Goal: Communication & Community: Share content

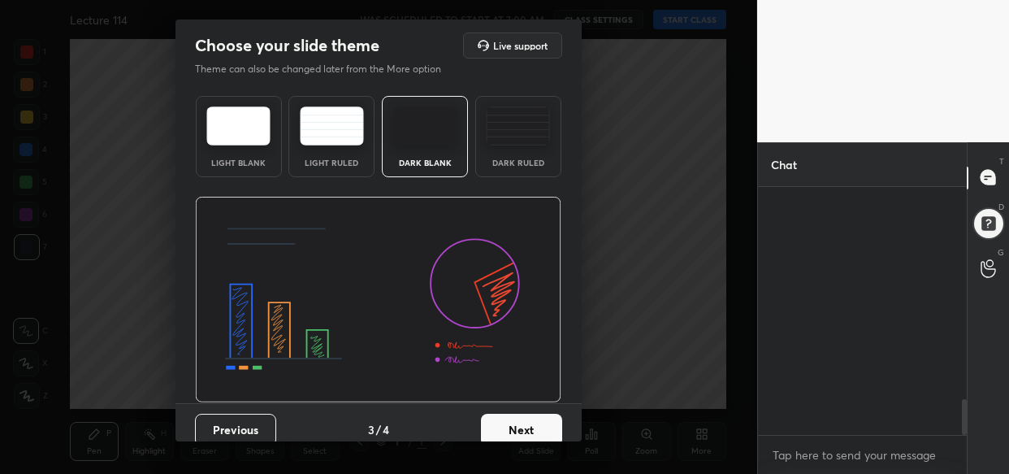
click at [532, 423] on button "Next" at bounding box center [521, 430] width 81 height 33
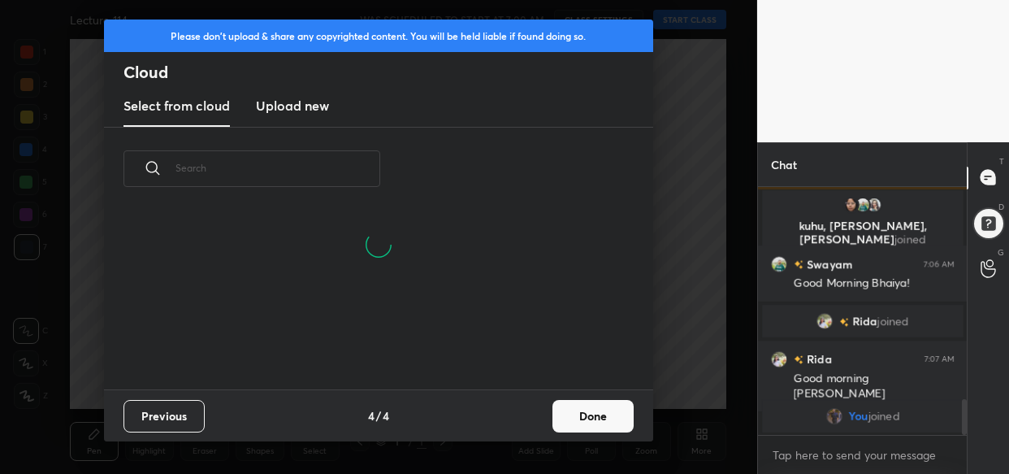
scroll to position [101, 521]
click at [596, 420] on button "Done" at bounding box center [593, 416] width 81 height 33
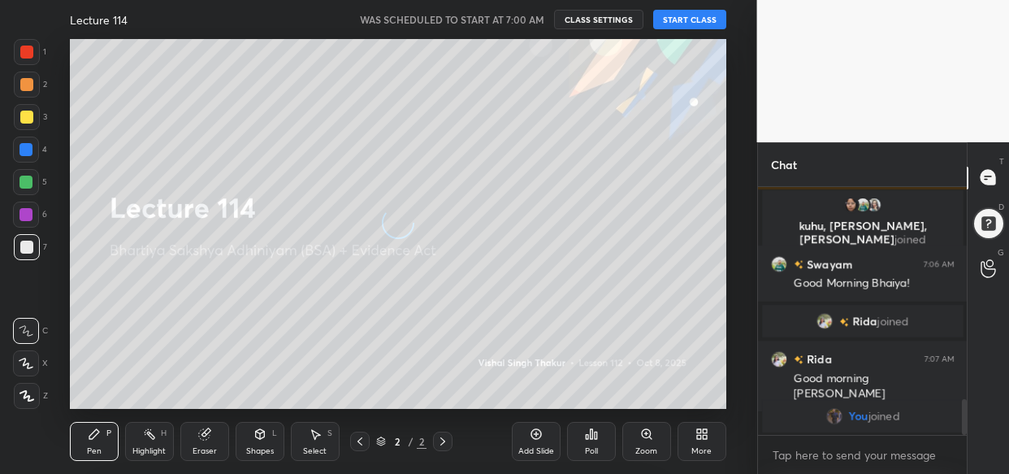
scroll to position [179, 521]
click at [803, 446] on textarea at bounding box center [863, 455] width 184 height 26
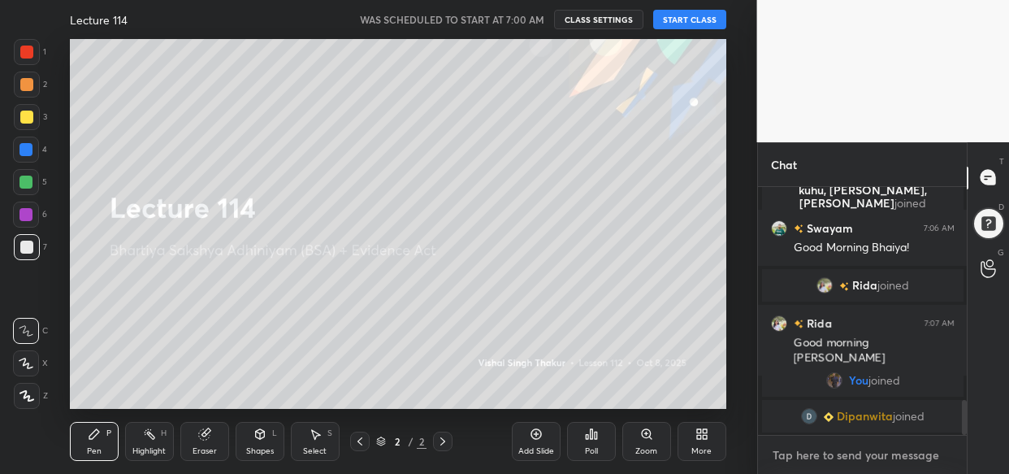
paste textarea "[URL][DOMAIN_NAME]"
type textarea "[URL][DOMAIN_NAME]"
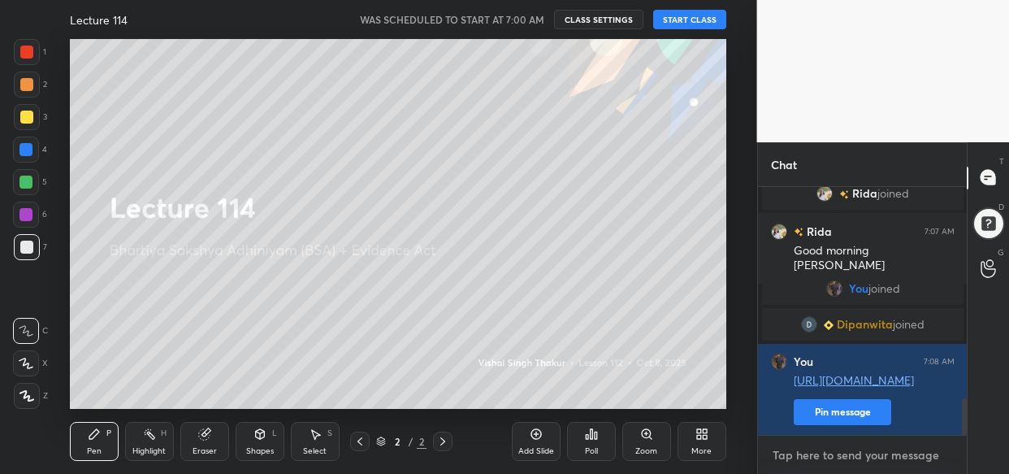
scroll to position [1442, 0]
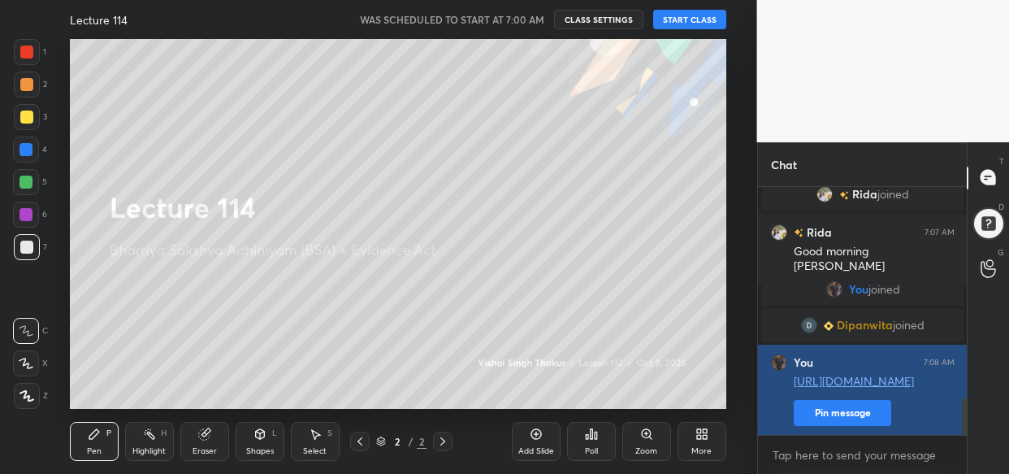
click at [863, 411] on button "Pin message" at bounding box center [843, 413] width 98 height 26
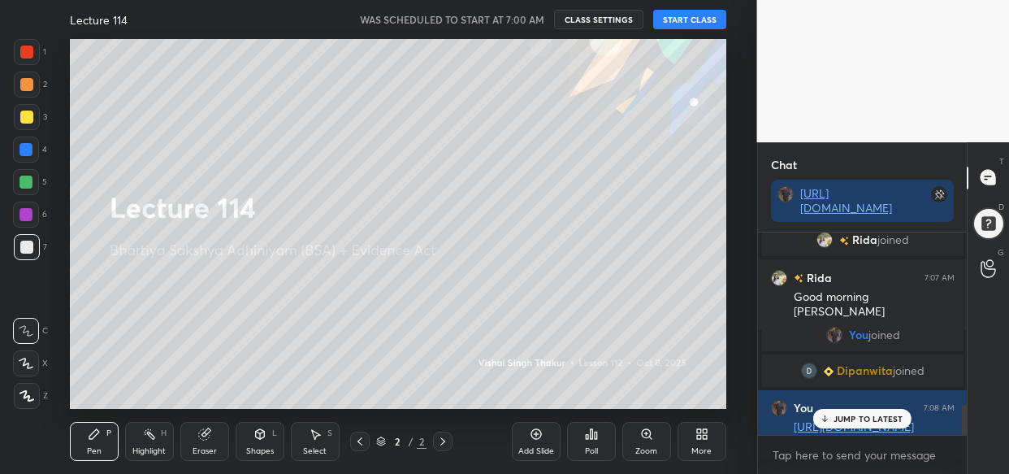
scroll to position [1443, 0]
click at [687, 15] on button "START CLASS" at bounding box center [689, 20] width 73 height 20
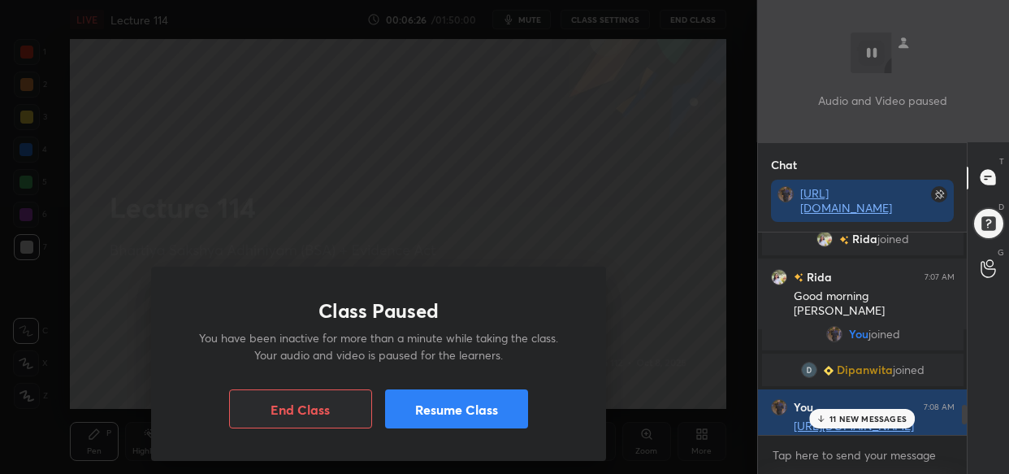
click at [492, 403] on button "Resume Class" at bounding box center [456, 408] width 143 height 39
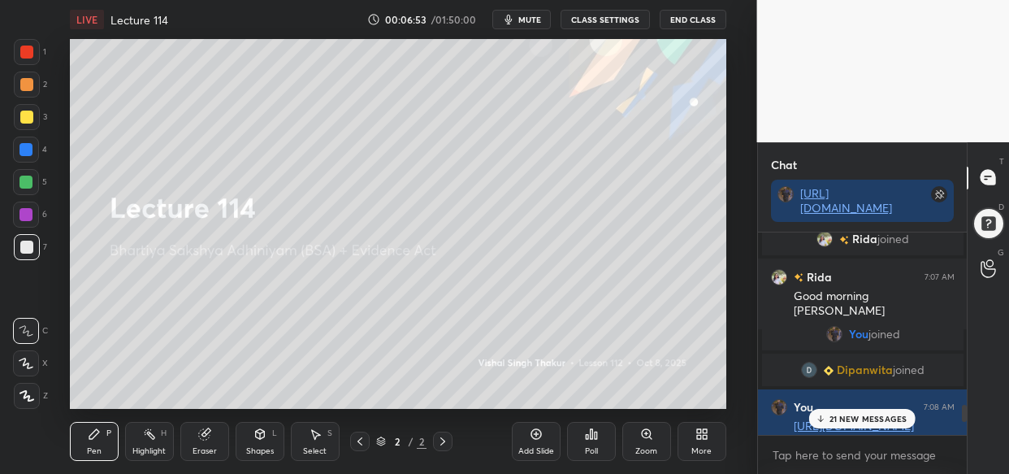
click at [874, 421] on p "21 NEW MESSAGES" at bounding box center [869, 419] width 78 height 10
click at [873, 420] on div "Swayam 7:06 AM Good Morning Bhaiya! [PERSON_NAME] joined Rida 7:07 AM Good morn…" at bounding box center [863, 333] width 210 height 202
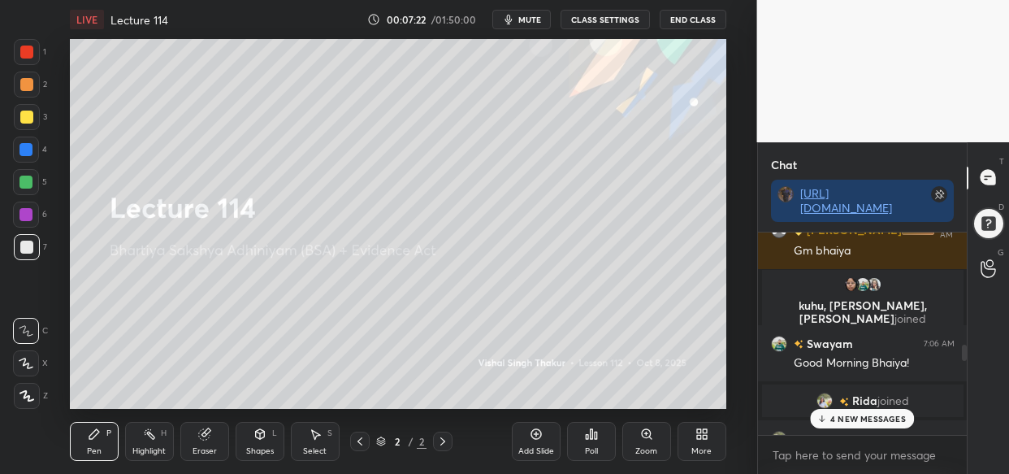
click at [786, 317] on div "[PERSON_NAME] joined [PERSON_NAME] 7:04 AM Gm bhaiya kuhu, [PERSON_NAME], [PERS…" at bounding box center [863, 333] width 210 height 202
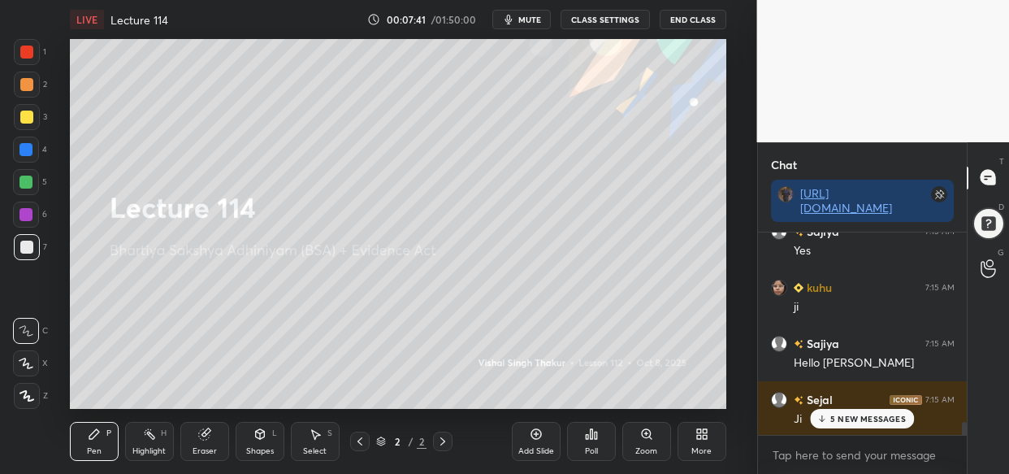
scroll to position [2958, 0]
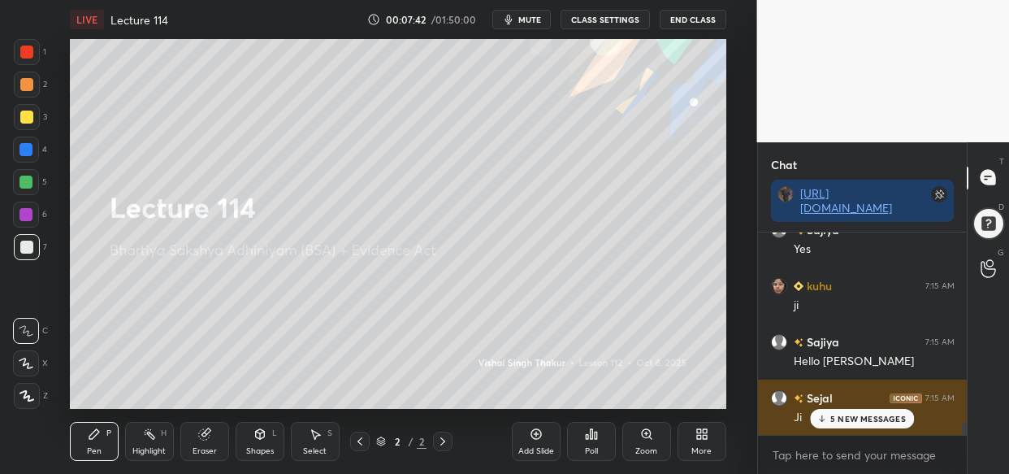
click at [853, 418] on p "5 NEW MESSAGES" at bounding box center [868, 419] width 76 height 10
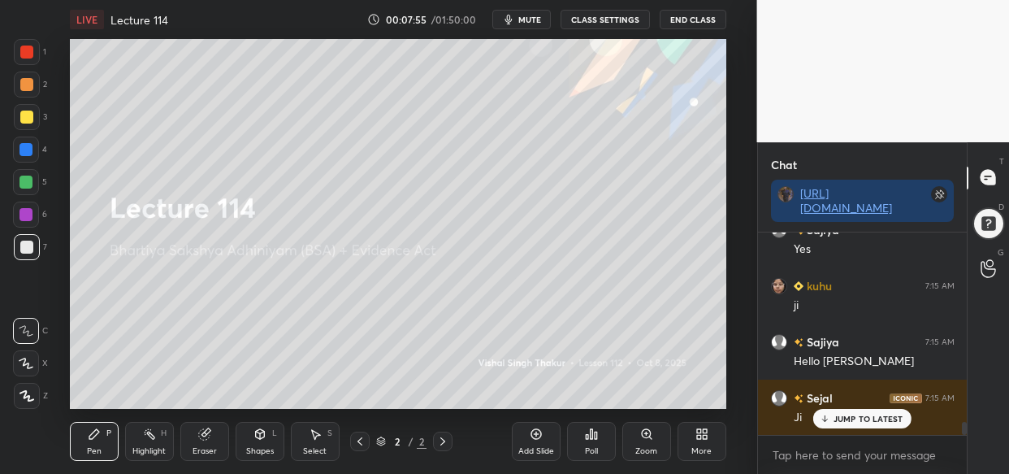
click at [703, 445] on div "More" at bounding box center [702, 441] width 49 height 39
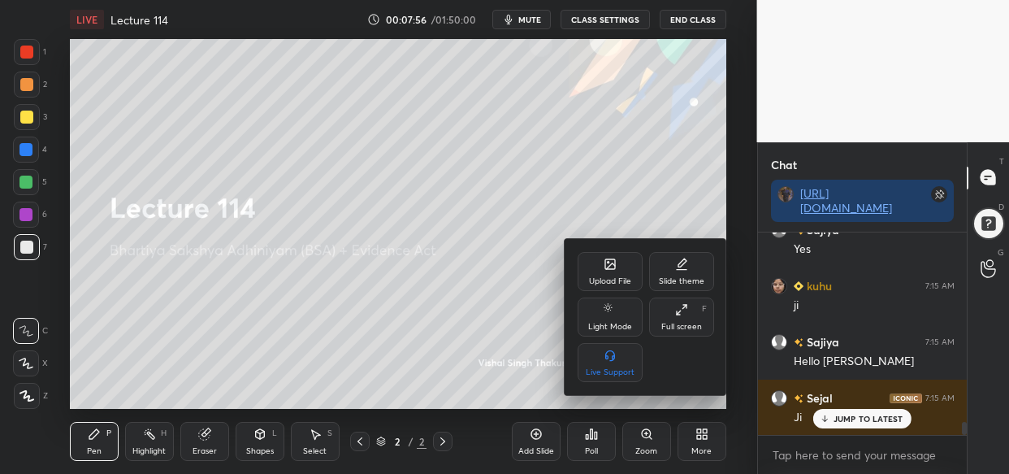
click at [611, 273] on div "Upload File" at bounding box center [610, 271] width 65 height 39
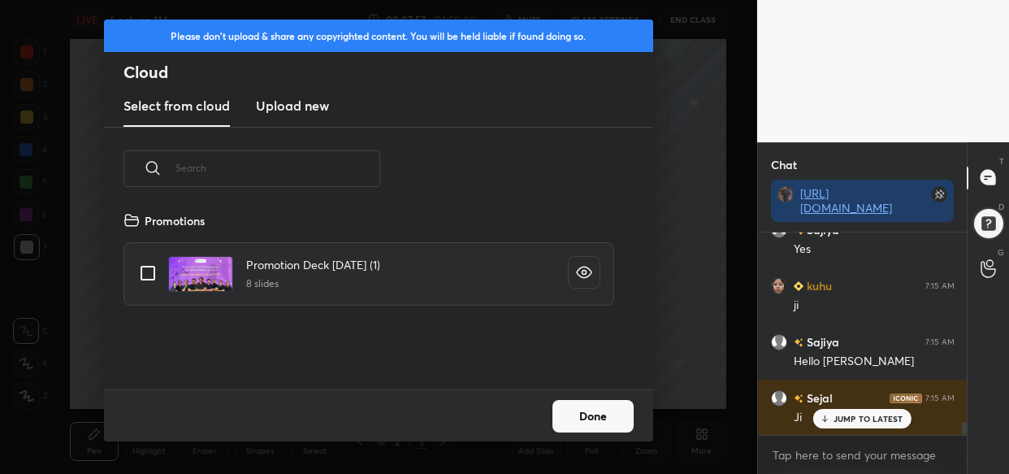
scroll to position [179, 521]
click at [312, 116] on new "Upload new" at bounding box center [292, 106] width 73 height 41
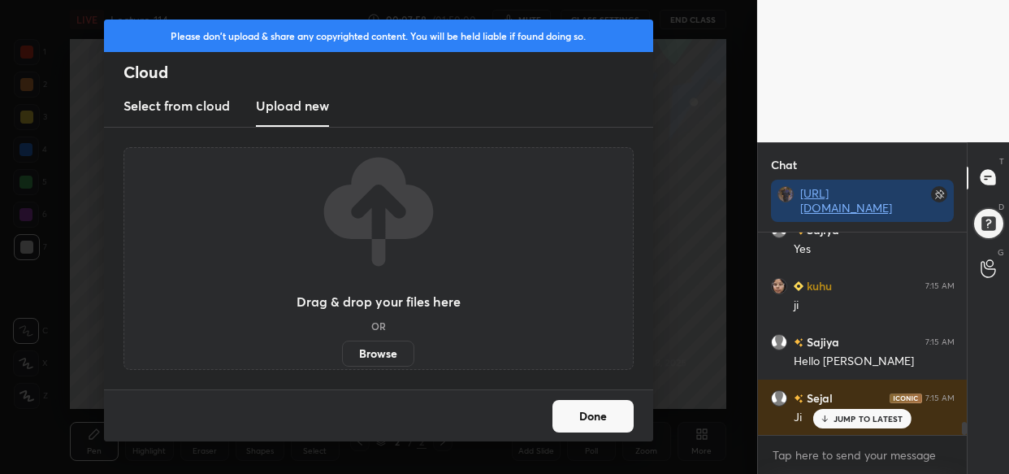
click at [389, 348] on label "Browse" at bounding box center [378, 353] width 72 height 26
click at [342, 348] on input "Browse" at bounding box center [342, 353] width 0 height 26
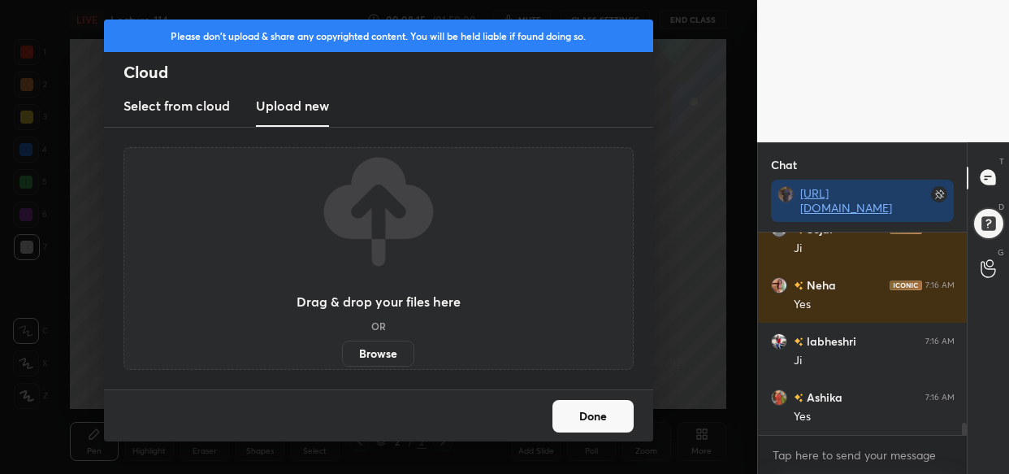
scroll to position [3184, 0]
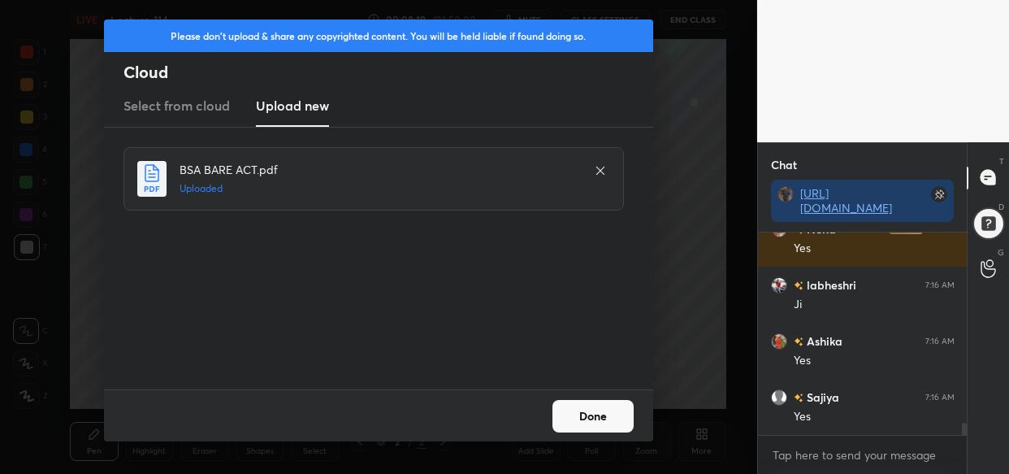
drag, startPoint x: 593, startPoint y: 425, endPoint x: 527, endPoint y: 434, distance: 67.2
click at [589, 425] on button "Done" at bounding box center [593, 416] width 81 height 33
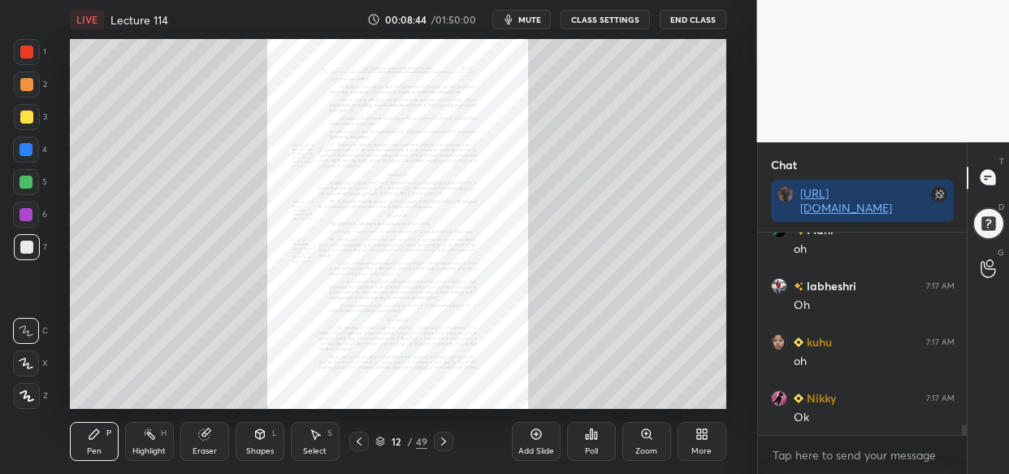
scroll to position [3648, 0]
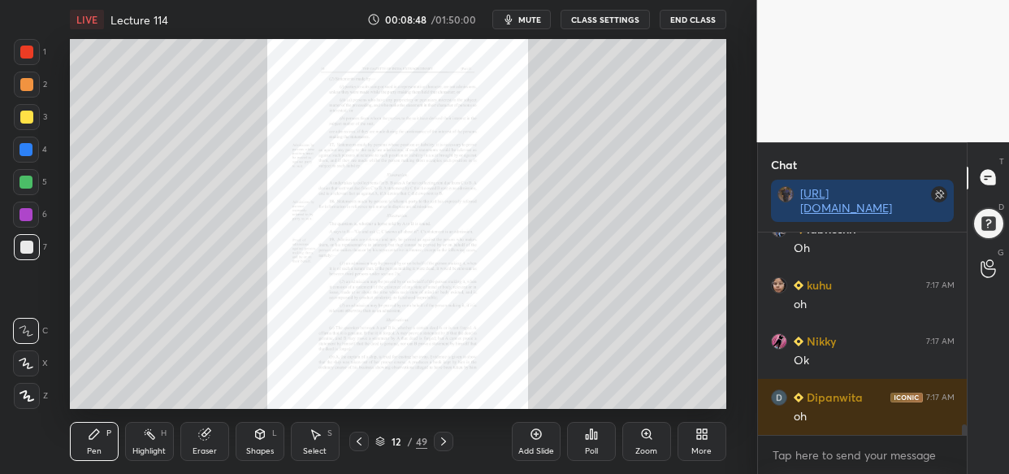
drag, startPoint x: 15, startPoint y: 122, endPoint x: 22, endPoint y: 145, distance: 24.7
click at [15, 126] on div at bounding box center [27, 117] width 26 height 26
click at [31, 395] on icon at bounding box center [27, 395] width 15 height 11
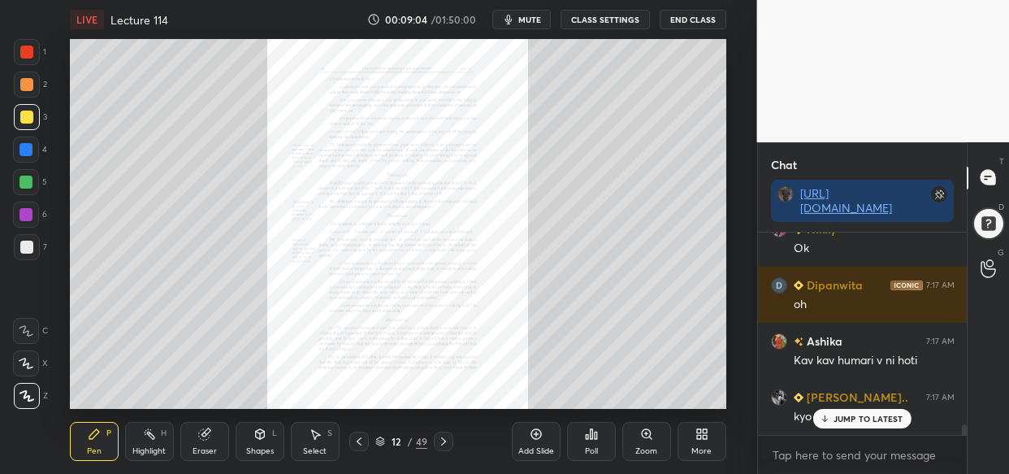
scroll to position [3830, 0]
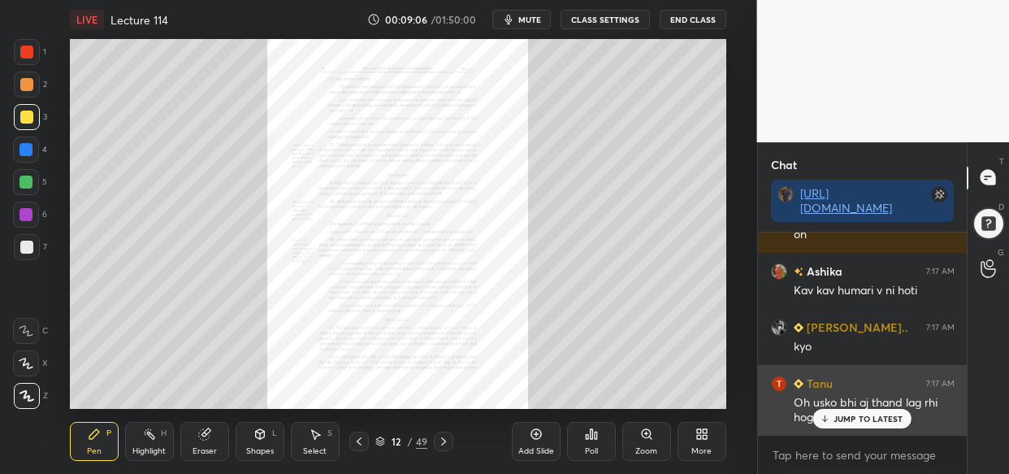
drag, startPoint x: 869, startPoint y: 418, endPoint x: 853, endPoint y: 417, distance: 16.3
click at [868, 418] on p "JUMP TO LATEST" at bounding box center [869, 419] width 70 height 10
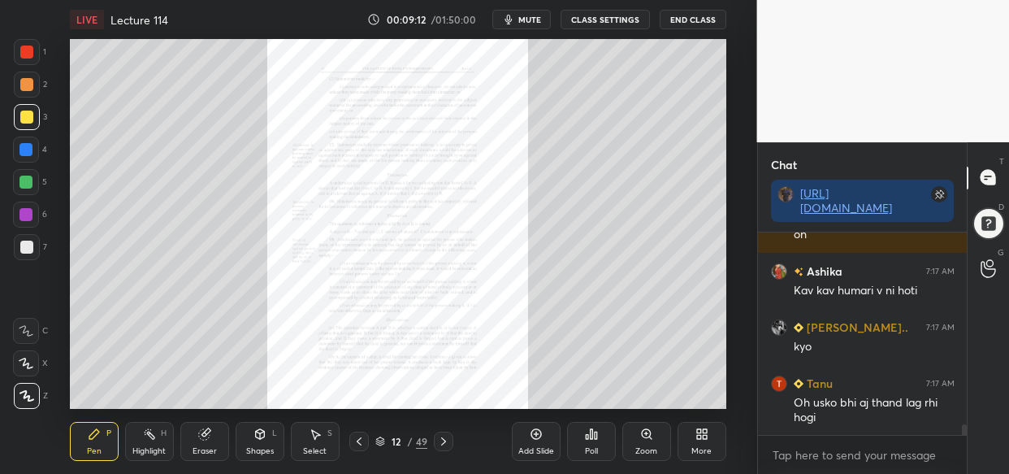
click at [639, 452] on div "Zoom" at bounding box center [646, 451] width 22 height 8
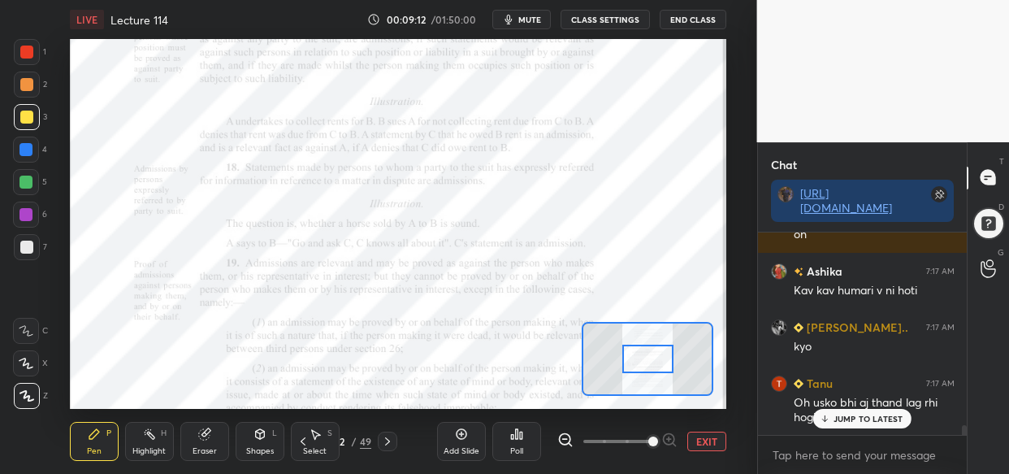
scroll to position [3886, 0]
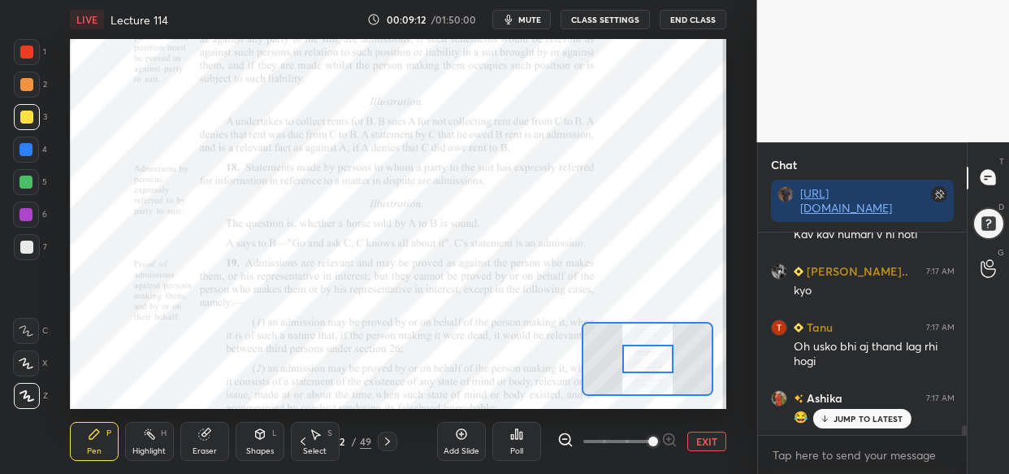
click at [648, 446] on span at bounding box center [653, 441] width 10 height 10
click at [651, 446] on span at bounding box center [653, 441] width 10 height 10
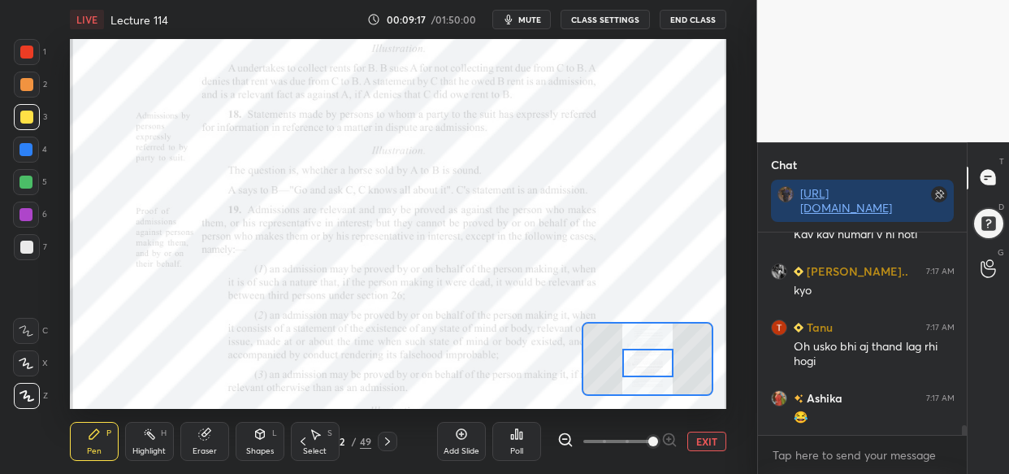
scroll to position [3942, 0]
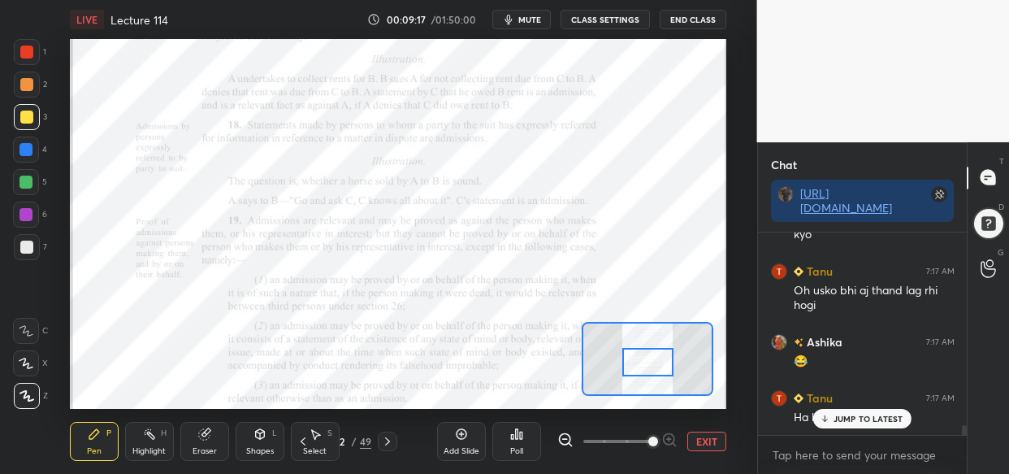
click at [652, 360] on div at bounding box center [647, 362] width 51 height 28
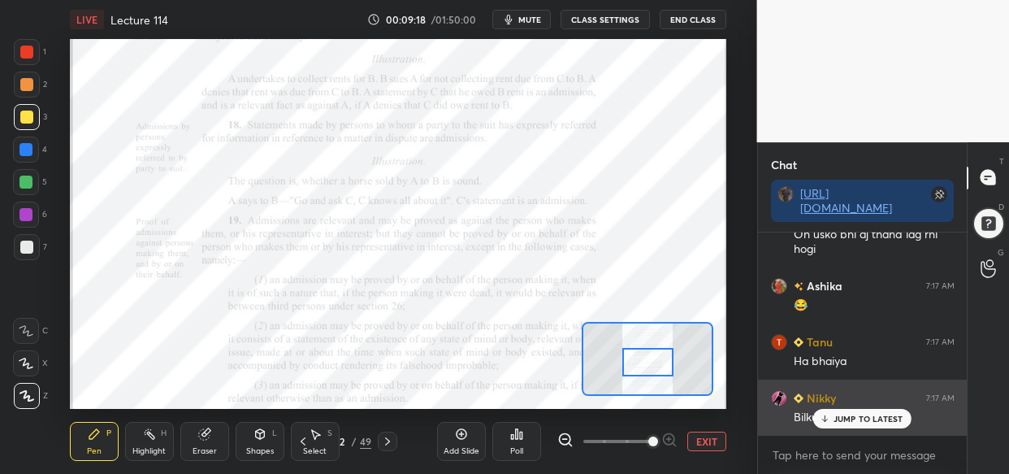
click at [856, 417] on p "JUMP TO LATEST" at bounding box center [869, 419] width 70 height 10
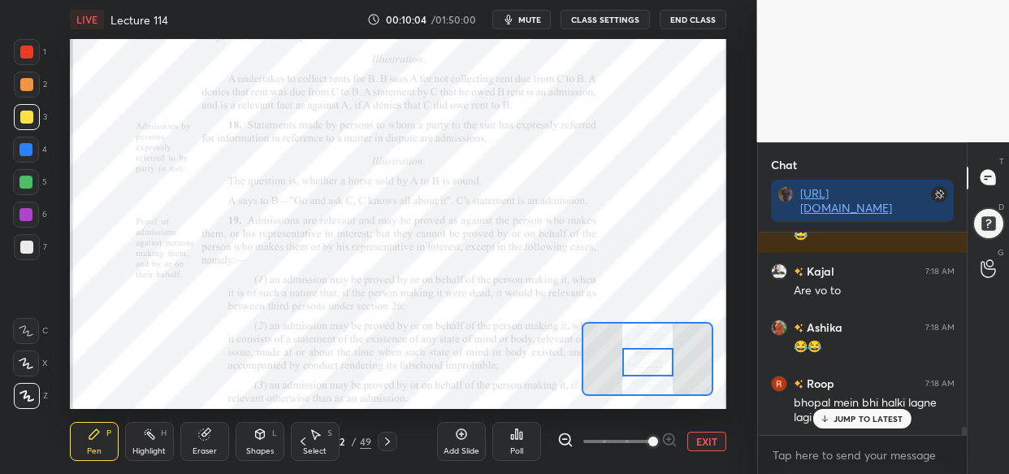
scroll to position [5078, 0]
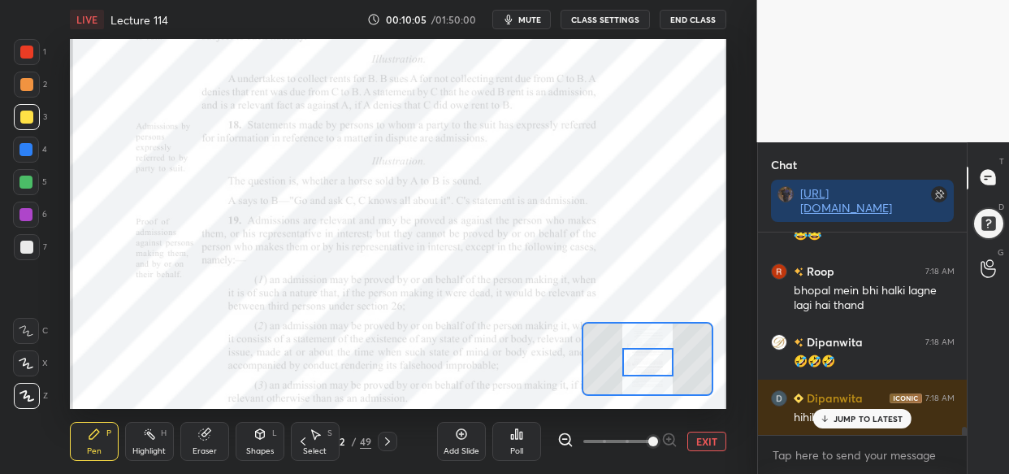
click at [869, 420] on p "JUMP TO LATEST" at bounding box center [869, 419] width 70 height 10
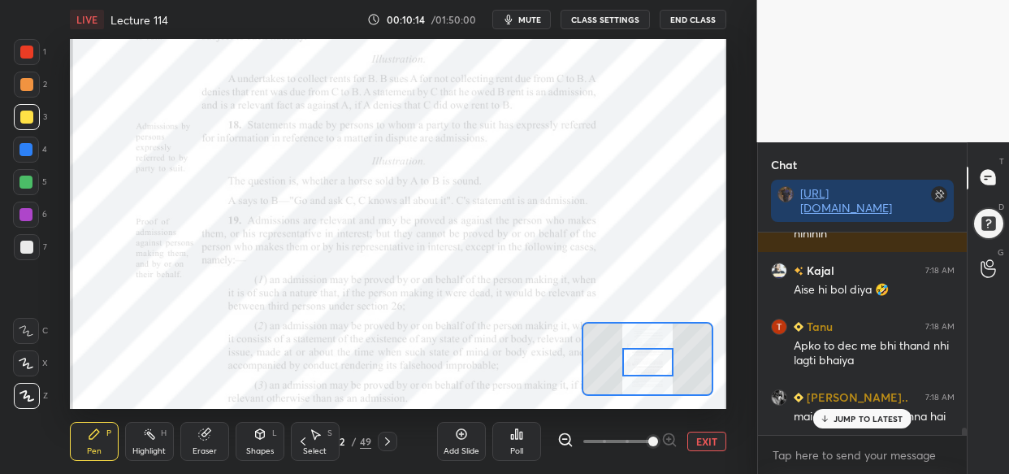
scroll to position [5332, 0]
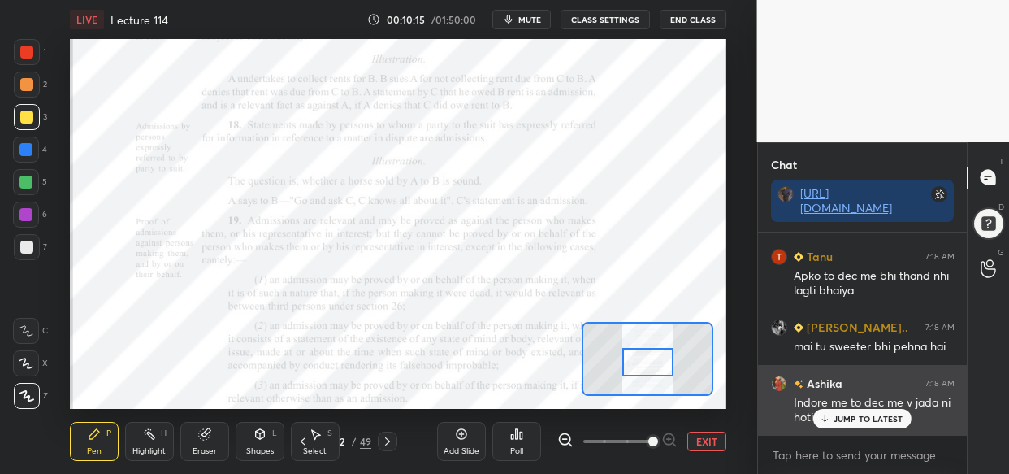
drag, startPoint x: 843, startPoint y: 414, endPoint x: 806, endPoint y: 423, distance: 38.4
click at [844, 414] on p "JUMP TO LATEST" at bounding box center [869, 419] width 70 height 10
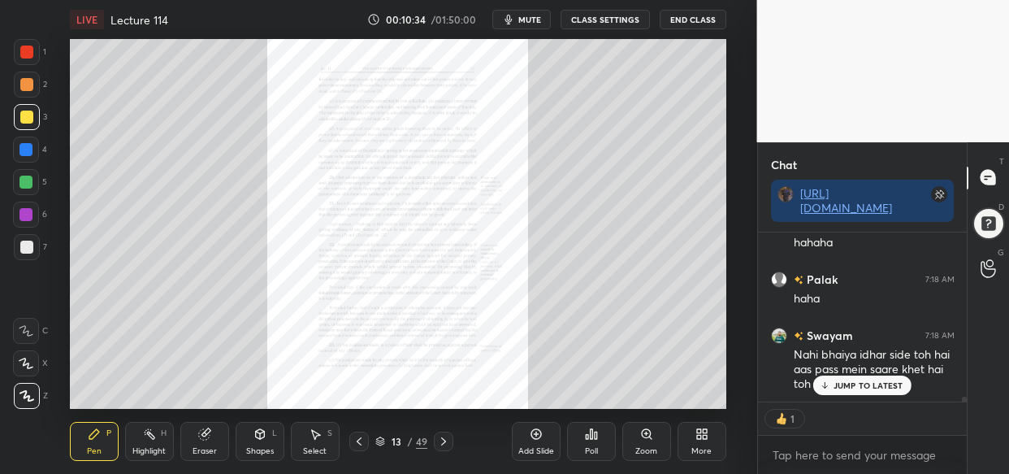
scroll to position [5747, 0]
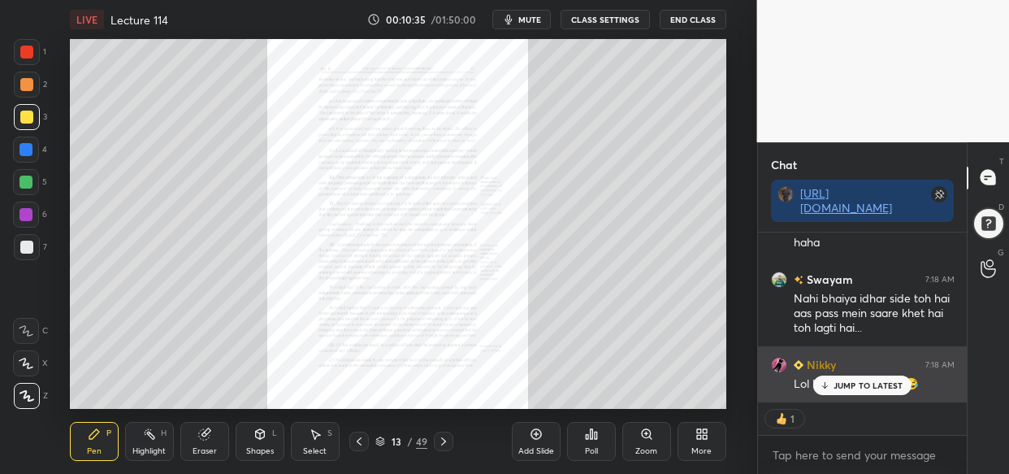
click at [867, 388] on p "JUMP TO LATEST" at bounding box center [869, 385] width 70 height 10
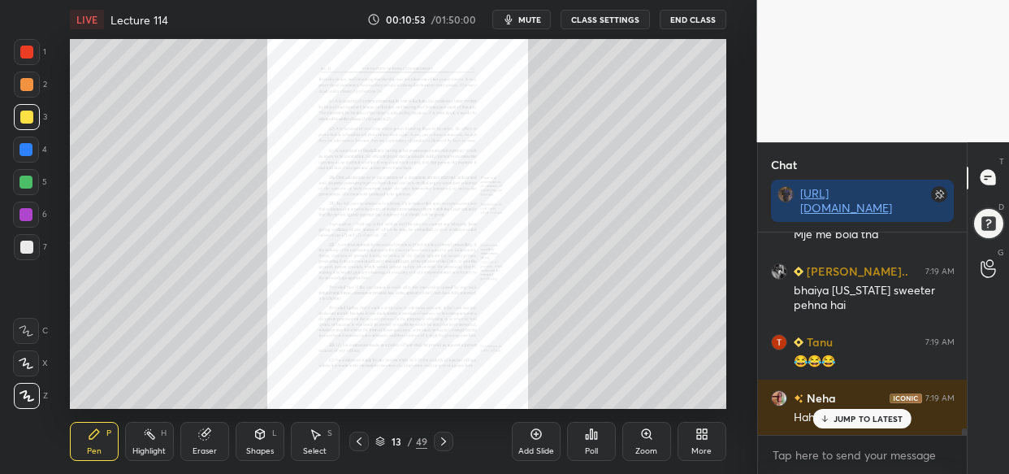
scroll to position [6177, 0]
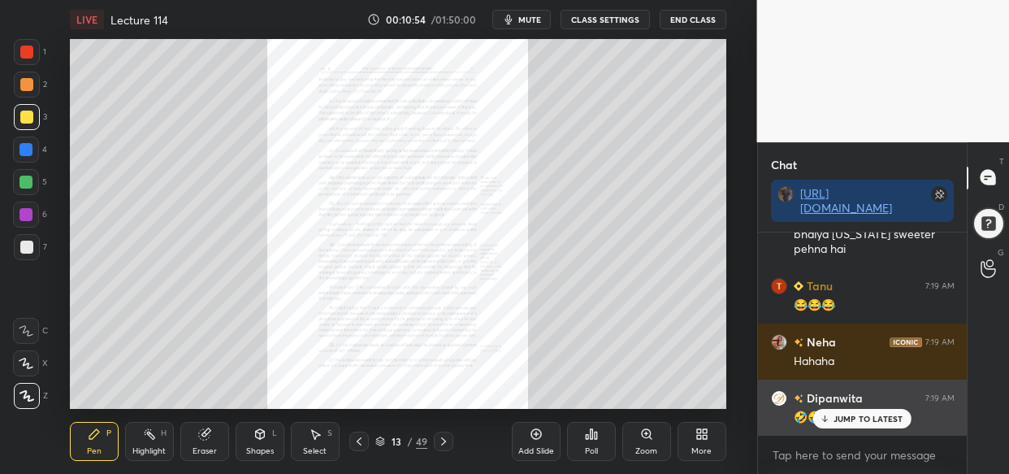
click at [852, 418] on p "JUMP TO LATEST" at bounding box center [869, 419] width 70 height 10
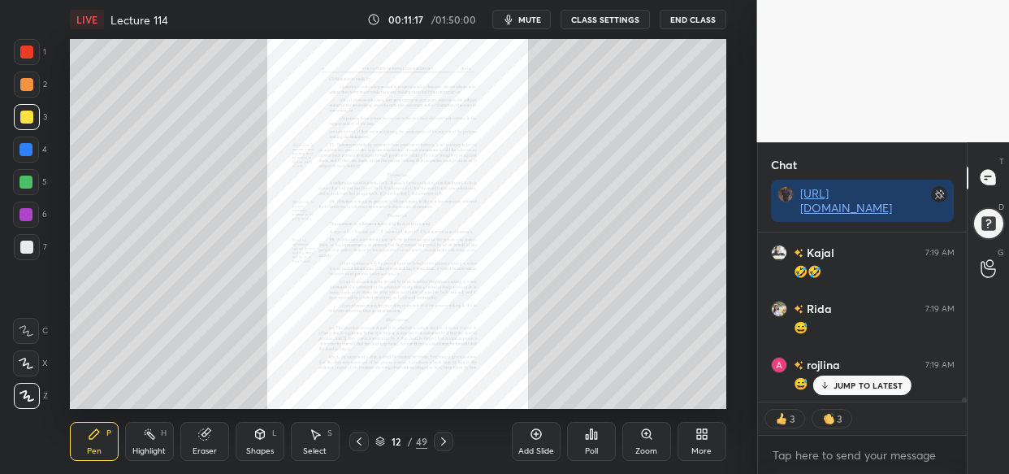
scroll to position [6827, 0]
click at [861, 382] on p "JUMP TO LATEST" at bounding box center [869, 385] width 70 height 10
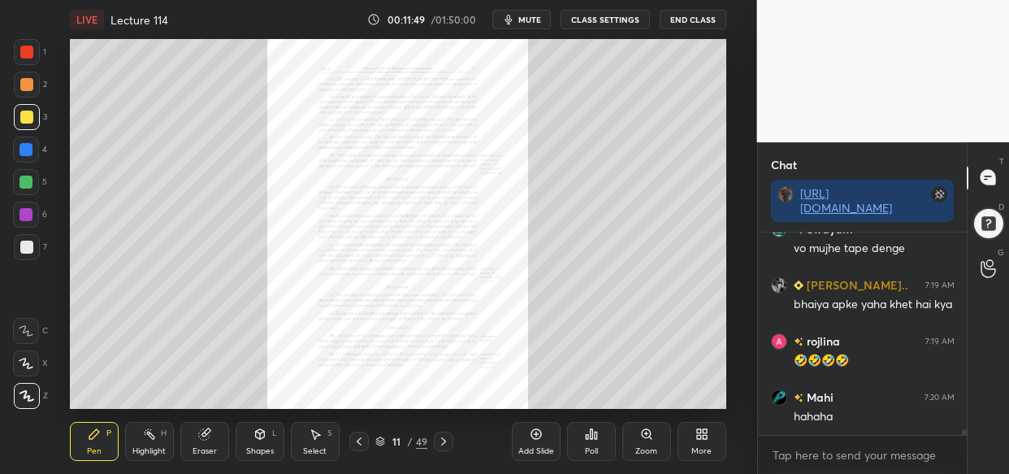
scroll to position [7186, 0]
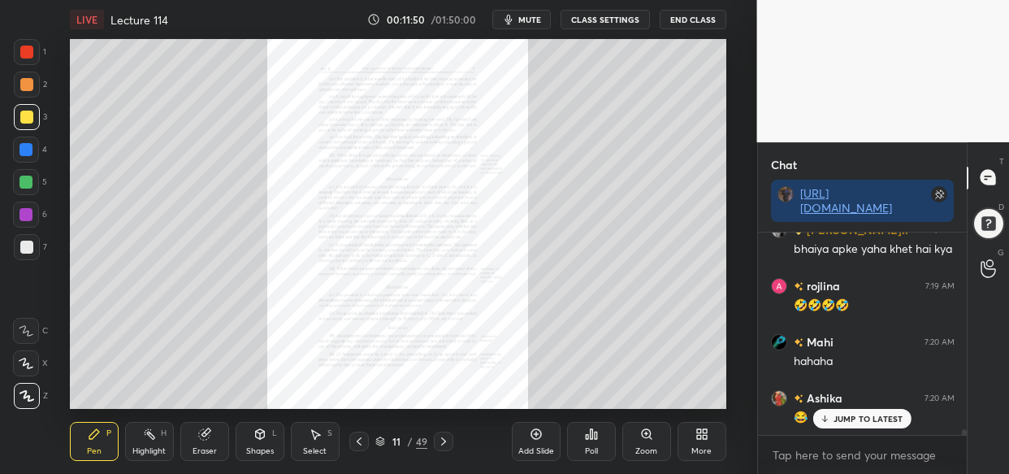
click at [639, 438] on div "Zoom" at bounding box center [646, 441] width 49 height 39
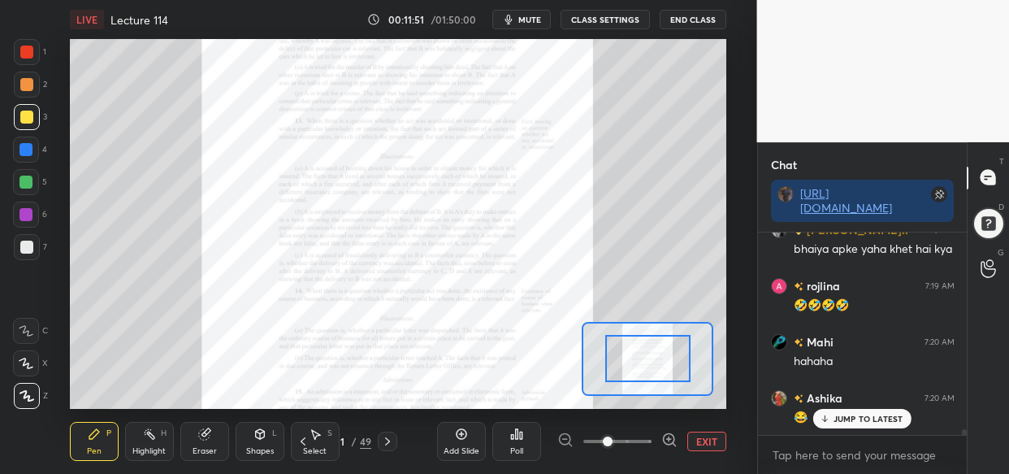
click at [649, 436] on div at bounding box center [617, 441] width 120 height 20
click at [644, 434] on span at bounding box center [617, 441] width 68 height 24
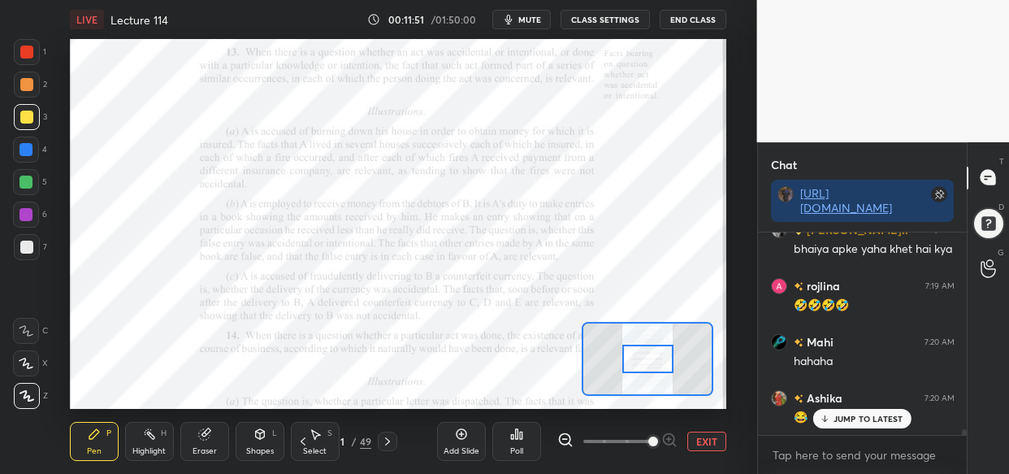
click at [648, 439] on span at bounding box center [653, 441] width 10 height 10
click at [658, 439] on span at bounding box center [653, 441] width 10 height 10
click at [658, 443] on span at bounding box center [653, 441] width 10 height 10
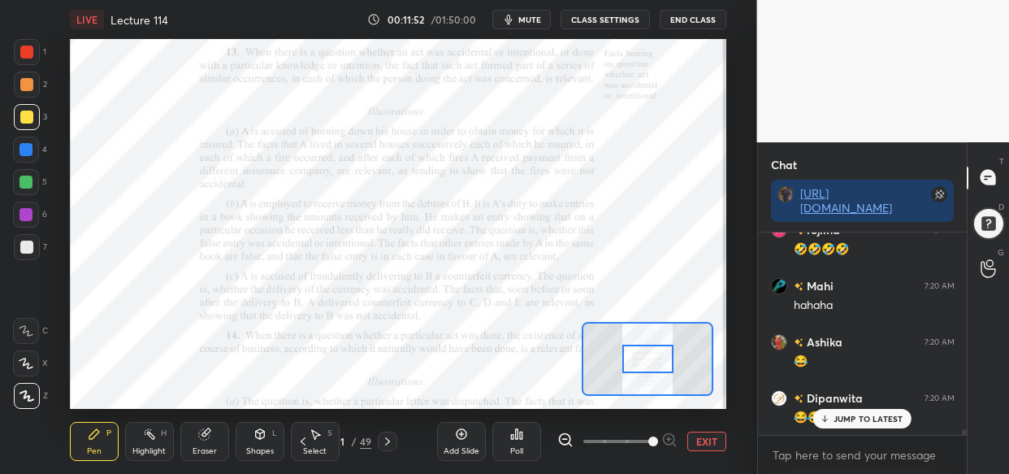
click at [877, 418] on p "JUMP TO LATEST" at bounding box center [869, 419] width 70 height 10
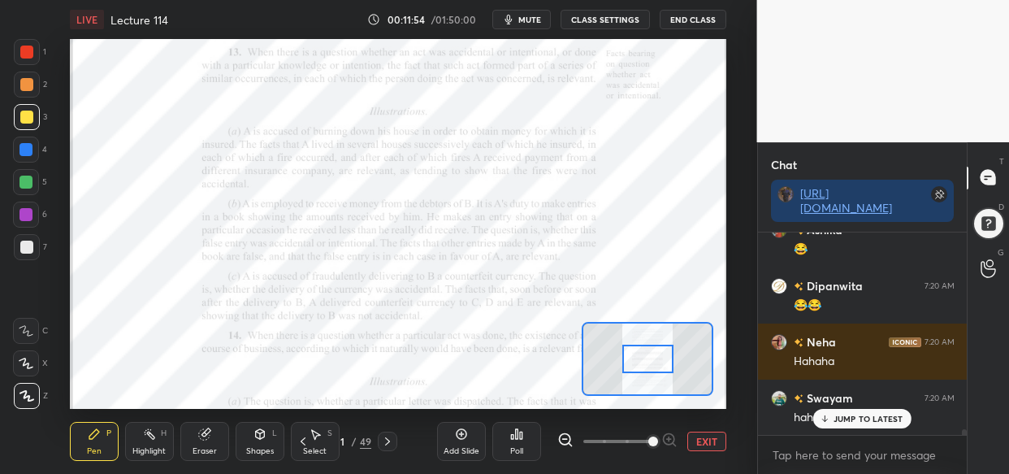
click at [854, 415] on div "Kajal 7:19 AM 🤣🤣 Rida 7:19 AM 😅 rojlina 7:19 AM 😅 Tanu 7:19 AM Bt acha h thand …" at bounding box center [863, 333] width 210 height 202
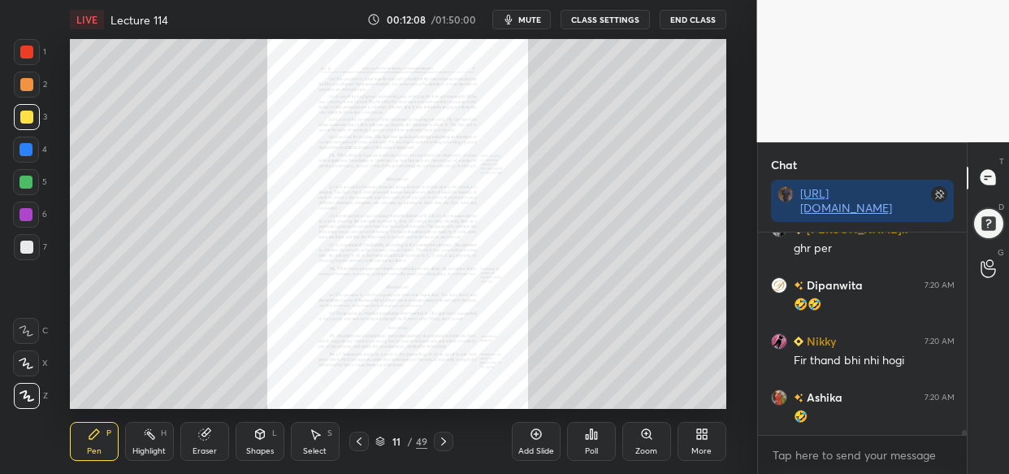
scroll to position [7747, 0]
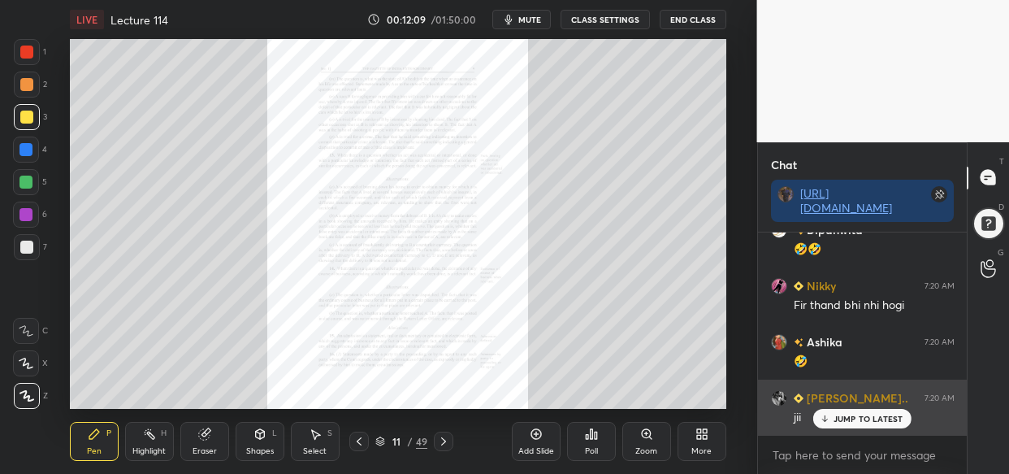
drag, startPoint x: 856, startPoint y: 410, endPoint x: 834, endPoint y: 420, distance: 24.8
click at [855, 414] on div "JUMP TO LATEST" at bounding box center [862, 419] width 98 height 20
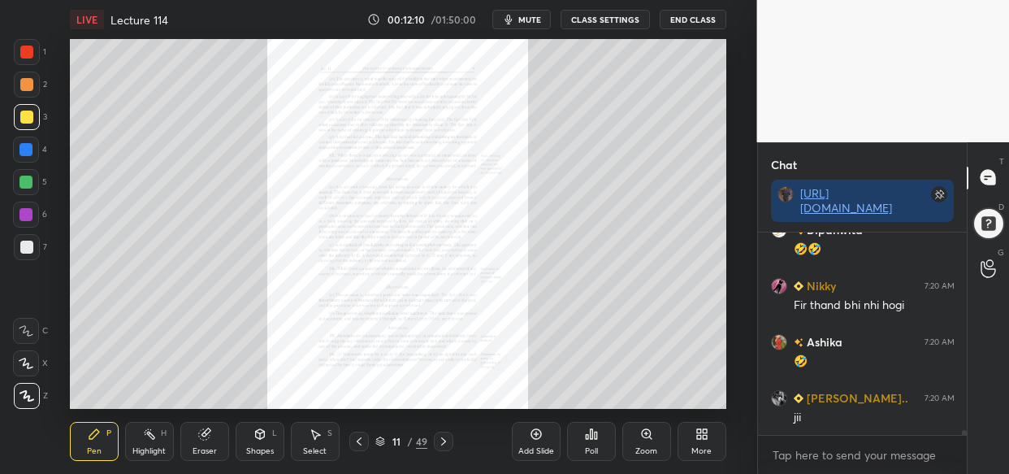
scroll to position [7803, 0]
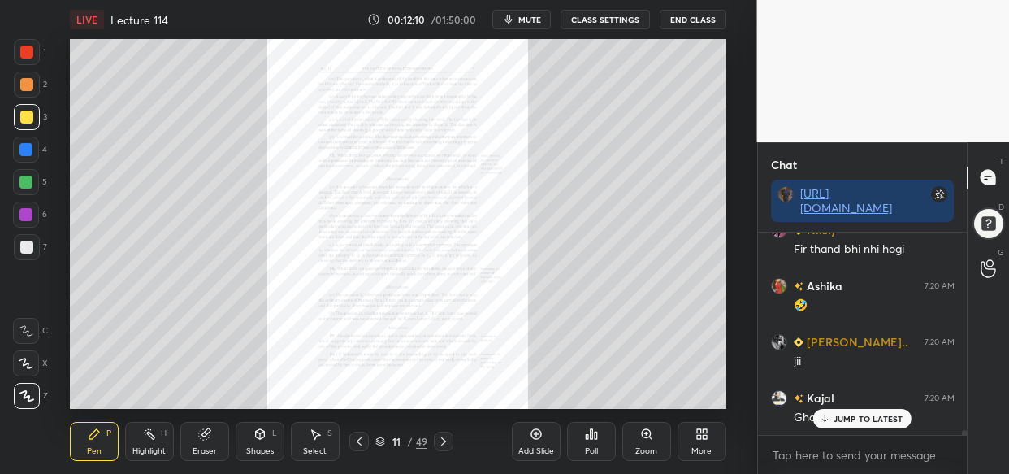
click at [643, 436] on icon at bounding box center [646, 433] width 9 height 9
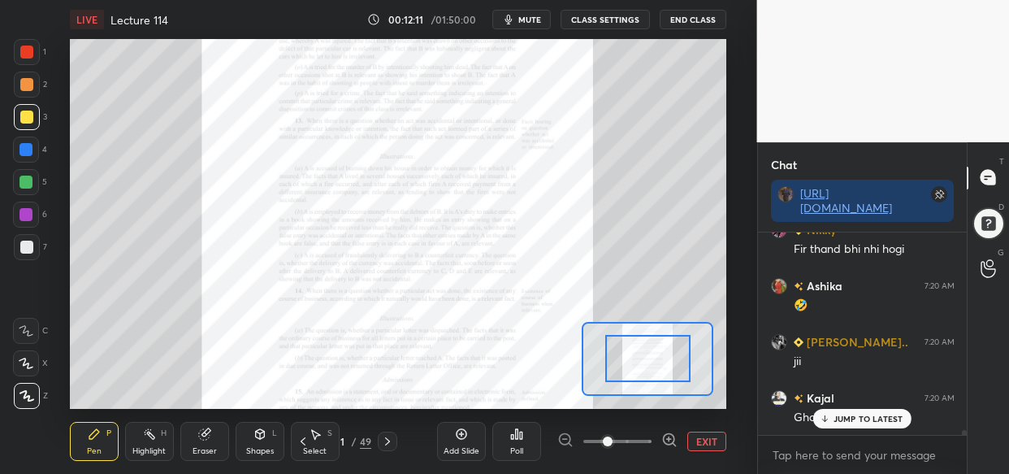
click at [644, 435] on span at bounding box center [617, 441] width 68 height 24
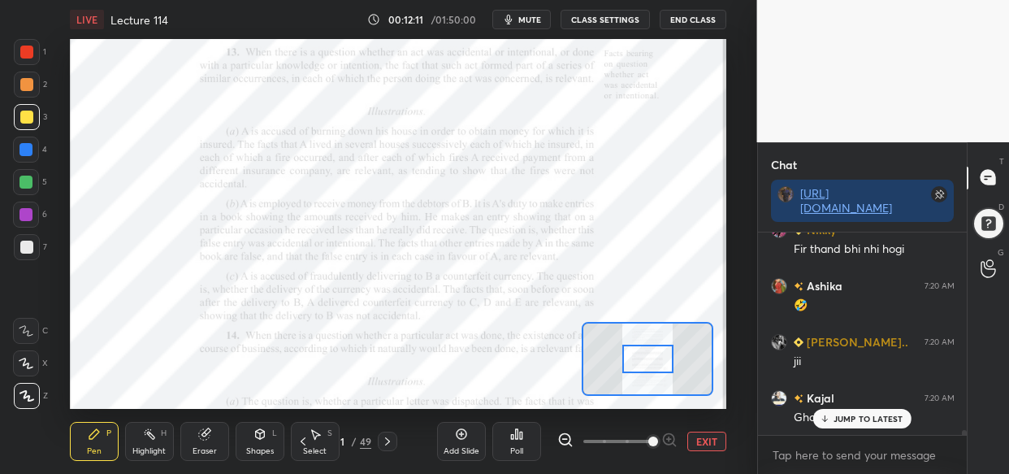
click at [648, 436] on span at bounding box center [653, 441] width 10 height 10
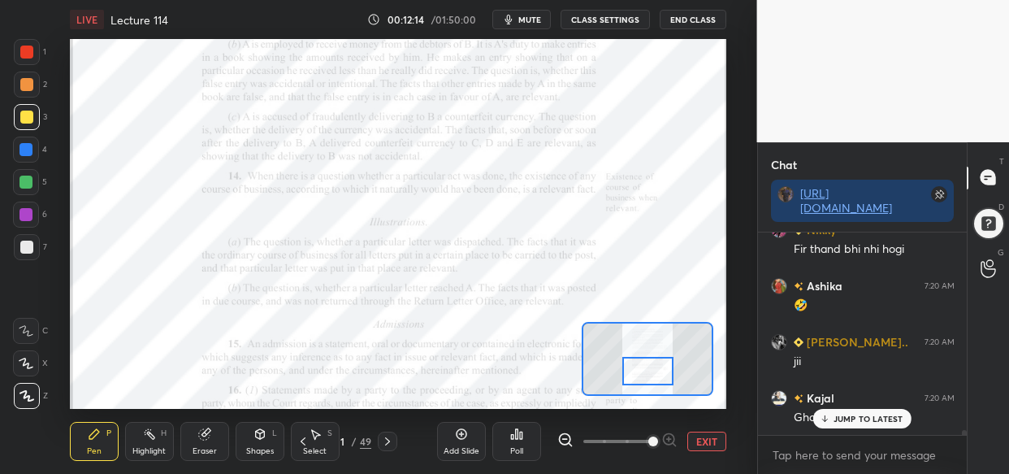
drag, startPoint x: 640, startPoint y: 358, endPoint x: 640, endPoint y: 372, distance: 13.8
click at [640, 372] on div at bounding box center [647, 371] width 51 height 28
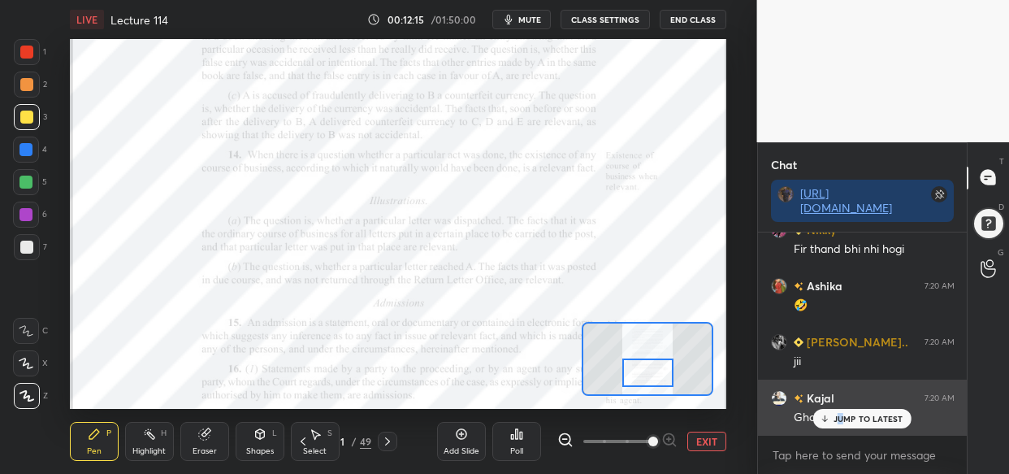
click at [837, 418] on p "JUMP TO LATEST" at bounding box center [869, 419] width 70 height 10
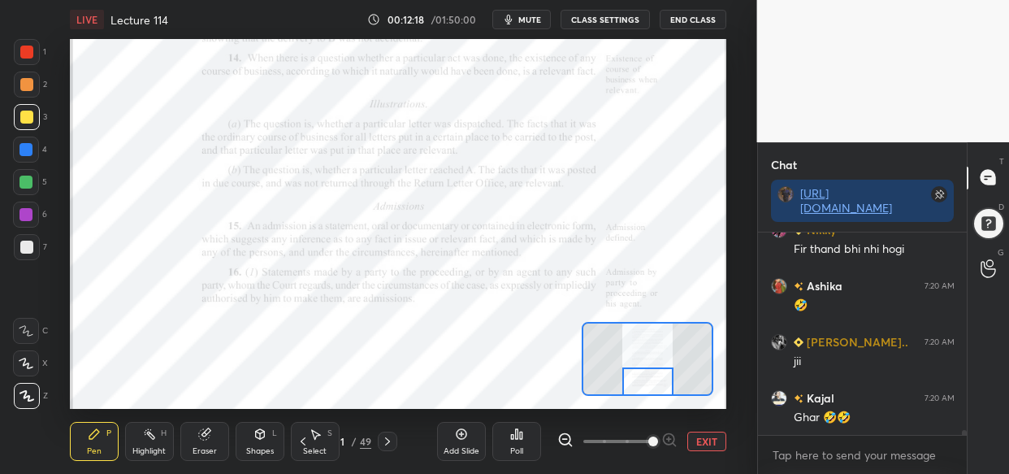
drag, startPoint x: 646, startPoint y: 379, endPoint x: 646, endPoint y: 392, distance: 13.0
click at [646, 392] on div at bounding box center [647, 381] width 51 height 28
click at [26, 143] on div at bounding box center [26, 149] width 13 height 13
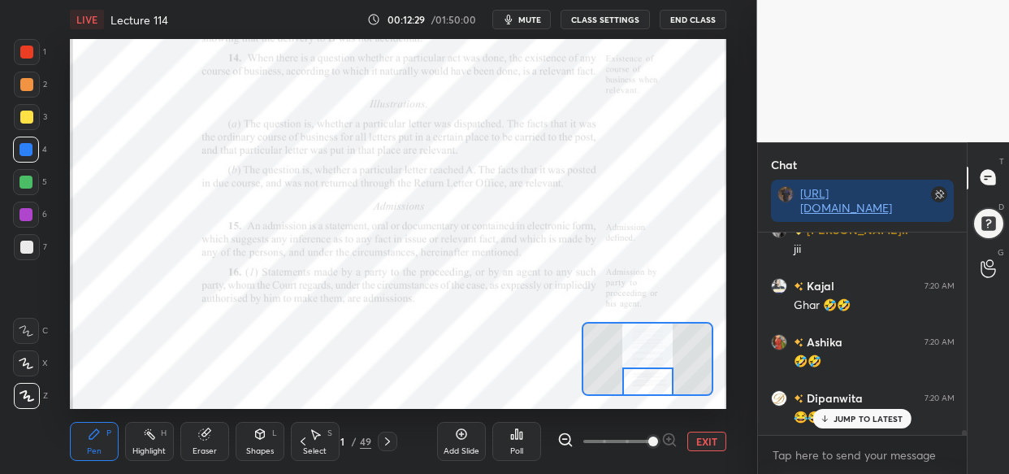
scroll to position [7971, 0]
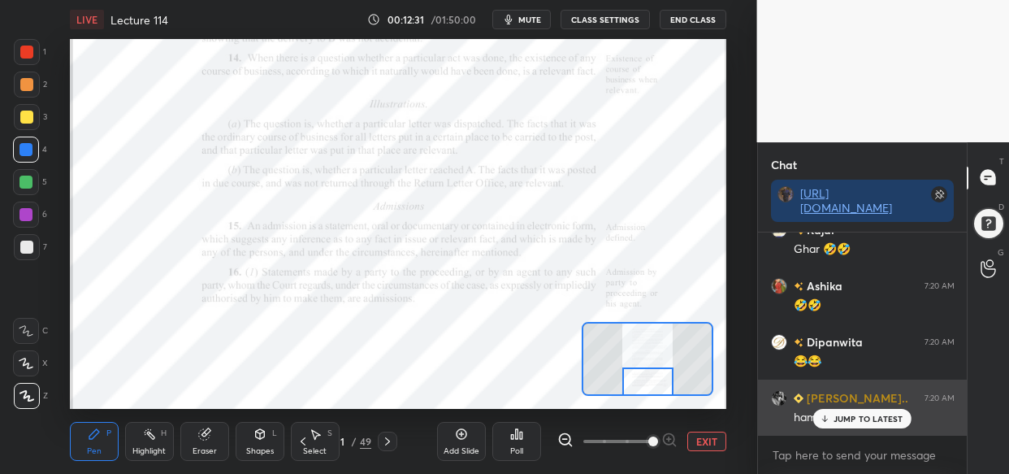
click at [850, 428] on div "[PERSON_NAME].. 7:20 AM hamere yaha hai" at bounding box center [863, 407] width 210 height 56
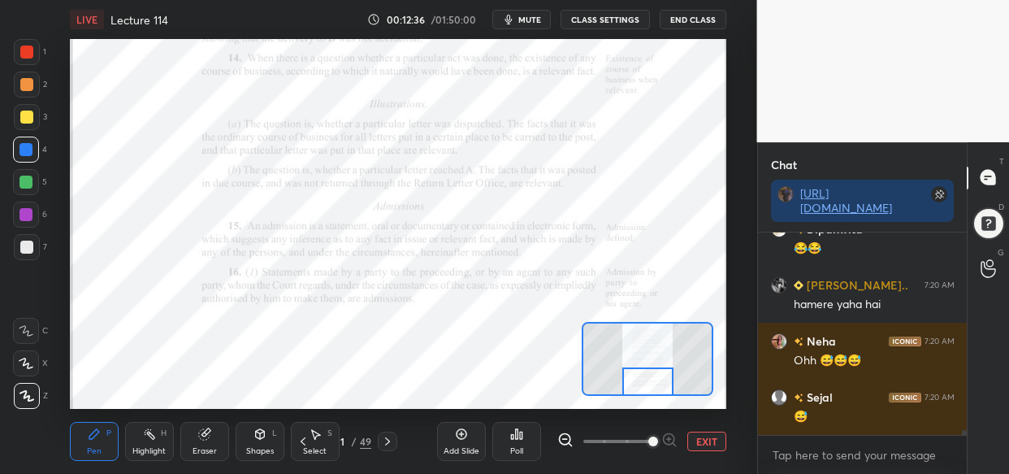
scroll to position [8140, 0]
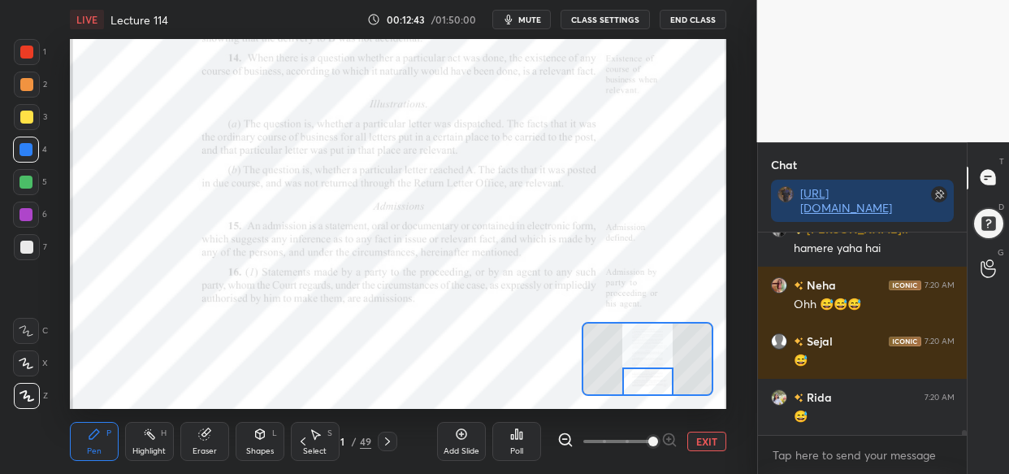
click at [23, 50] on div at bounding box center [26, 52] width 13 height 13
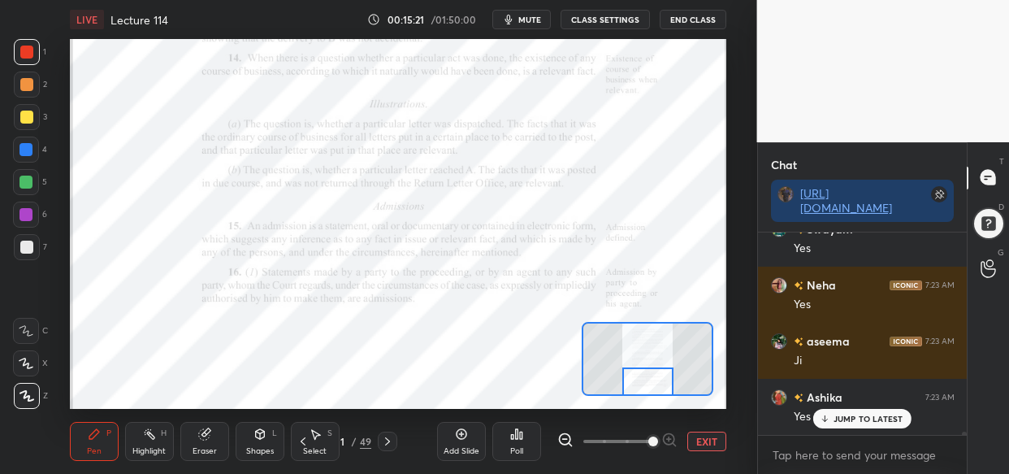
scroll to position [12768, 0]
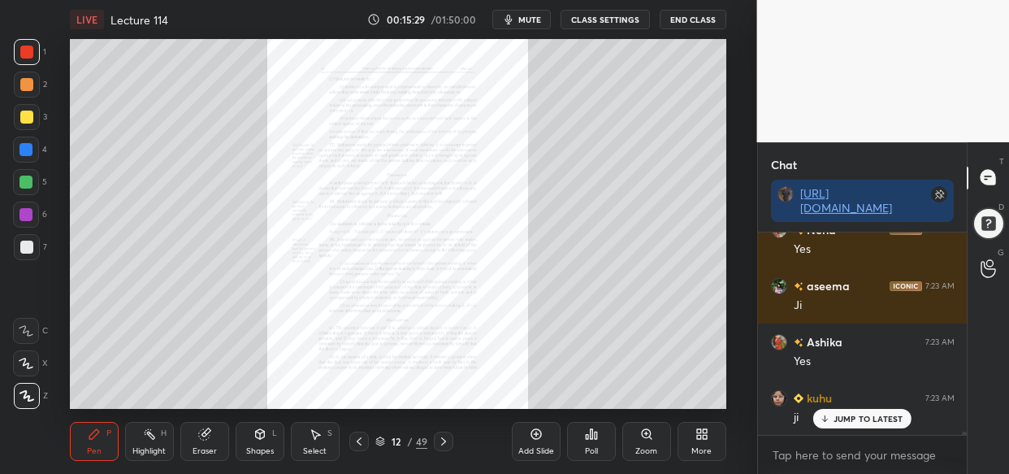
click at [635, 435] on div "Zoom" at bounding box center [646, 441] width 49 height 39
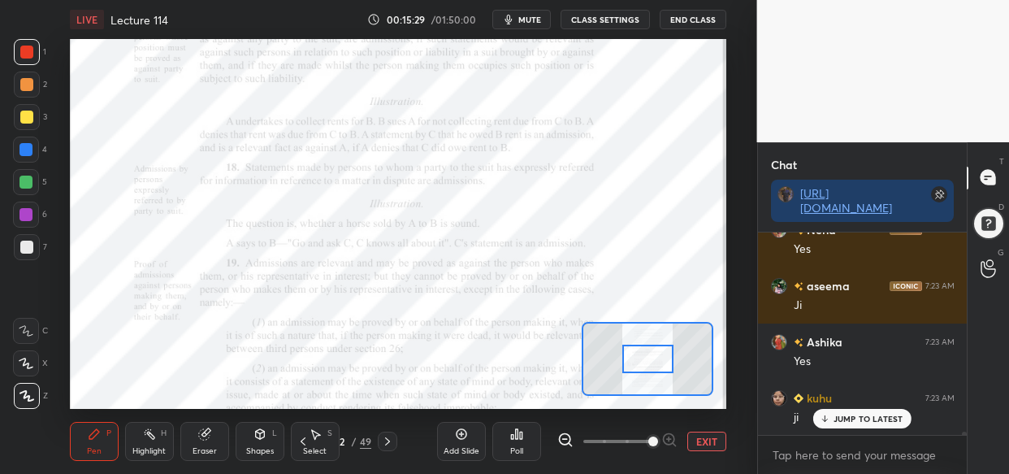
click at [658, 441] on span at bounding box center [653, 441] width 10 height 10
click at [658, 439] on span at bounding box center [653, 441] width 10 height 10
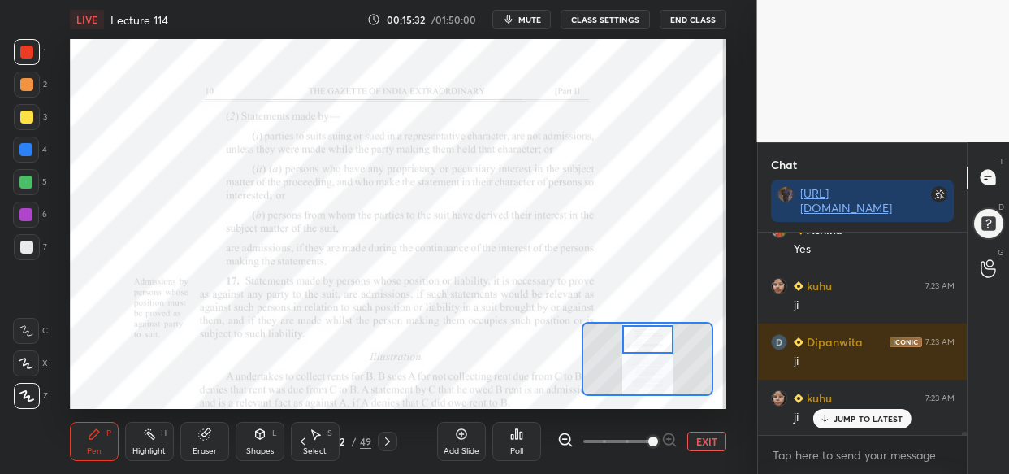
drag, startPoint x: 647, startPoint y: 358, endPoint x: 647, endPoint y: 339, distance: 19.5
click at [647, 339] on div at bounding box center [647, 339] width 51 height 28
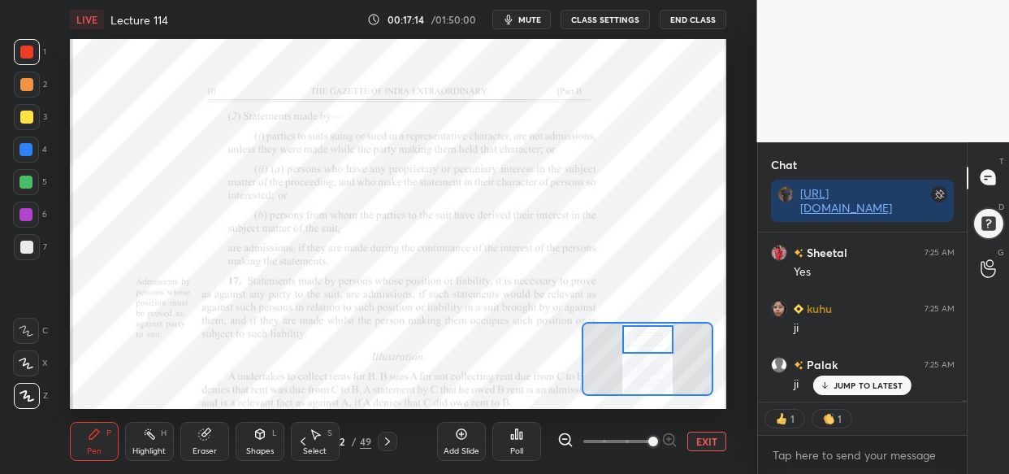
scroll to position [5, 6]
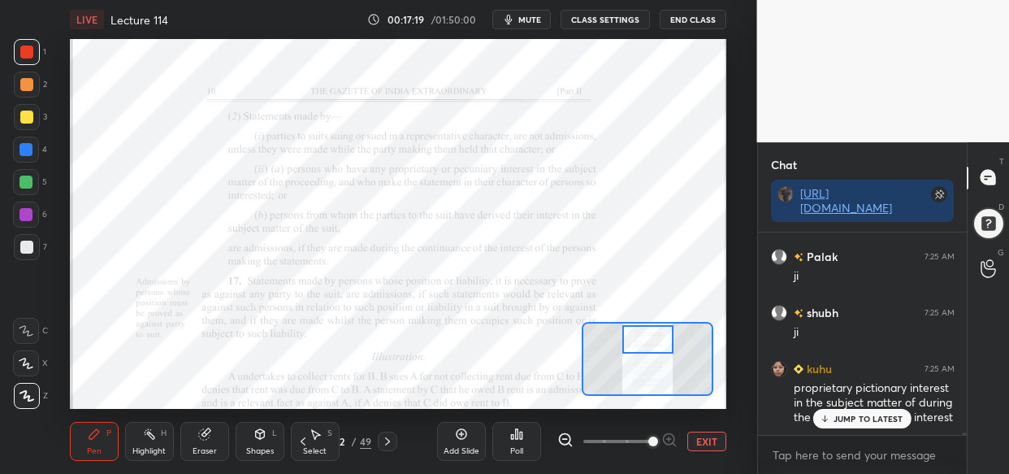
click at [876, 407] on div "proprietary pictionary interest in the subject matter of during the continuous …" at bounding box center [874, 403] width 161 height 46
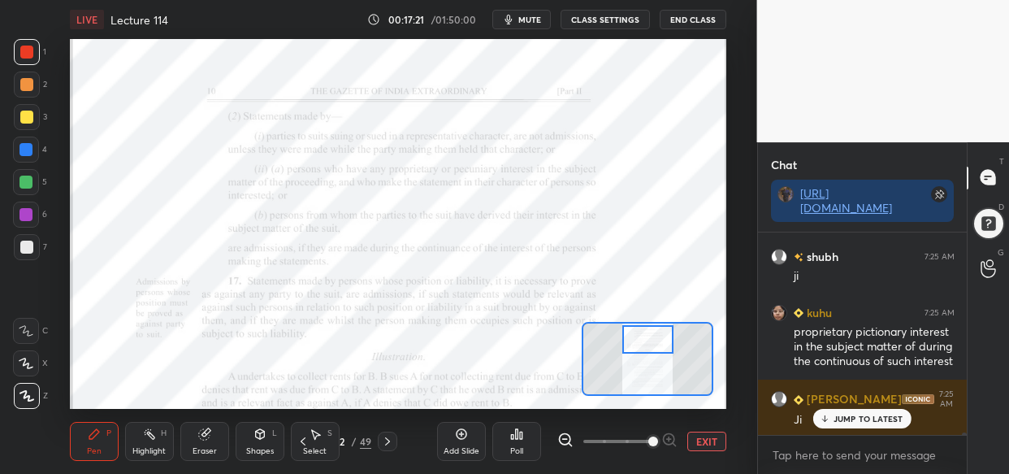
click at [875, 414] on p "JUMP TO LATEST" at bounding box center [869, 419] width 70 height 10
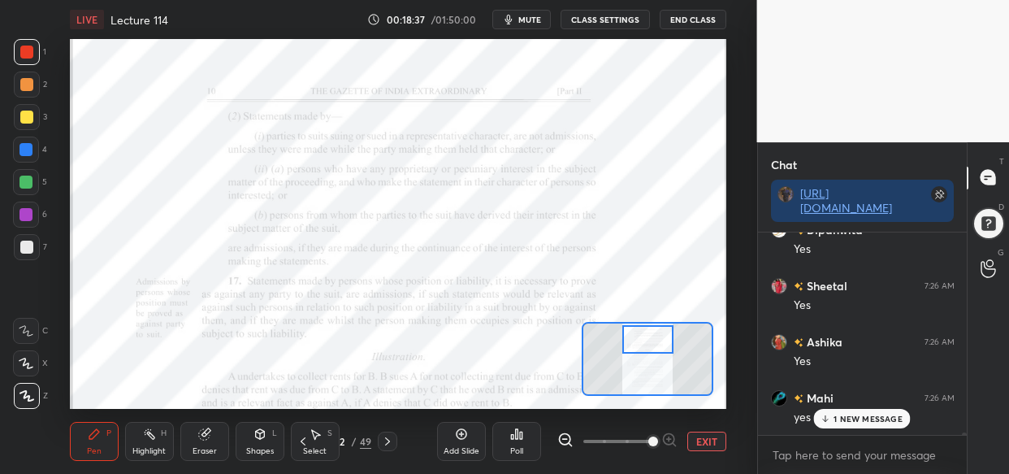
scroll to position [18194, 0]
click at [457, 438] on icon at bounding box center [461, 433] width 13 height 13
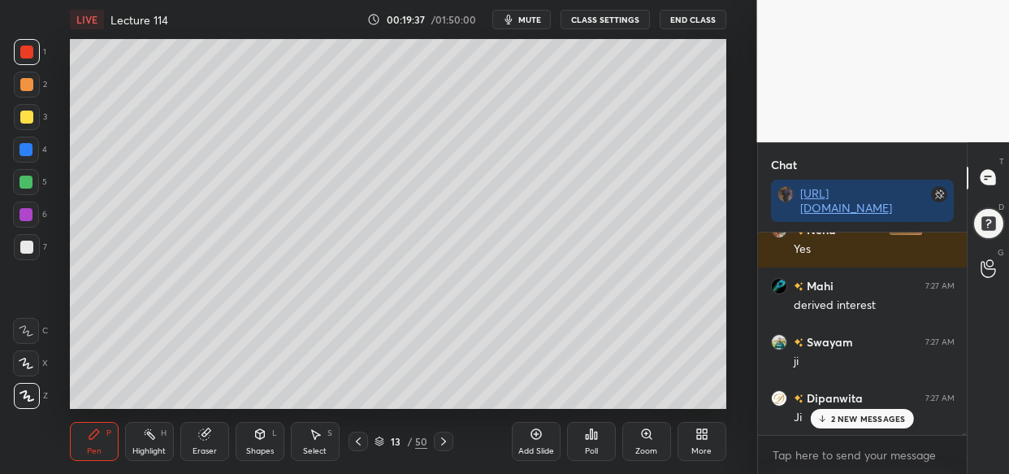
scroll to position [20508, 0]
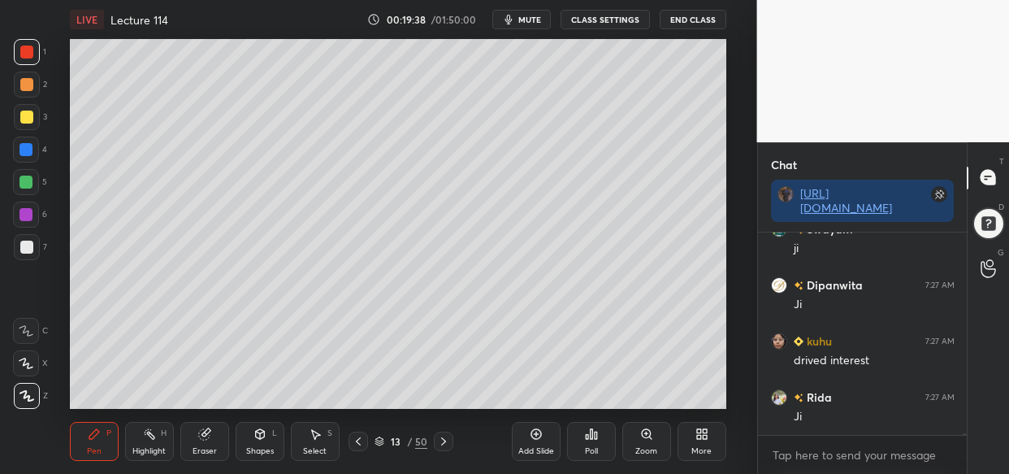
click at [27, 176] on div at bounding box center [26, 182] width 13 height 13
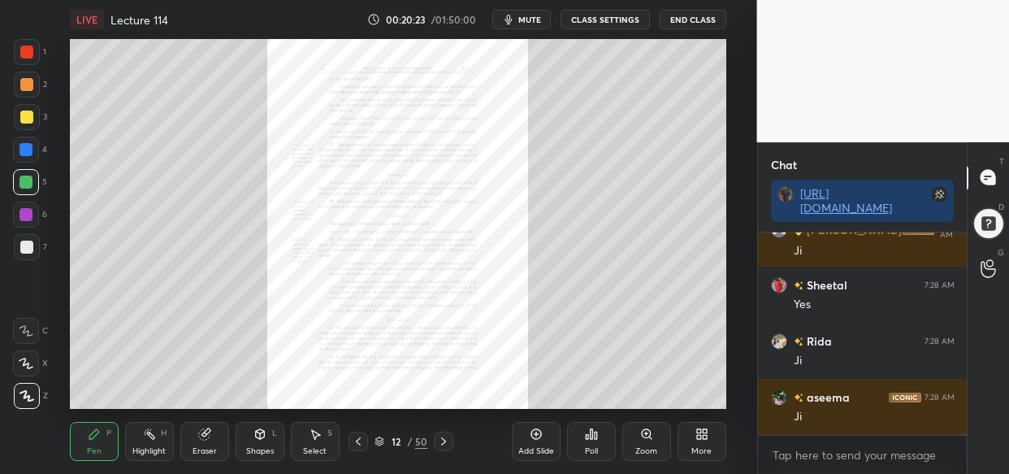
scroll to position [21814, 0]
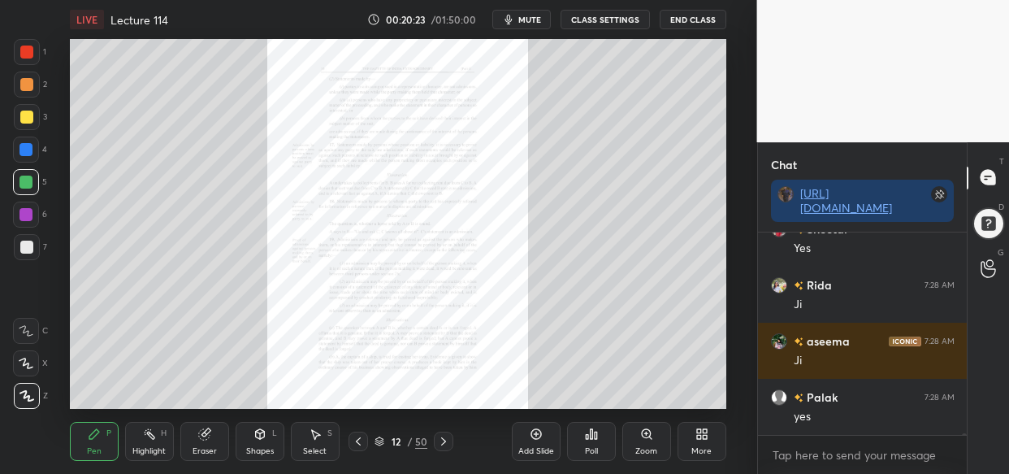
click at [653, 431] on div "Zoom" at bounding box center [646, 441] width 49 height 39
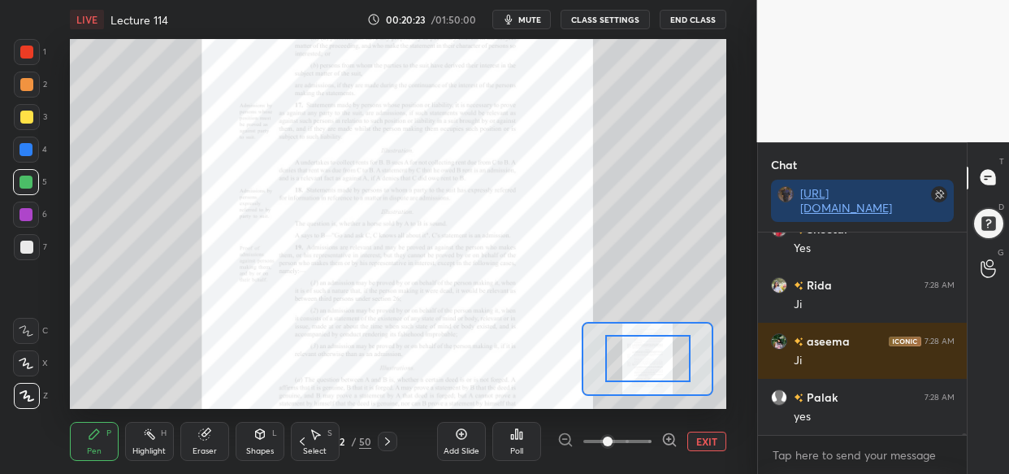
click at [648, 440] on span at bounding box center [617, 441] width 68 height 24
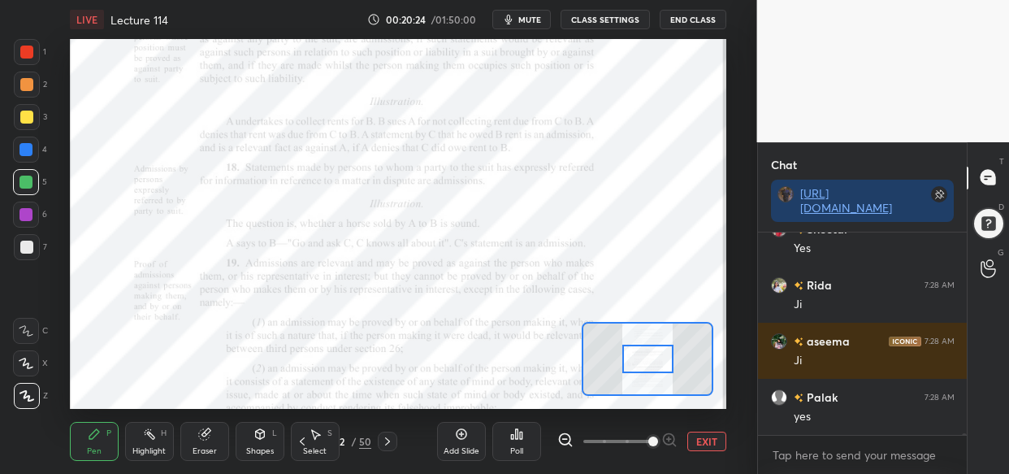
click at [649, 441] on span at bounding box center [653, 441] width 10 height 10
click at [657, 444] on span at bounding box center [653, 441] width 10 height 10
click at [658, 439] on span at bounding box center [653, 441] width 10 height 10
click at [658, 436] on span at bounding box center [653, 441] width 10 height 10
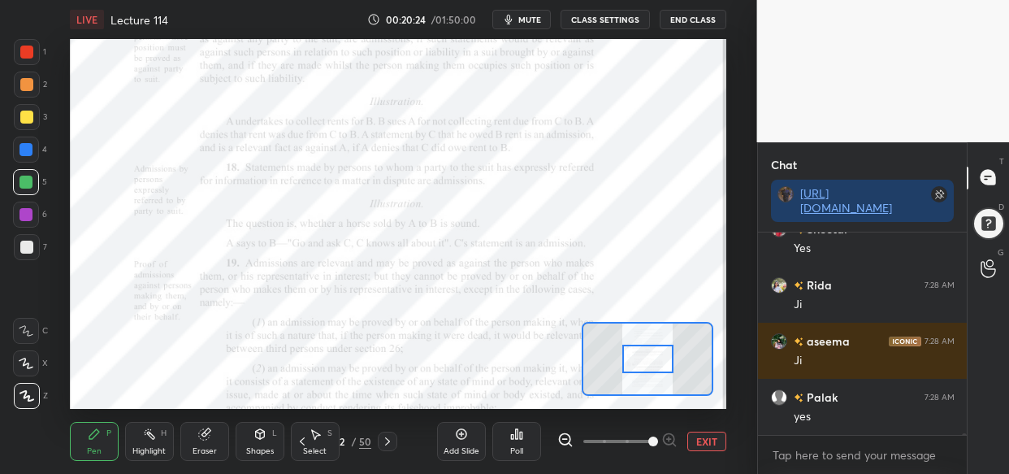
click at [666, 428] on div "Add Slide Poll EXIT" at bounding box center [581, 441] width 289 height 91
click at [670, 410] on div "Add Slide Poll EXIT" at bounding box center [581, 441] width 289 height 91
click at [668, 410] on div "Add Slide Poll EXIT" at bounding box center [581, 441] width 289 height 91
click at [662, 418] on div "Add Slide Poll EXIT" at bounding box center [581, 441] width 289 height 91
click at [658, 436] on span at bounding box center [653, 441] width 10 height 10
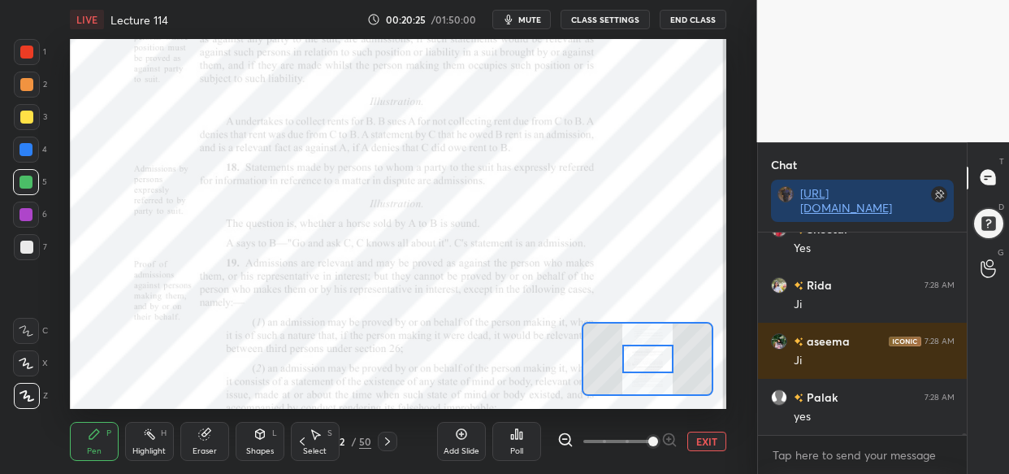
click at [658, 436] on span at bounding box center [653, 441] width 10 height 10
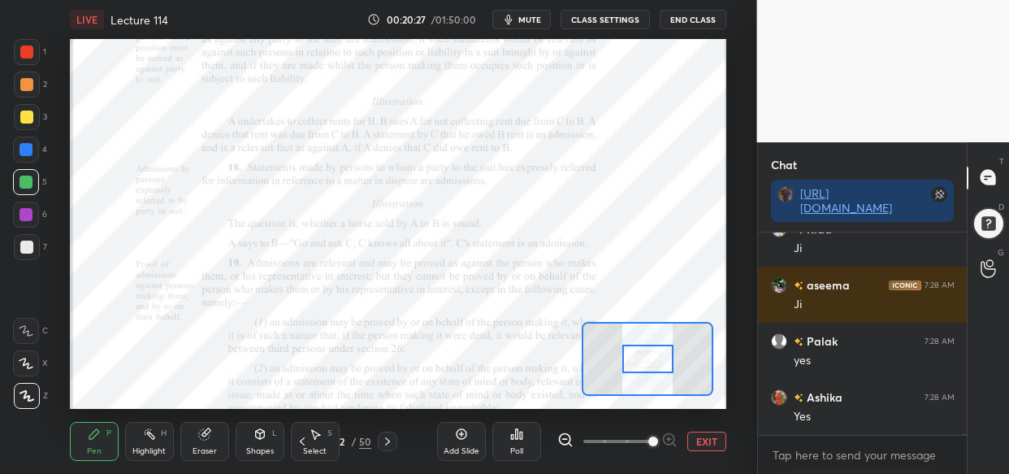
scroll to position [21925, 0]
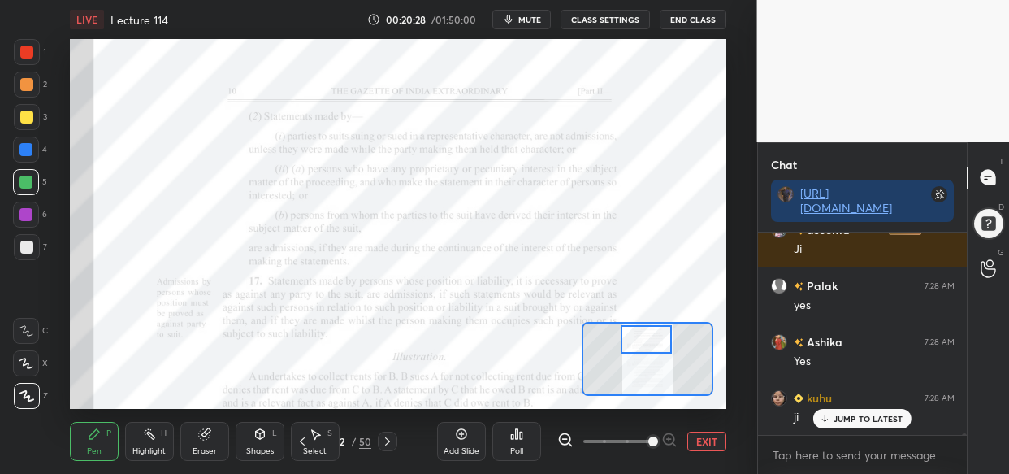
drag, startPoint x: 644, startPoint y: 355, endPoint x: 642, endPoint y: 336, distance: 19.6
click at [642, 336] on div at bounding box center [646, 339] width 51 height 28
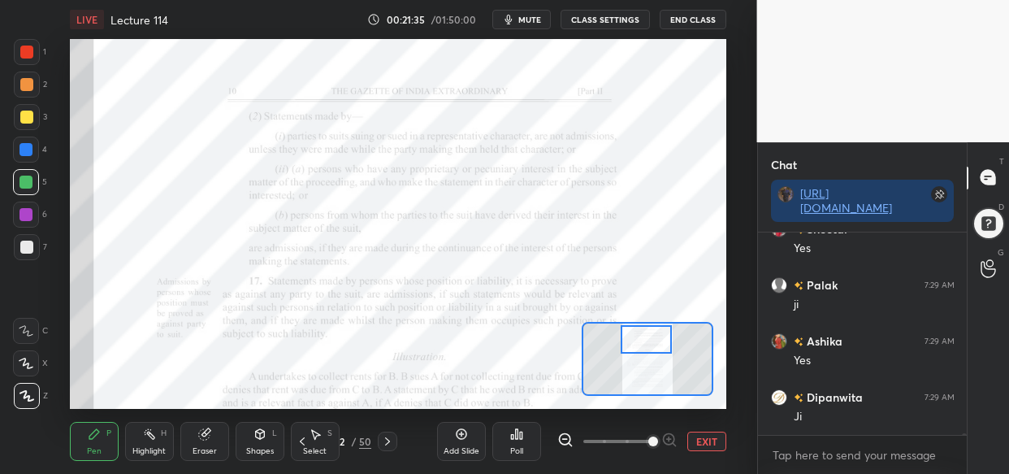
scroll to position [23399, 0]
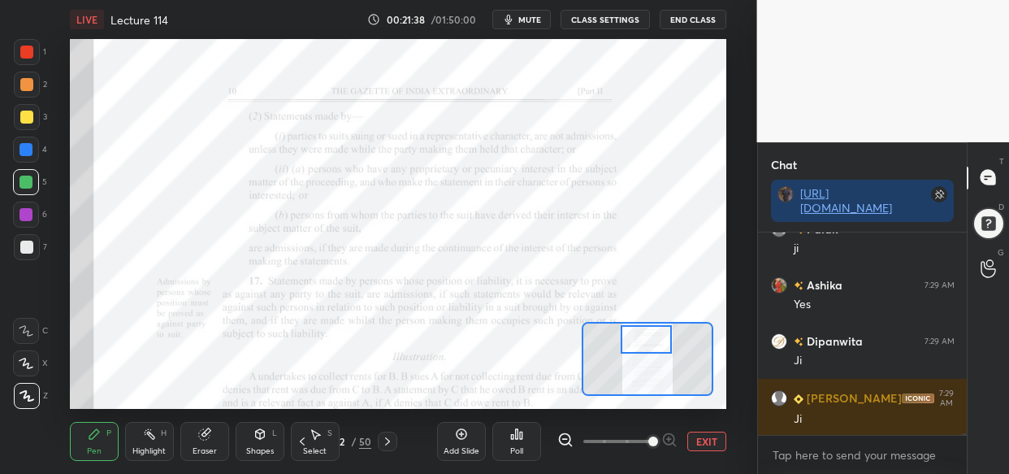
drag, startPoint x: 453, startPoint y: 446, endPoint x: 426, endPoint y: 453, distance: 28.4
click at [451, 447] on div "Add Slide" at bounding box center [462, 451] width 36 height 8
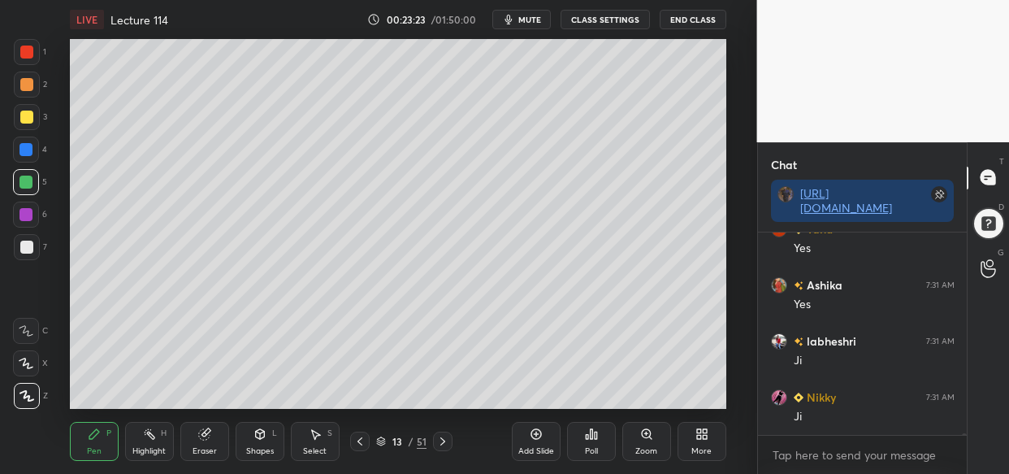
scroll to position [26146, 0]
drag, startPoint x: 28, startPoint y: 118, endPoint x: 43, endPoint y: 139, distance: 25.7
click at [28, 121] on div at bounding box center [26, 117] width 13 height 13
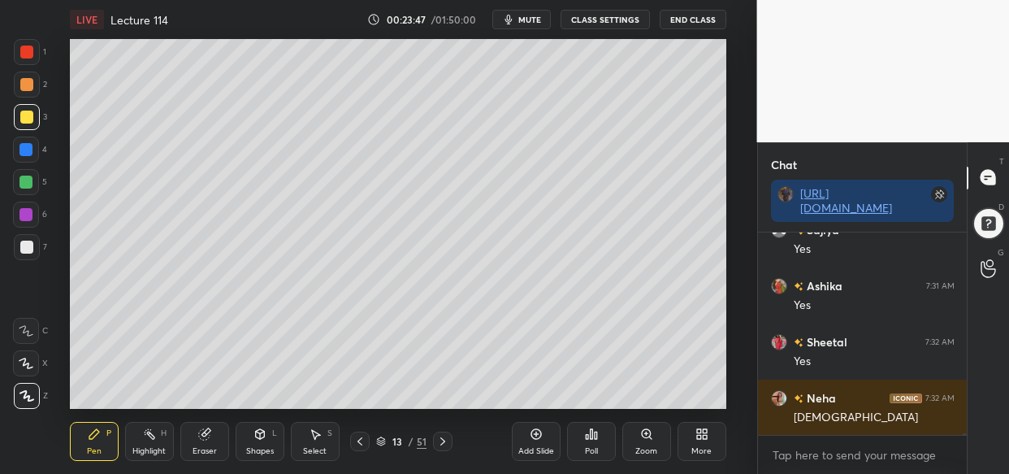
click at [654, 397] on div "LIVE Lecture 114 00:23:47 / 01:50:00 mute CLASS SETTINGS End Class Setting up y…" at bounding box center [398, 237] width 692 height 474
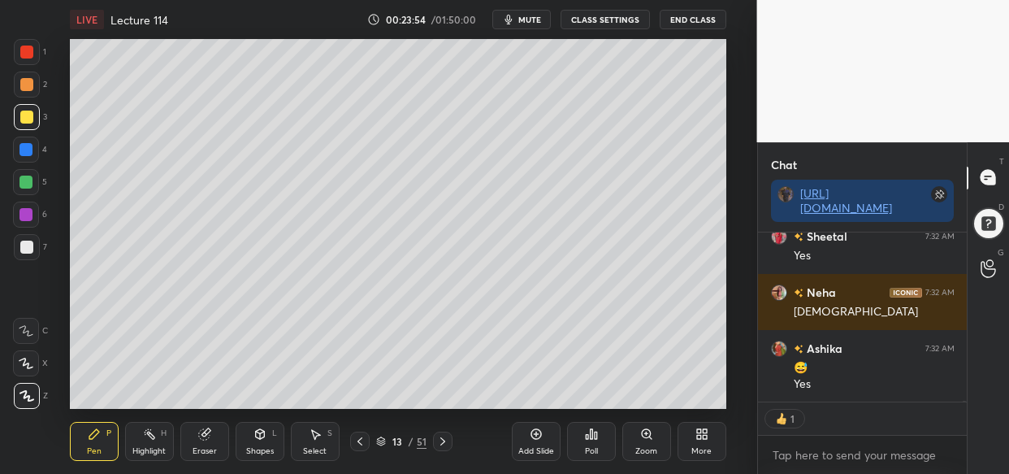
scroll to position [26475, 0]
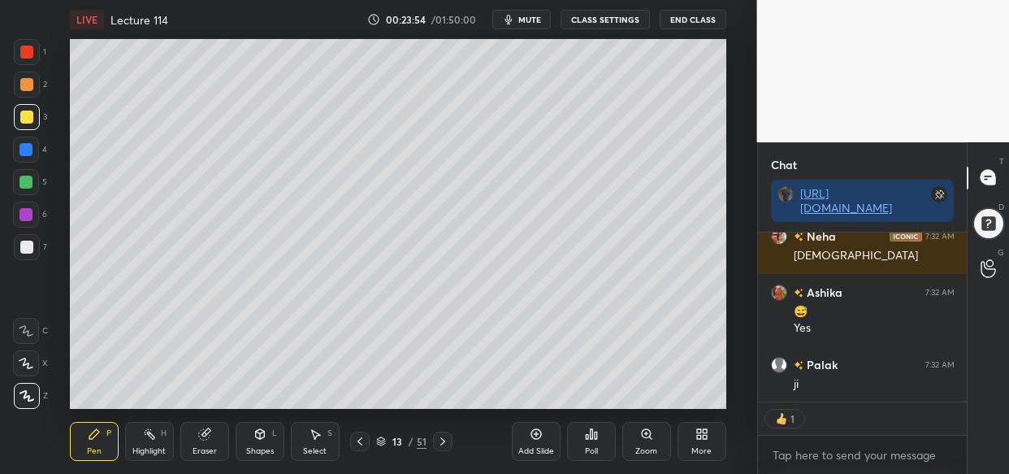
click at [545, 401] on div "LIVE Lecture 114 00:23:54 / 01:50:00 mute CLASS SETTINGS End Class Setting up y…" at bounding box center [398, 237] width 692 height 474
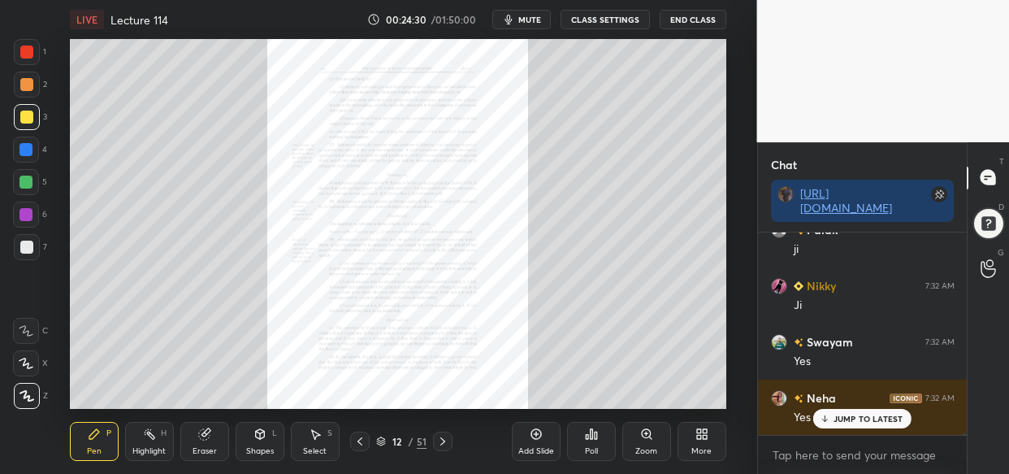
scroll to position [27619, 0]
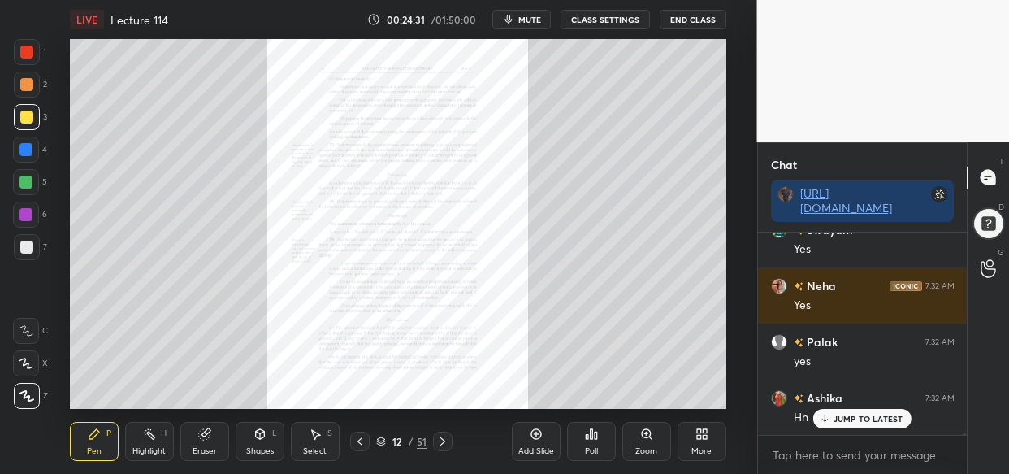
click at [653, 443] on div "Zoom" at bounding box center [646, 441] width 49 height 39
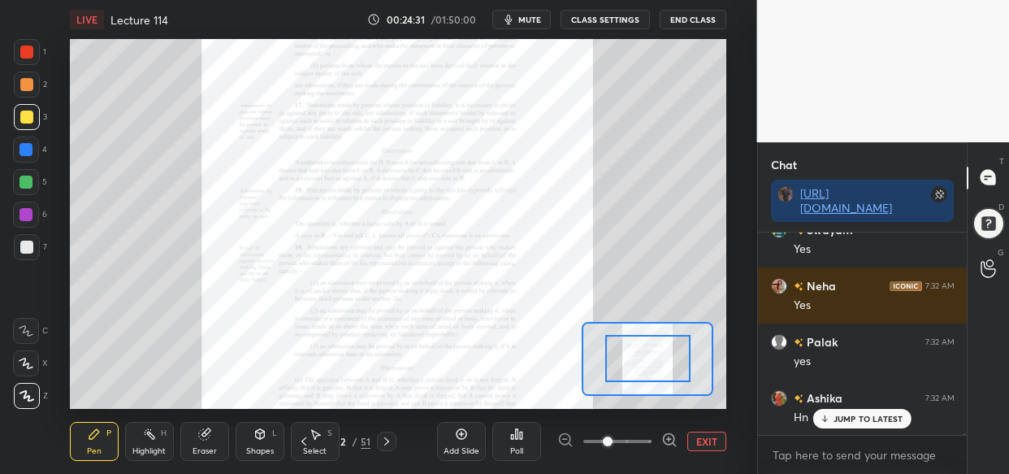
click at [657, 444] on div at bounding box center [617, 441] width 120 height 20
click at [654, 445] on div at bounding box center [617, 441] width 120 height 20
click at [656, 448] on div at bounding box center [617, 441] width 120 height 20
click at [664, 440] on icon at bounding box center [669, 439] width 16 height 16
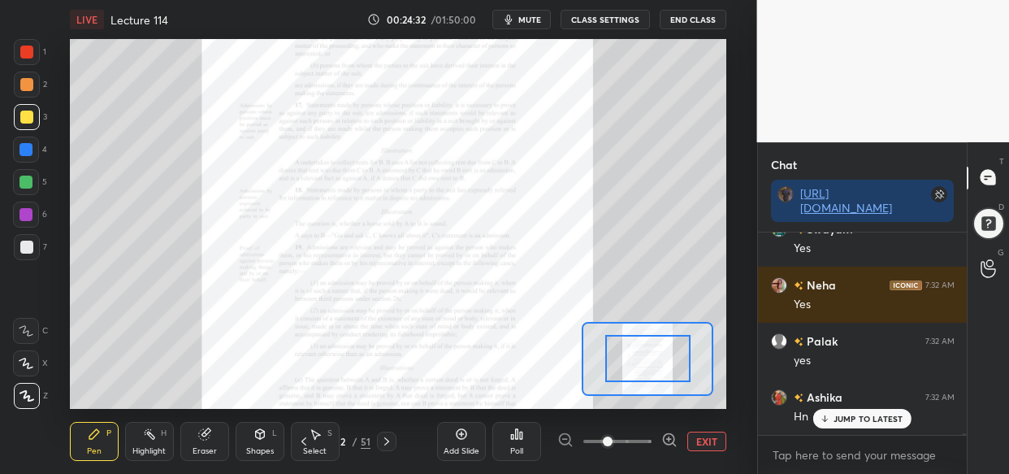
click at [663, 440] on icon at bounding box center [669, 439] width 16 height 16
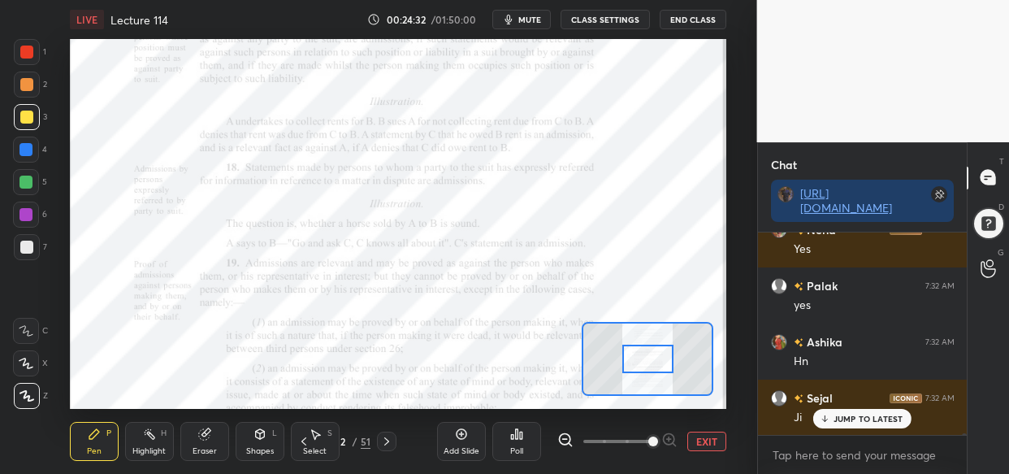
click at [658, 444] on span at bounding box center [653, 441] width 10 height 10
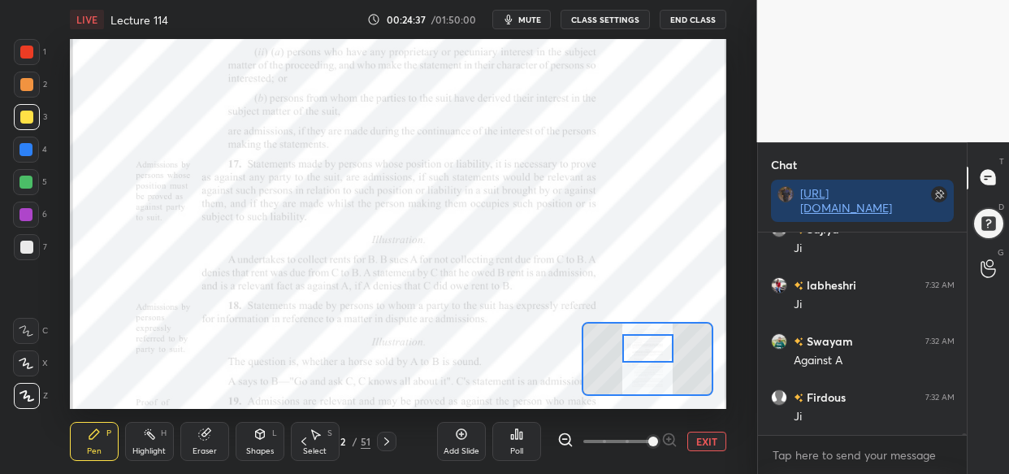
drag, startPoint x: 649, startPoint y: 357, endPoint x: 649, endPoint y: 343, distance: 13.8
click at [649, 343] on div at bounding box center [647, 348] width 51 height 28
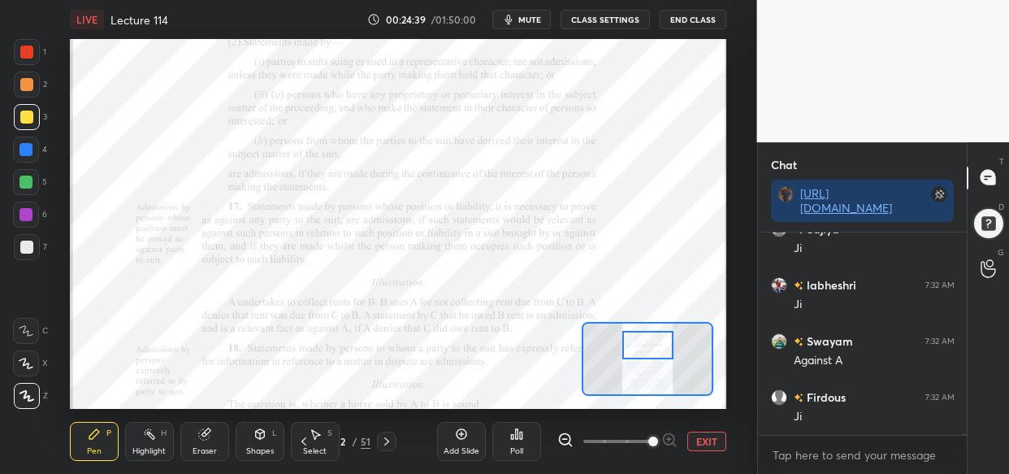
click at [25, 183] on div at bounding box center [26, 182] width 13 height 13
click at [24, 215] on div at bounding box center [26, 214] width 13 height 13
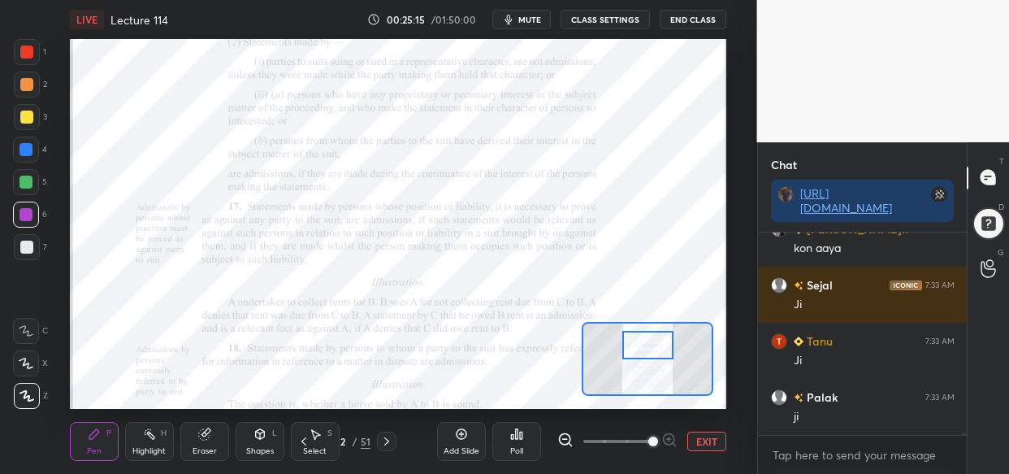
scroll to position [28405, 0]
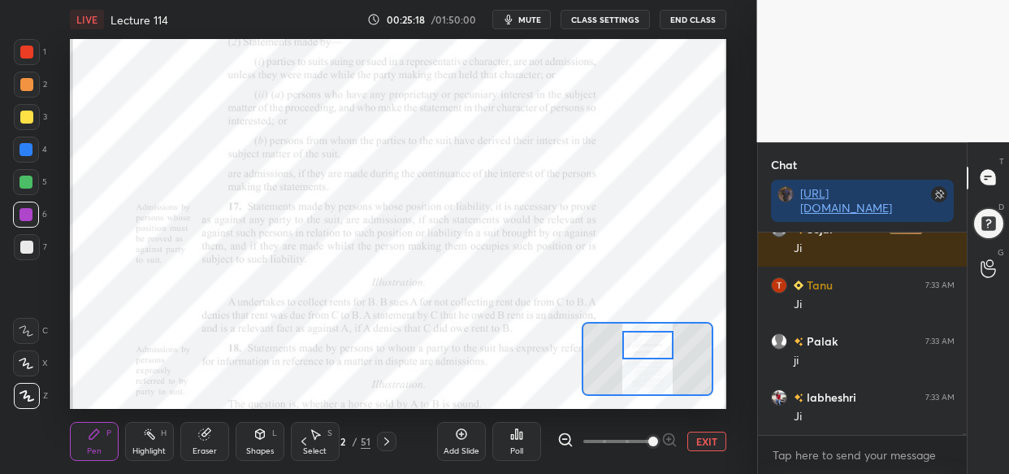
click at [18, 55] on div at bounding box center [27, 52] width 26 height 26
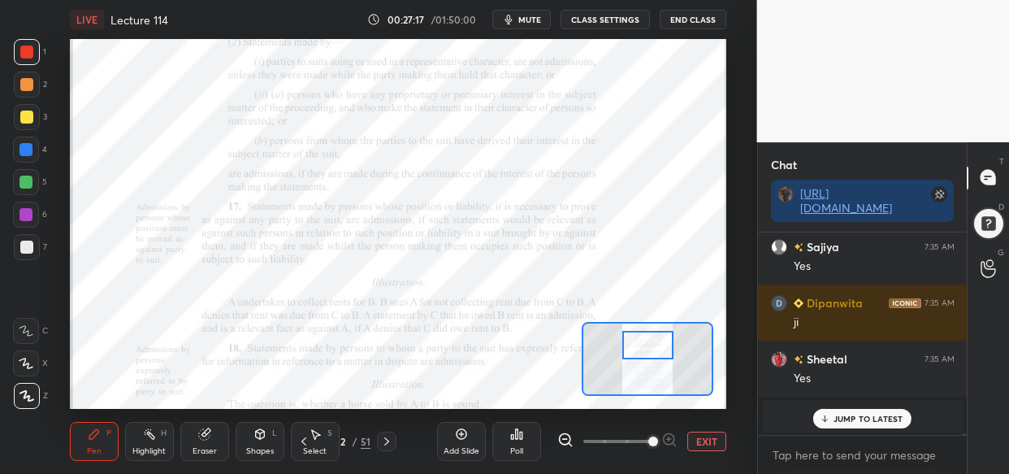
scroll to position [31470, 0]
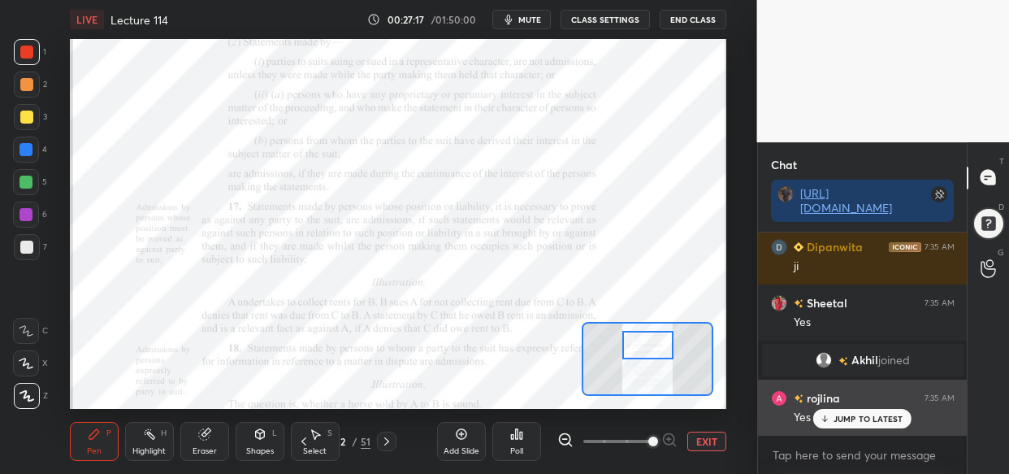
click at [882, 416] on p "JUMP TO LATEST" at bounding box center [869, 419] width 70 height 10
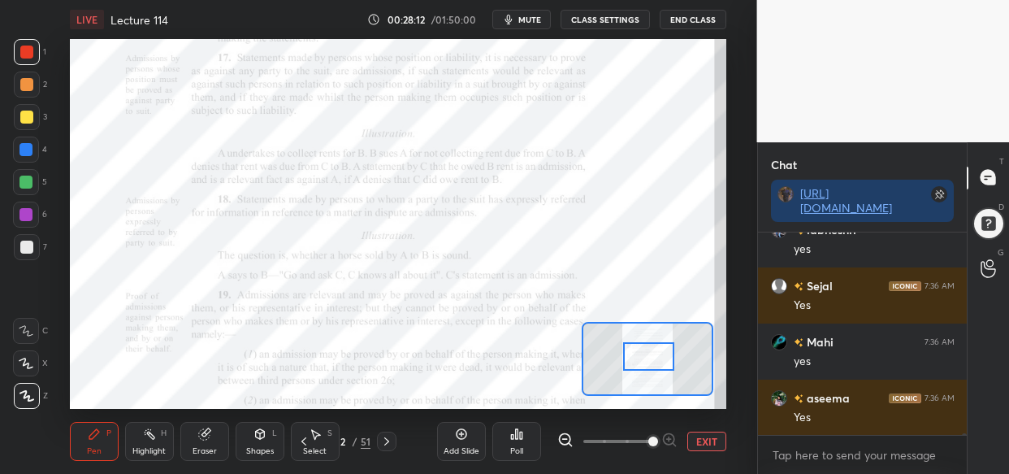
scroll to position [33208, 0]
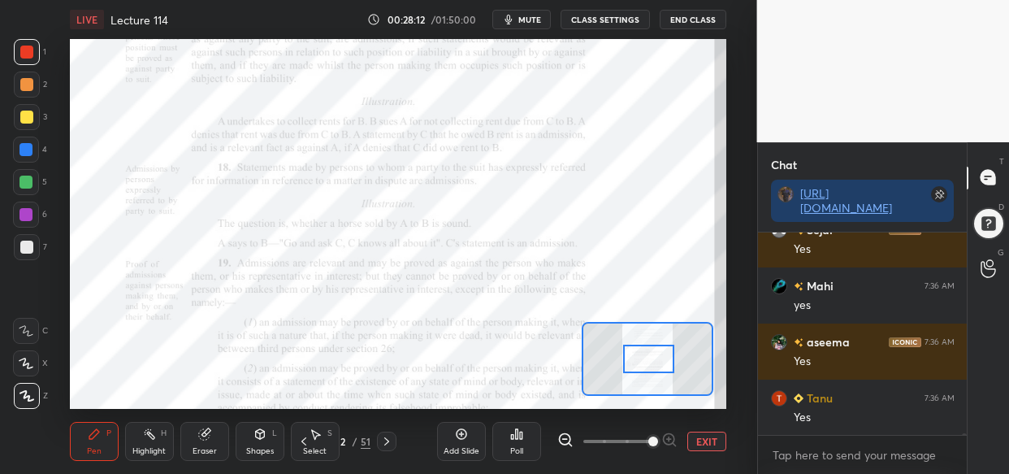
drag, startPoint x: 665, startPoint y: 342, endPoint x: 665, endPoint y: 357, distance: 14.6
click at [665, 357] on div at bounding box center [648, 359] width 51 height 28
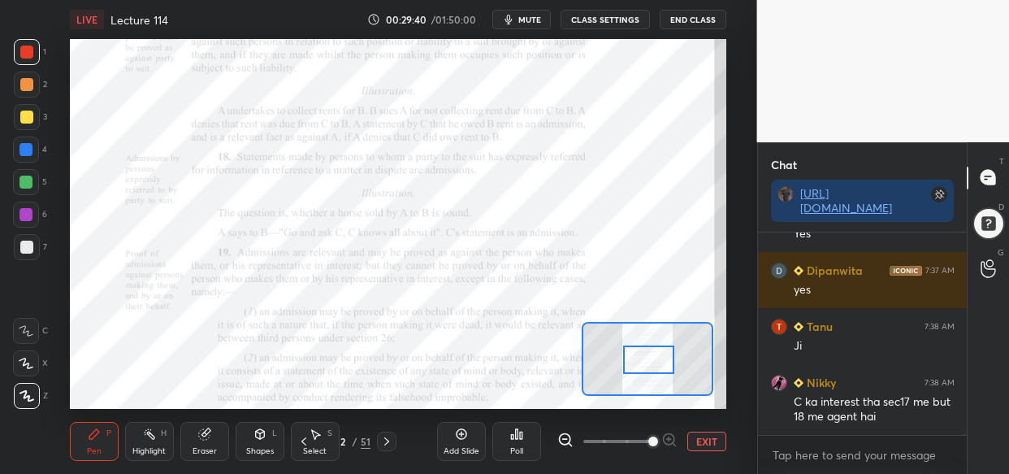
scroll to position [36195, 0]
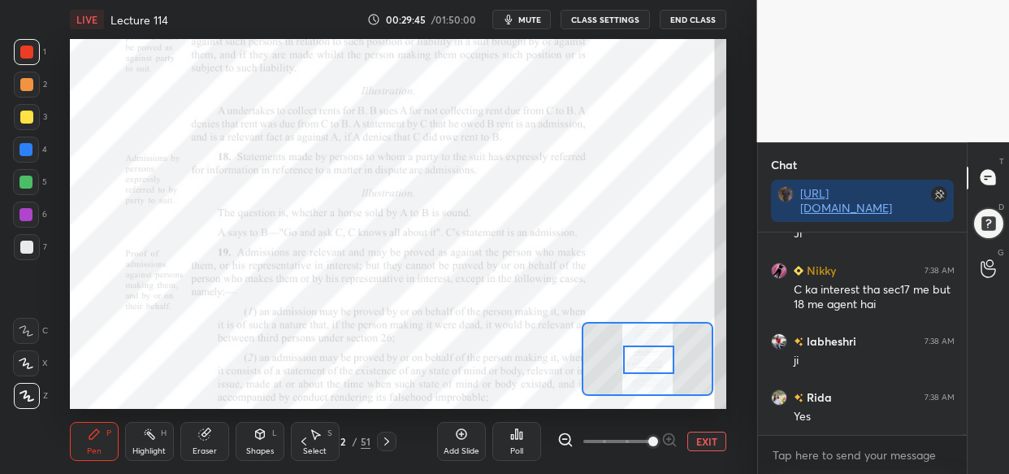
drag, startPoint x: 22, startPoint y: 208, endPoint x: 44, endPoint y: 219, distance: 24.7
click at [21, 210] on div at bounding box center [26, 214] width 13 height 13
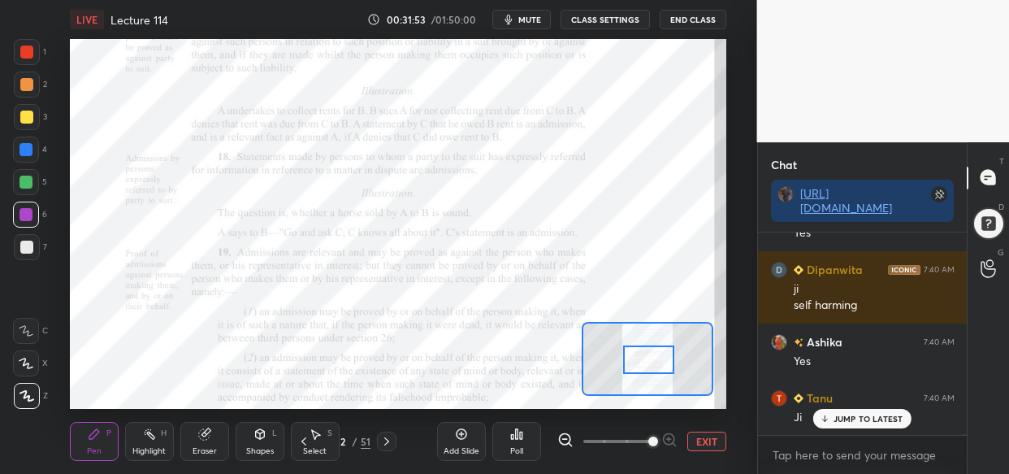
scroll to position [39701, 0]
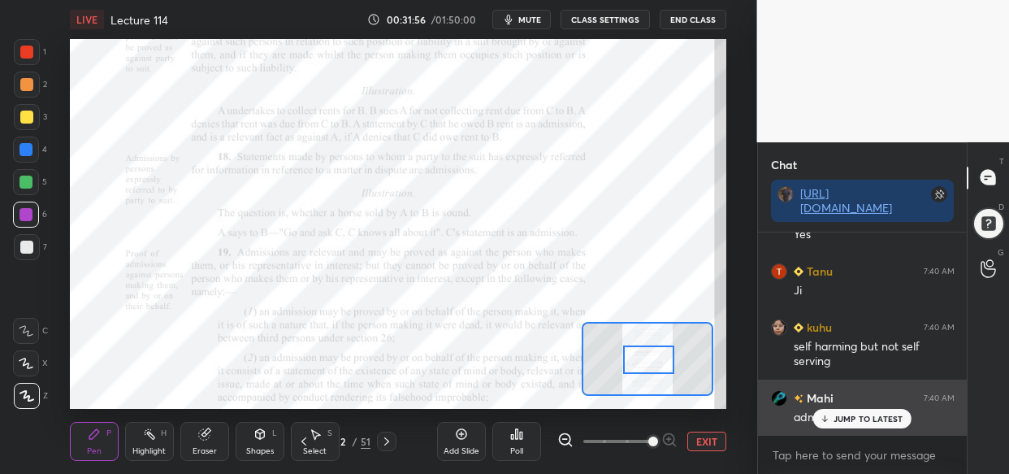
click at [856, 420] on p "JUMP TO LATEST" at bounding box center [869, 419] width 70 height 10
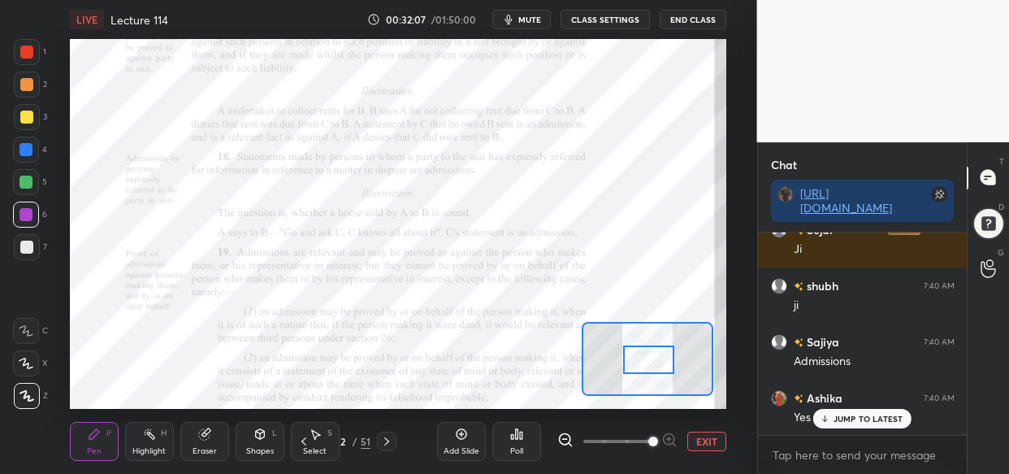
scroll to position [40262, 0]
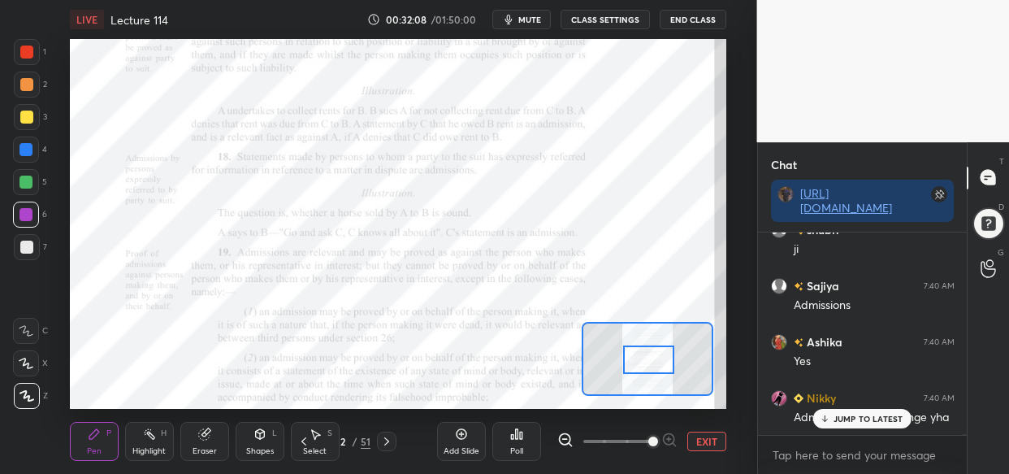
drag, startPoint x: 862, startPoint y: 419, endPoint x: 717, endPoint y: 463, distance: 151.9
click at [862, 418] on p "JUMP TO LATEST" at bounding box center [869, 419] width 70 height 10
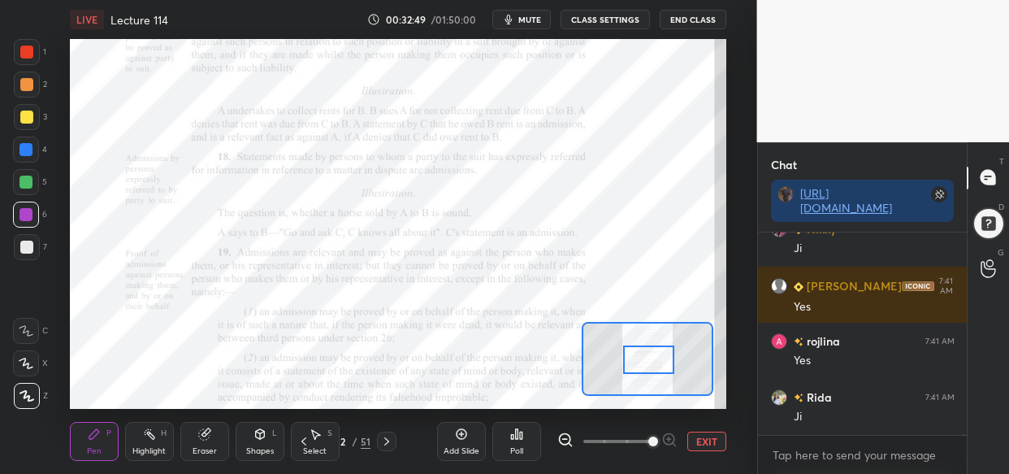
scroll to position [41737, 0]
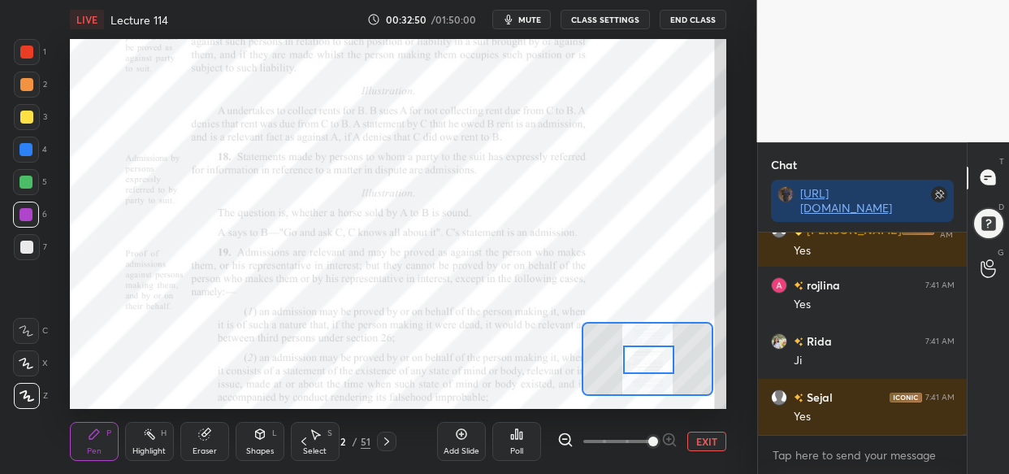
click at [22, 47] on div at bounding box center [26, 52] width 13 height 13
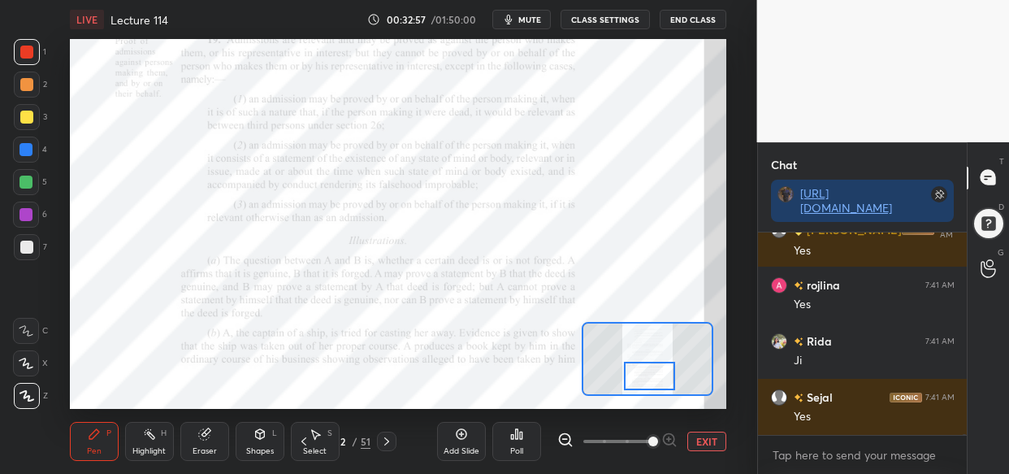
drag, startPoint x: 650, startPoint y: 355, endPoint x: 651, endPoint y: 373, distance: 17.9
click at [651, 373] on div at bounding box center [649, 376] width 51 height 28
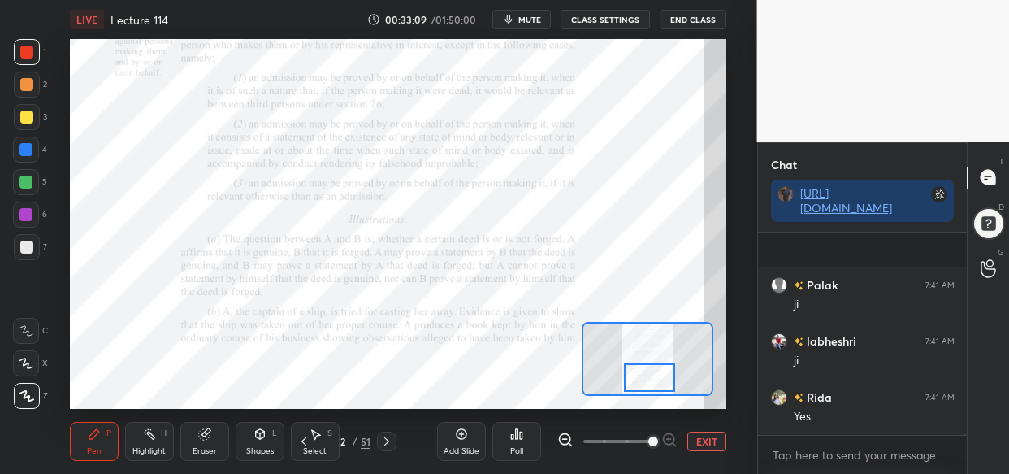
scroll to position [42185, 0]
click at [26, 219] on div at bounding box center [26, 214] width 13 height 13
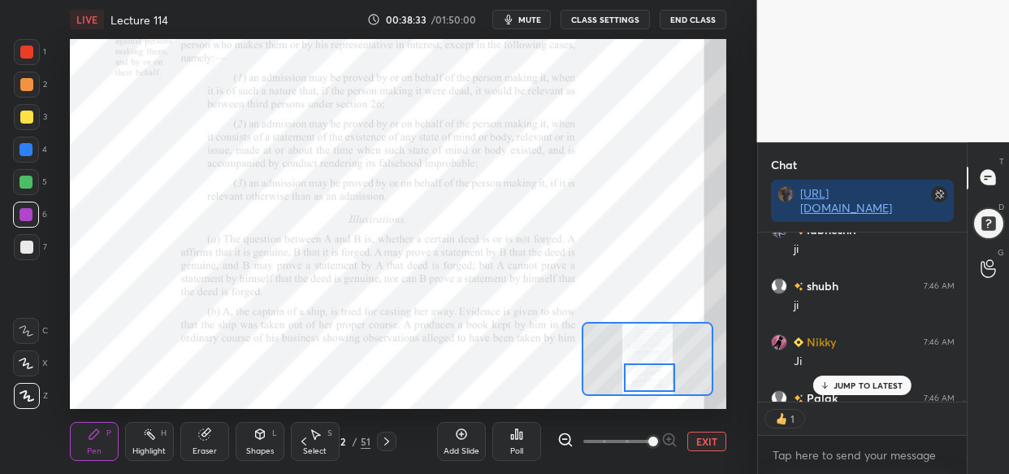
scroll to position [5, 6]
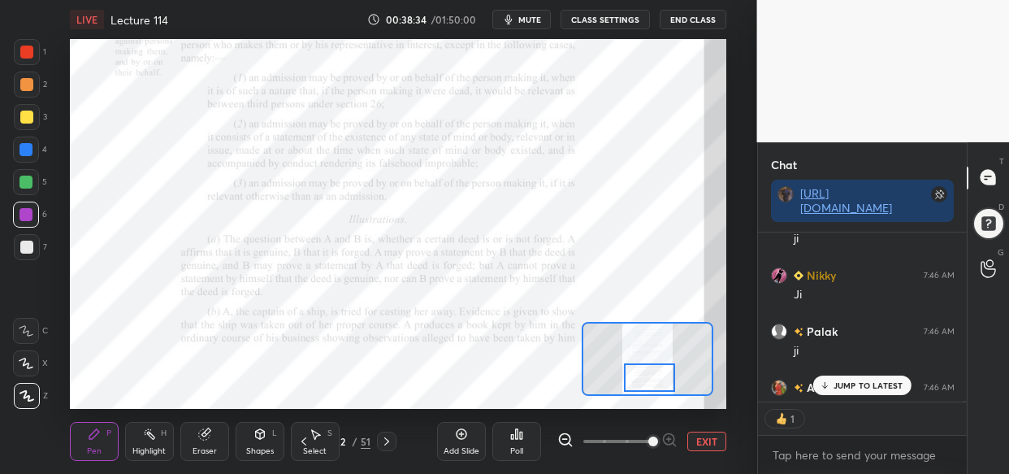
click at [862, 382] on p "JUMP TO LATEST" at bounding box center [869, 385] width 70 height 10
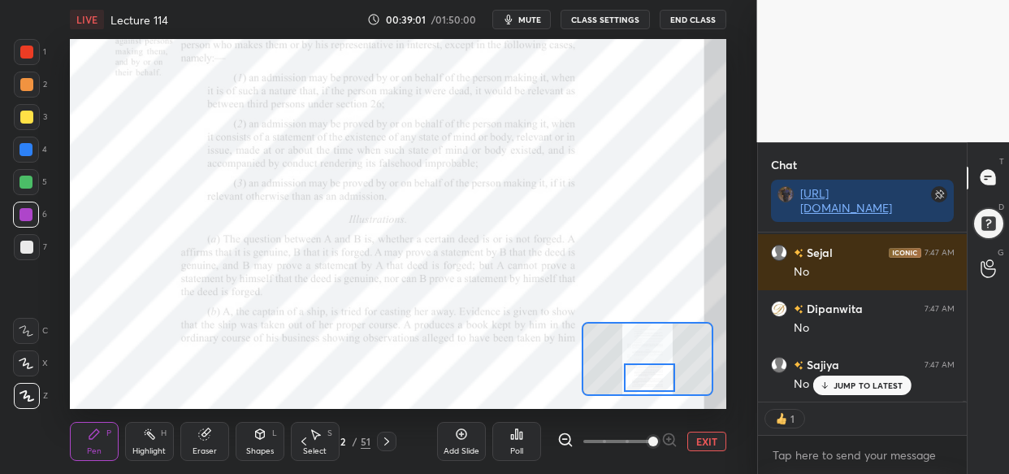
scroll to position [197, 205]
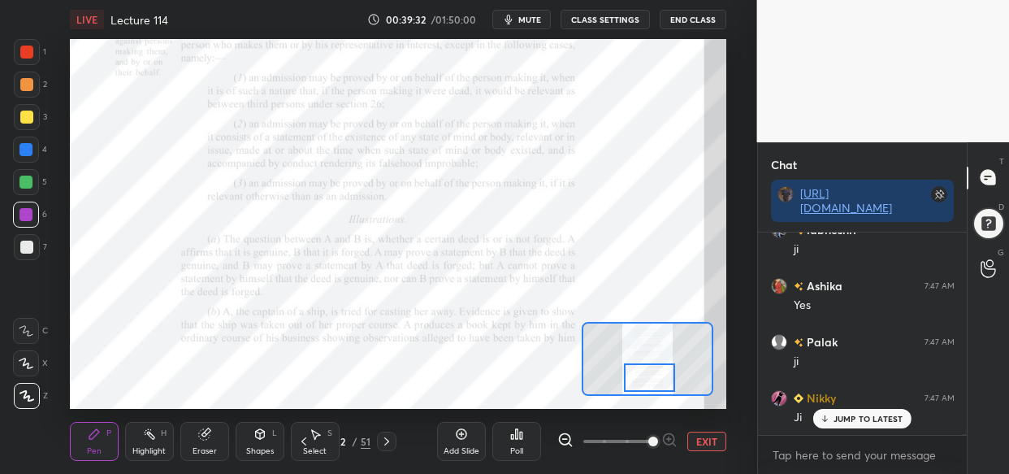
click at [24, 85] on div at bounding box center [26, 84] width 13 height 13
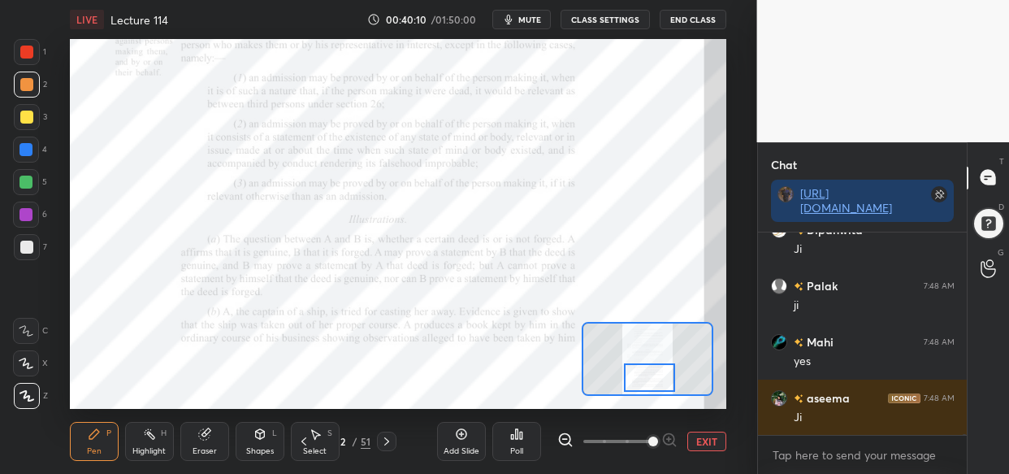
scroll to position [54018, 0]
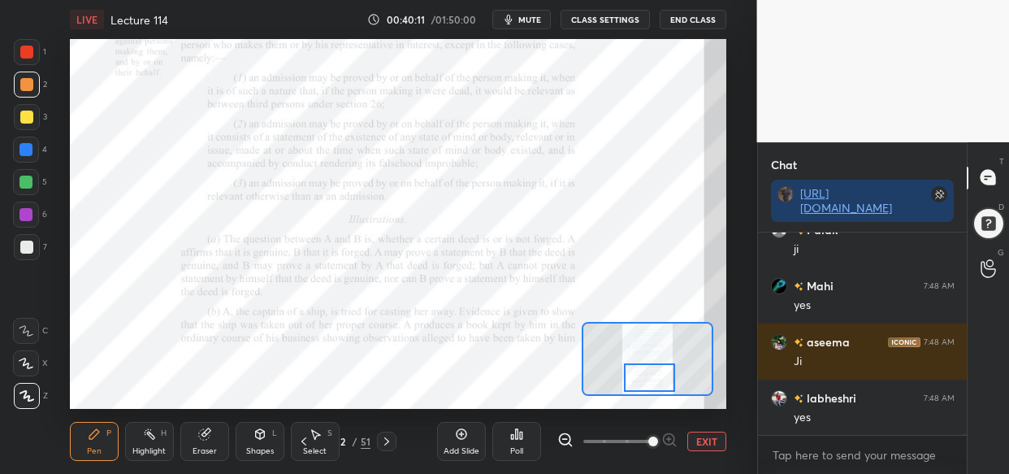
click at [71, 260] on div "Setting up your live class Poll for secs No correct answer Start poll" at bounding box center [398, 224] width 692 height 370
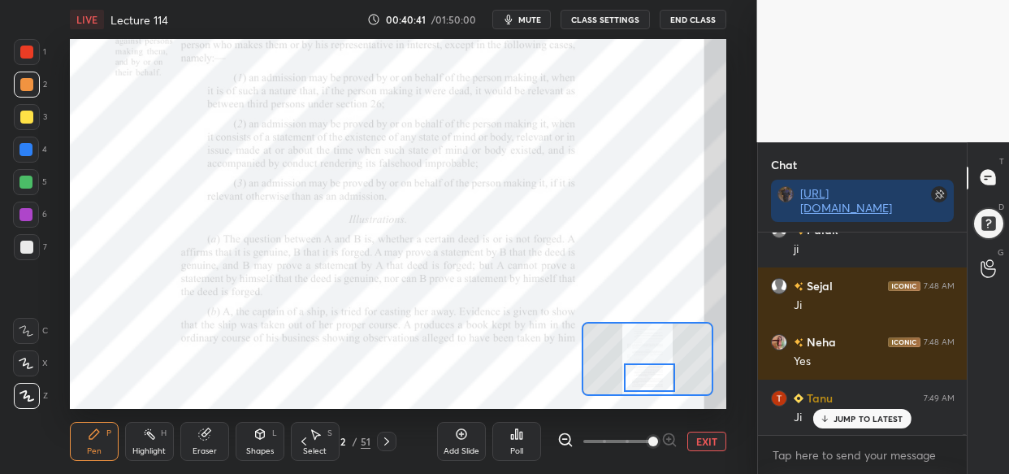
scroll to position [55042, 0]
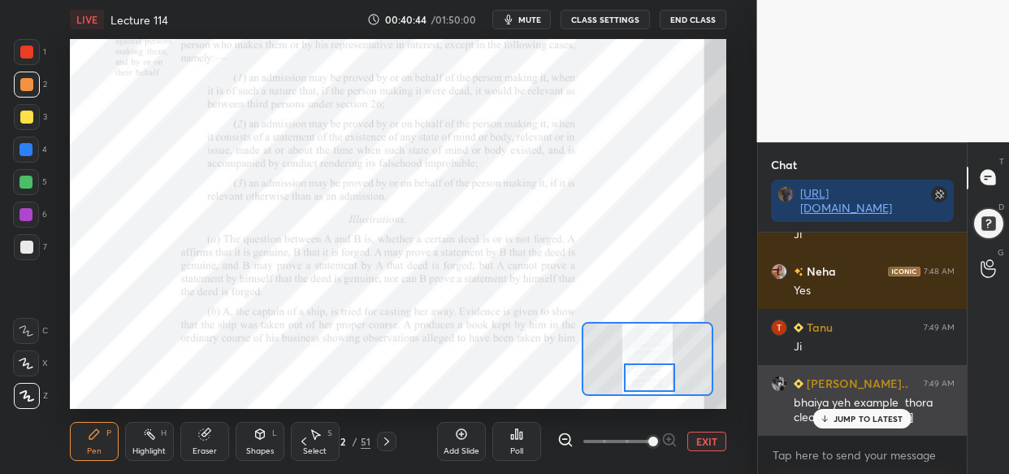
click at [861, 420] on p "JUMP TO LATEST" at bounding box center [869, 419] width 70 height 10
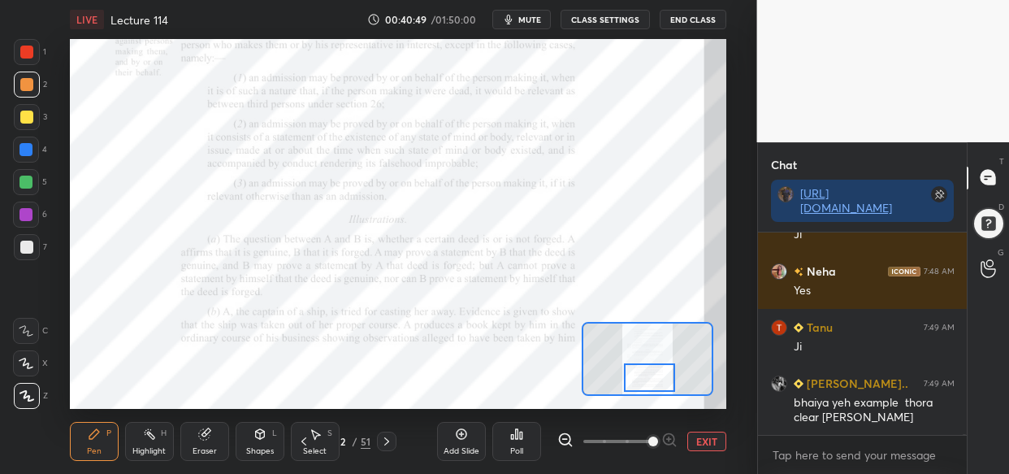
click at [21, 176] on div at bounding box center [26, 182] width 13 height 13
click at [466, 438] on icon at bounding box center [461, 433] width 13 height 13
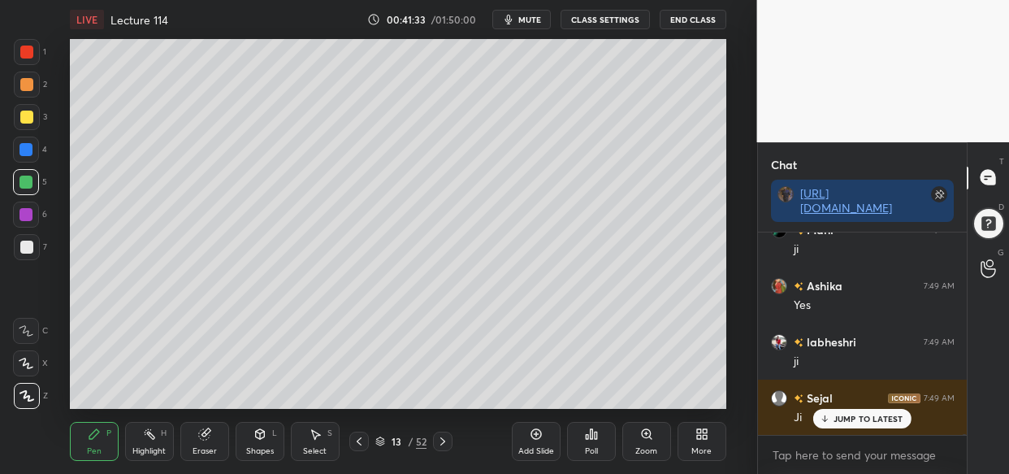
scroll to position [55675, 0]
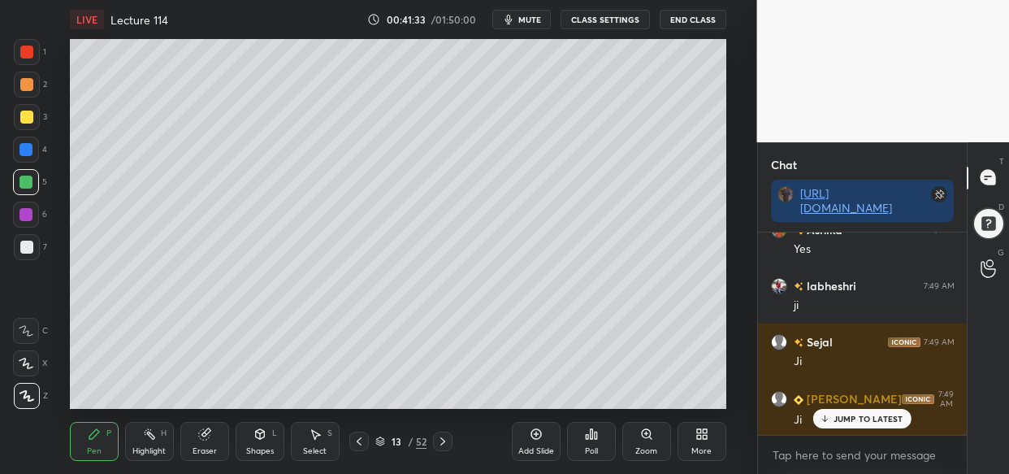
click at [31, 142] on div at bounding box center [26, 150] width 26 height 26
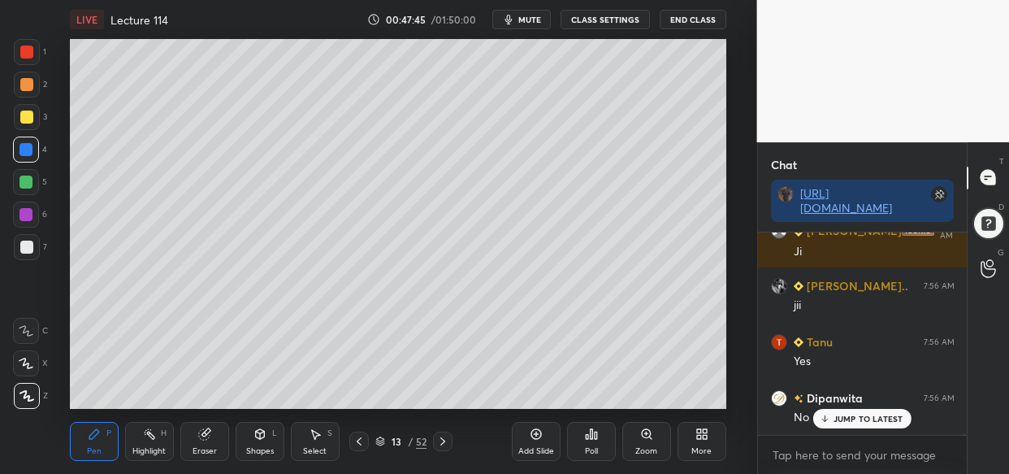
scroll to position [62112, 0]
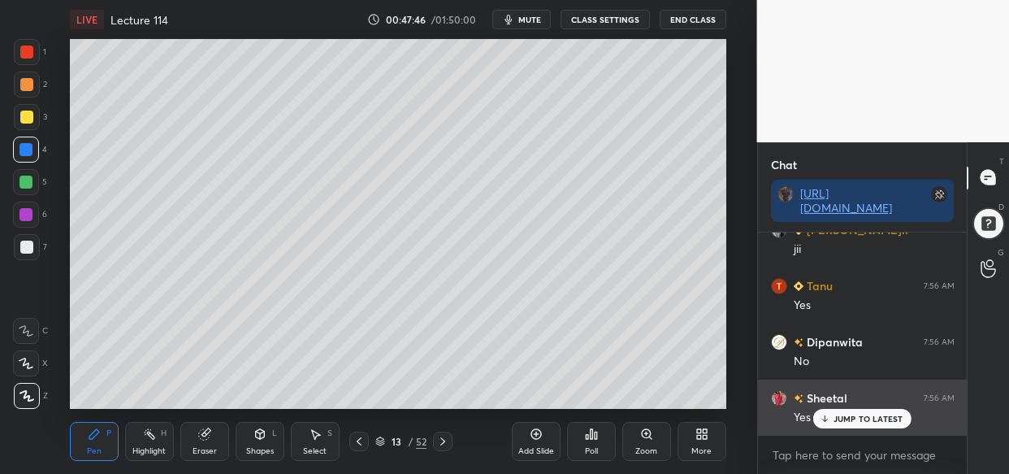
drag, startPoint x: 881, startPoint y: 415, endPoint x: 867, endPoint y: 415, distance: 13.8
click at [879, 414] on p "JUMP TO LATEST" at bounding box center [869, 419] width 70 height 10
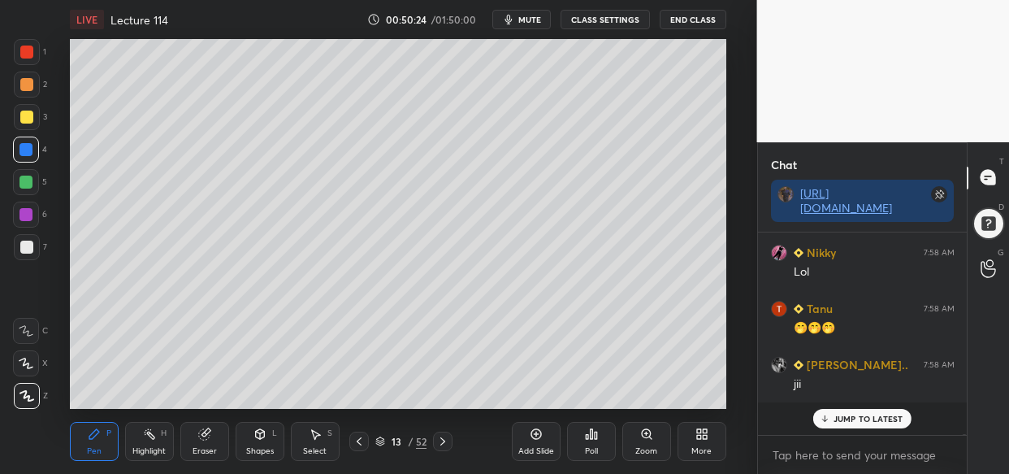
scroll to position [65775, 0]
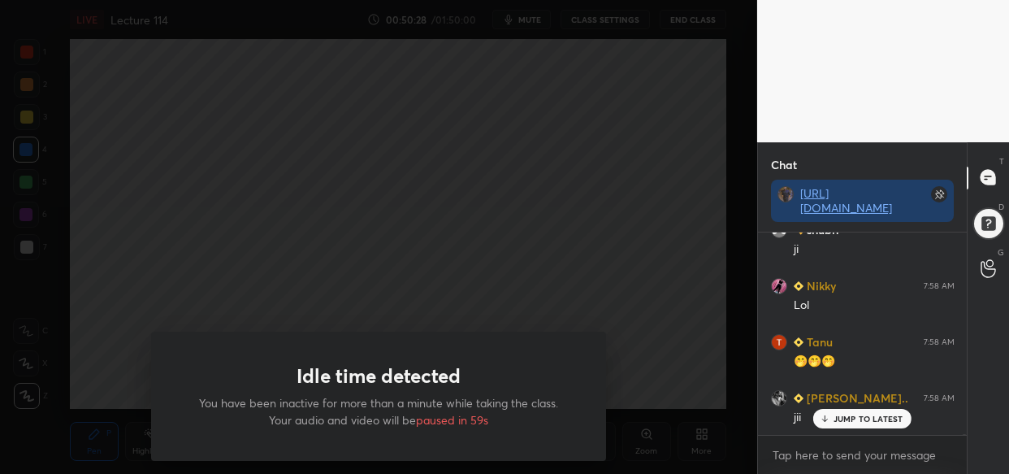
click at [658, 145] on div "Idle time detected You have been inactive for more than a minute while taking t…" at bounding box center [378, 237] width 757 height 474
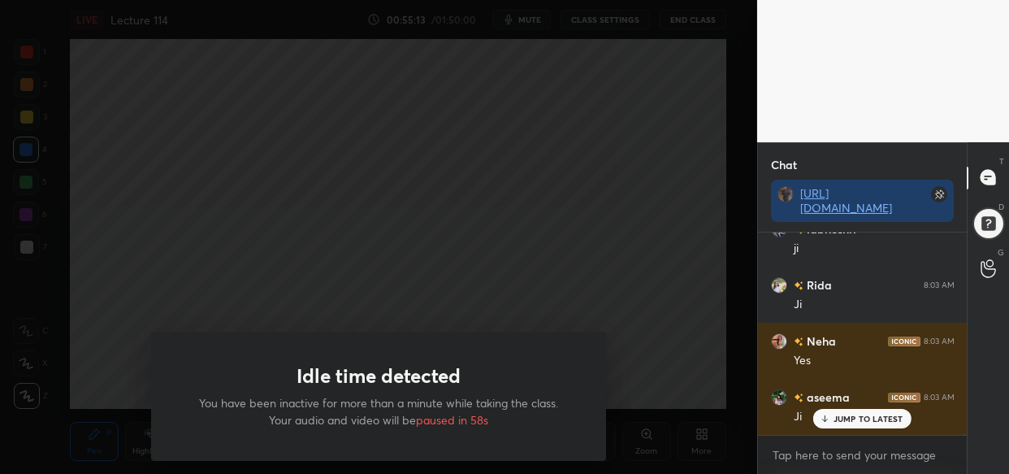
scroll to position [74578, 0]
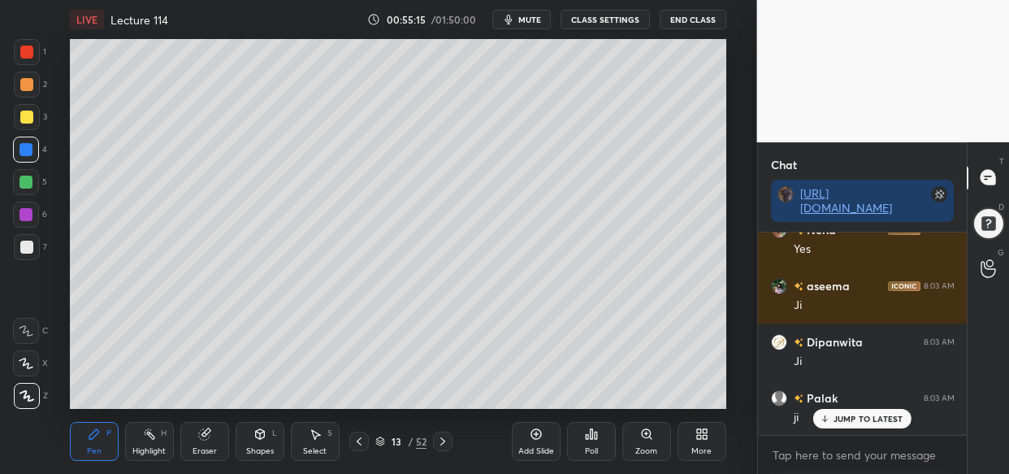
click at [652, 106] on div at bounding box center [378, 237] width 757 height 474
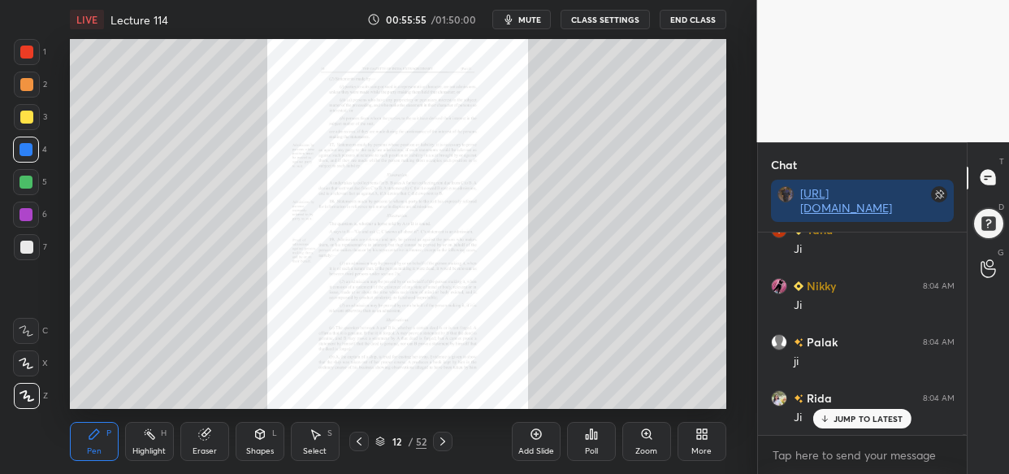
scroll to position [75811, 0]
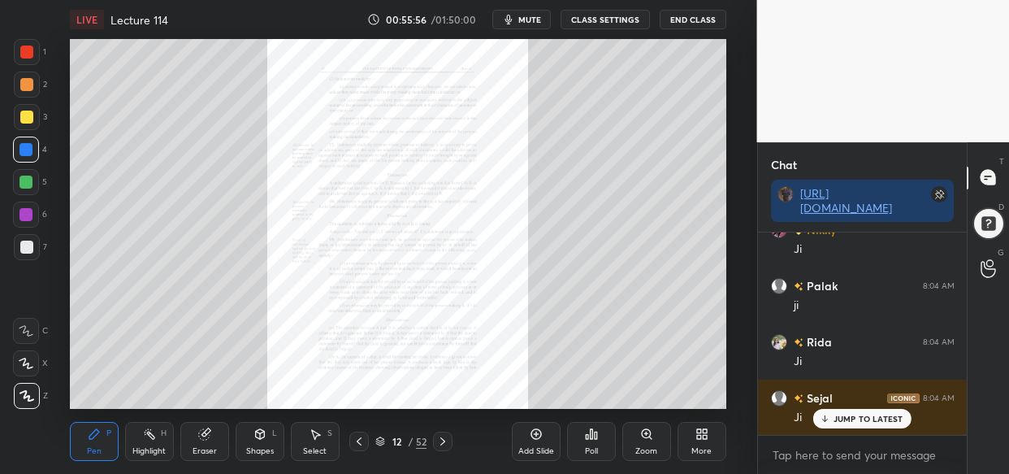
click at [642, 449] on div "Zoom" at bounding box center [646, 451] width 22 height 8
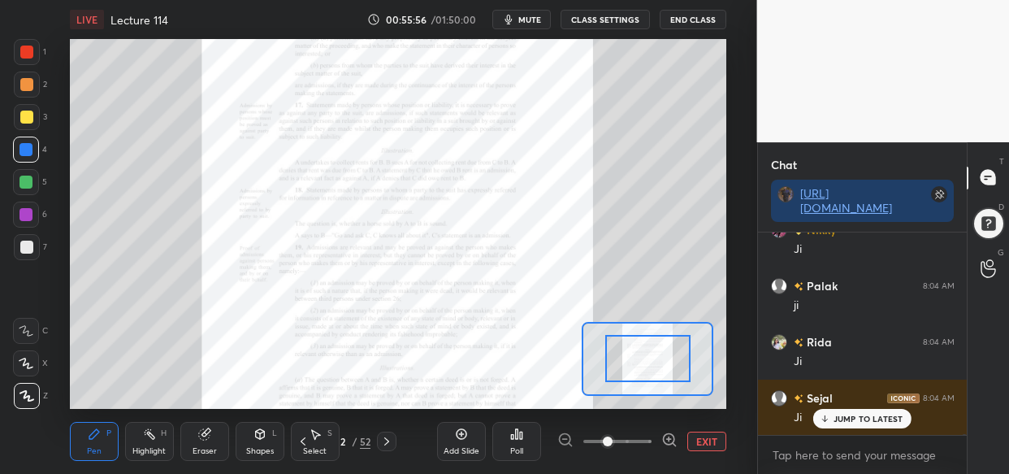
click at [657, 445] on div at bounding box center [617, 441] width 120 height 20
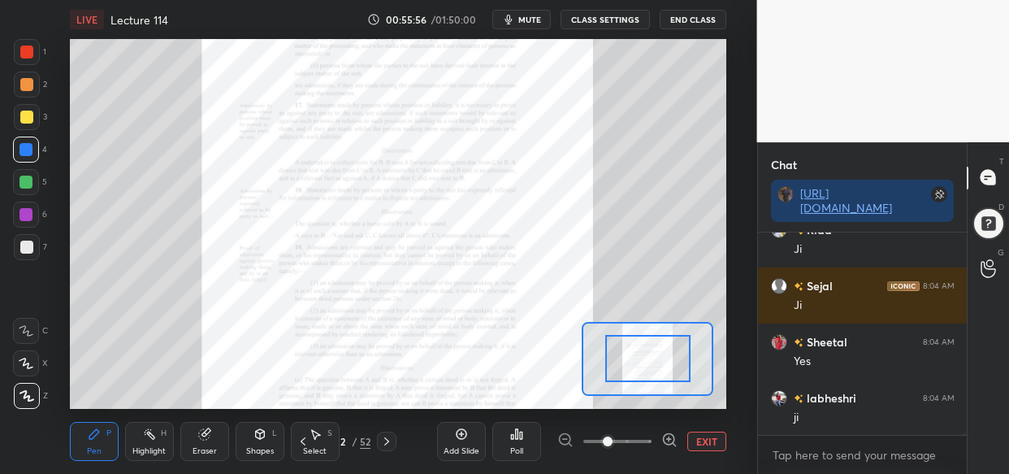
click at [657, 444] on div at bounding box center [617, 441] width 120 height 20
click at [660, 439] on div at bounding box center [617, 441] width 120 height 20
click at [664, 437] on icon at bounding box center [668, 439] width 11 height 11
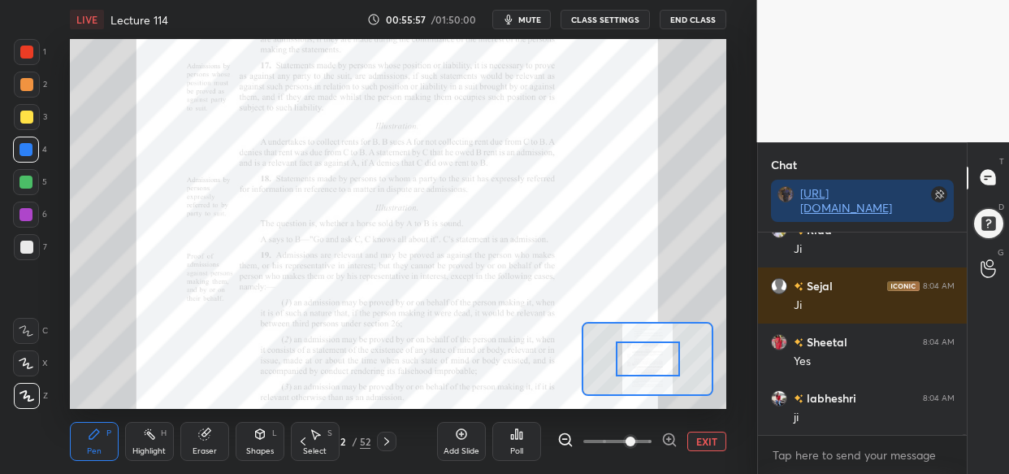
click at [670, 434] on icon at bounding box center [669, 439] width 16 height 16
click at [667, 435] on div at bounding box center [617, 441] width 120 height 20
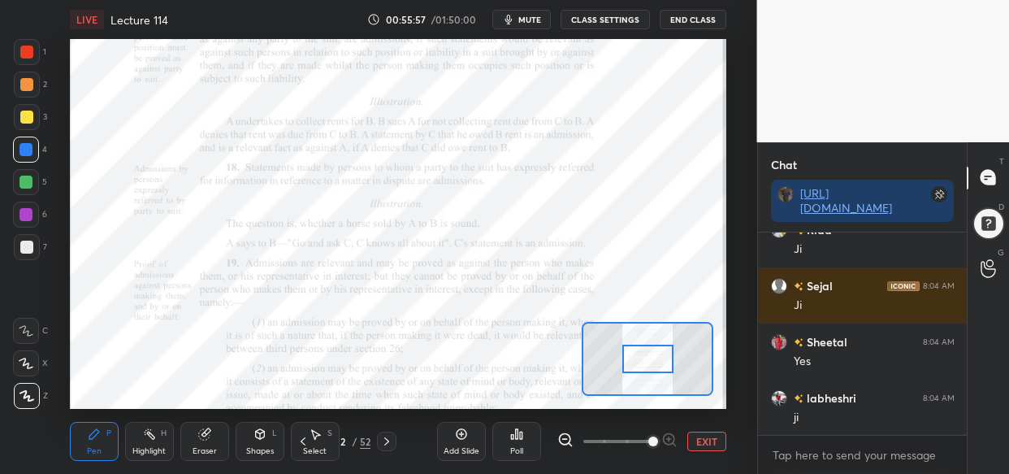
click at [658, 437] on span at bounding box center [653, 441] width 10 height 10
click at [670, 438] on div at bounding box center [617, 441] width 120 height 20
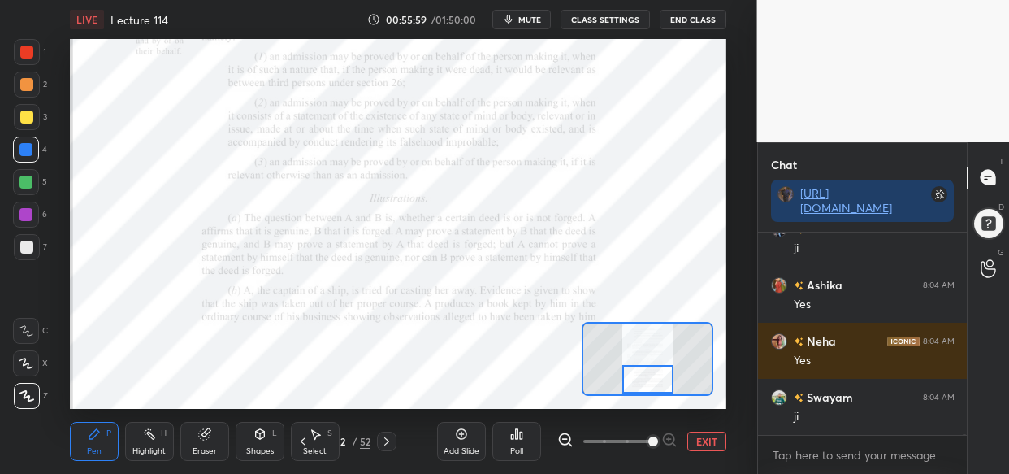
drag, startPoint x: 651, startPoint y: 362, endPoint x: 651, endPoint y: 385, distance: 23.6
click at [651, 385] on div at bounding box center [647, 379] width 51 height 28
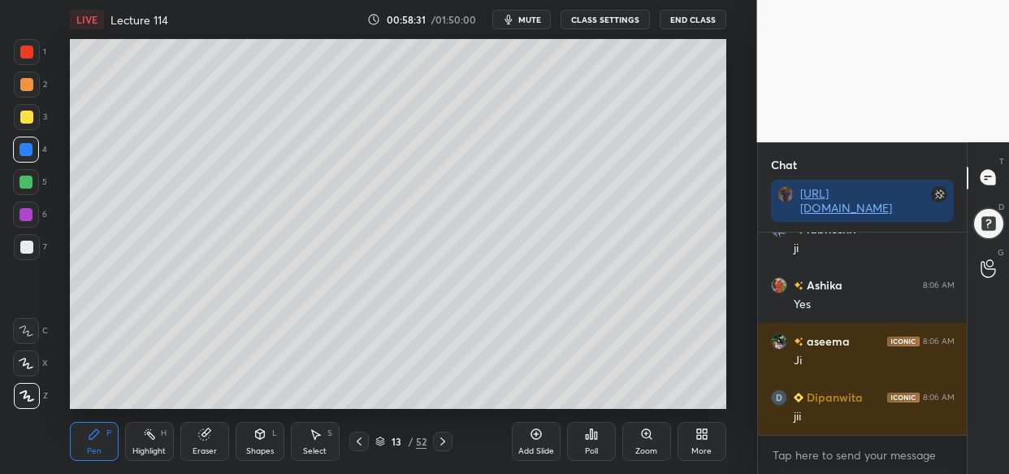
scroll to position [79568, 0]
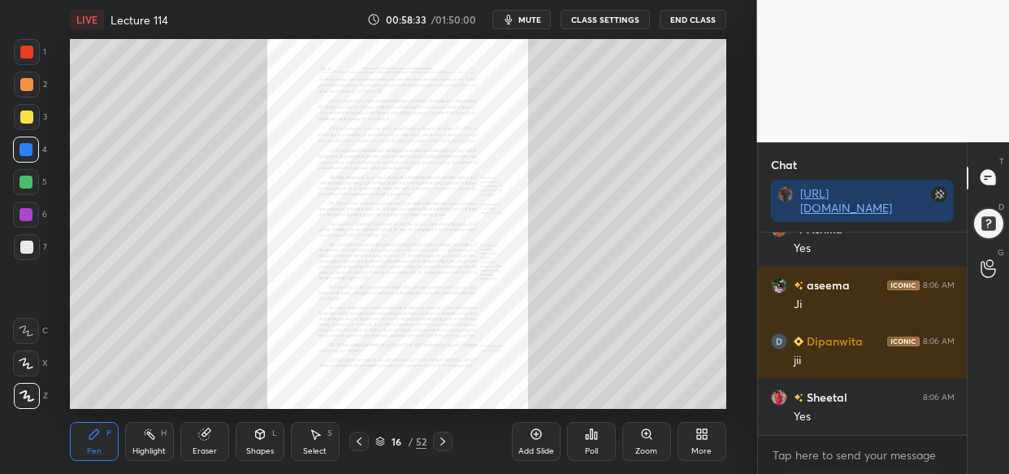
click at [648, 436] on icon at bounding box center [646, 433] width 9 height 9
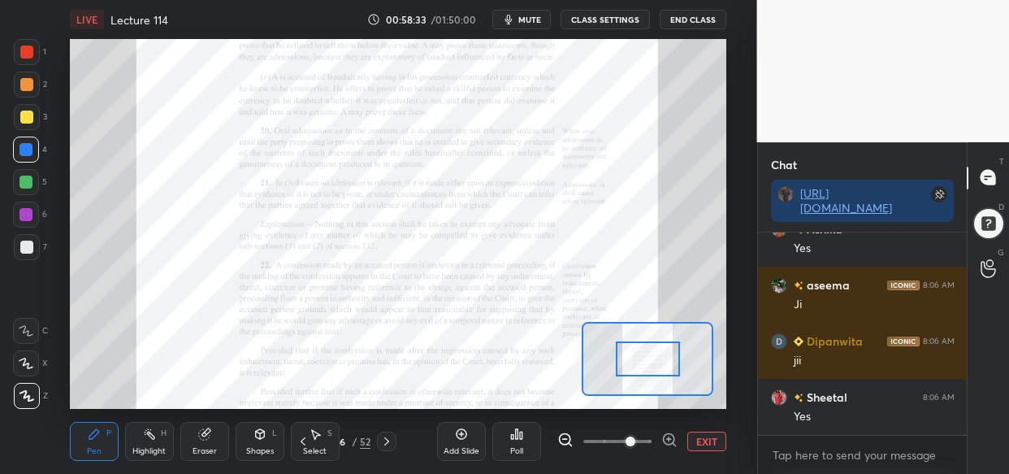
click at [639, 434] on span at bounding box center [617, 441] width 68 height 24
click at [635, 440] on span at bounding box center [631, 441] width 10 height 10
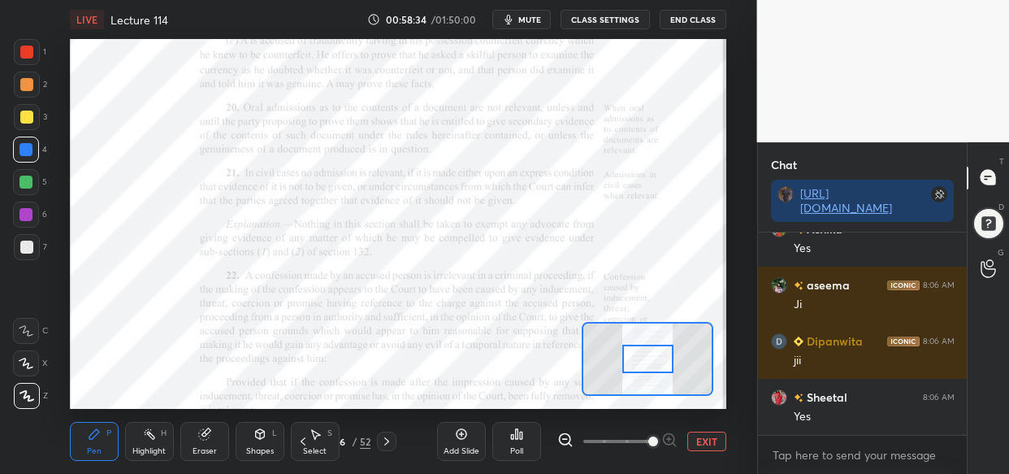
click at [657, 440] on span at bounding box center [653, 441] width 10 height 10
click at [658, 440] on span at bounding box center [653, 441] width 10 height 10
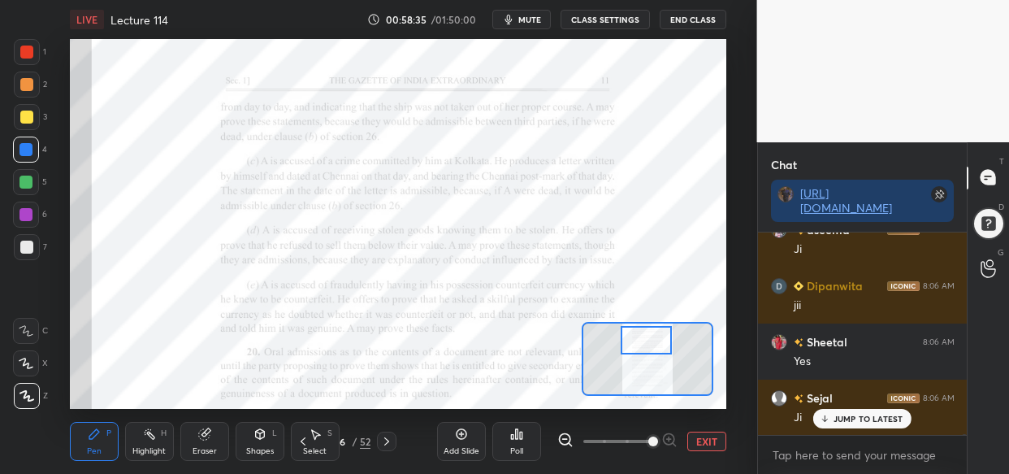
drag, startPoint x: 654, startPoint y: 358, endPoint x: 652, endPoint y: 338, distance: 19.6
click at [652, 338] on div at bounding box center [646, 340] width 51 height 28
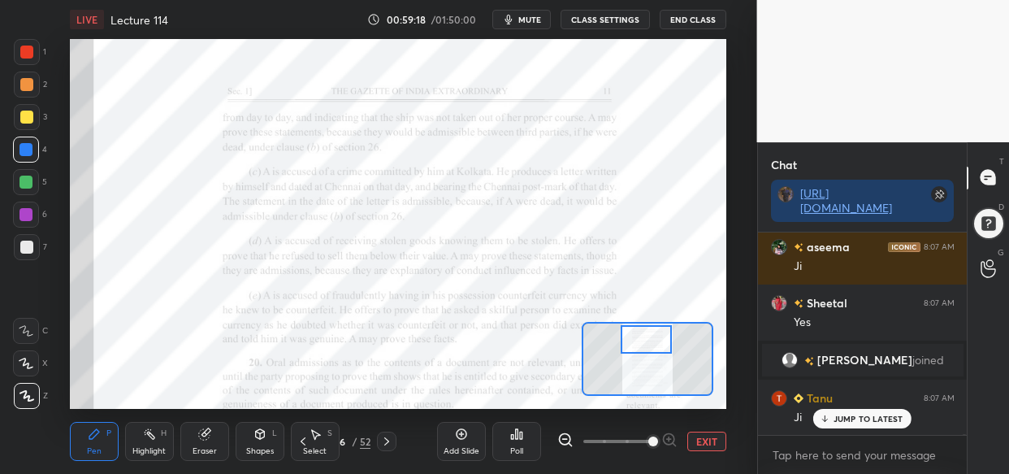
scroll to position [80728, 0]
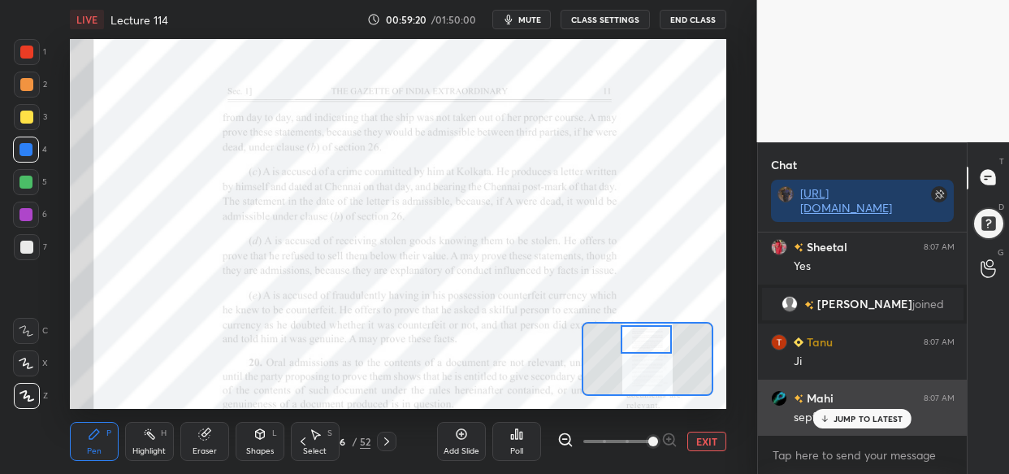
drag, startPoint x: 877, startPoint y: 422, endPoint x: 808, endPoint y: 427, distance: 68.4
click at [873, 422] on p "JUMP TO LATEST" at bounding box center [869, 419] width 70 height 10
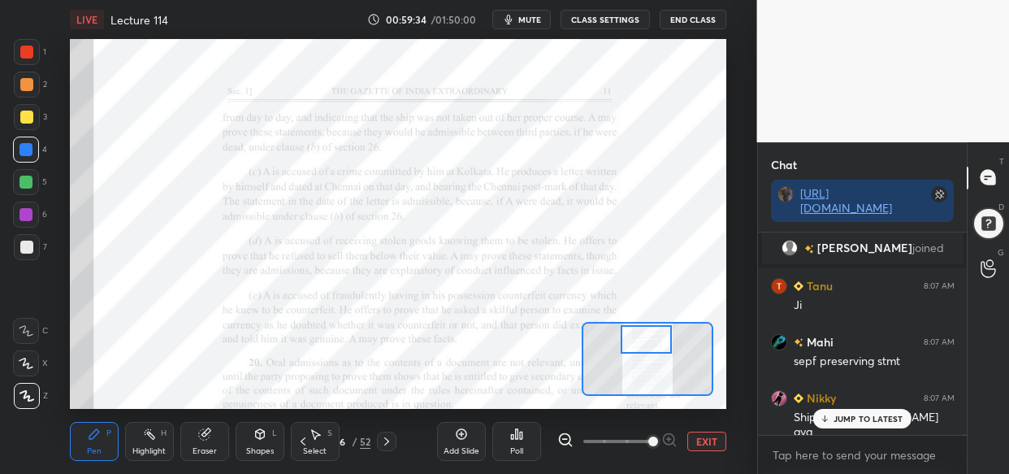
scroll to position [80840, 0]
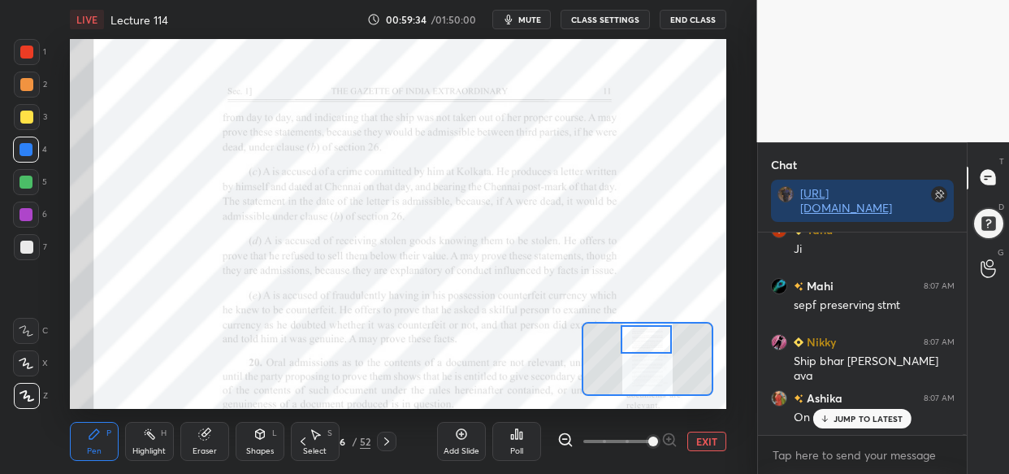
click at [879, 420] on p "JUMP TO LATEST" at bounding box center [869, 419] width 70 height 10
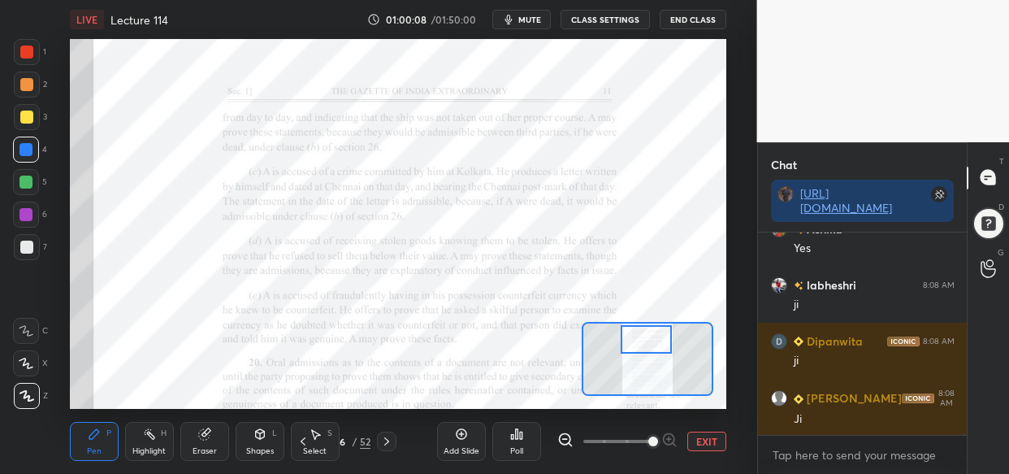
scroll to position [81612, 0]
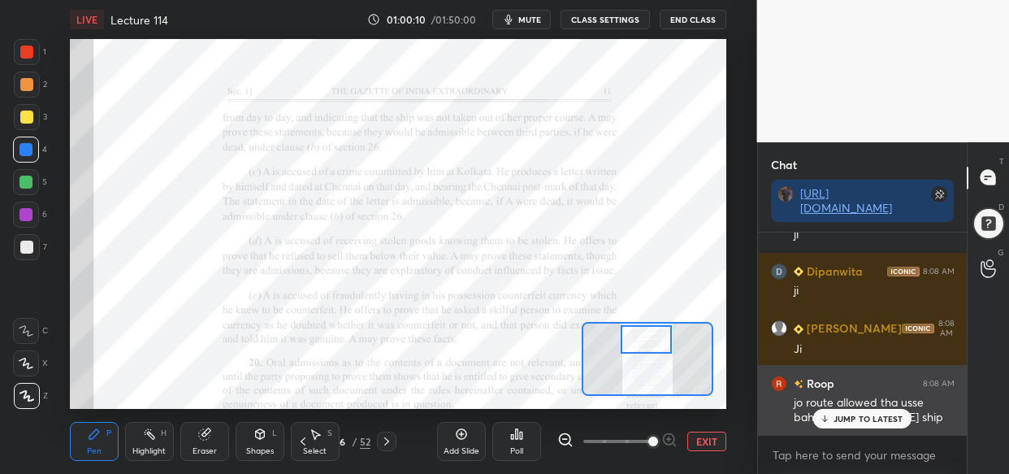
click at [902, 415] on div "JUMP TO LATEST" at bounding box center [862, 419] width 98 height 20
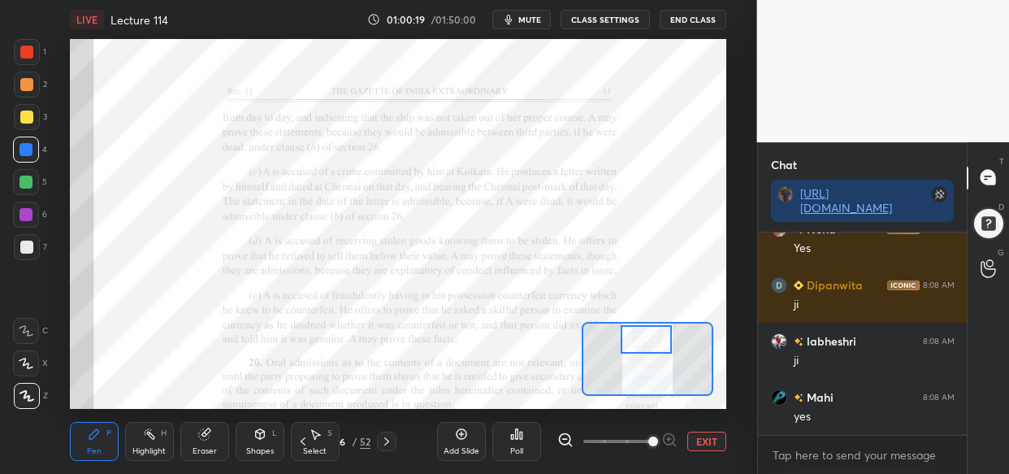
scroll to position [164, 205]
click at [25, 183] on div at bounding box center [26, 182] width 13 height 13
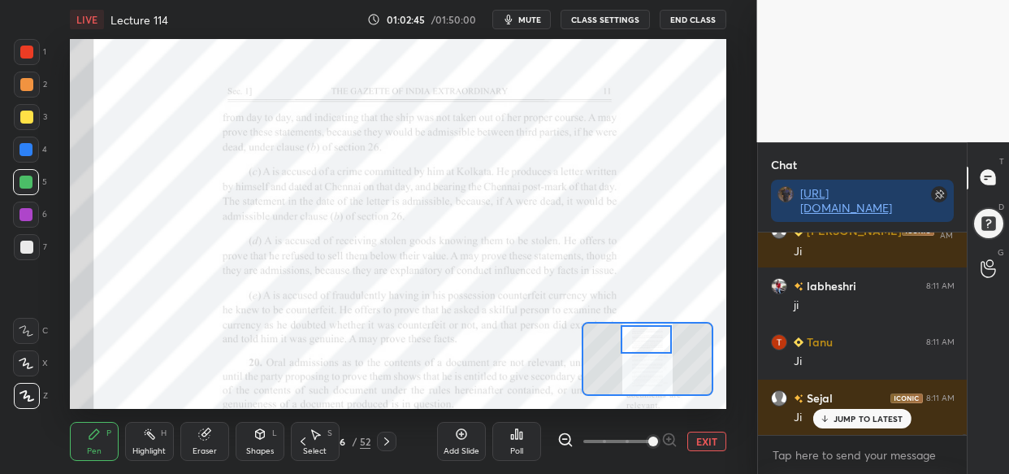
scroll to position [86714, 0]
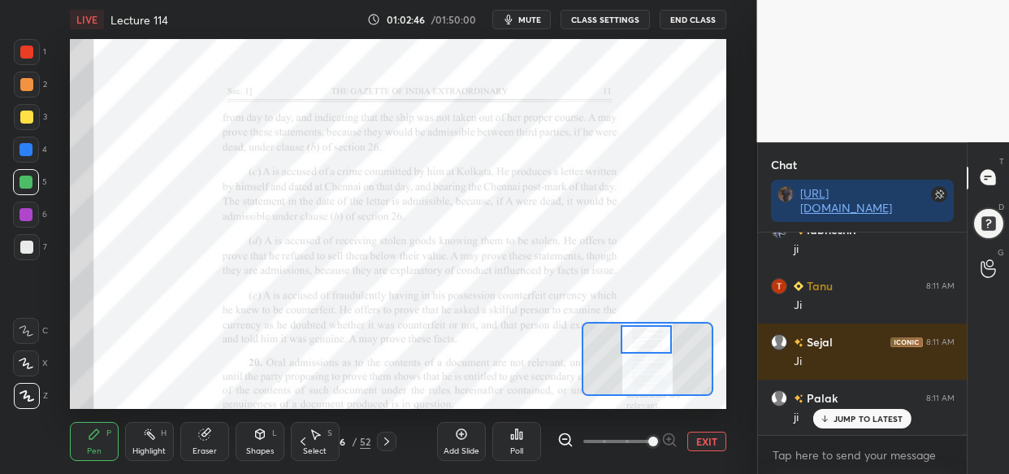
click at [33, 148] on div at bounding box center [26, 150] width 26 height 26
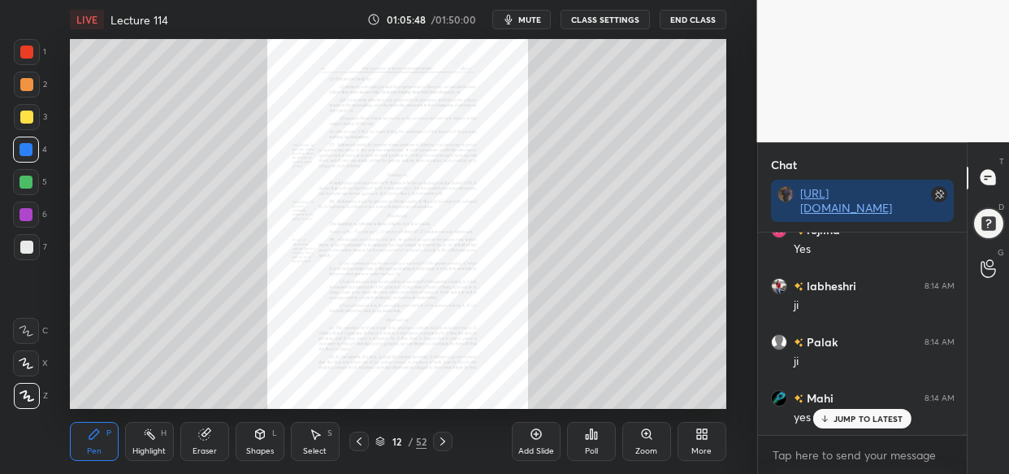
scroll to position [91077, 0]
click at [661, 442] on div "Zoom" at bounding box center [646, 441] width 49 height 39
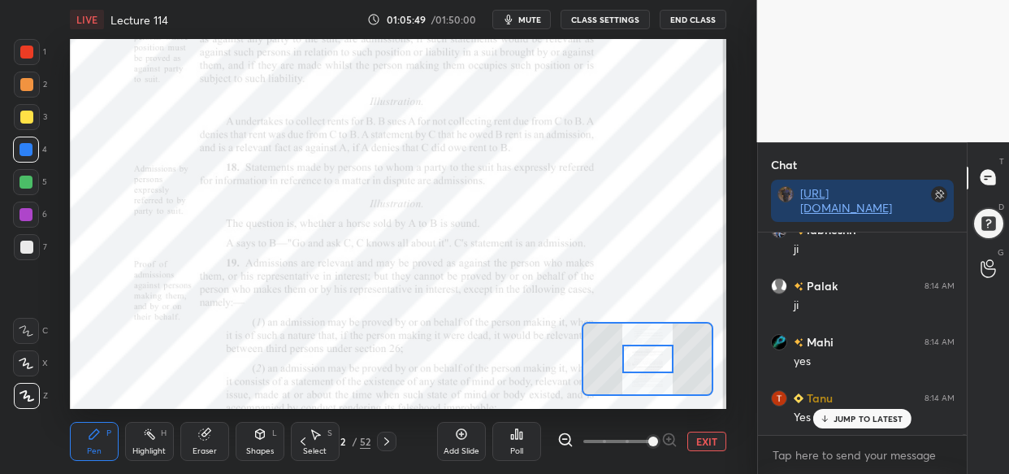
click at [657, 436] on span at bounding box center [653, 441] width 10 height 10
click at [658, 438] on span at bounding box center [653, 441] width 10 height 10
click at [656, 436] on span at bounding box center [653, 441] width 10 height 10
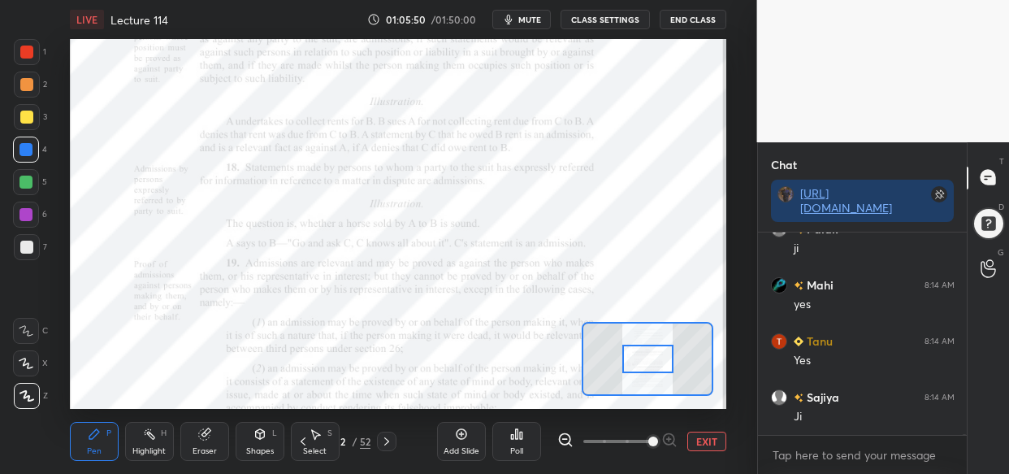
click at [658, 439] on span at bounding box center [653, 441] width 10 height 10
click at [658, 436] on span at bounding box center [653, 441] width 10 height 10
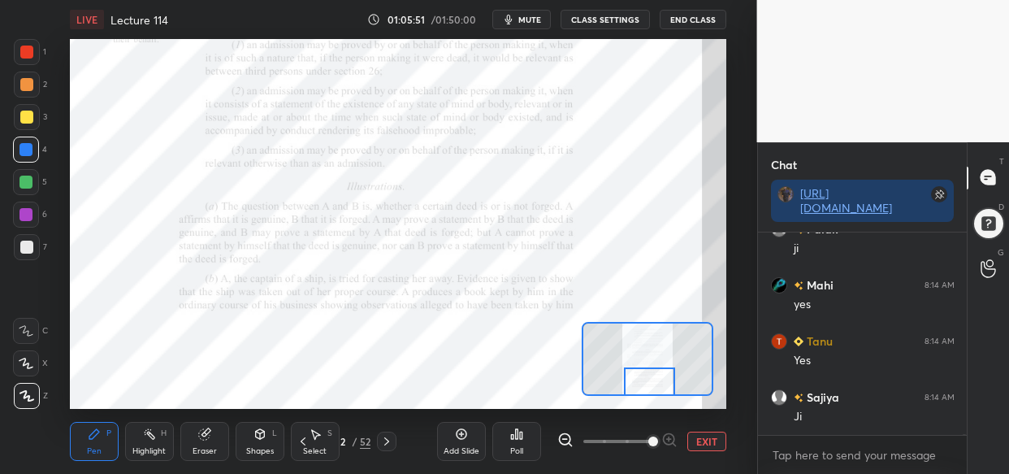
drag, startPoint x: 665, startPoint y: 371, endPoint x: 666, endPoint y: 414, distance: 43.1
click at [666, 414] on div "LIVE Lecture 114 01:05:51 / 01:50:00 mute CLASS SETTINGS End Class Setting up y…" at bounding box center [398, 237] width 692 height 474
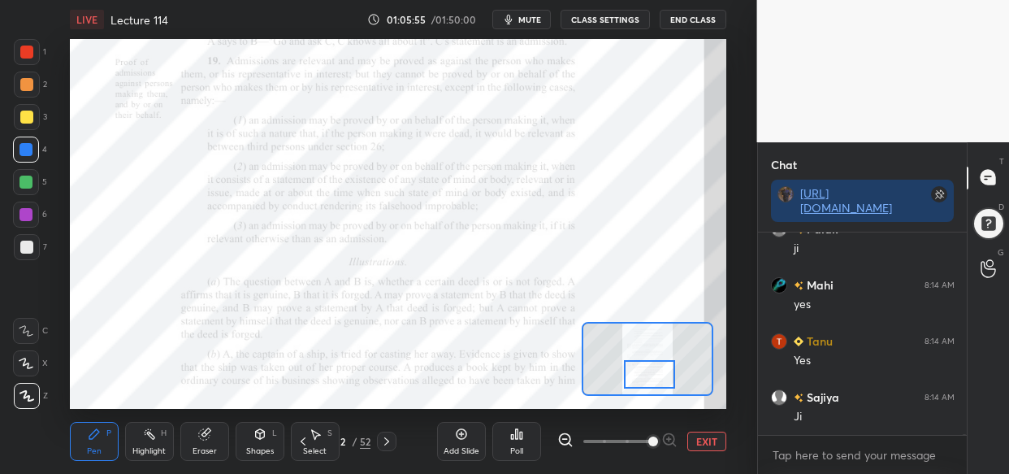
click at [655, 373] on div at bounding box center [649, 374] width 51 height 28
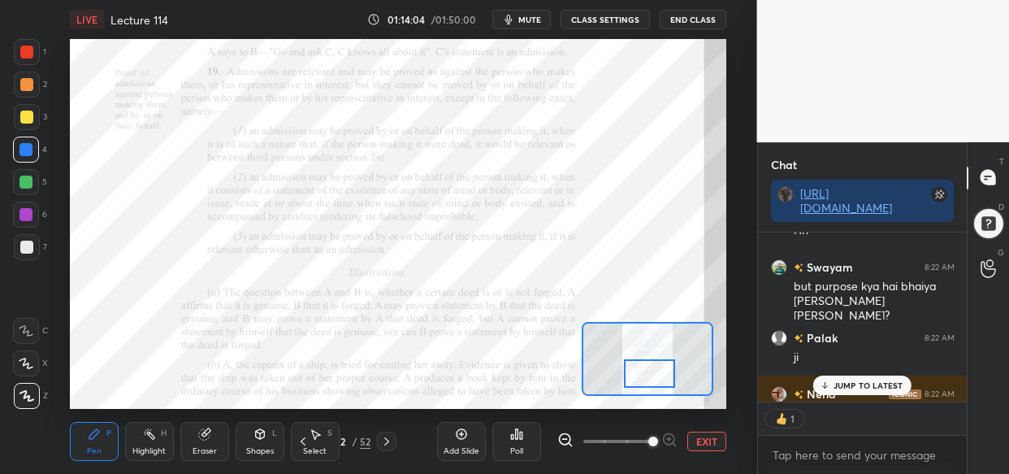
scroll to position [197, 205]
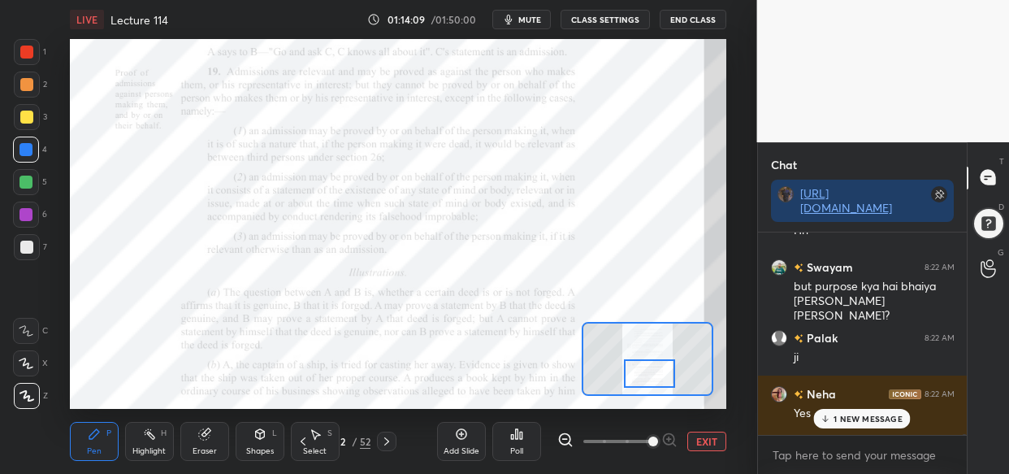
click at [898, 418] on p "1 NEW MESSAGE" at bounding box center [868, 419] width 69 height 10
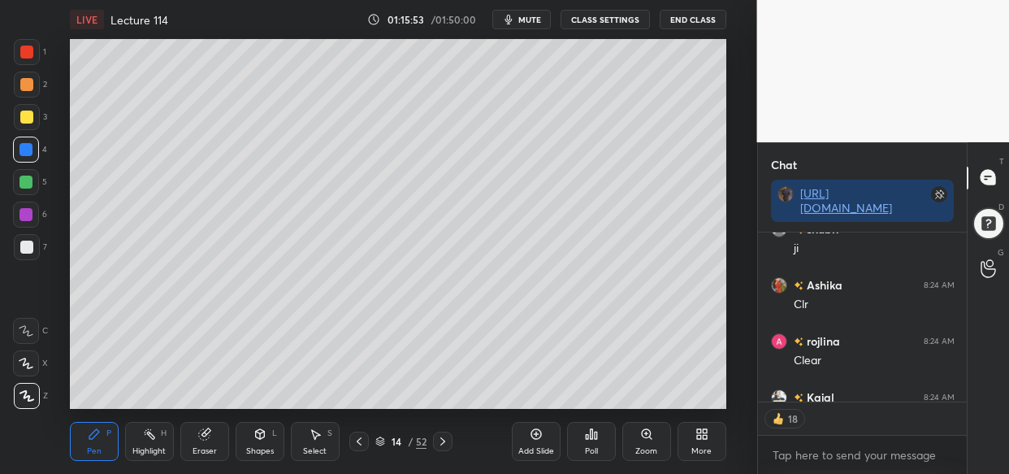
scroll to position [104482, 0]
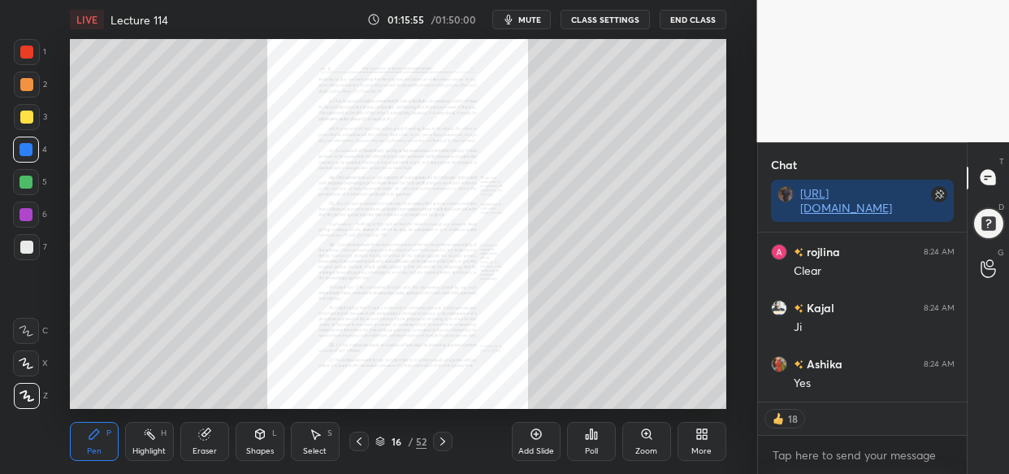
click at [650, 445] on div "Zoom" at bounding box center [646, 441] width 49 height 39
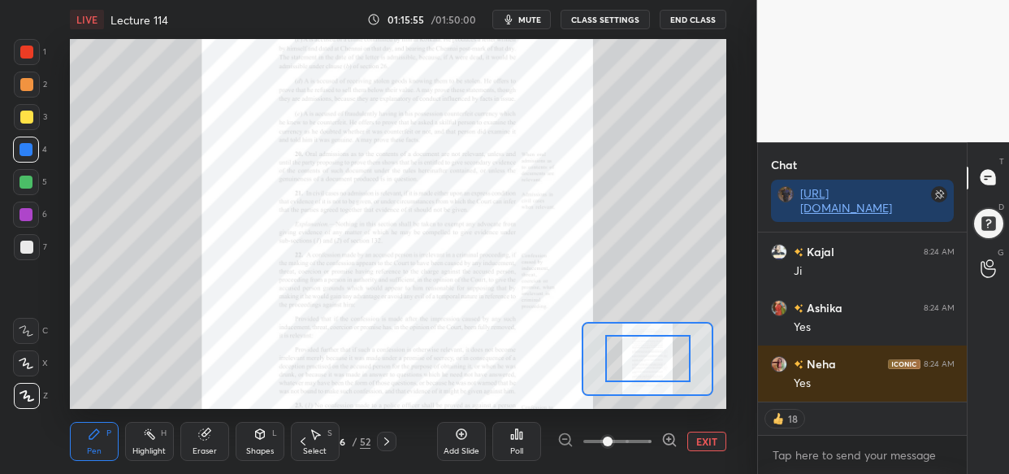
click at [652, 438] on div at bounding box center [617, 441] width 120 height 20
click at [653, 440] on div at bounding box center [617, 441] width 120 height 20
click at [658, 446] on div at bounding box center [617, 441] width 120 height 20
click at [657, 444] on div at bounding box center [617, 441] width 120 height 20
click at [653, 438] on div at bounding box center [617, 441] width 120 height 20
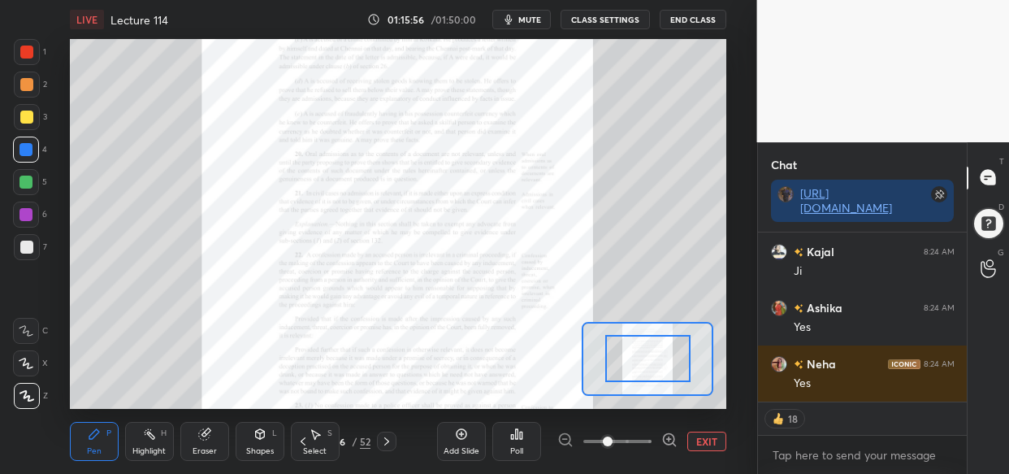
click at [652, 441] on span at bounding box center [617, 441] width 68 height 24
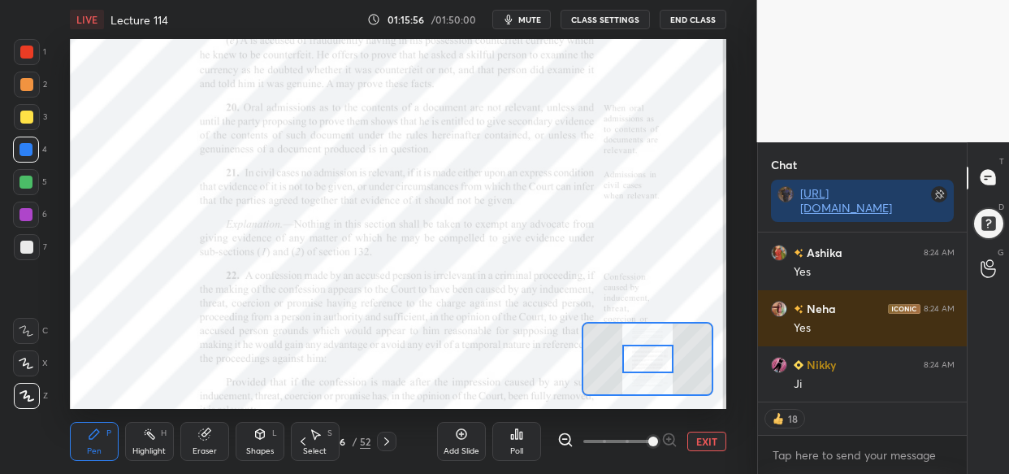
click at [654, 445] on span at bounding box center [653, 441] width 10 height 10
click at [658, 445] on span at bounding box center [653, 441] width 10 height 10
click at [674, 448] on div at bounding box center [617, 441] width 120 height 20
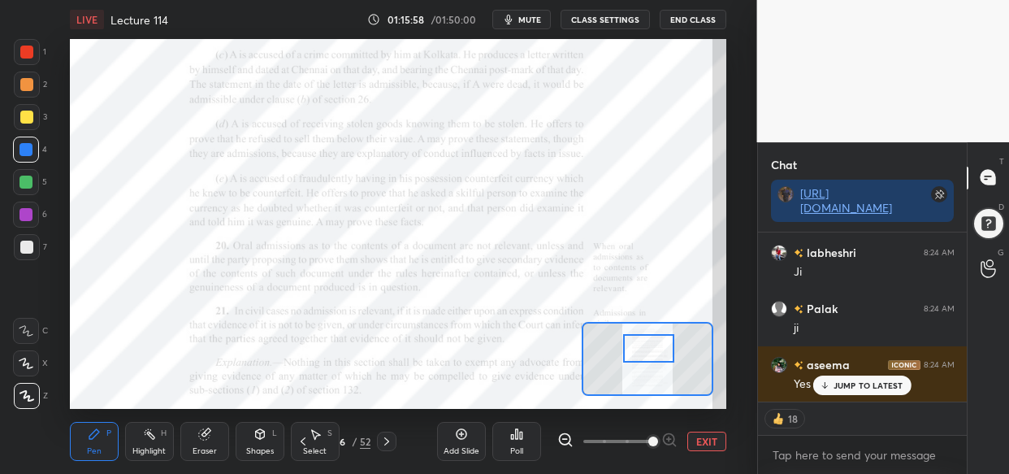
scroll to position [197, 205]
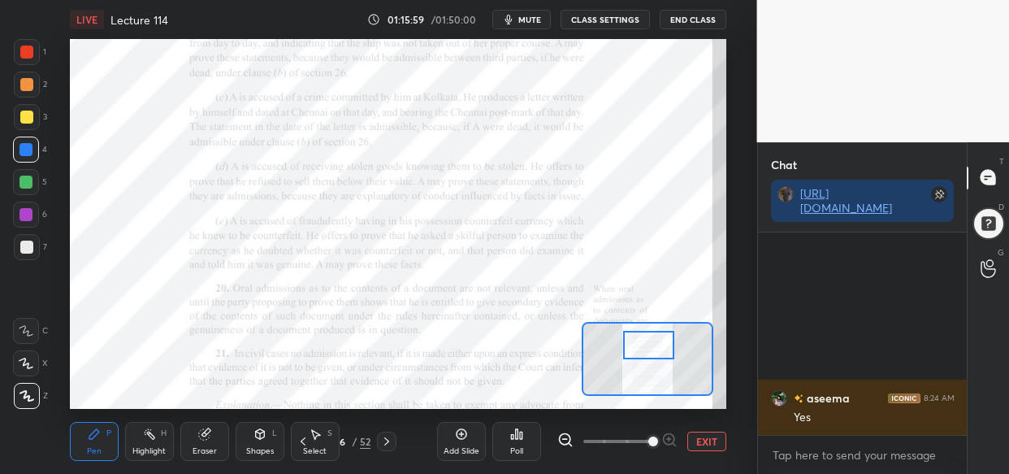
drag, startPoint x: 647, startPoint y: 354, endPoint x: 648, endPoint y: 340, distance: 13.8
click at [648, 340] on div at bounding box center [648, 345] width 51 height 28
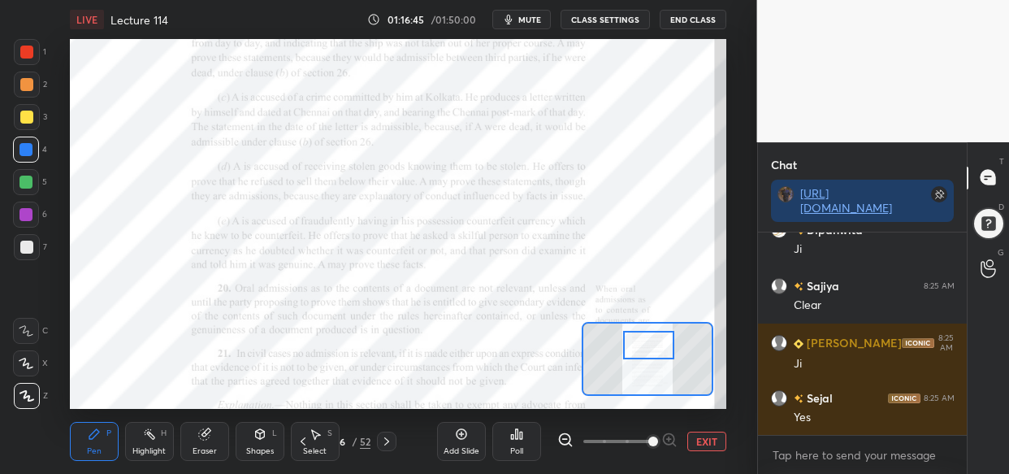
scroll to position [106133, 0]
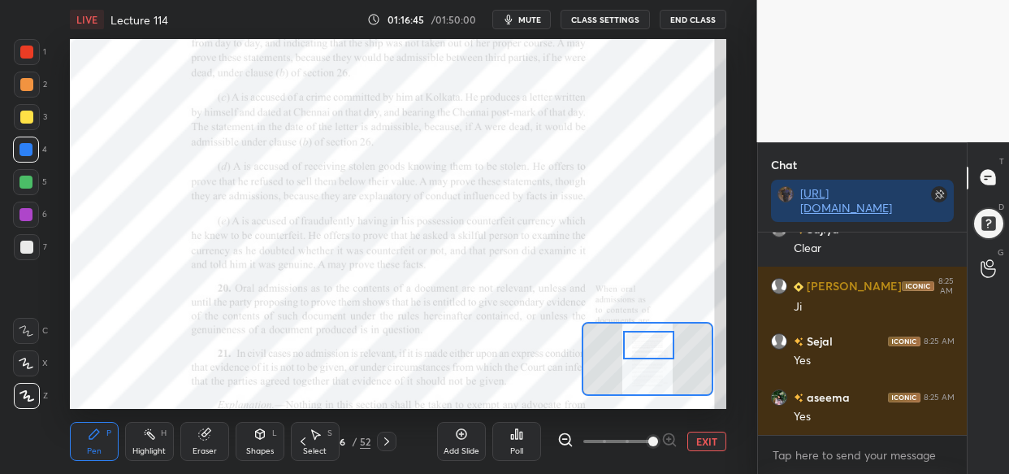
click at [33, 57] on div at bounding box center [27, 52] width 26 height 26
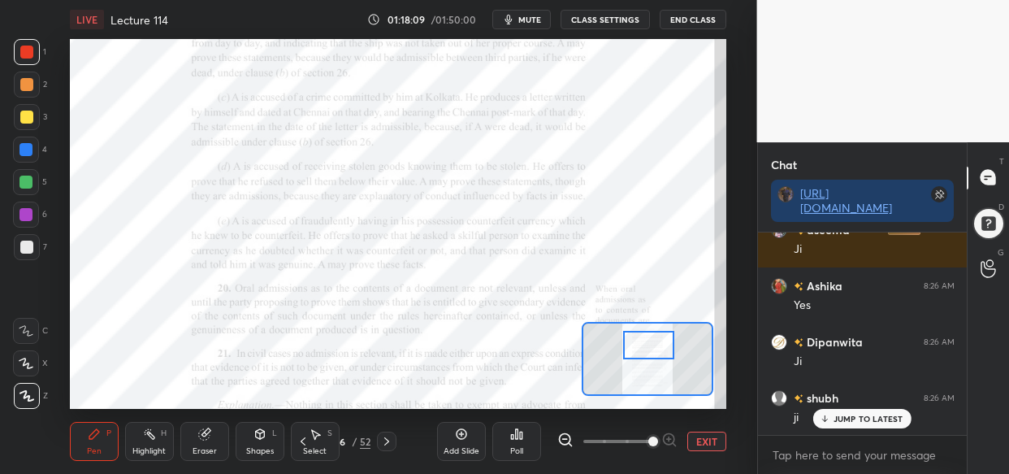
scroll to position [107590, 0]
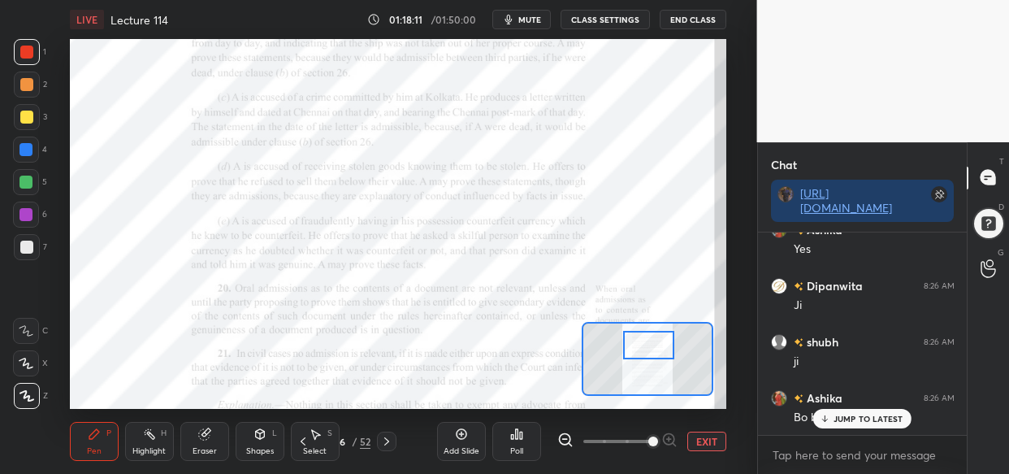
drag, startPoint x: 846, startPoint y: 421, endPoint x: 765, endPoint y: 453, distance: 87.2
click at [846, 419] on p "JUMP TO LATEST" at bounding box center [869, 419] width 70 height 10
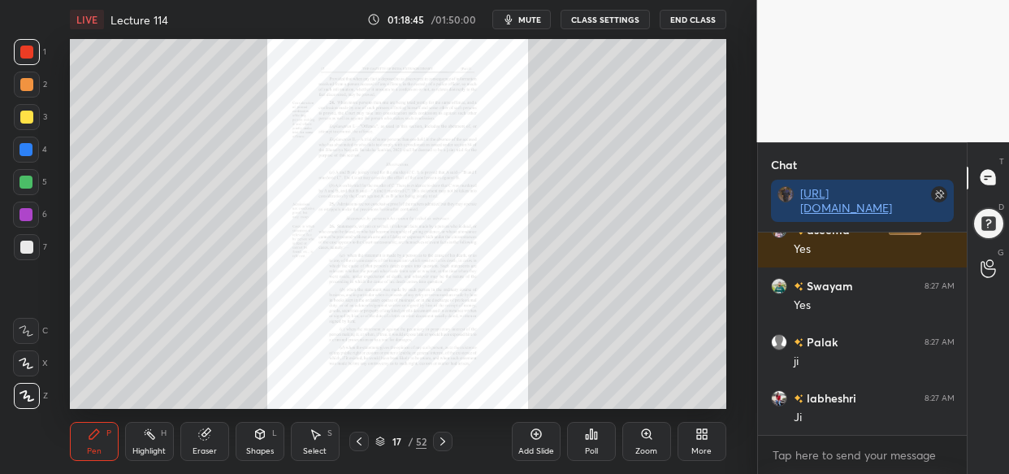
scroll to position [108936, 0]
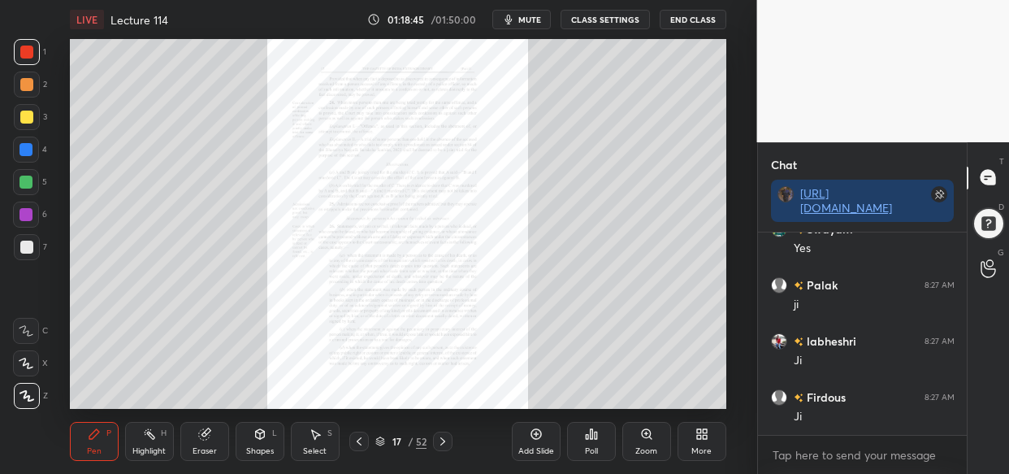
click at [659, 435] on div "Zoom" at bounding box center [646, 441] width 49 height 39
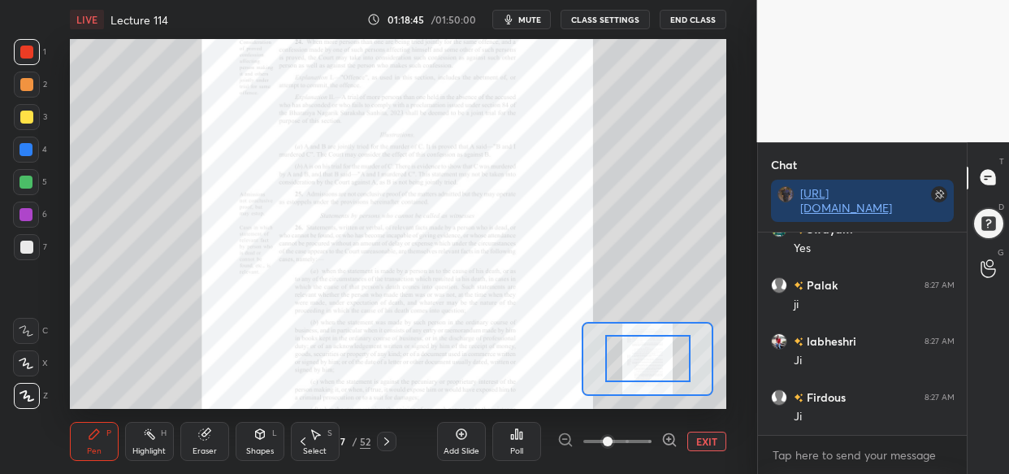
click at [666, 436] on icon at bounding box center [669, 439] width 16 height 16
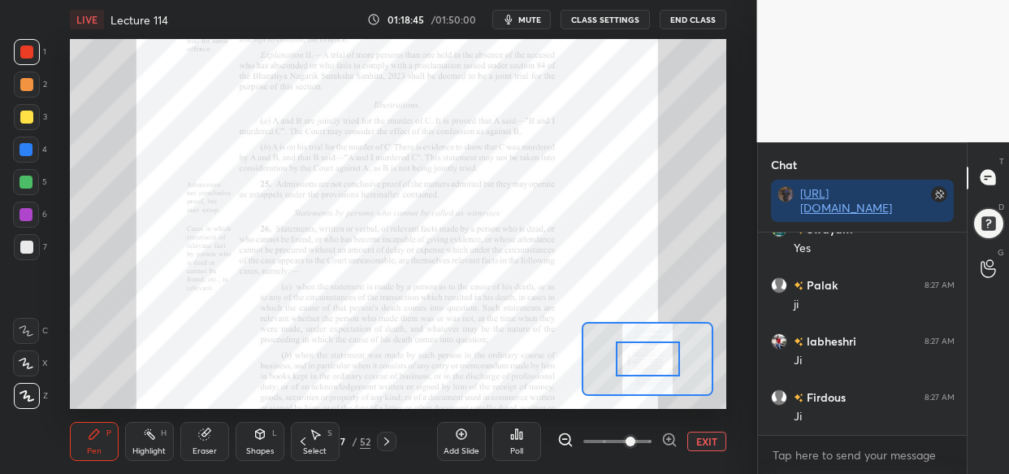
click at [672, 439] on icon at bounding box center [669, 439] width 16 height 16
click at [674, 439] on div at bounding box center [617, 441] width 120 height 20
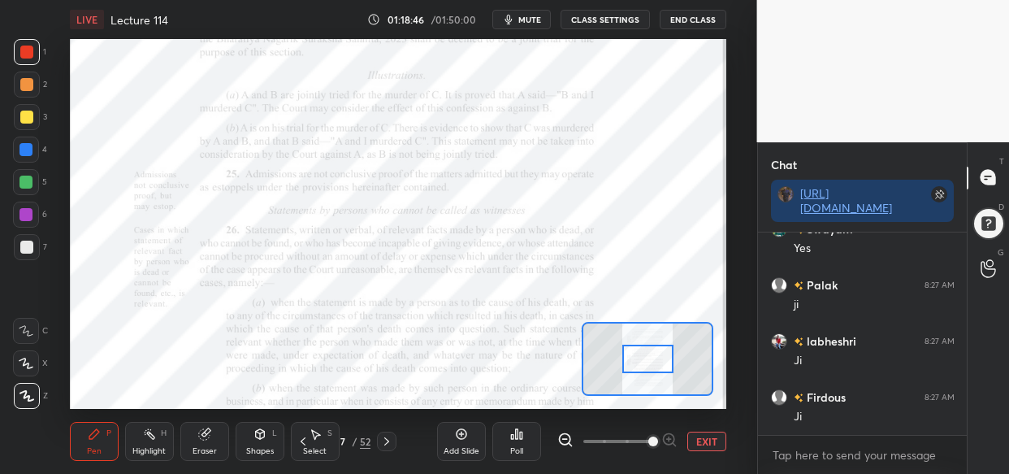
click at [674, 439] on div at bounding box center [617, 441] width 120 height 20
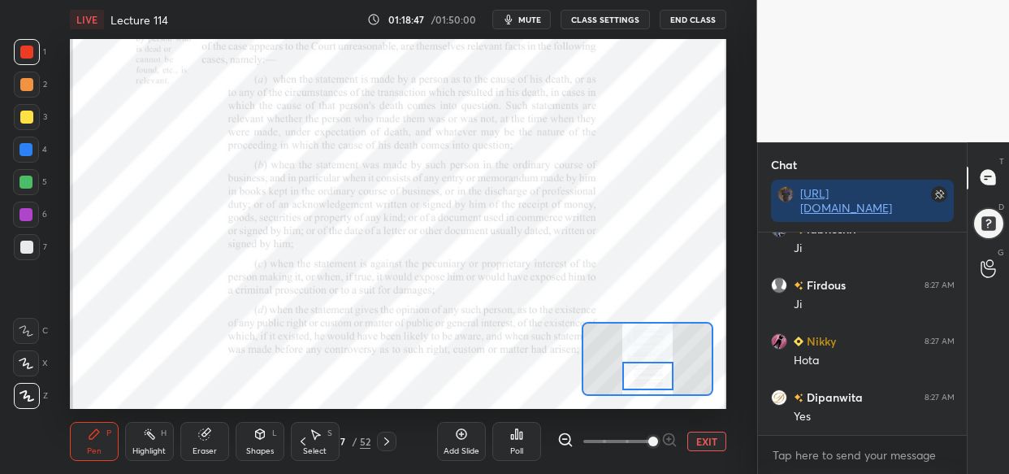
drag, startPoint x: 650, startPoint y: 356, endPoint x: 650, endPoint y: 373, distance: 17.1
click at [650, 373] on div at bounding box center [647, 376] width 51 height 28
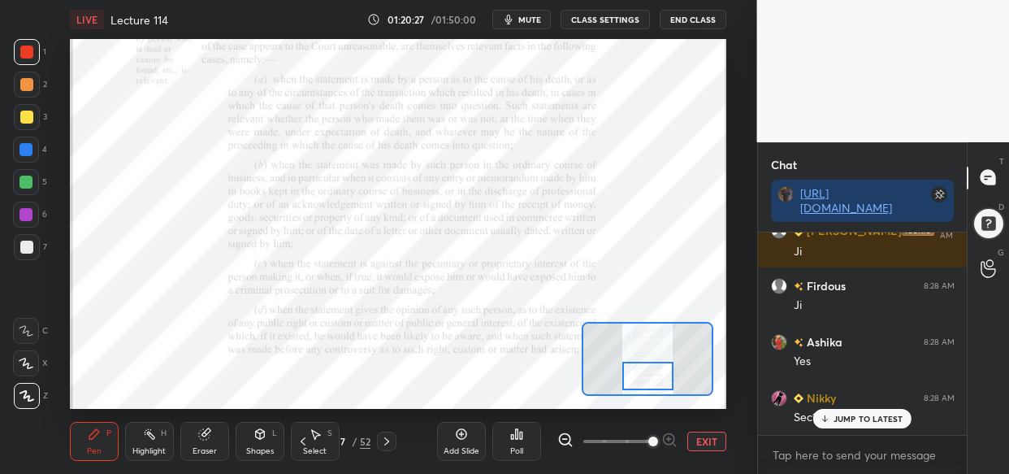
scroll to position [111122, 0]
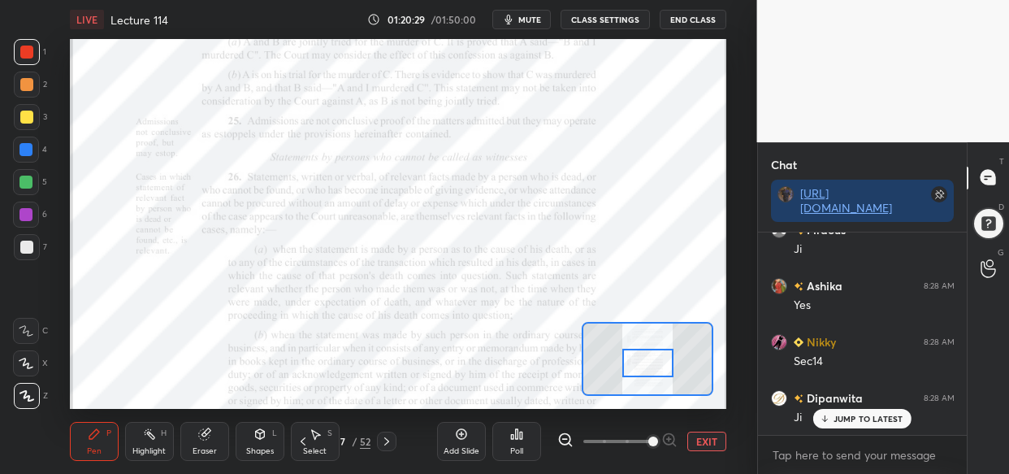
drag, startPoint x: 633, startPoint y: 379, endPoint x: 633, endPoint y: 366, distance: 13.0
click at [633, 366] on div at bounding box center [647, 363] width 51 height 28
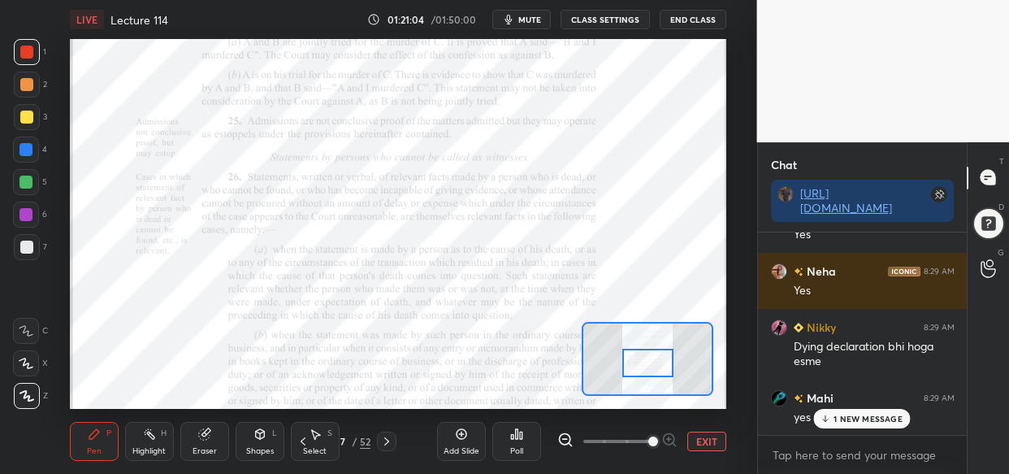
scroll to position [111978, 0]
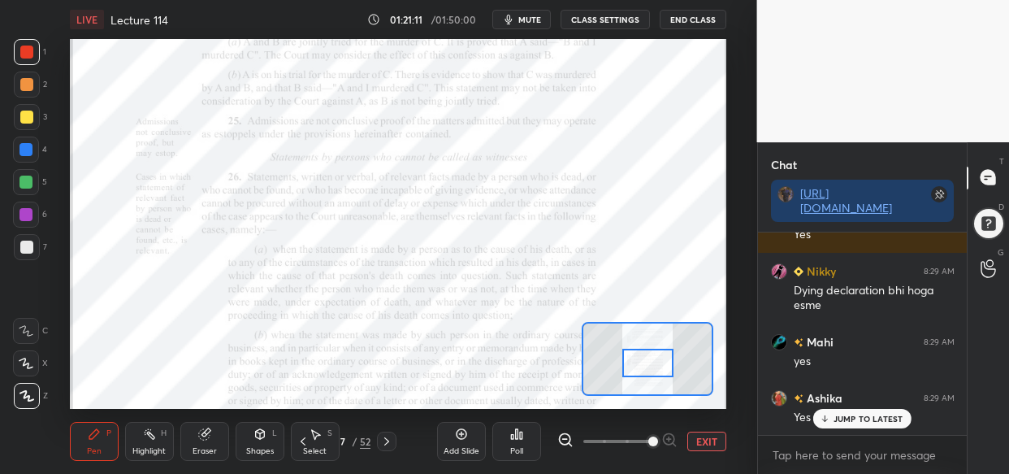
click at [662, 356] on div at bounding box center [647, 363] width 51 height 28
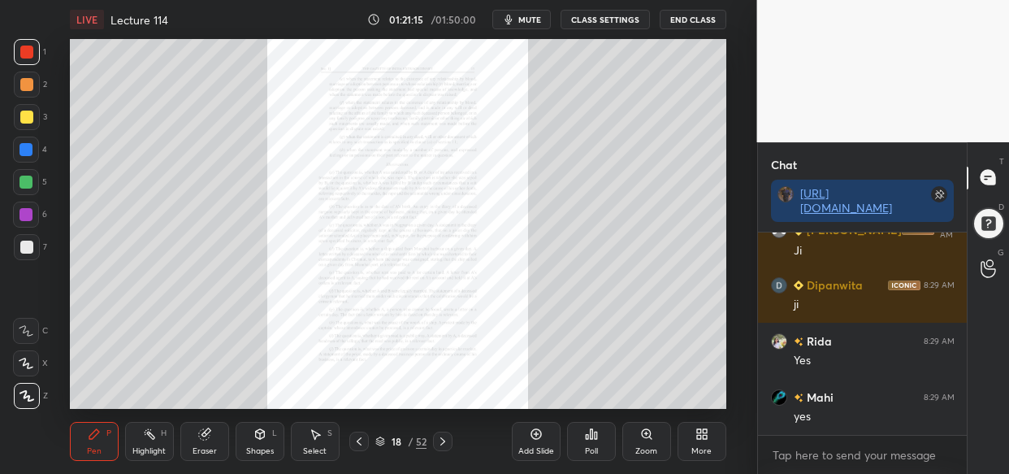
scroll to position [112331, 0]
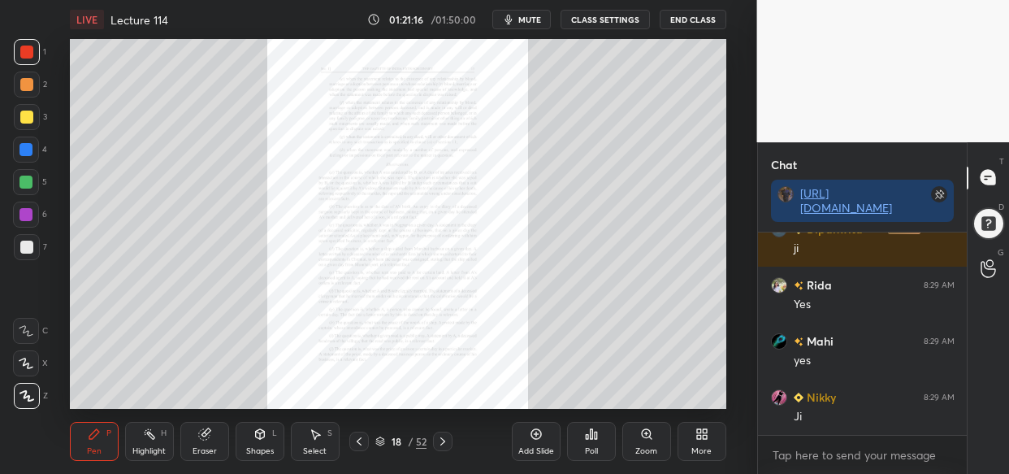
click at [644, 441] on div "Zoom" at bounding box center [646, 441] width 49 height 39
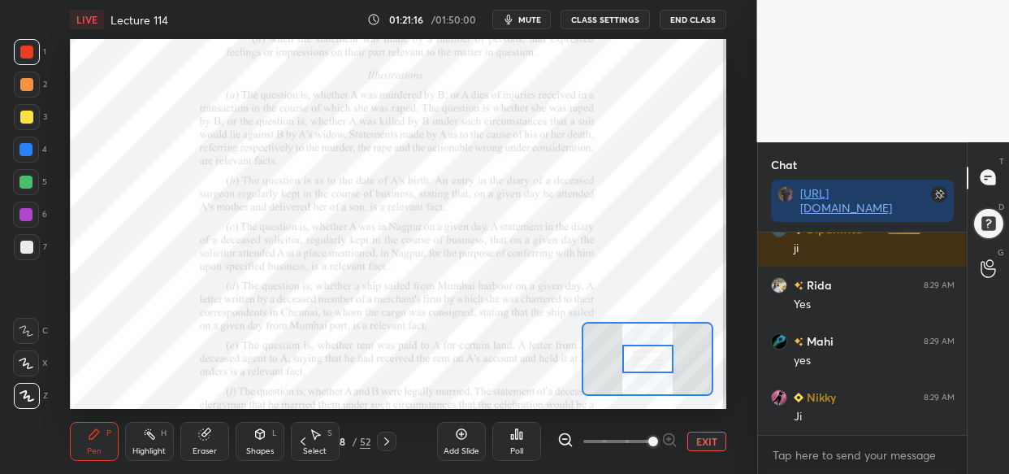
click at [656, 444] on span at bounding box center [653, 441] width 10 height 10
click at [658, 443] on span at bounding box center [653, 441] width 10 height 10
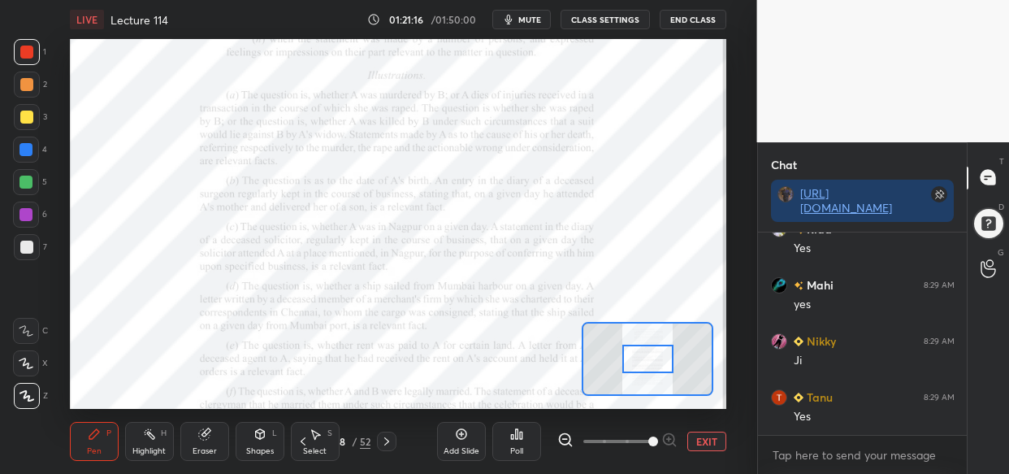
click at [658, 440] on span at bounding box center [653, 441] width 10 height 10
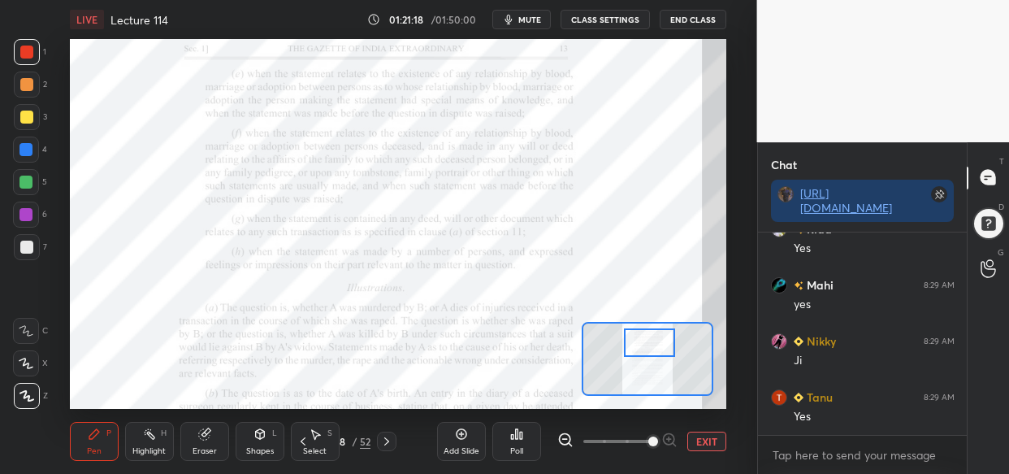
drag, startPoint x: 654, startPoint y: 355, endPoint x: 656, endPoint y: 339, distance: 16.3
click at [656, 339] on div at bounding box center [649, 342] width 51 height 28
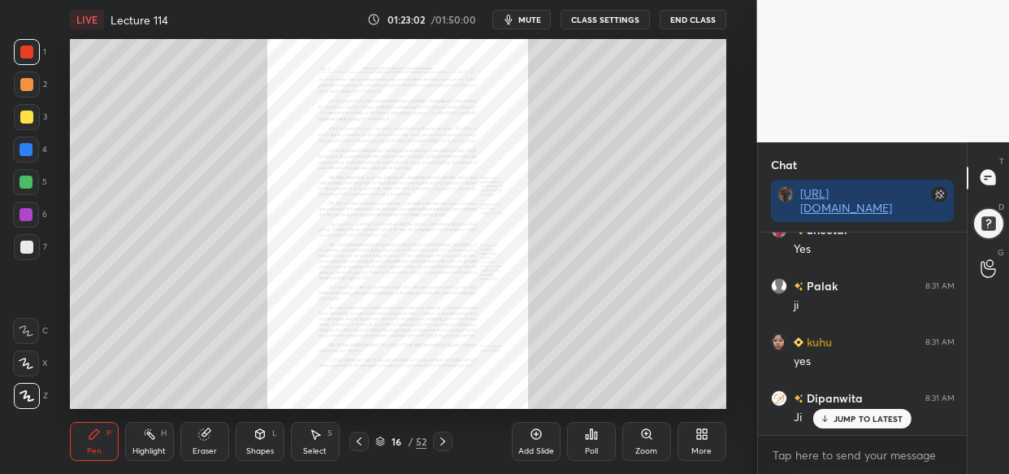
scroll to position [115388, 0]
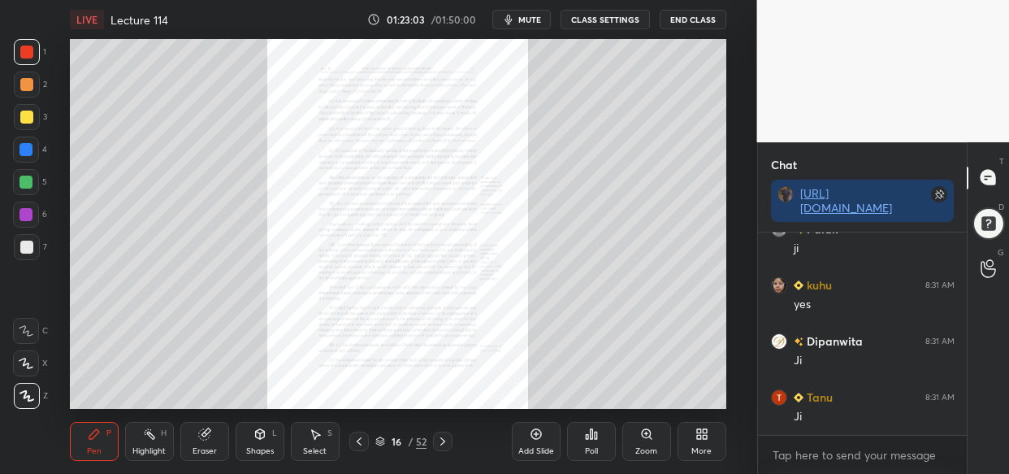
click at [631, 453] on div "Zoom" at bounding box center [646, 441] width 49 height 39
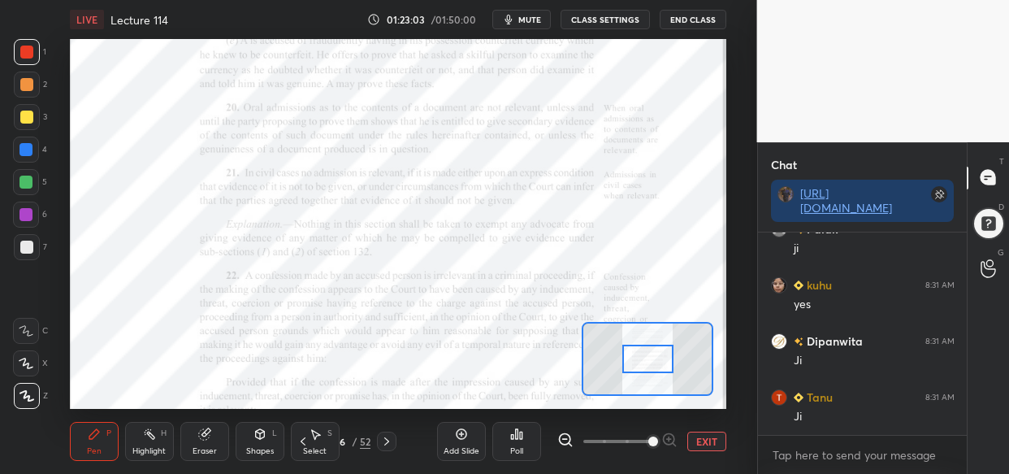
click at [648, 440] on span at bounding box center [653, 441] width 10 height 10
click at [658, 441] on span at bounding box center [653, 441] width 10 height 10
click at [658, 443] on span at bounding box center [653, 441] width 10 height 10
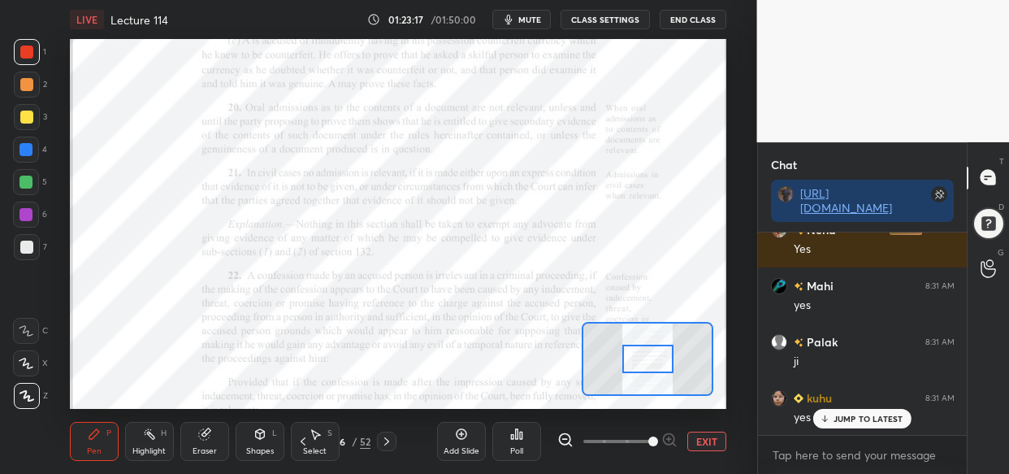
scroll to position [115723, 0]
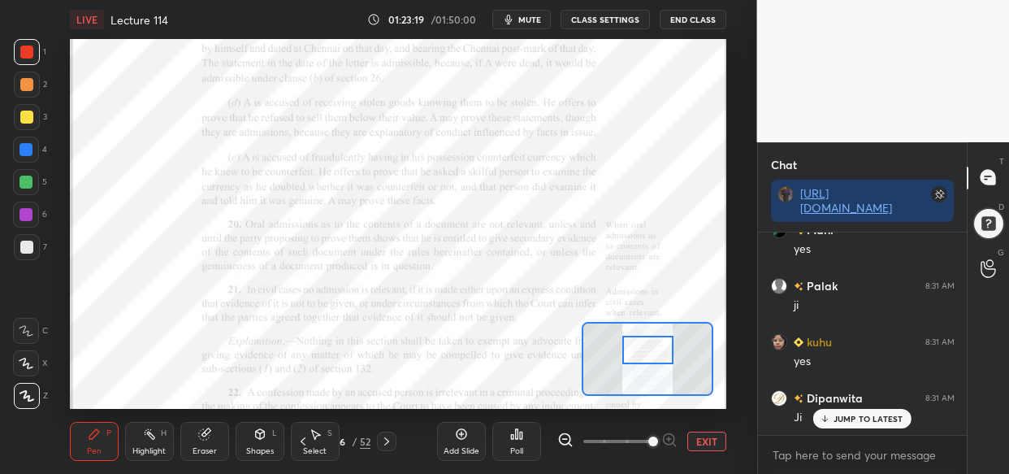
drag, startPoint x: 650, startPoint y: 356, endPoint x: 650, endPoint y: 346, distance: 9.8
click at [650, 346] on div at bounding box center [647, 350] width 51 height 28
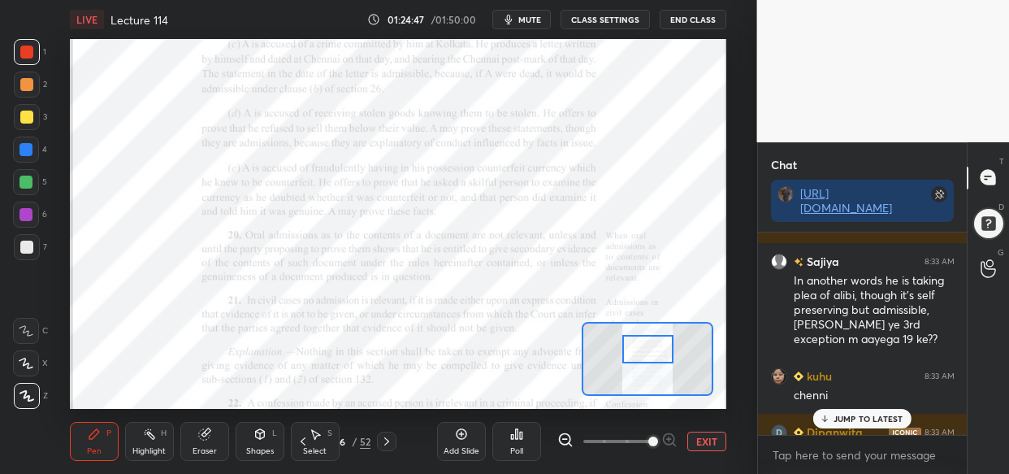
scroll to position [118036, 0]
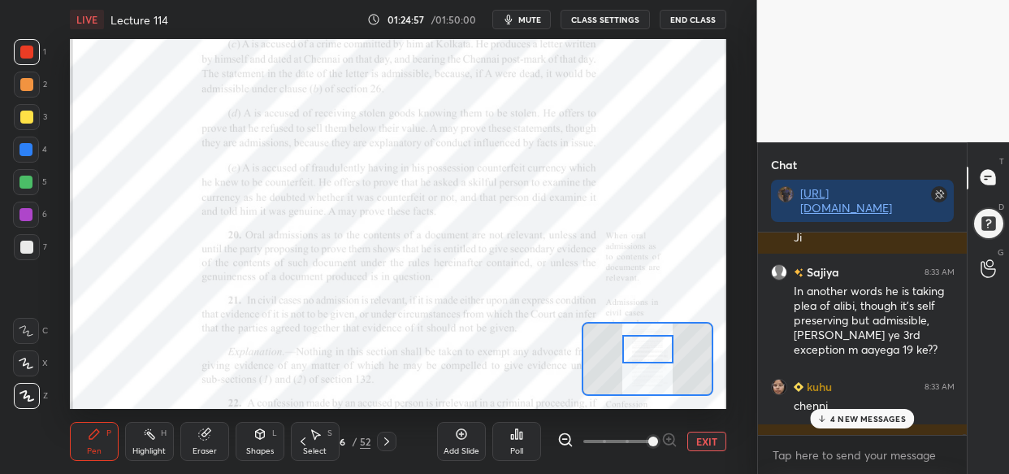
click at [202, 99] on div "LIVE Lecture 114 01:24:57 / 01:50:00 mute CLASS SETTINGS End Class Setting up y…" at bounding box center [398, 237] width 692 height 474
drag, startPoint x: 877, startPoint y: 412, endPoint x: 867, endPoint y: 416, distance: 10.6
click at [876, 411] on div "7 NEW MESSAGES" at bounding box center [862, 419] width 102 height 20
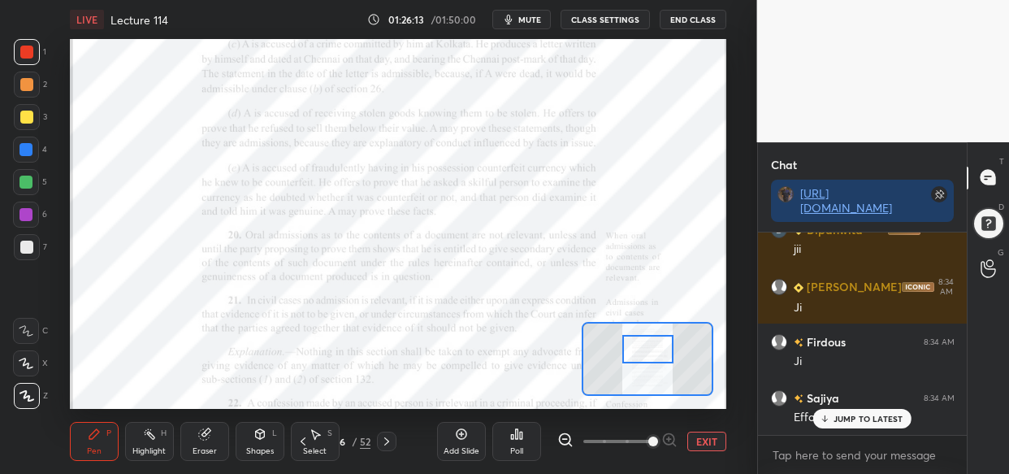
scroll to position [120547, 0]
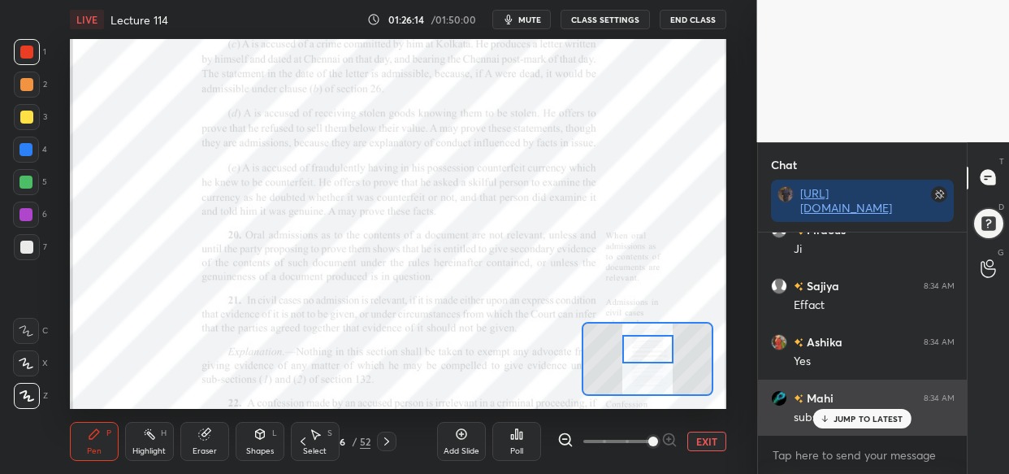
click at [869, 420] on p "JUMP TO LATEST" at bounding box center [869, 419] width 70 height 10
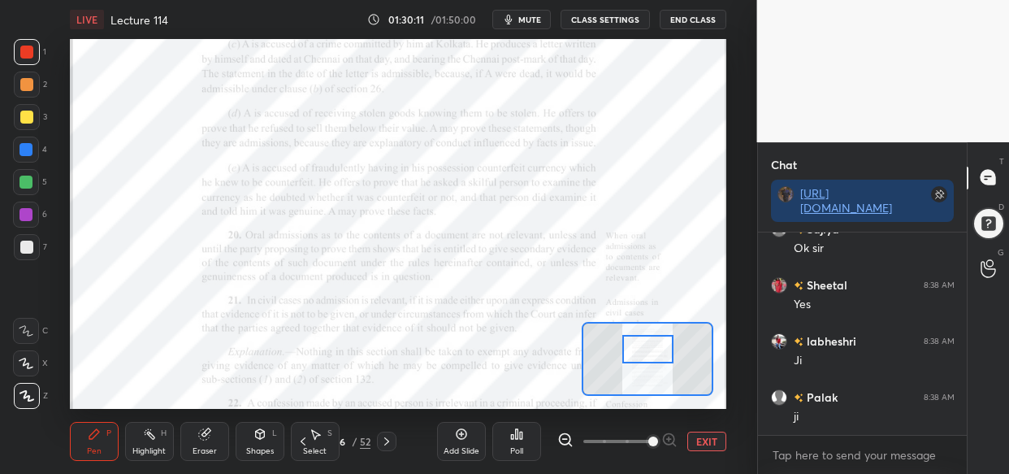
scroll to position [126844, 0]
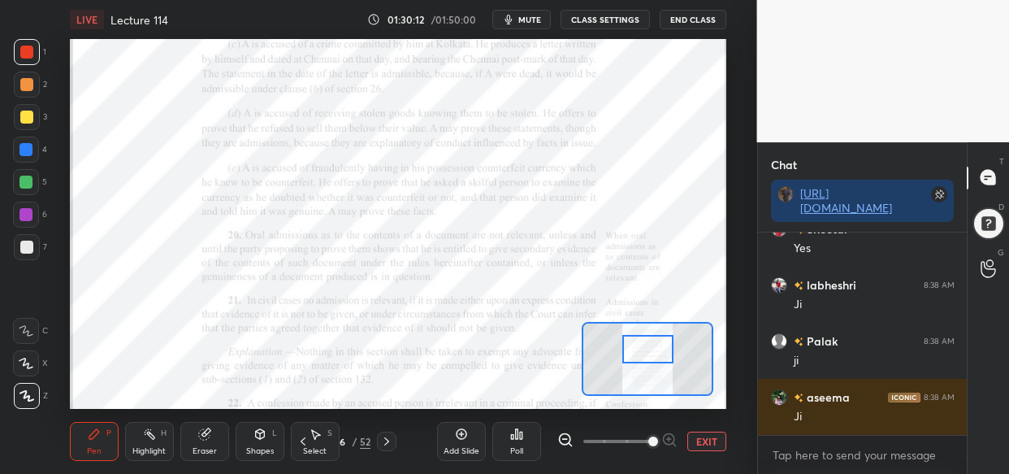
drag, startPoint x: 639, startPoint y: 111, endPoint x: 224, endPoint y: 28, distance: 423.4
click at [230, 21] on div "LIVE Lecture 114 01:30:12 / 01:50:00 mute CLASS SETTINGS End Class Setting up y…" at bounding box center [398, 237] width 692 height 474
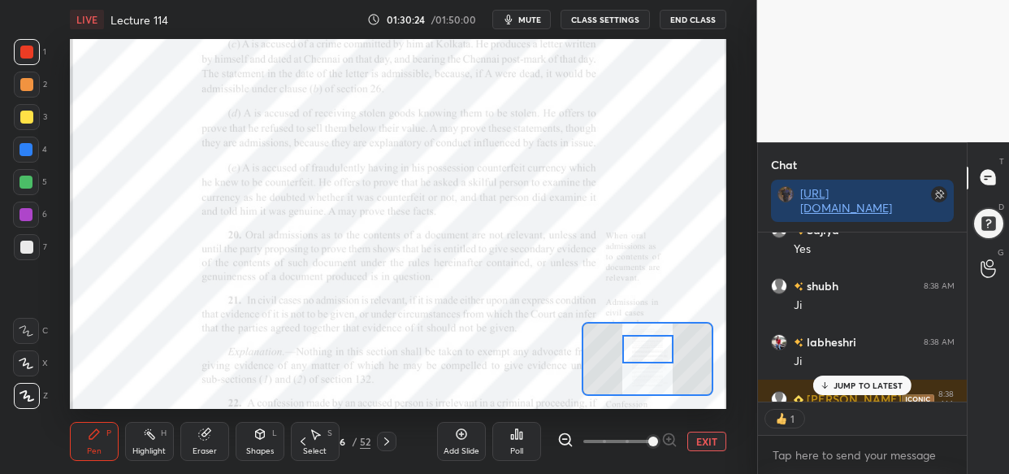
scroll to position [127381, 0]
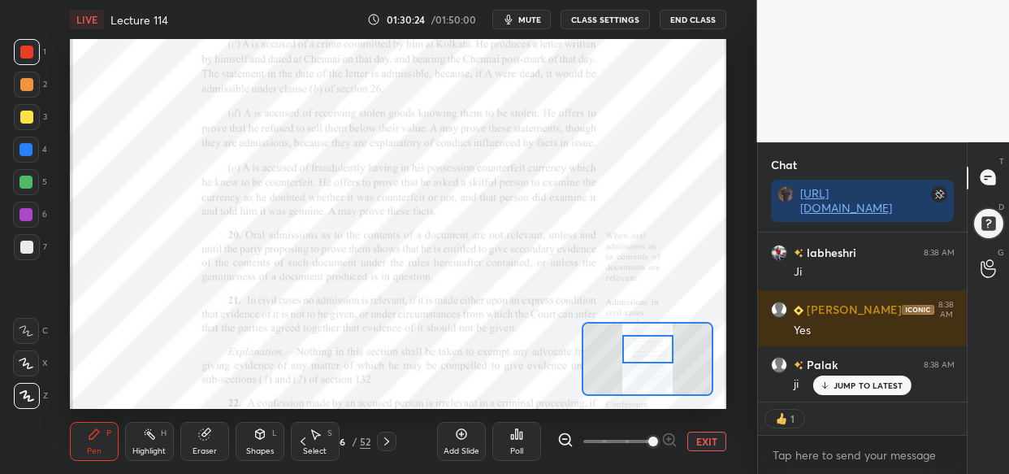
click at [871, 380] on p "JUMP TO LATEST" at bounding box center [869, 385] width 70 height 10
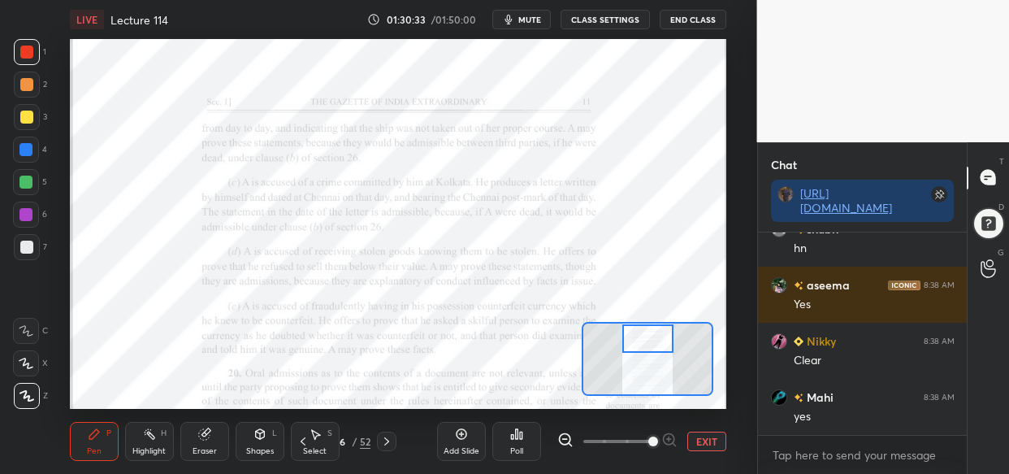
scroll to position [127909, 0]
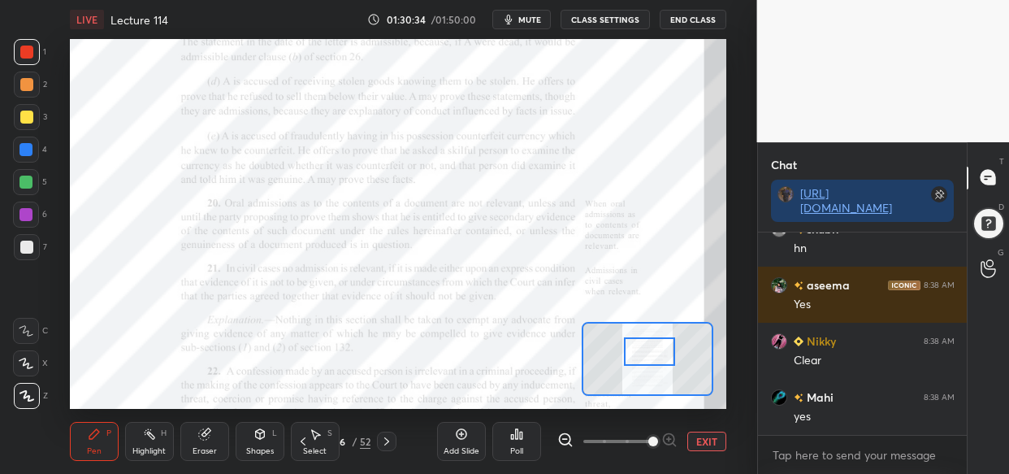
click at [652, 340] on div at bounding box center [649, 351] width 51 height 28
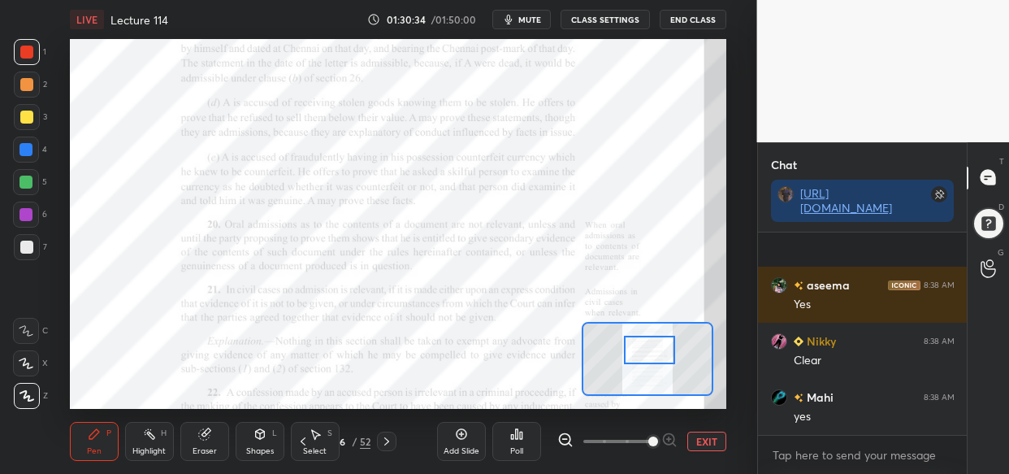
scroll to position [128021, 0]
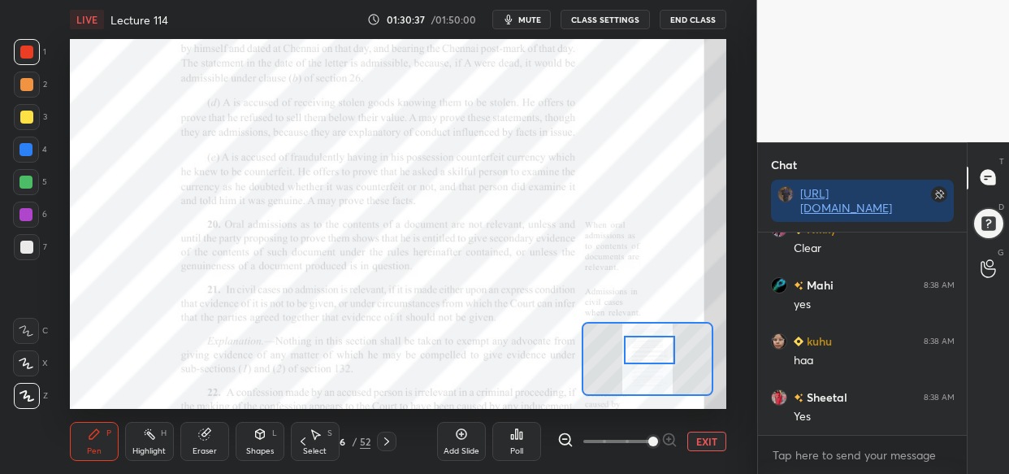
click at [20, 152] on div at bounding box center [26, 149] width 13 height 13
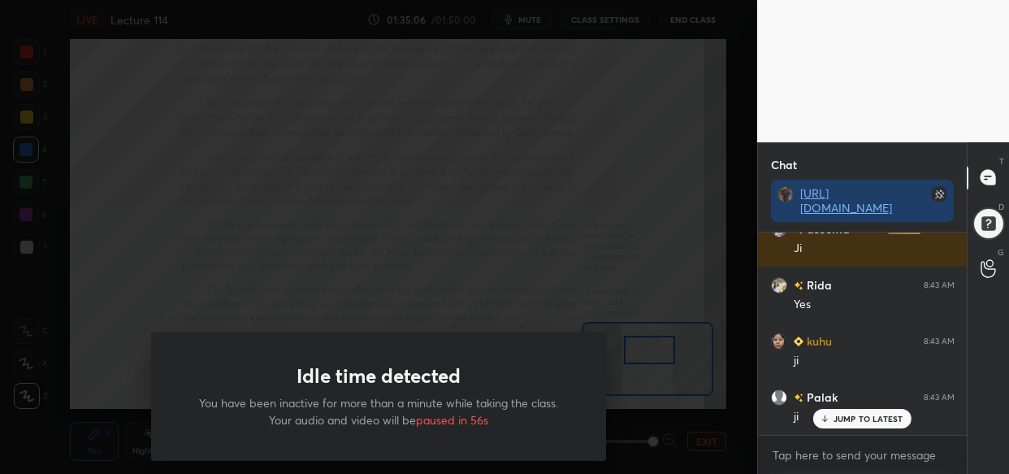
scroll to position [133868, 0]
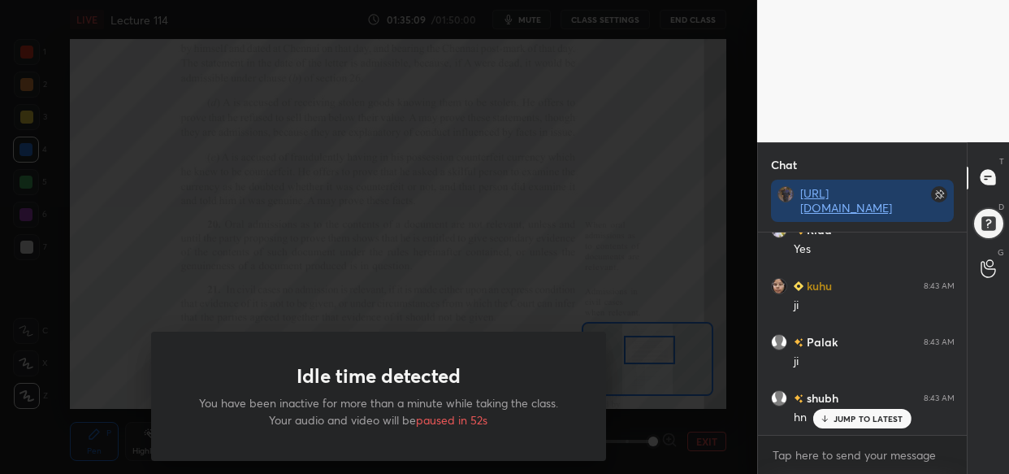
click at [704, 187] on div "Idle time detected You have been inactive for more than a minute while taking t…" at bounding box center [378, 237] width 757 height 474
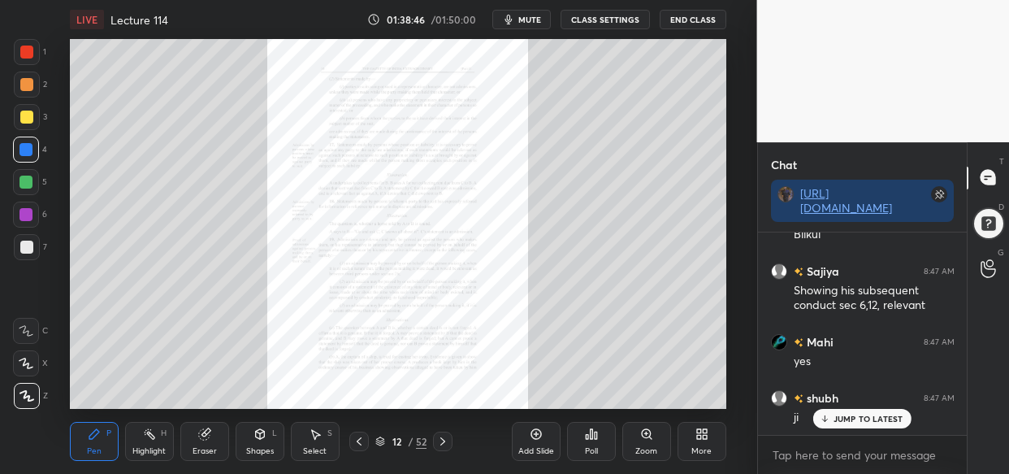
scroll to position [139504, 0]
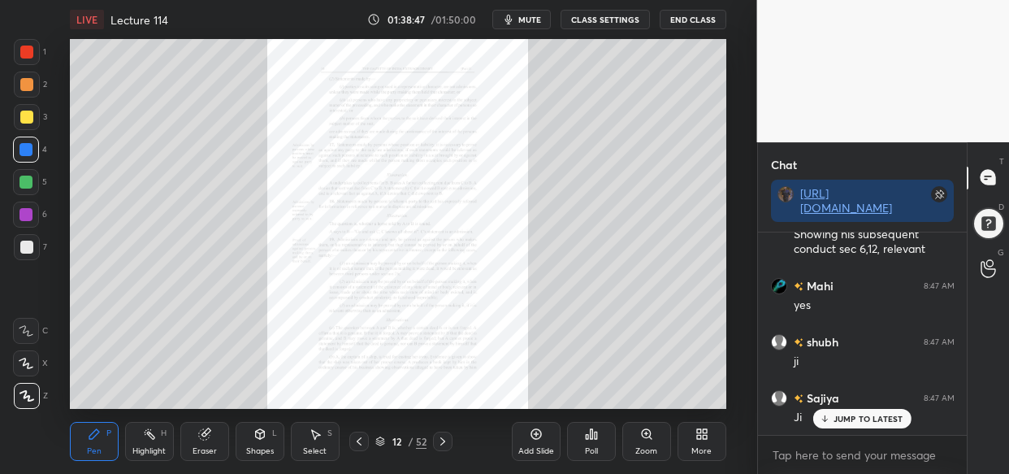
click at [641, 444] on div "Zoom" at bounding box center [646, 441] width 49 height 39
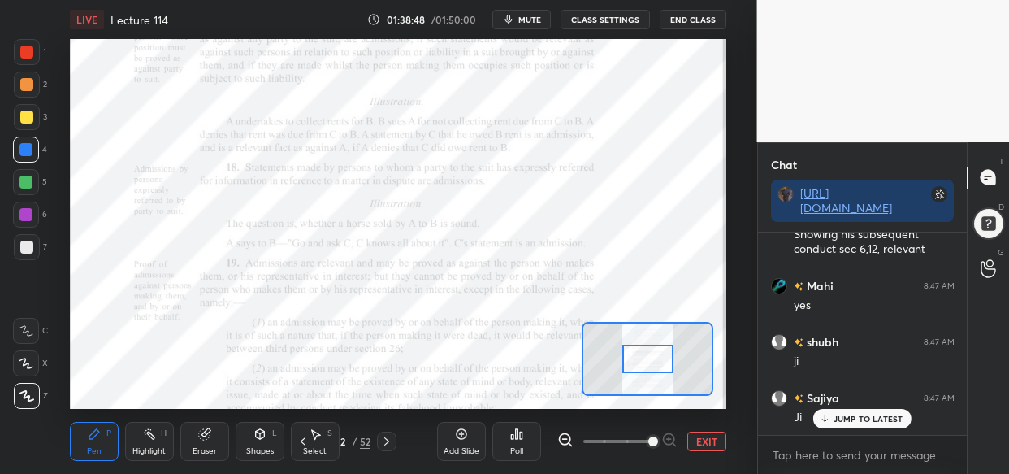
click at [657, 446] on span at bounding box center [653, 441] width 10 height 10
click at [658, 441] on span at bounding box center [653, 441] width 10 height 10
click at [658, 444] on span at bounding box center [653, 441] width 10 height 10
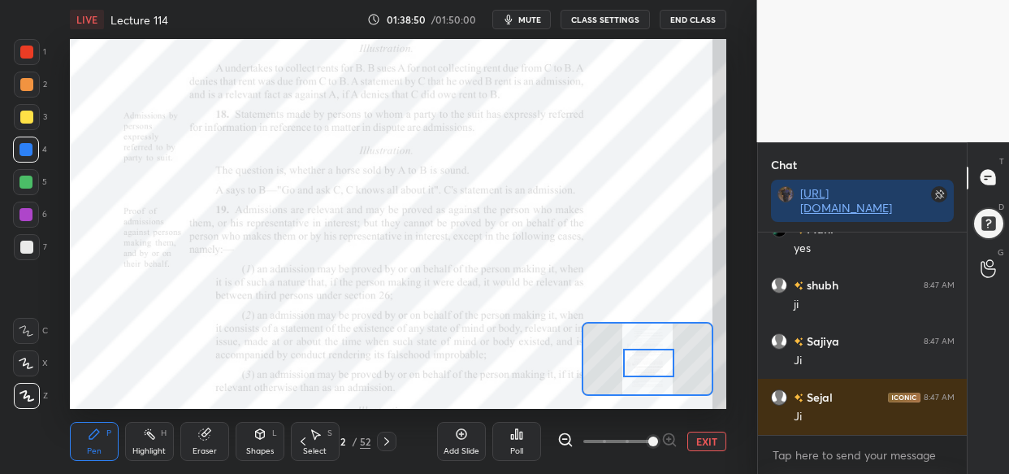
drag, startPoint x: 655, startPoint y: 357, endPoint x: 657, endPoint y: 366, distance: 9.9
click at [657, 366] on div at bounding box center [648, 363] width 51 height 28
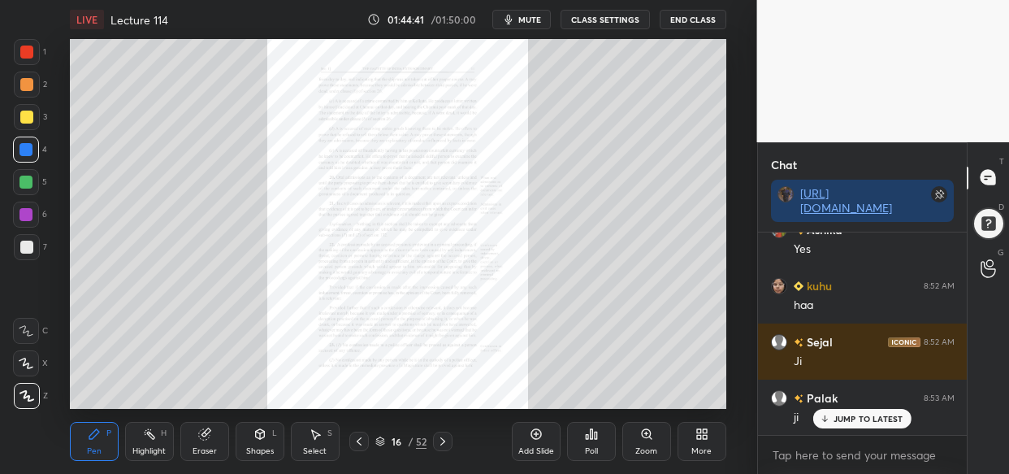
scroll to position [150124, 0]
click at [661, 443] on div "Zoom" at bounding box center [646, 441] width 49 height 39
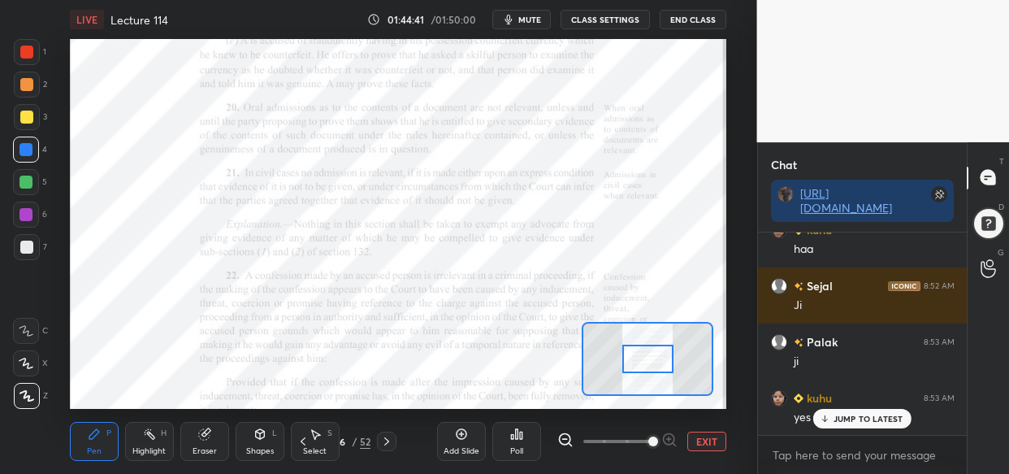
click at [651, 440] on span at bounding box center [617, 441] width 68 height 24
click at [649, 439] on span at bounding box center [653, 441] width 10 height 10
click at [658, 436] on span at bounding box center [653, 441] width 10 height 10
click at [673, 439] on div at bounding box center [617, 441] width 120 height 20
click at [658, 440] on span at bounding box center [653, 441] width 10 height 10
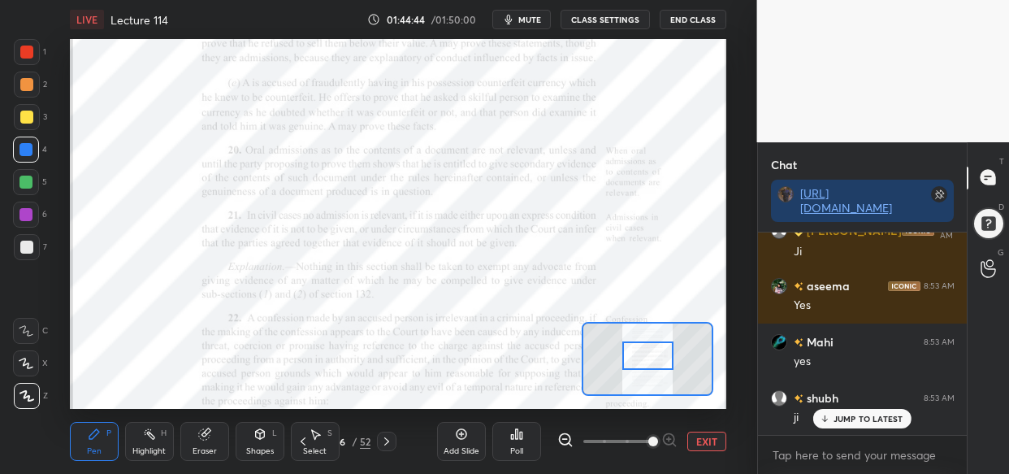
scroll to position [150516, 0]
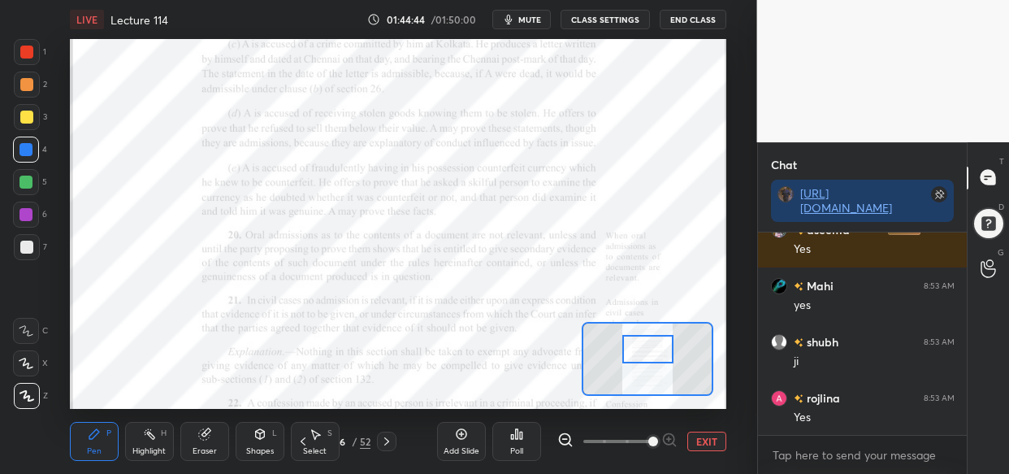
drag, startPoint x: 654, startPoint y: 361, endPoint x: 654, endPoint y: 350, distance: 10.6
click at [654, 350] on div at bounding box center [647, 349] width 51 height 28
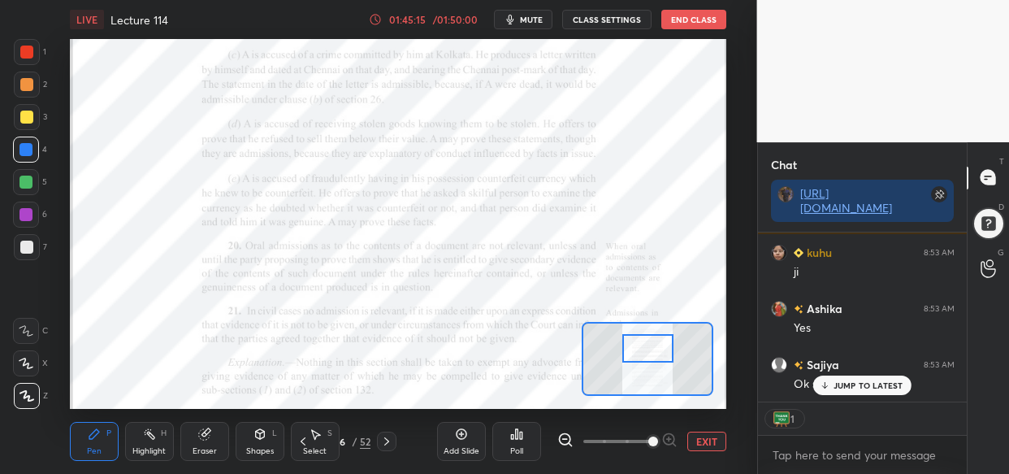
scroll to position [151895, 0]
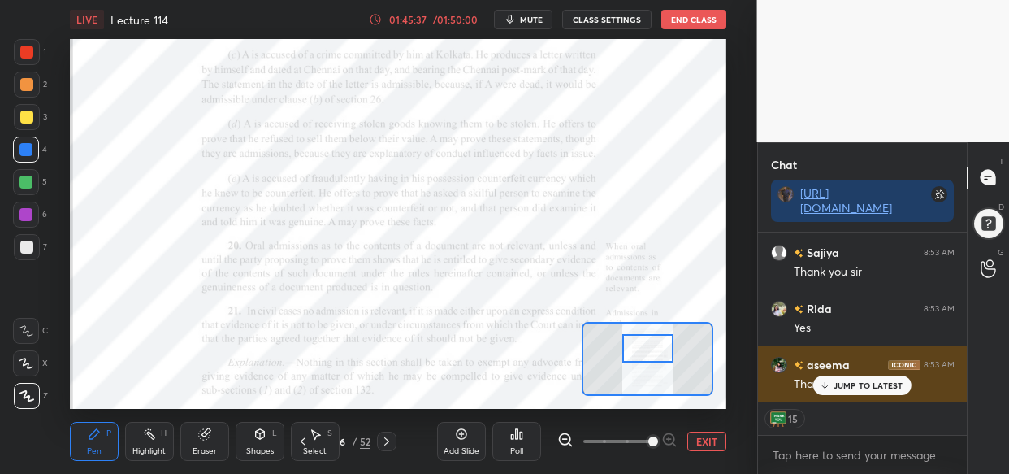
drag, startPoint x: 865, startPoint y: 388, endPoint x: 865, endPoint y: 397, distance: 9.8
click at [869, 388] on p "JUMP TO LATEST" at bounding box center [869, 385] width 70 height 10
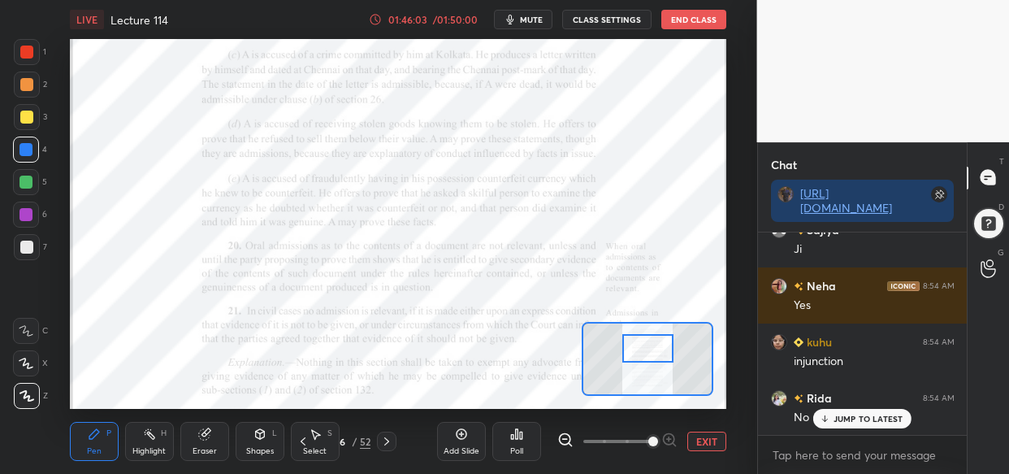
click at [700, 16] on button "End Class" at bounding box center [693, 20] width 65 height 20
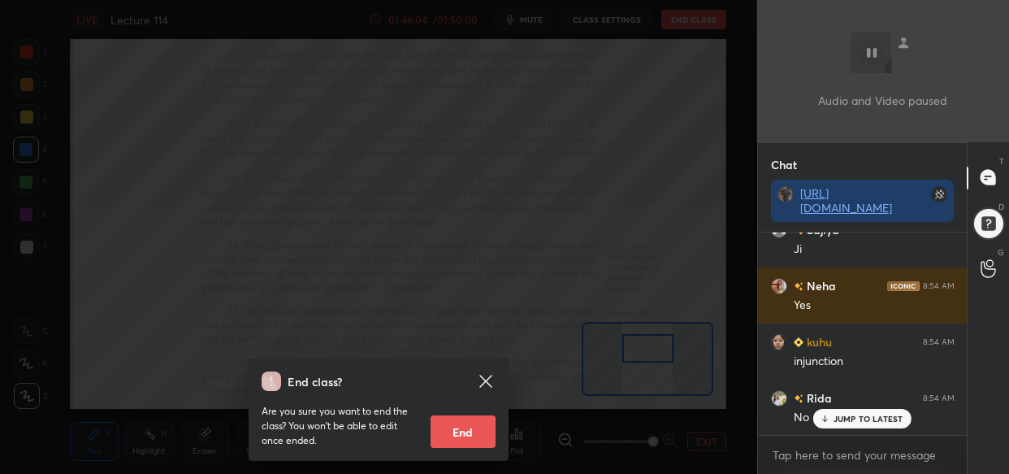
click at [465, 429] on button "End" at bounding box center [463, 431] width 65 height 33
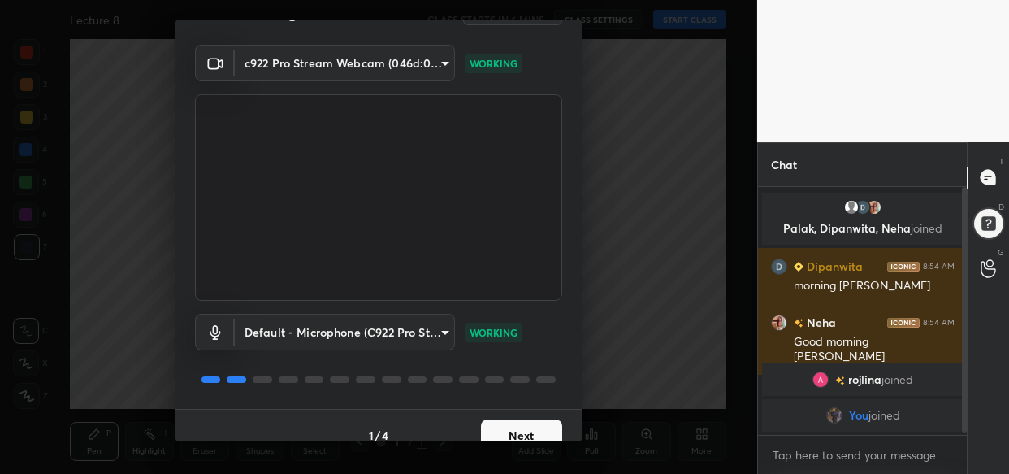
scroll to position [59, 0]
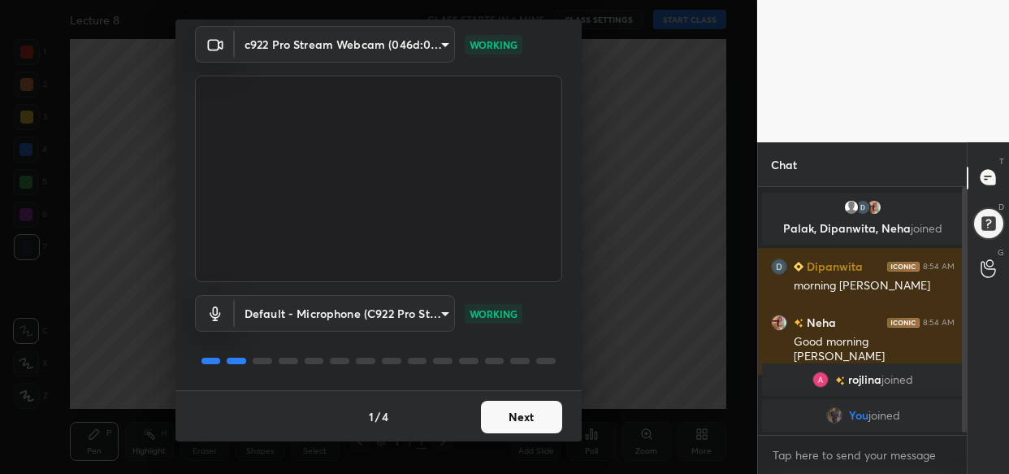
click at [496, 408] on button "Next" at bounding box center [521, 417] width 81 height 33
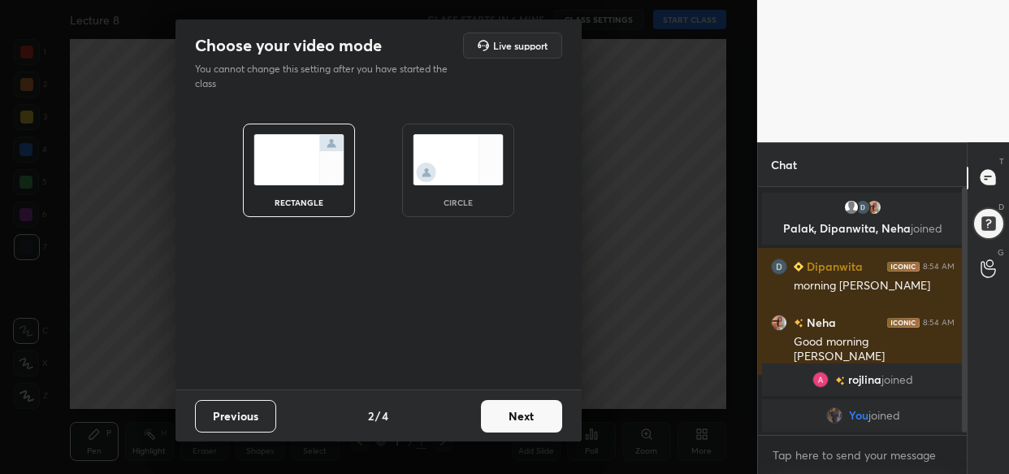
scroll to position [0, 0]
click at [496, 408] on button "Next" at bounding box center [521, 416] width 81 height 33
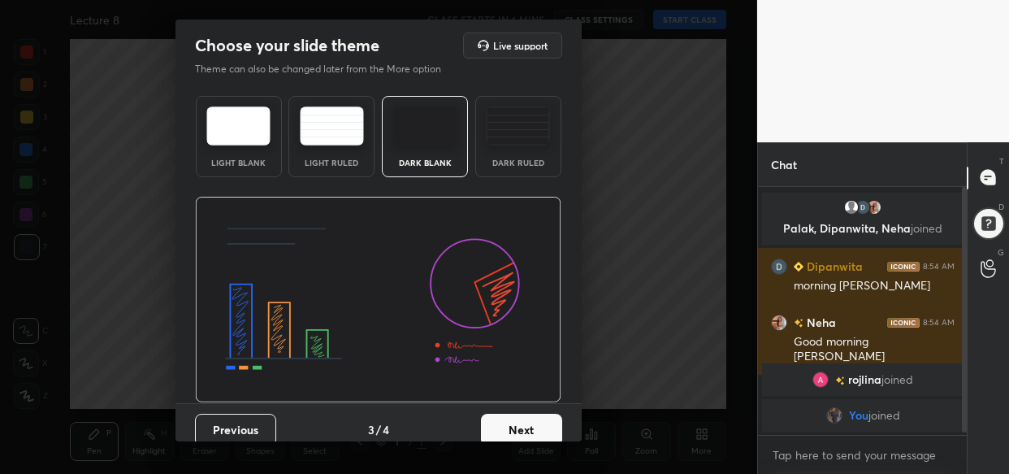
click at [496, 408] on div "Previous 3 / 4 Next" at bounding box center [379, 429] width 406 height 52
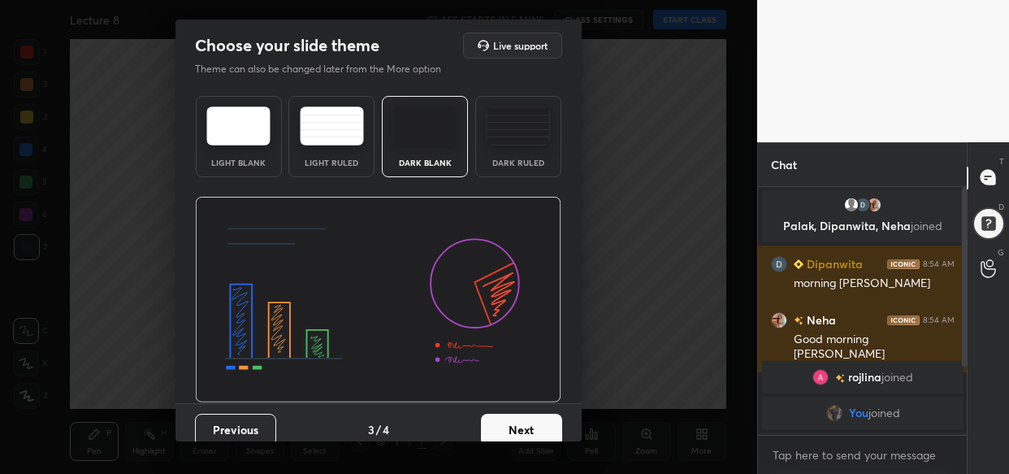
click at [515, 427] on button "Next" at bounding box center [521, 430] width 81 height 33
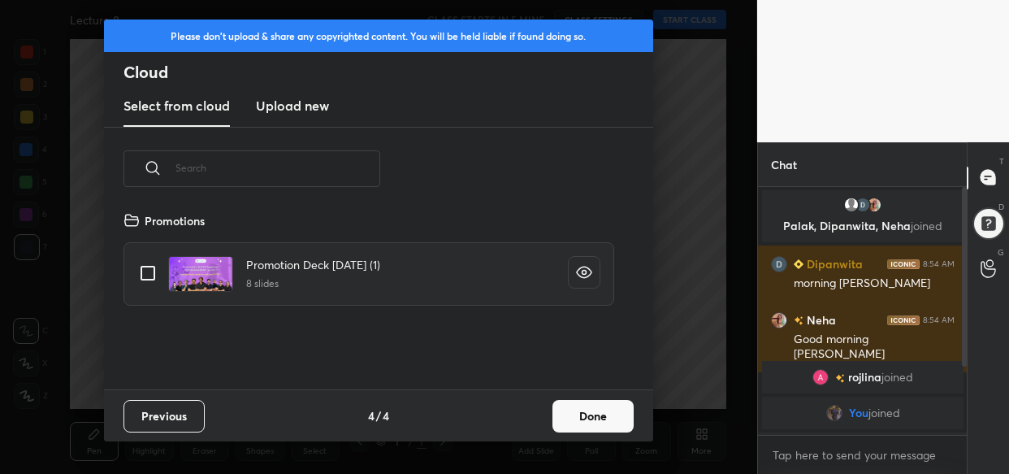
scroll to position [179, 521]
click at [290, 116] on new "Upload new" at bounding box center [292, 106] width 73 height 41
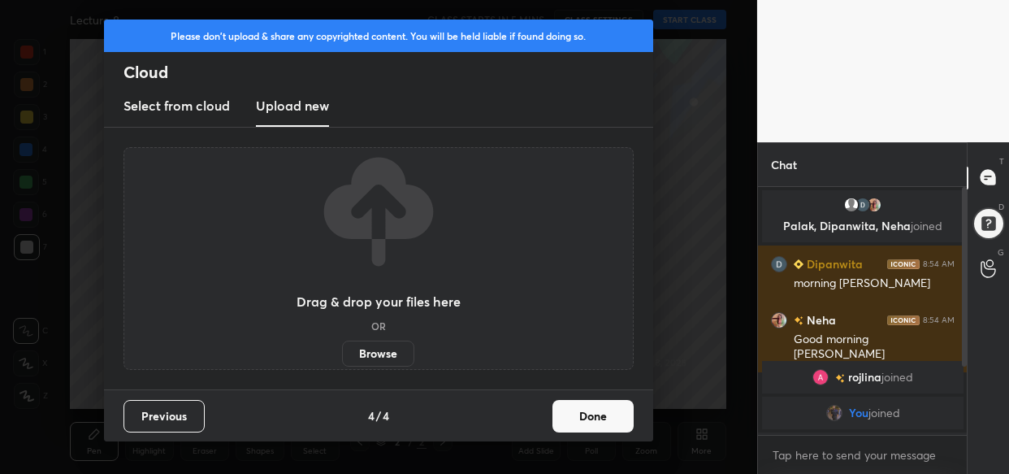
click at [379, 357] on label "Browse" at bounding box center [378, 353] width 72 height 26
click at [342, 357] on input "Browse" at bounding box center [342, 353] width 0 height 26
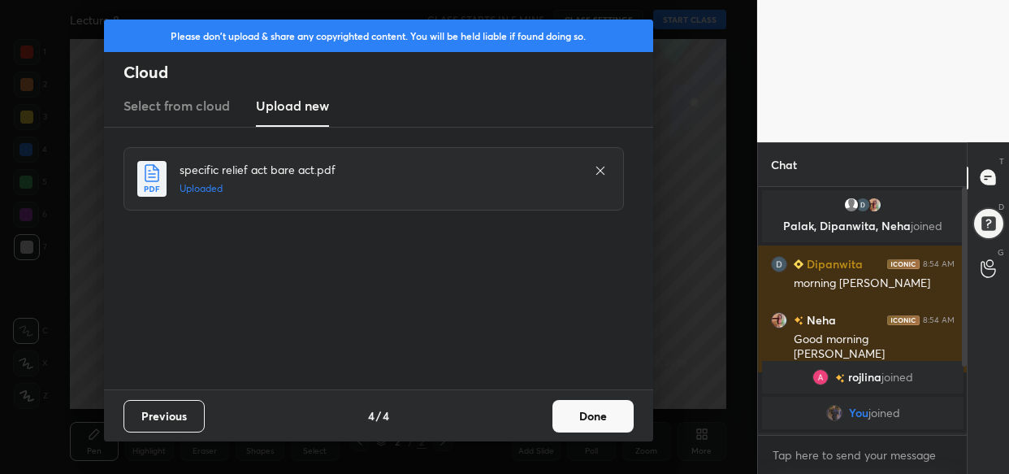
click at [582, 422] on button "Done" at bounding box center [593, 416] width 81 height 33
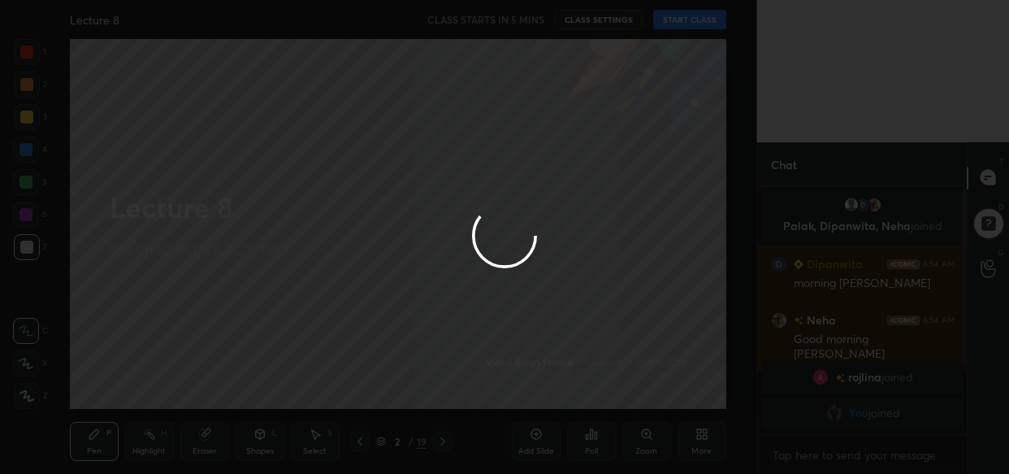
click at [582, 422] on div at bounding box center [504, 237] width 1009 height 474
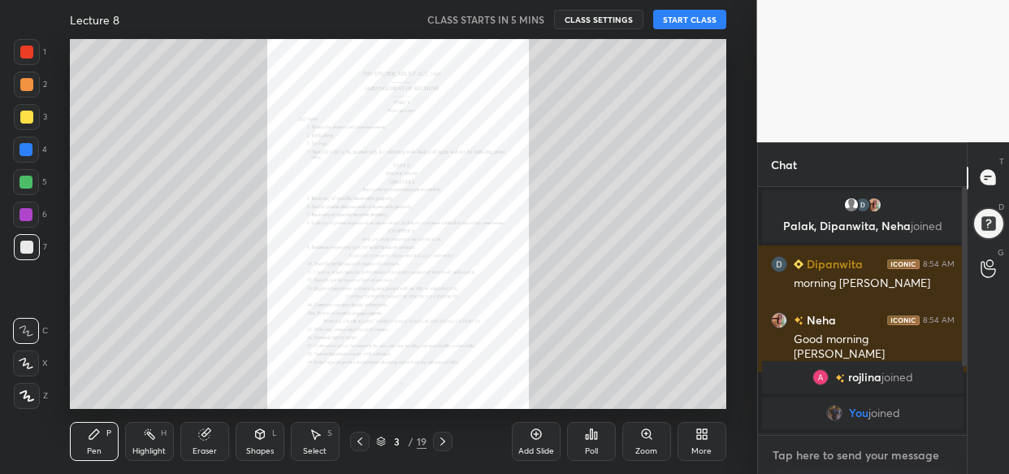
type textarea "x"
click at [812, 453] on textarea at bounding box center [863, 455] width 184 height 26
paste textarea "[URL][DOMAIN_NAME]"
type textarea "[URL][DOMAIN_NAME]"
type textarea "x"
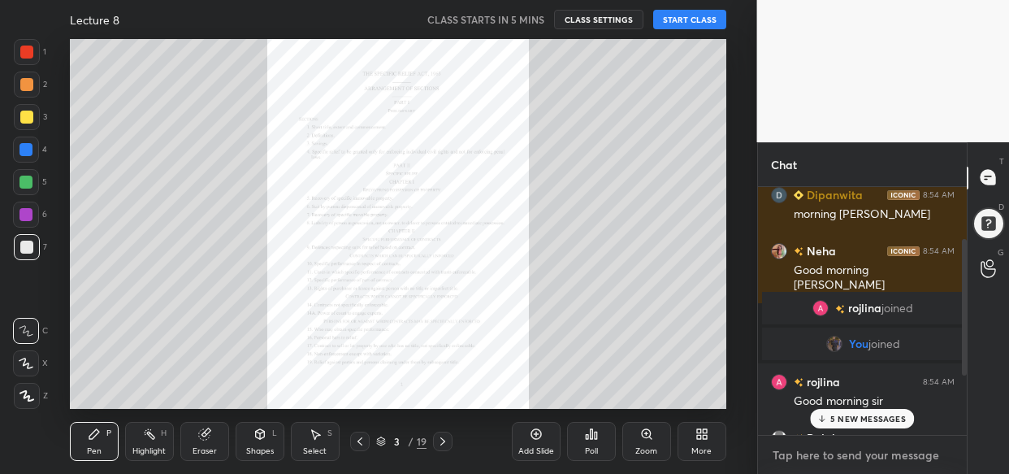
scroll to position [200, 0]
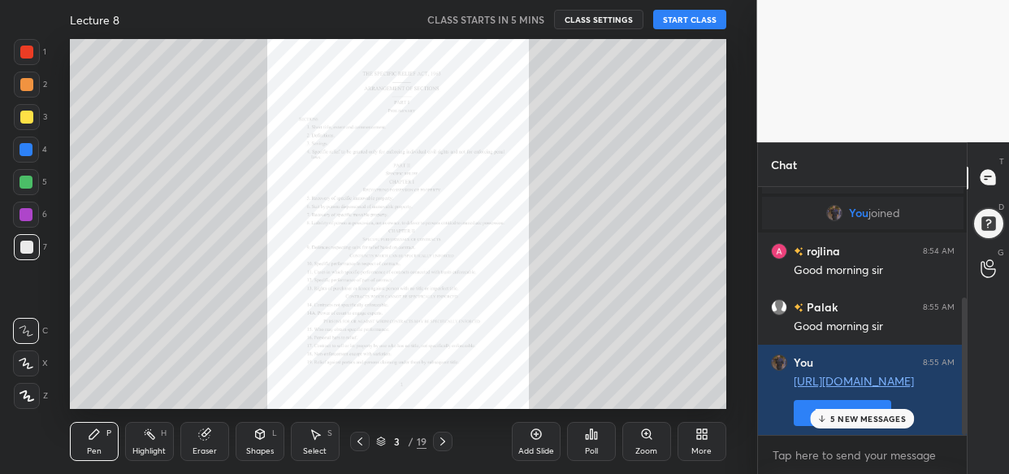
click at [845, 415] on p "5 NEW MESSAGES" at bounding box center [868, 419] width 76 height 10
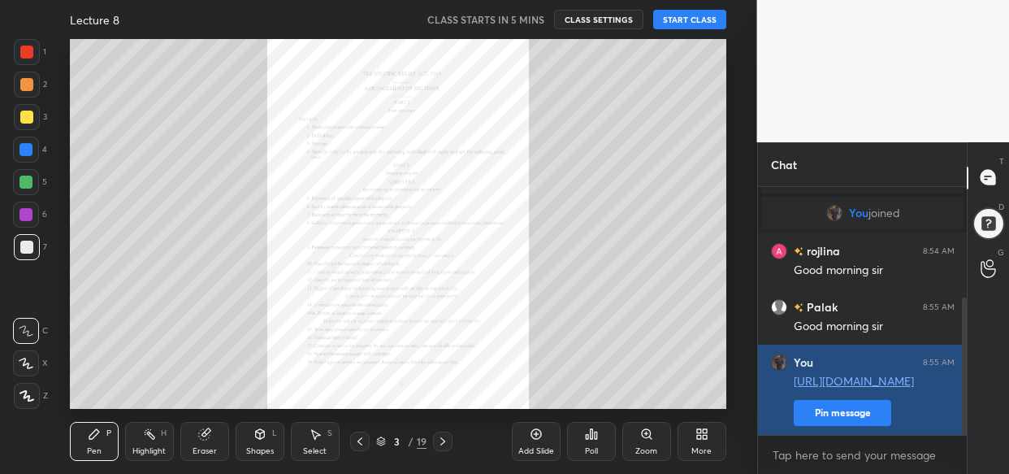
click at [829, 405] on button "Pin message" at bounding box center [843, 413] width 98 height 26
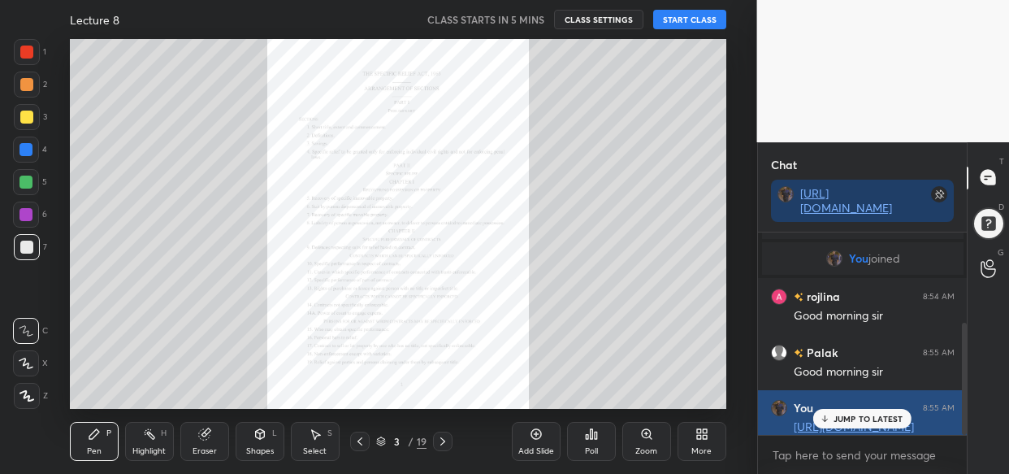
scroll to position [201, 0]
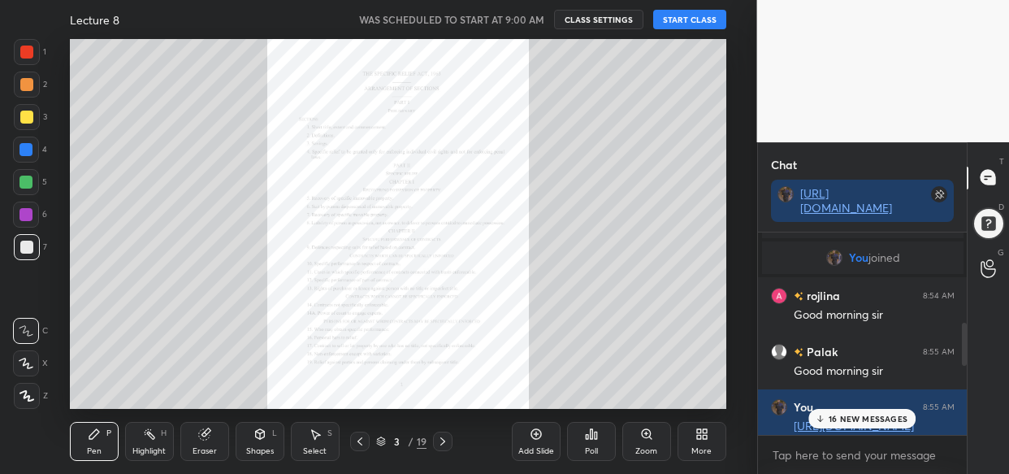
click at [693, 15] on button "START CLASS" at bounding box center [689, 20] width 73 height 20
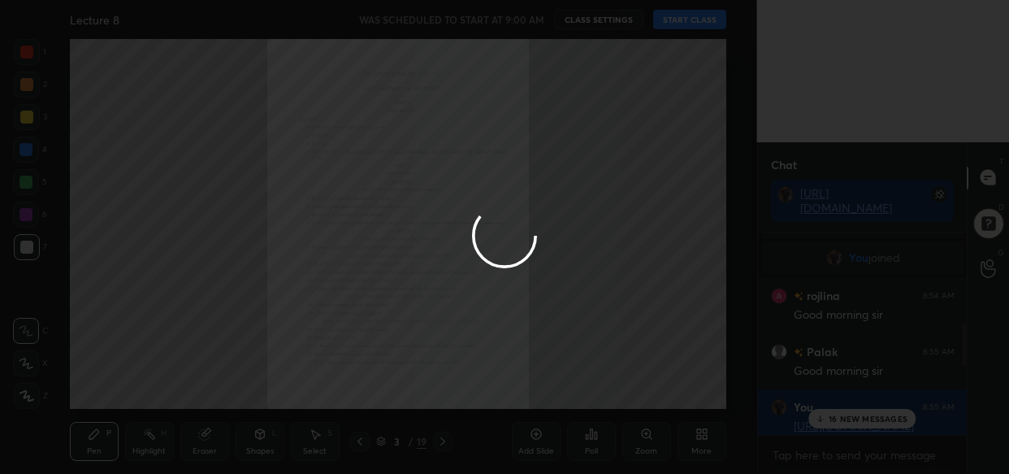
type textarea "x"
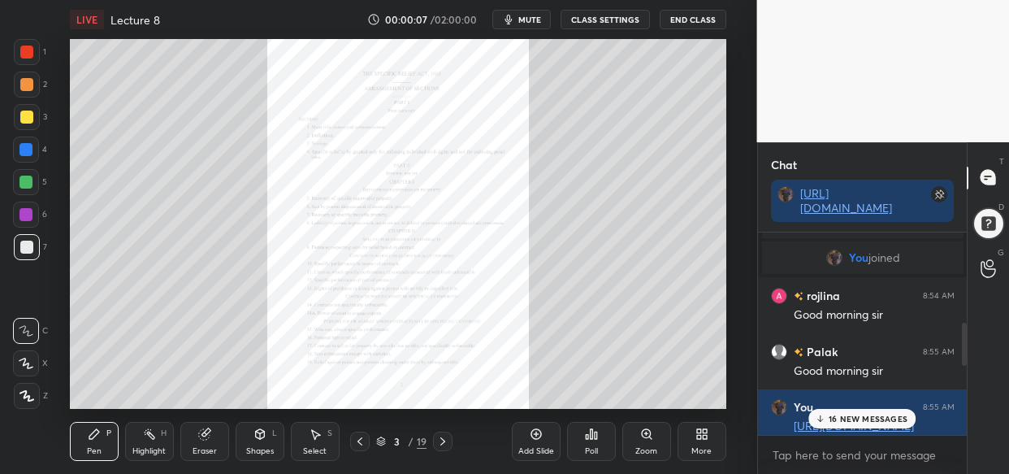
click at [876, 414] on p "16 NEW MESSAGES" at bounding box center [868, 419] width 79 height 10
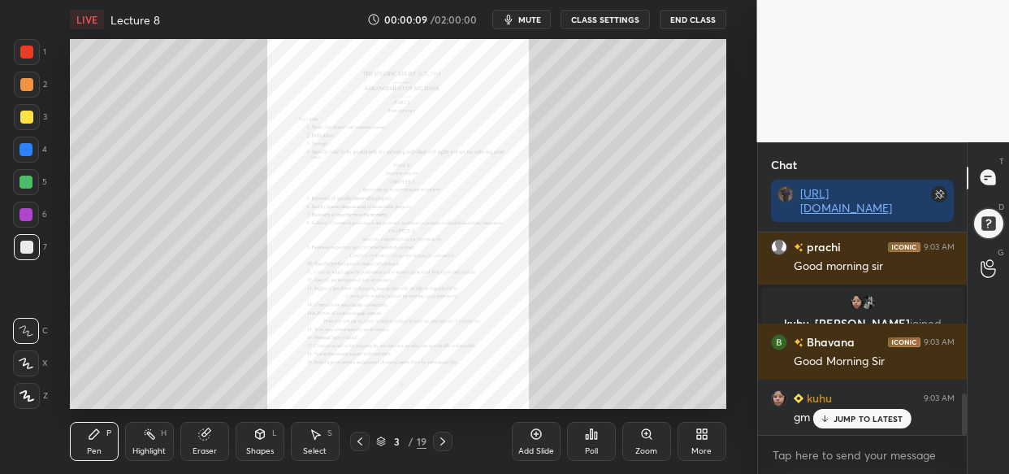
click at [852, 420] on p "JUMP TO LATEST" at bounding box center [869, 419] width 70 height 10
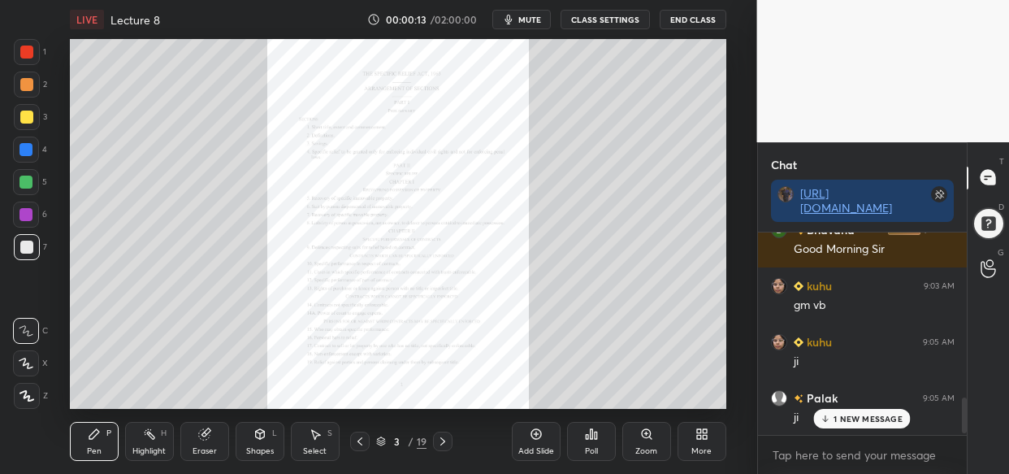
scroll to position [960, 0]
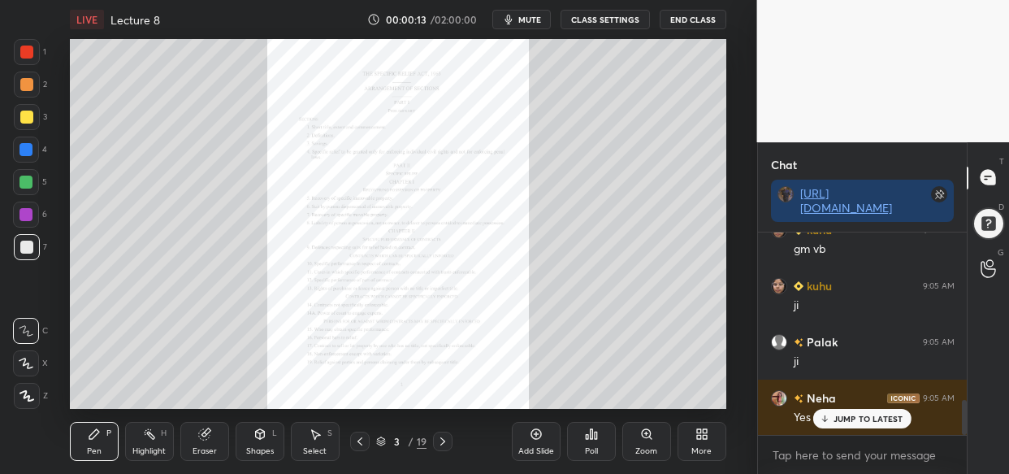
click at [527, 18] on span "mute" at bounding box center [529, 19] width 23 height 11
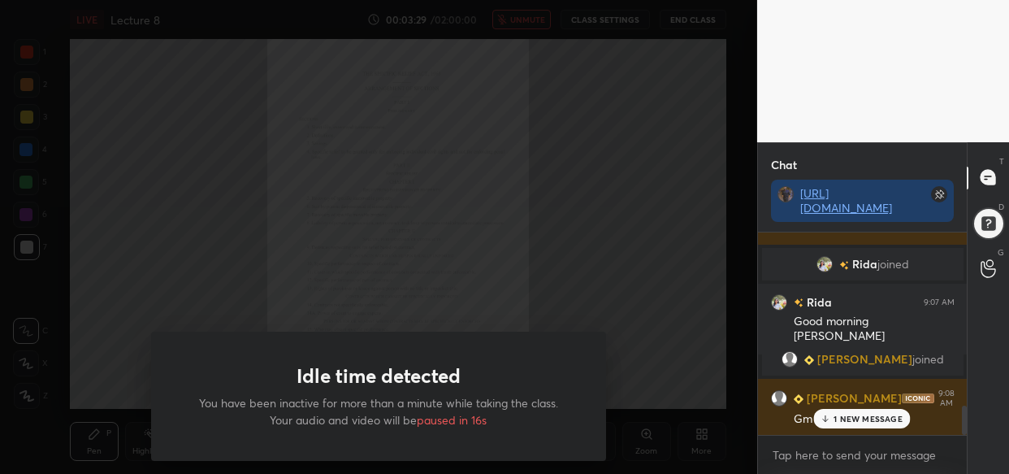
scroll to position [1211, 0]
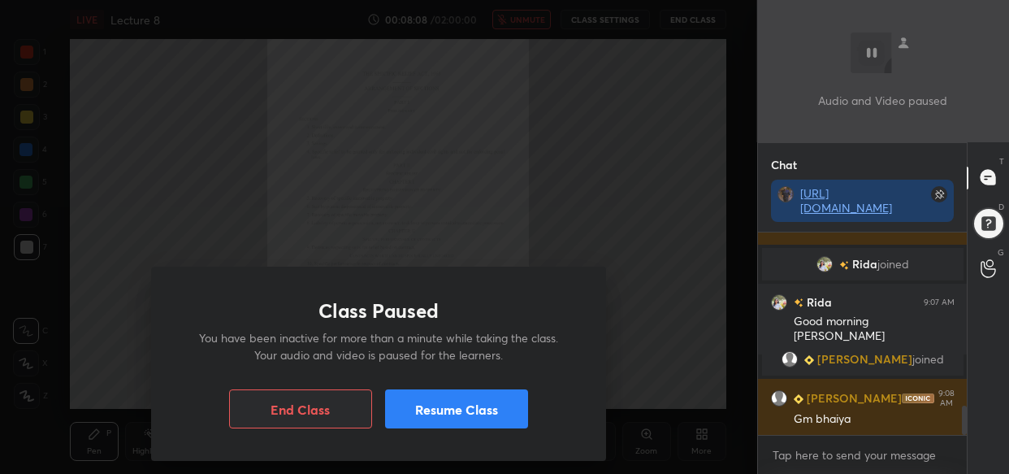
click at [455, 414] on button "Resume Class" at bounding box center [456, 408] width 143 height 39
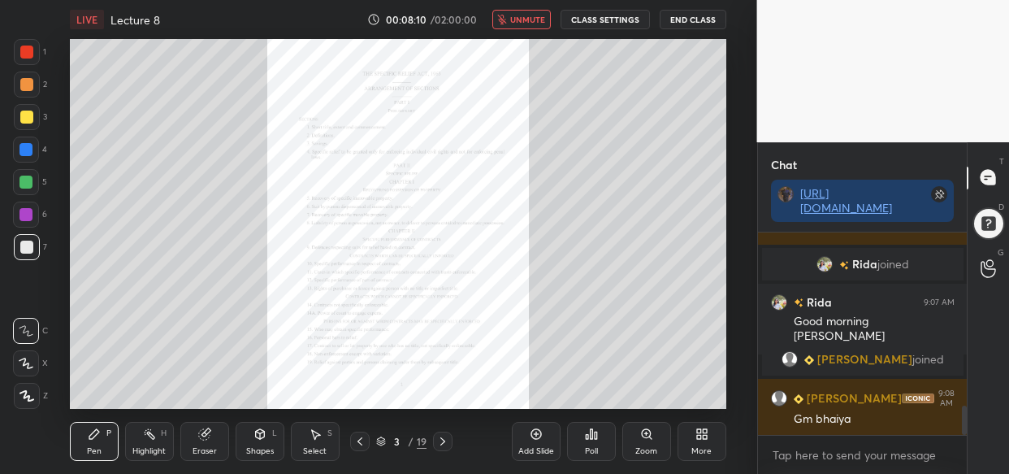
click at [531, 21] on span "unmute" at bounding box center [527, 19] width 35 height 11
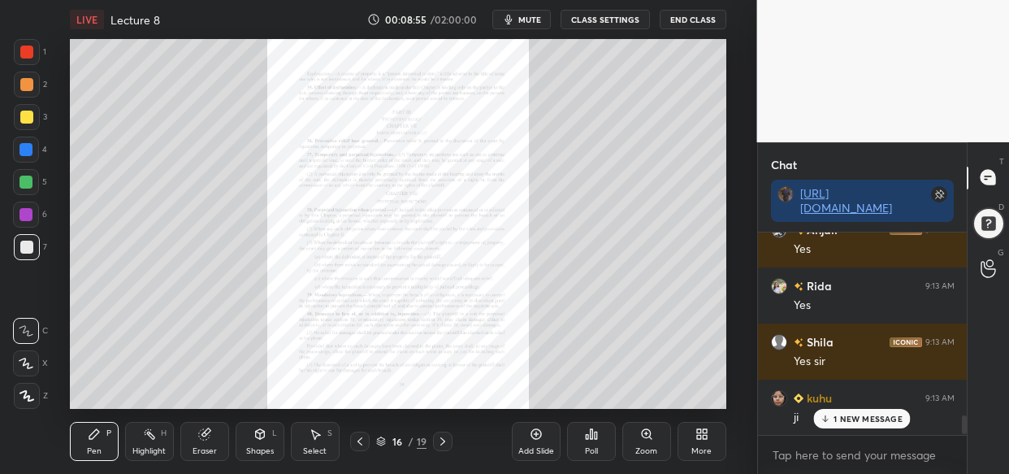
scroll to position [1953, 0]
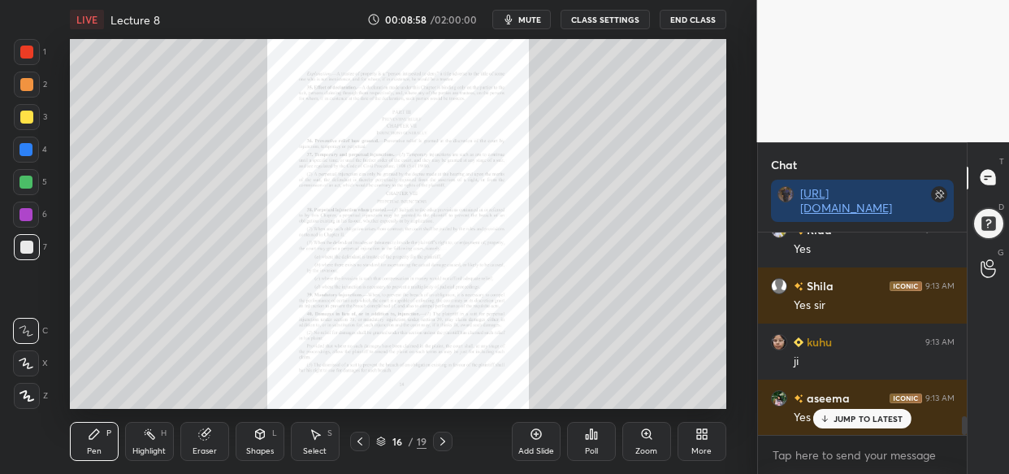
click at [26, 148] on div at bounding box center [26, 149] width 13 height 13
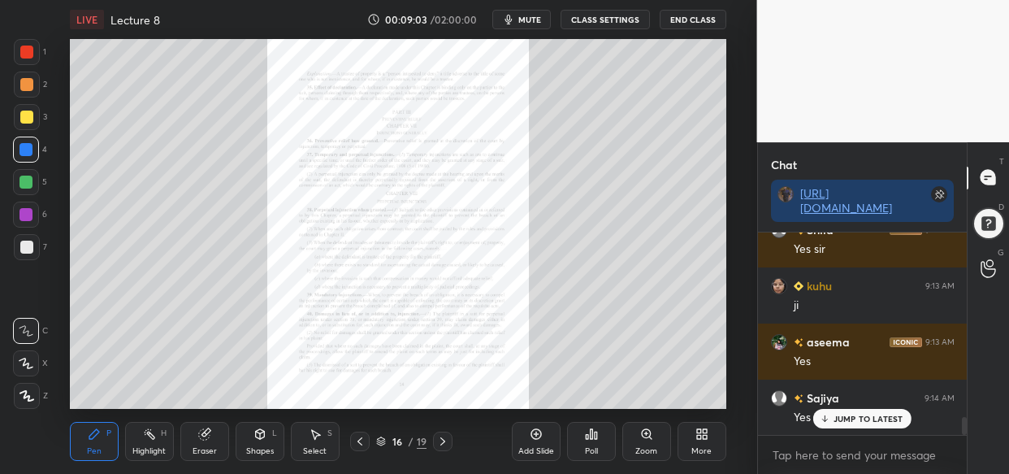
scroll to position [2065, 0]
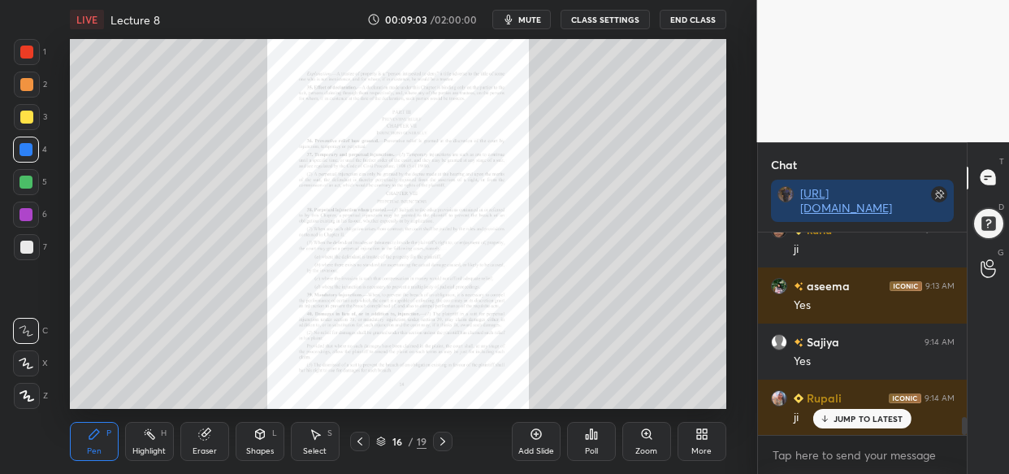
click at [854, 420] on p "JUMP TO LATEST" at bounding box center [869, 419] width 70 height 10
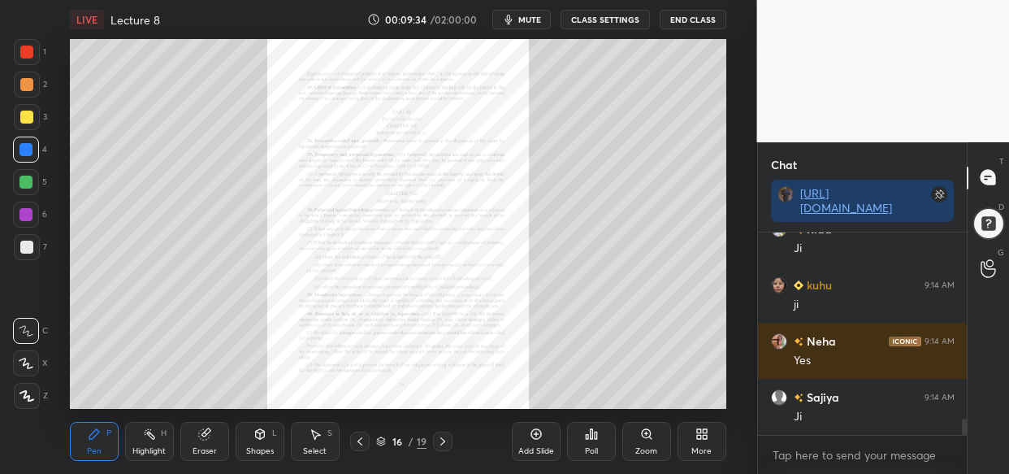
scroll to position [2402, 0]
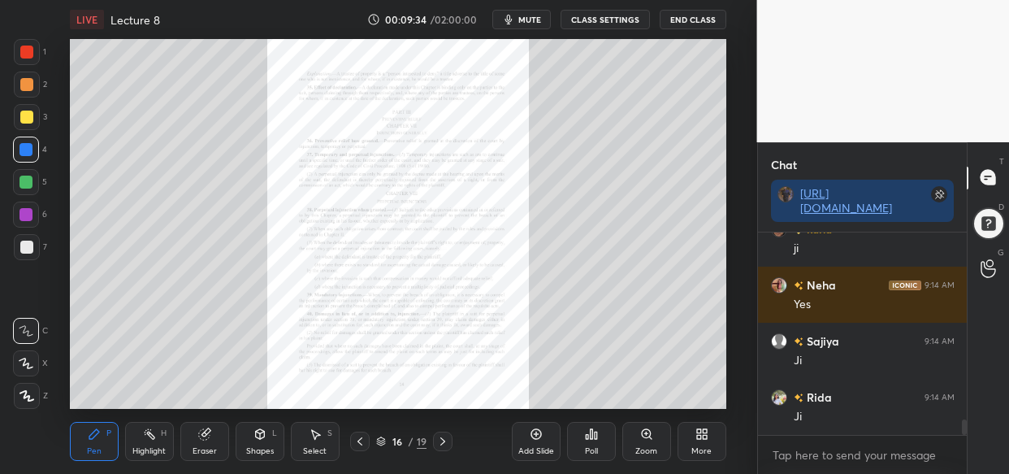
click at [28, 115] on div at bounding box center [26, 117] width 13 height 13
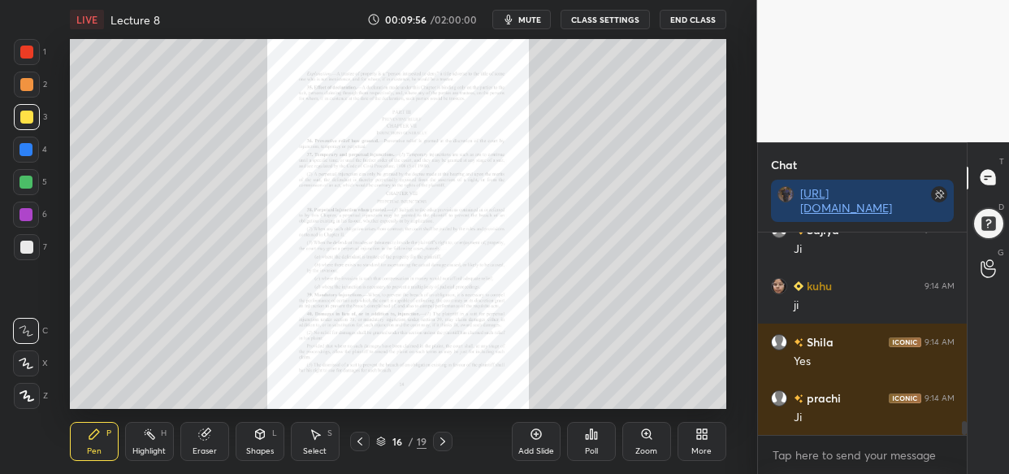
scroll to position [2738, 0]
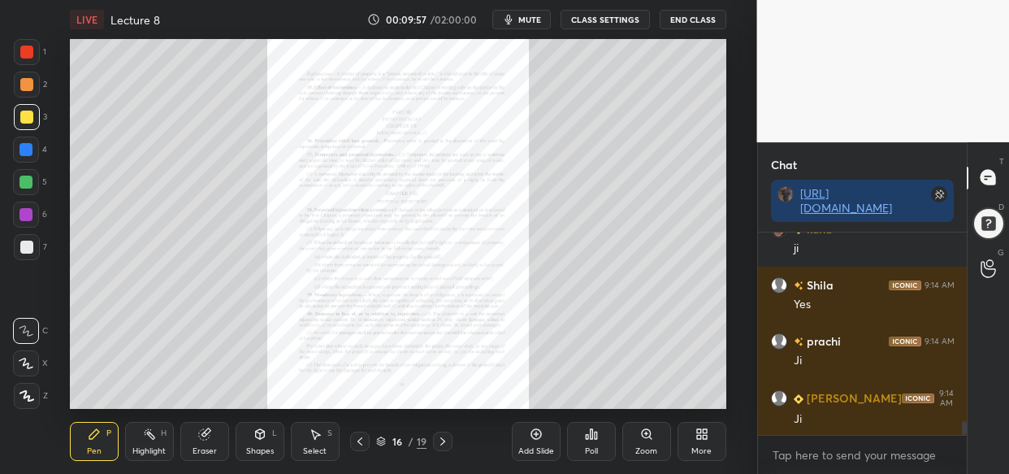
click at [67, 104] on div "Setting up your live class Poll for secs No correct answer Start poll" at bounding box center [398, 224] width 692 height 370
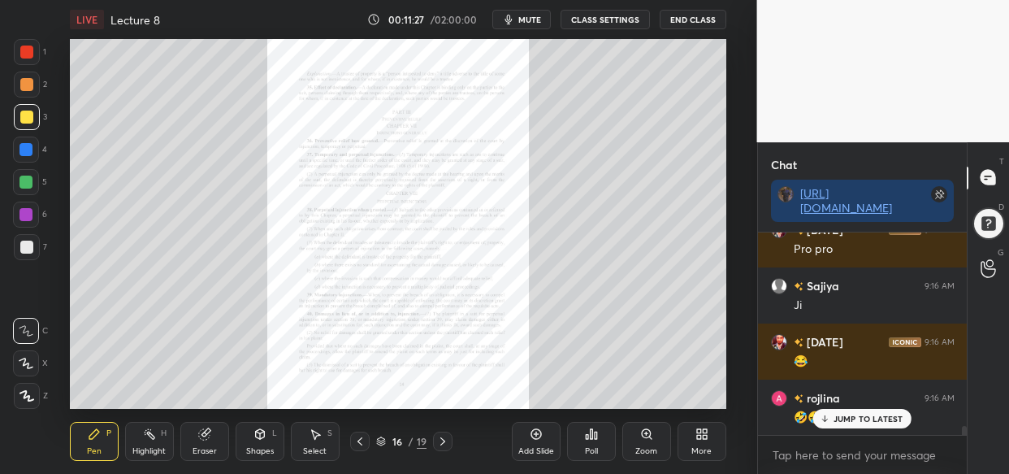
scroll to position [4210, 0]
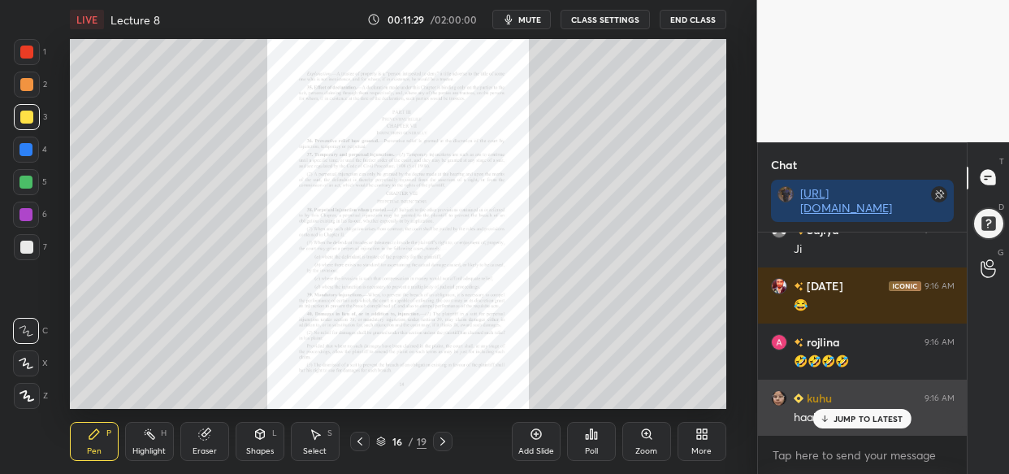
drag, startPoint x: 869, startPoint y: 425, endPoint x: 834, endPoint y: 423, distance: 34.2
click at [865, 426] on div "JUMP TO LATEST" at bounding box center [862, 419] width 98 height 20
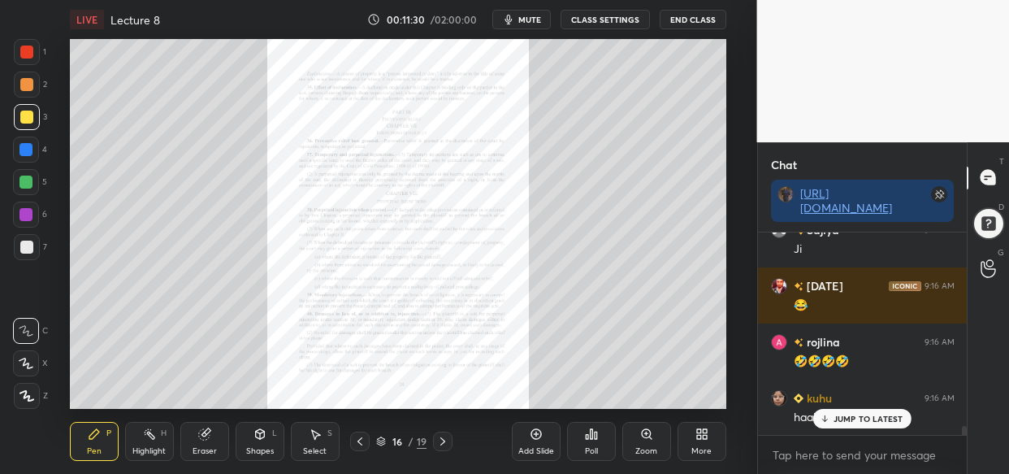
scroll to position [4266, 0]
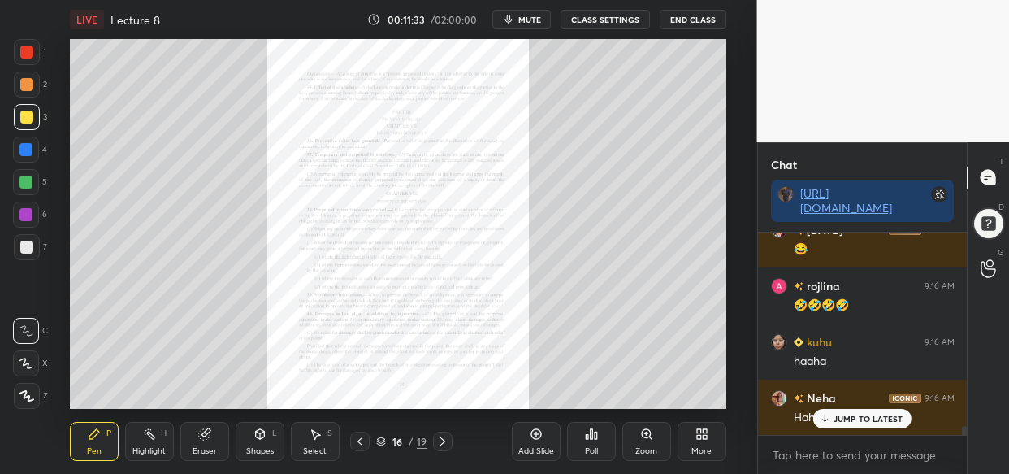
click at [211, 442] on div "Eraser" at bounding box center [204, 441] width 49 height 39
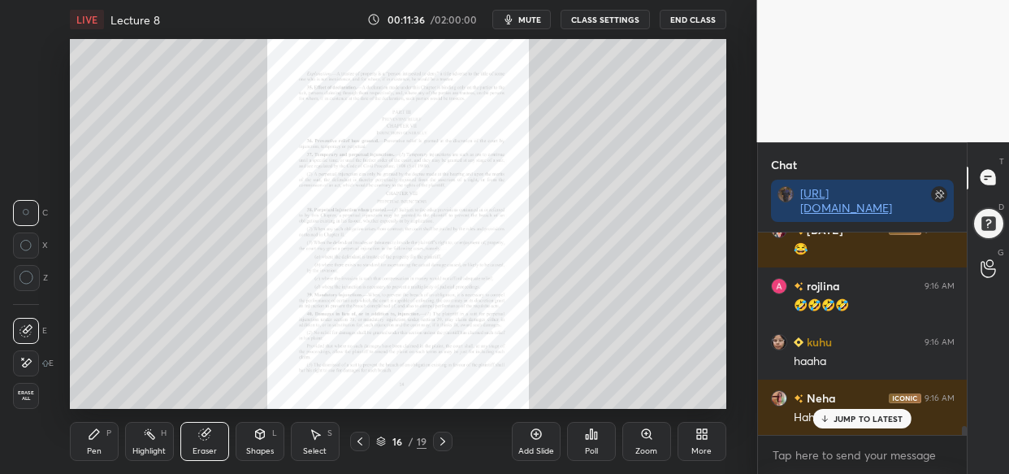
click at [90, 430] on icon at bounding box center [94, 433] width 13 height 13
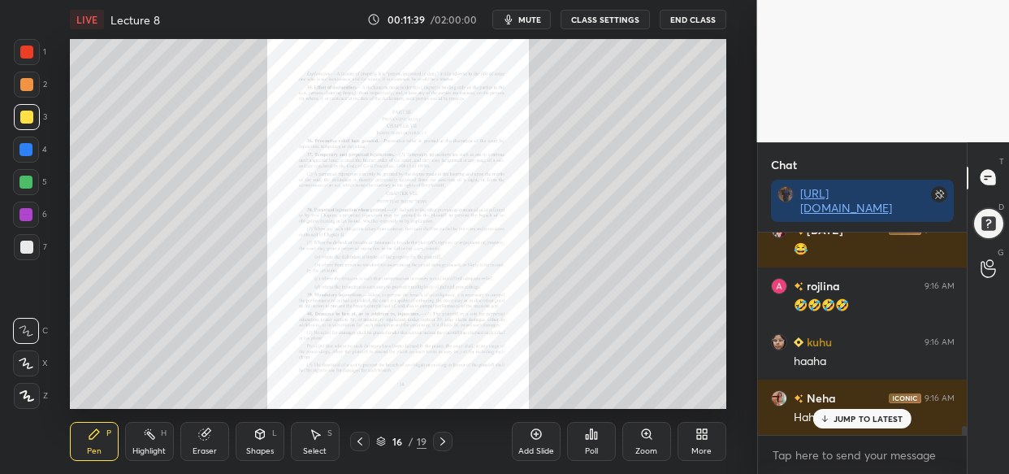
drag, startPoint x: 26, startPoint y: 183, endPoint x: 41, endPoint y: 198, distance: 21.3
click at [28, 182] on div at bounding box center [26, 182] width 13 height 13
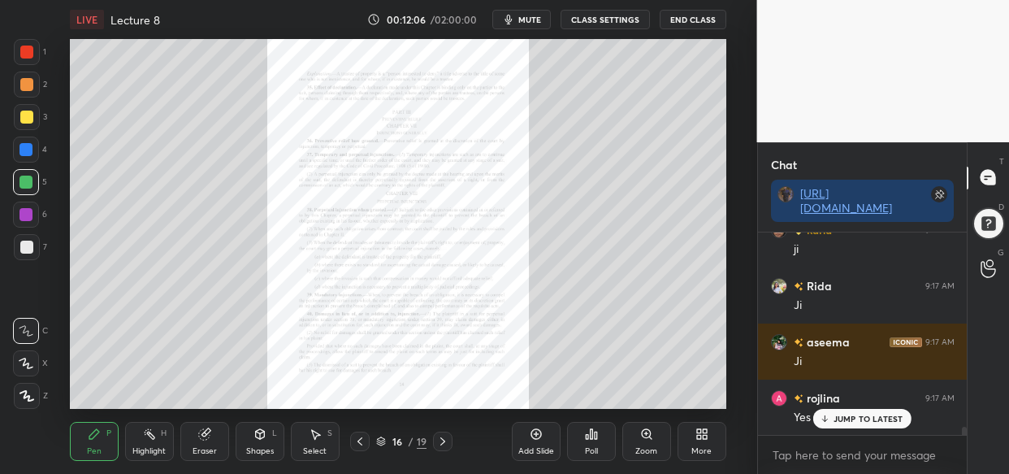
scroll to position [4714, 0]
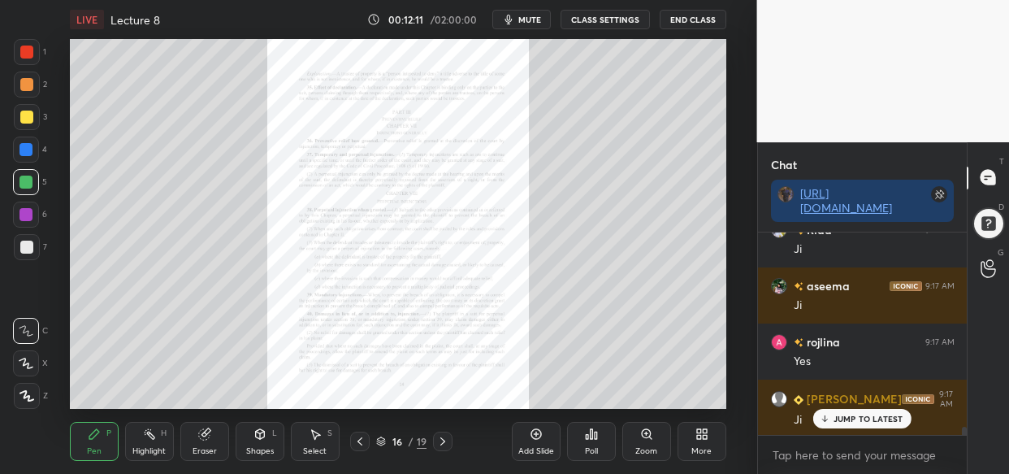
click at [24, 219] on div at bounding box center [26, 214] width 13 height 13
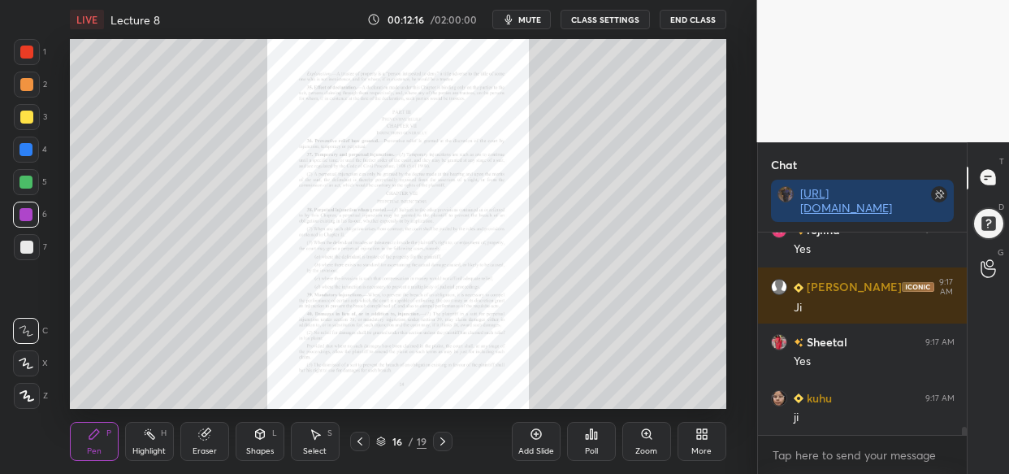
scroll to position [4883, 0]
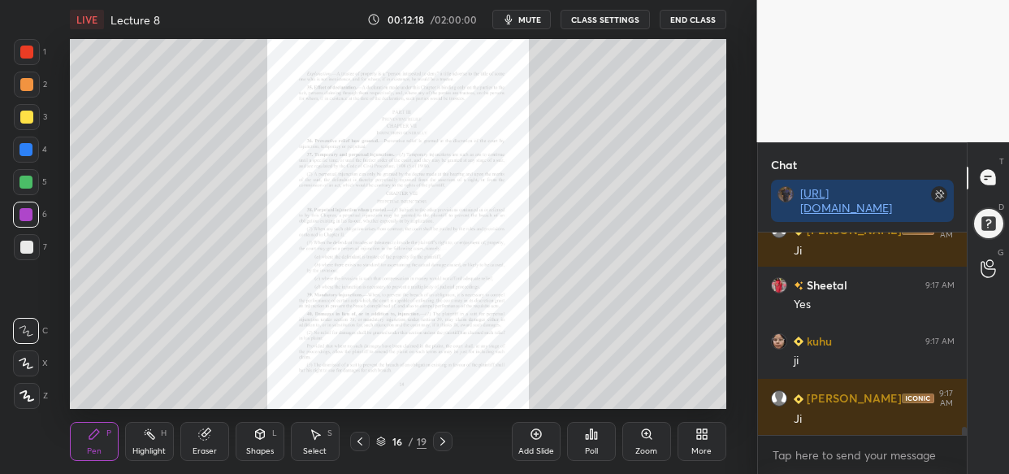
click at [31, 146] on div at bounding box center [26, 149] width 13 height 13
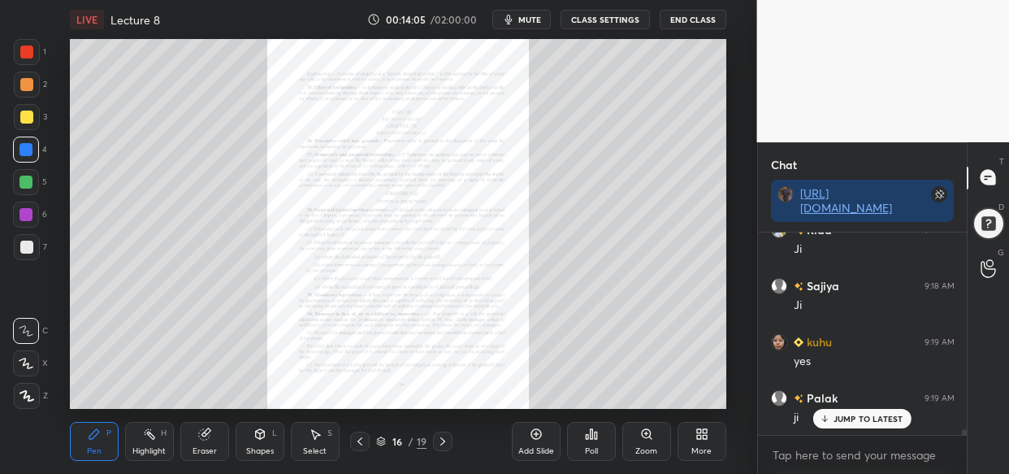
scroll to position [7534, 0]
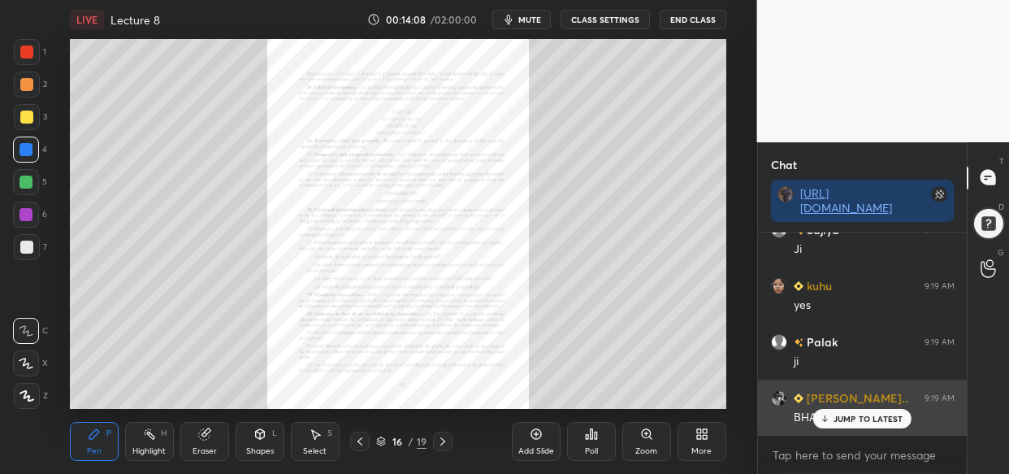
click at [845, 414] on p "JUMP TO LATEST" at bounding box center [869, 419] width 70 height 10
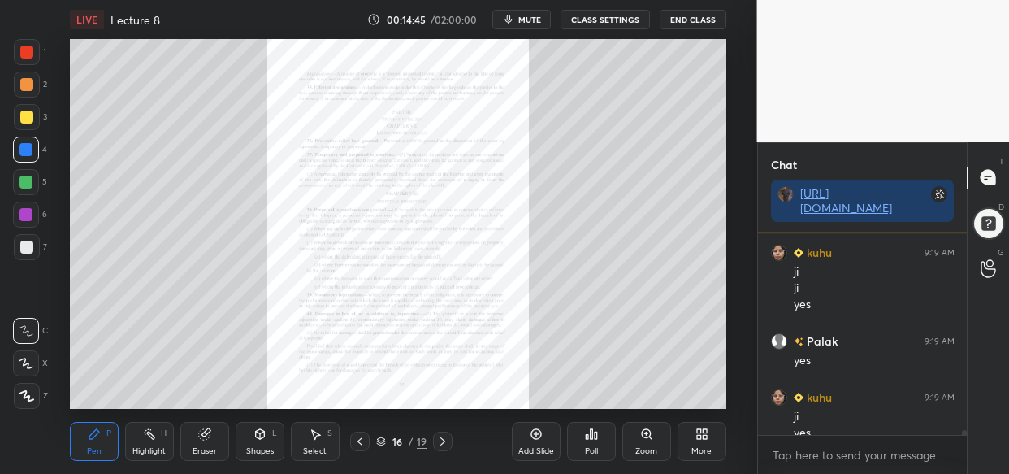
scroll to position [8536, 0]
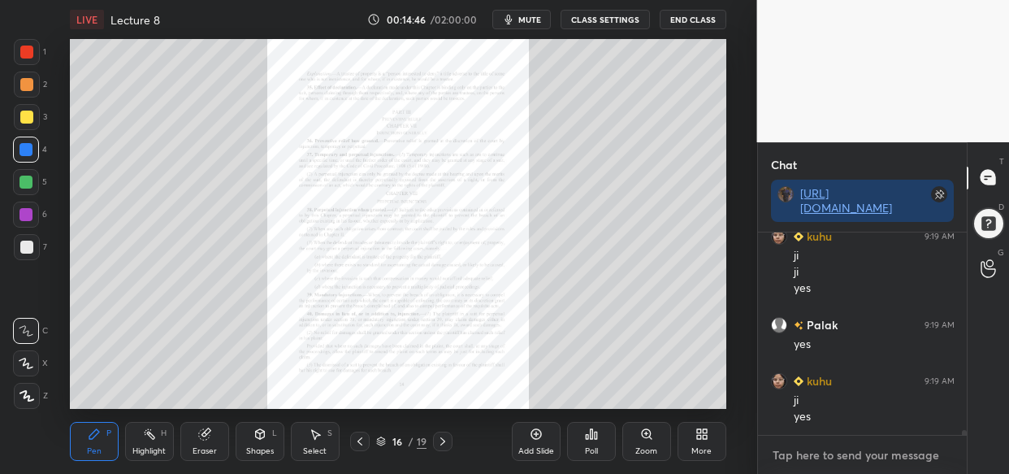
click at [786, 460] on textarea at bounding box center [863, 455] width 184 height 26
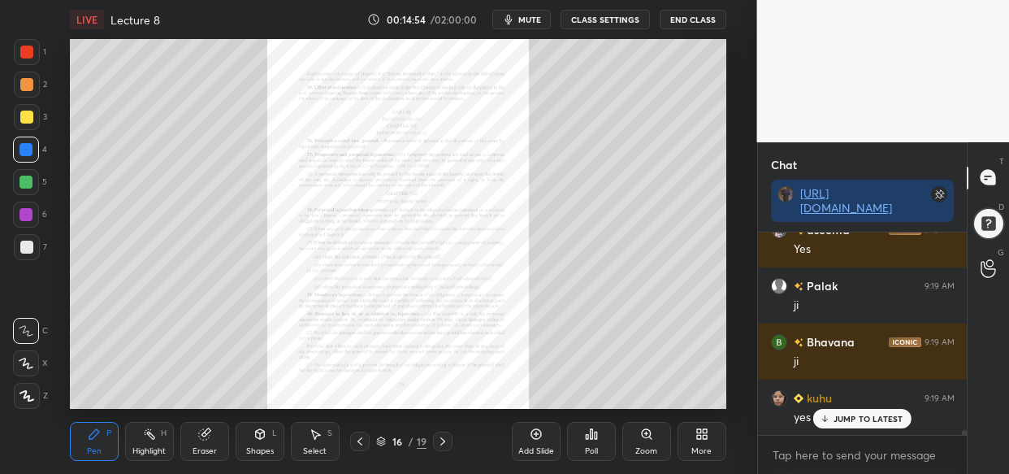
scroll to position [8776, 0]
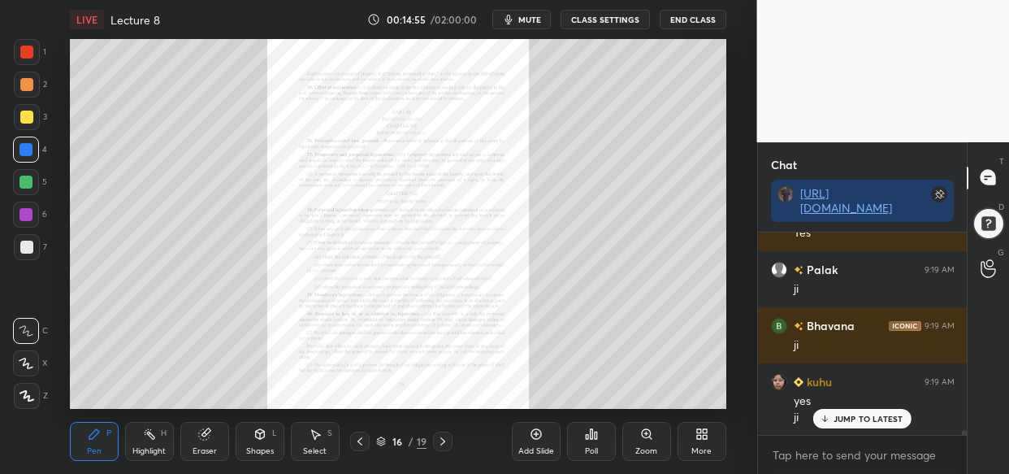
click at [553, 436] on div "Add Slide" at bounding box center [536, 441] width 49 height 39
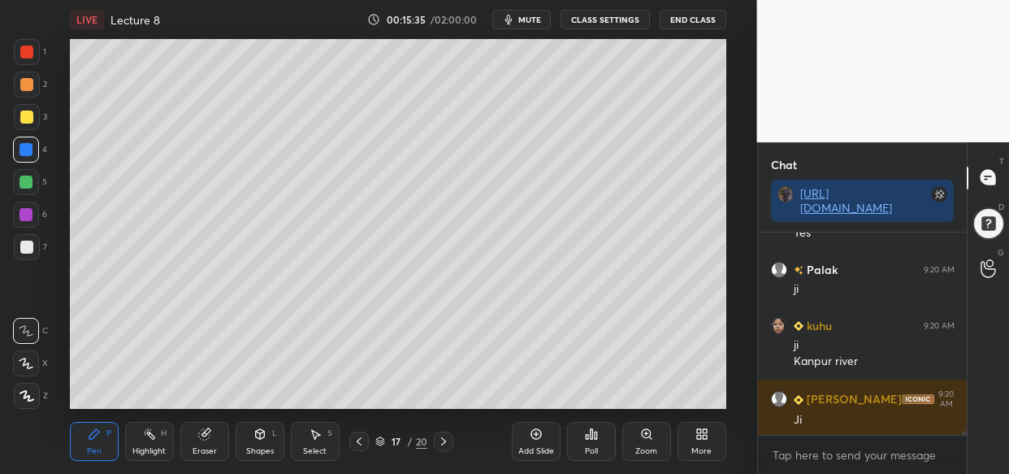
scroll to position [9393, 0]
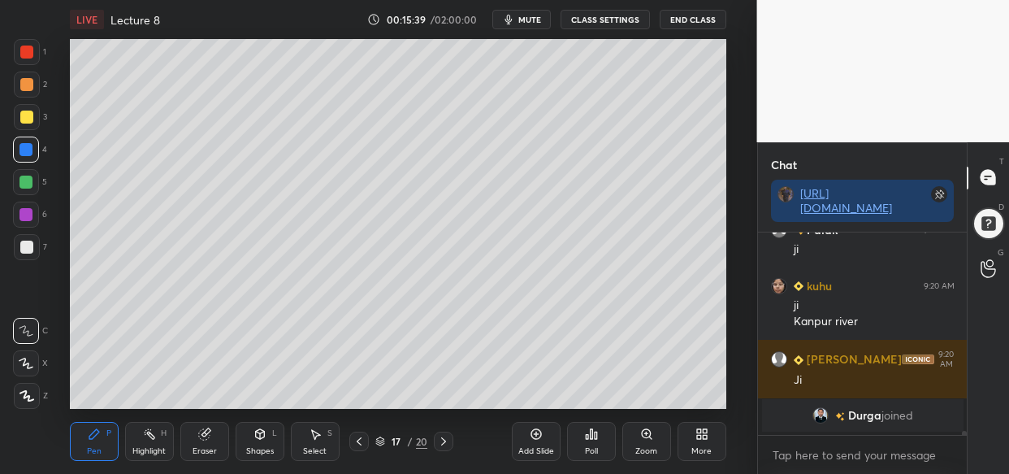
click at [820, 413] on img "grid" at bounding box center [821, 415] width 16 height 16
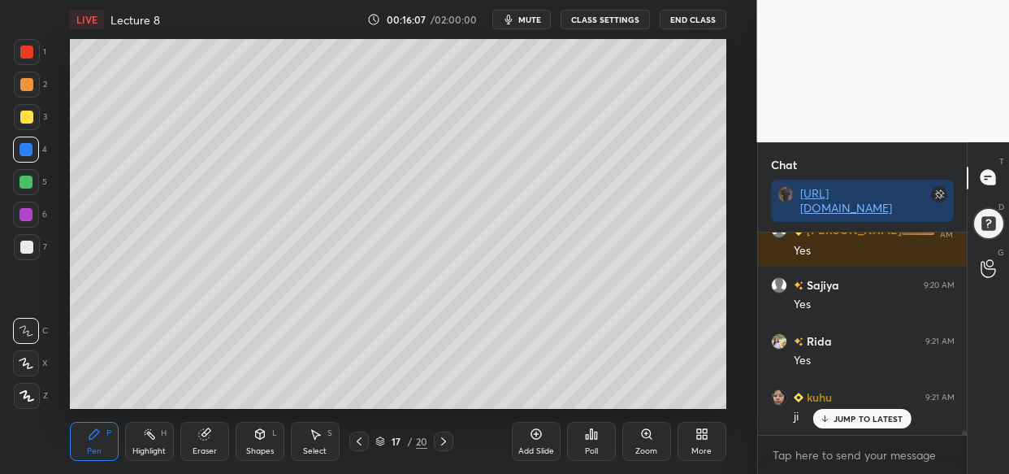
scroll to position [10233, 0]
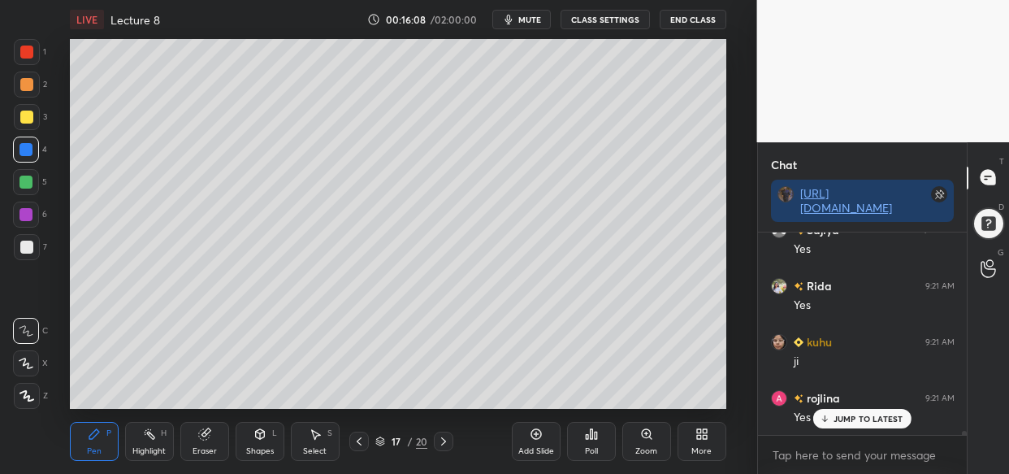
drag, startPoint x: 24, startPoint y: 108, endPoint x: 27, endPoint y: 119, distance: 11.8
click at [25, 108] on div at bounding box center [27, 117] width 26 height 26
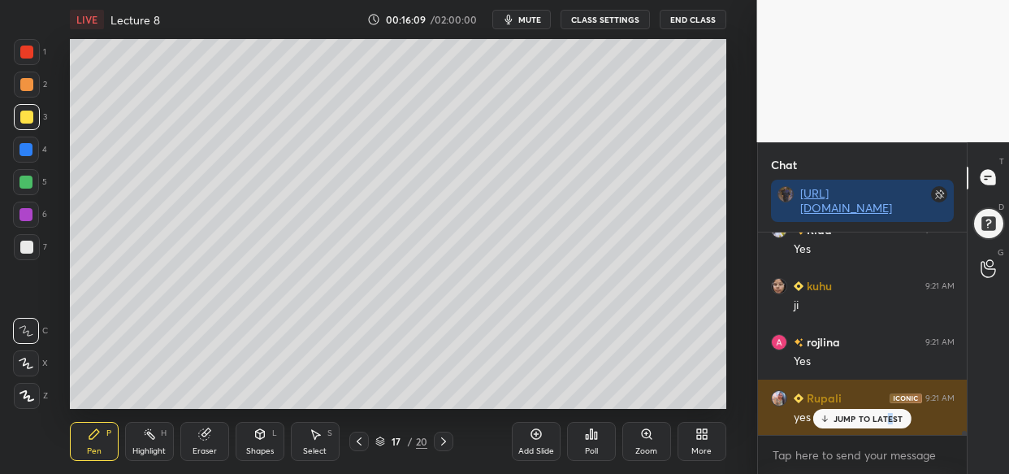
drag, startPoint x: 890, startPoint y: 424, endPoint x: 860, endPoint y: 430, distance: 30.6
click at [883, 426] on div "JUMP TO LATEST" at bounding box center [862, 419] width 98 height 20
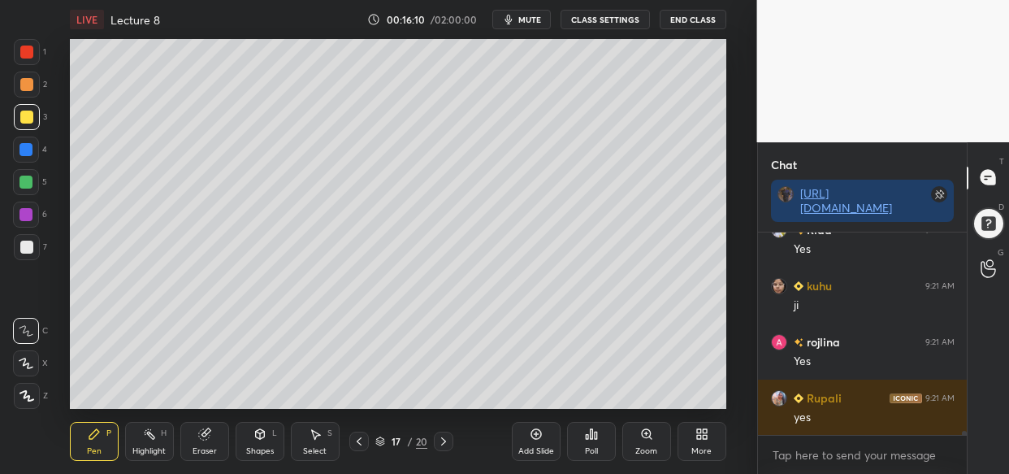
click at [36, 401] on div at bounding box center [27, 396] width 26 height 26
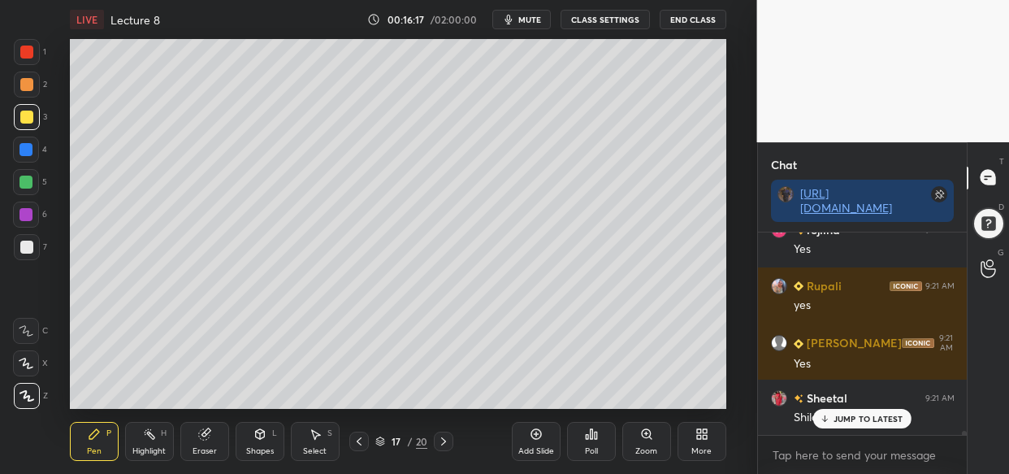
scroll to position [10457, 0]
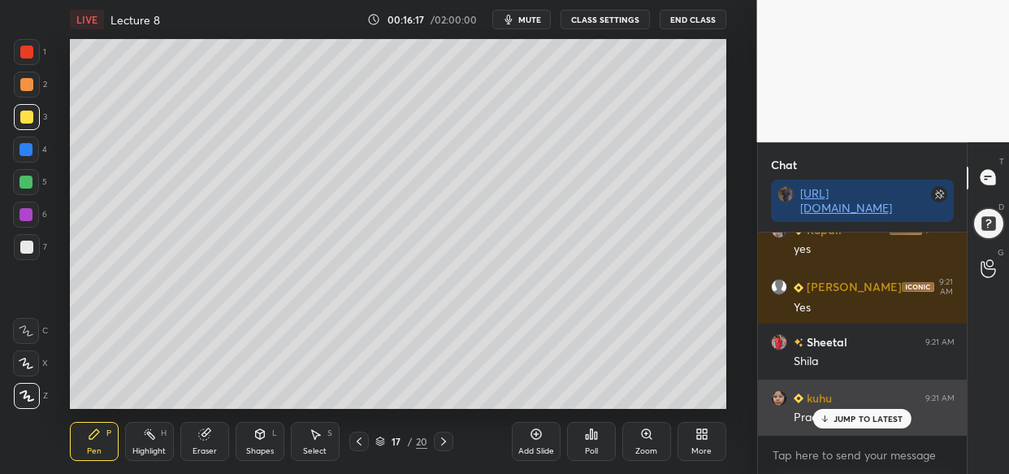
click at [871, 416] on p "JUMP TO LATEST" at bounding box center [869, 419] width 70 height 10
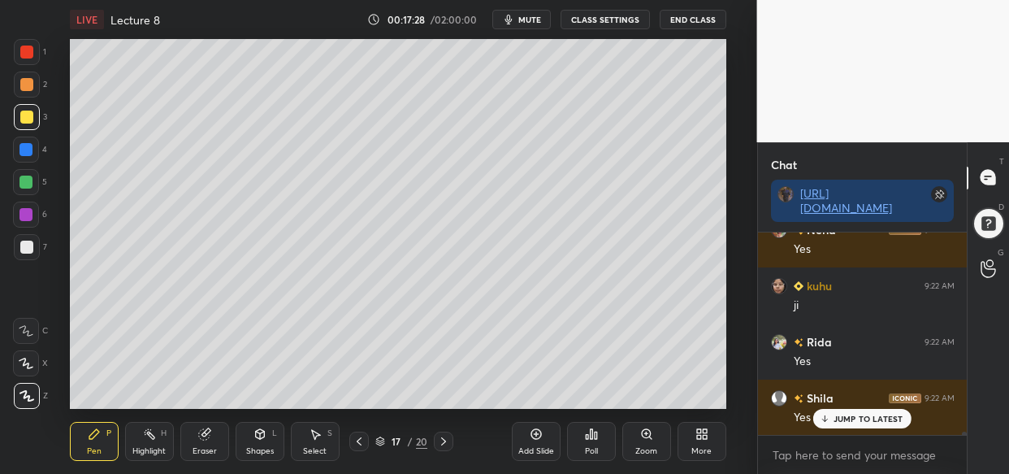
scroll to position [11579, 0]
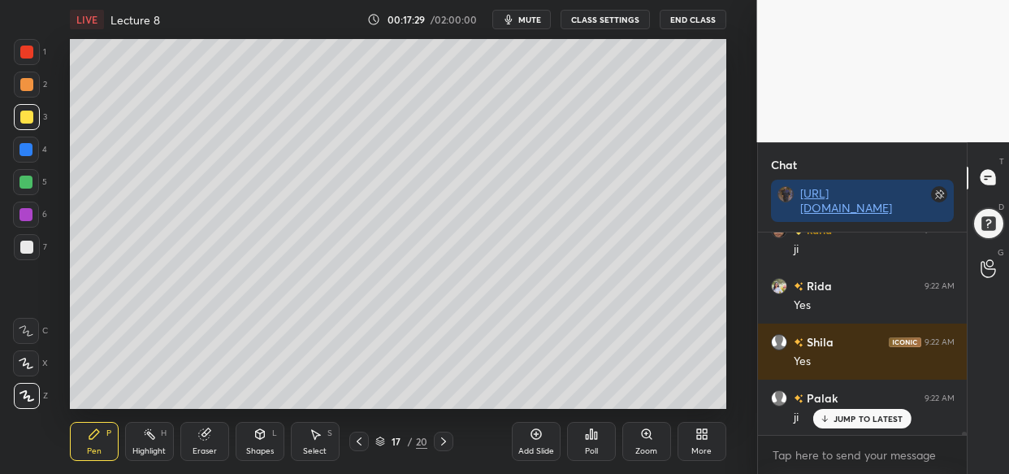
click at [537, 436] on icon at bounding box center [536, 433] width 13 height 13
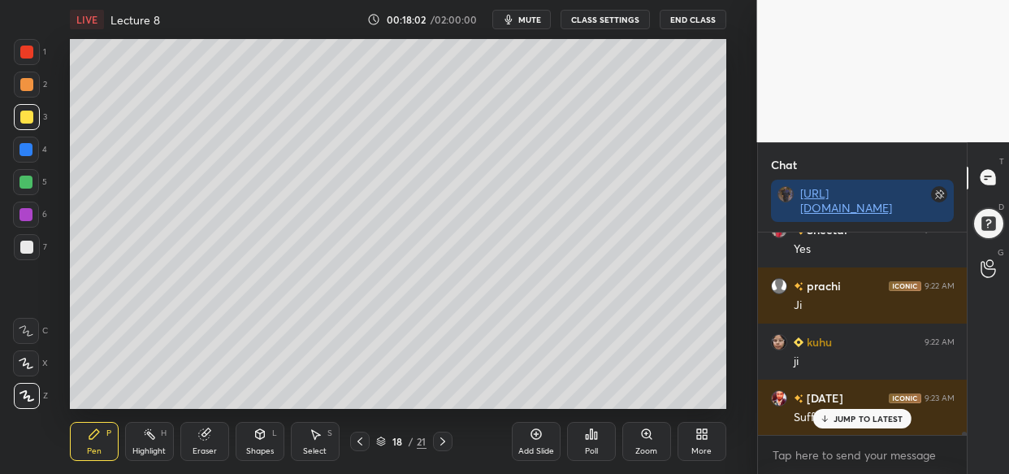
click at [853, 422] on p "JUMP TO LATEST" at bounding box center [869, 419] width 70 height 10
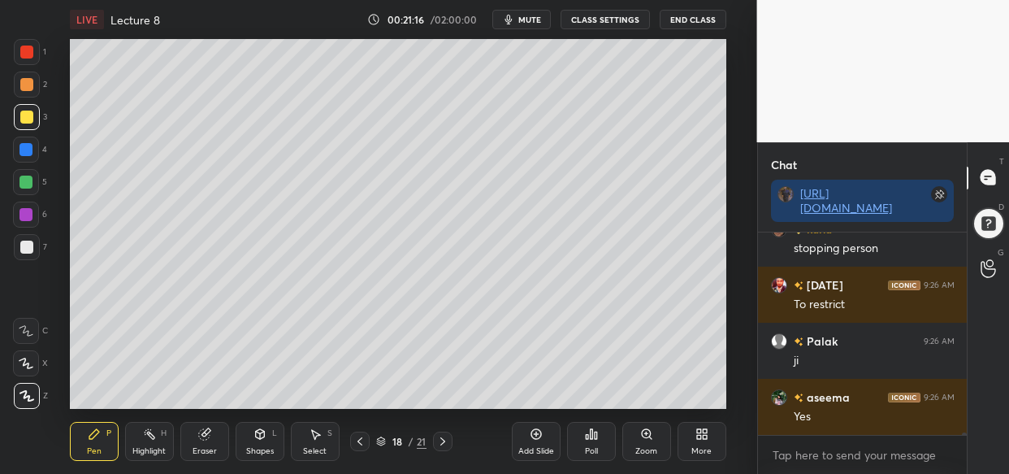
scroll to position [15168, 0]
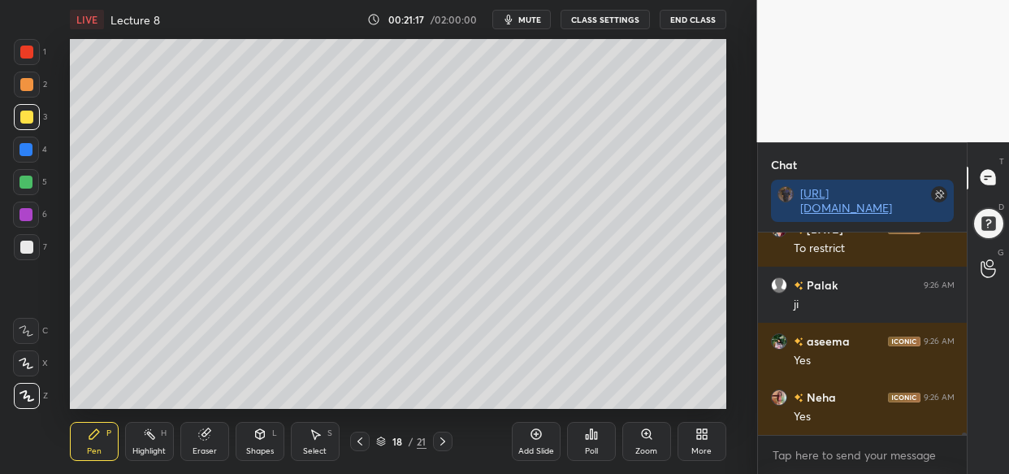
click at [536, 434] on icon at bounding box center [536, 433] width 5 height 5
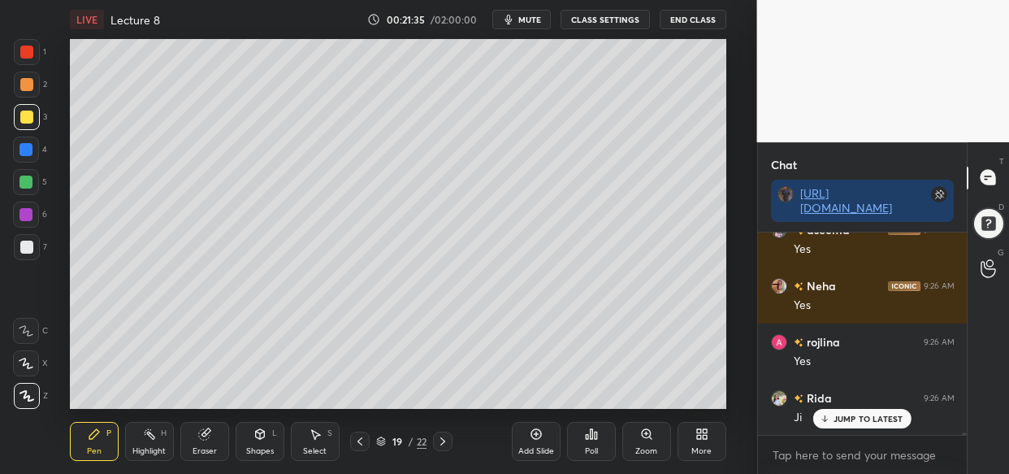
scroll to position [15335, 0]
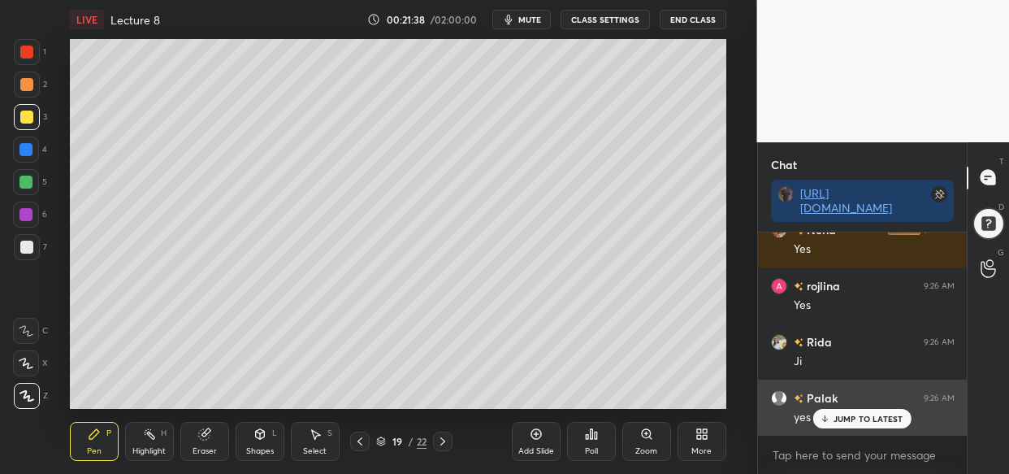
click at [882, 420] on p "JUMP TO LATEST" at bounding box center [869, 419] width 70 height 10
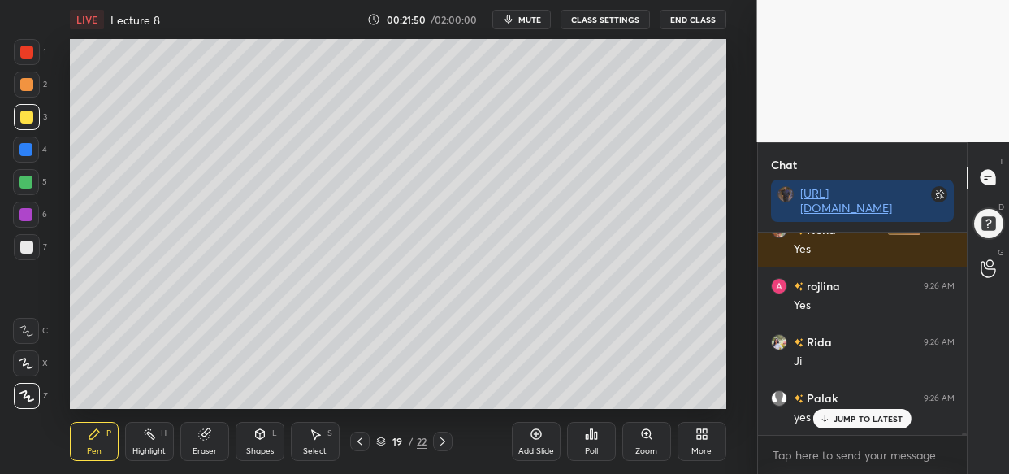
scroll to position [15406, 0]
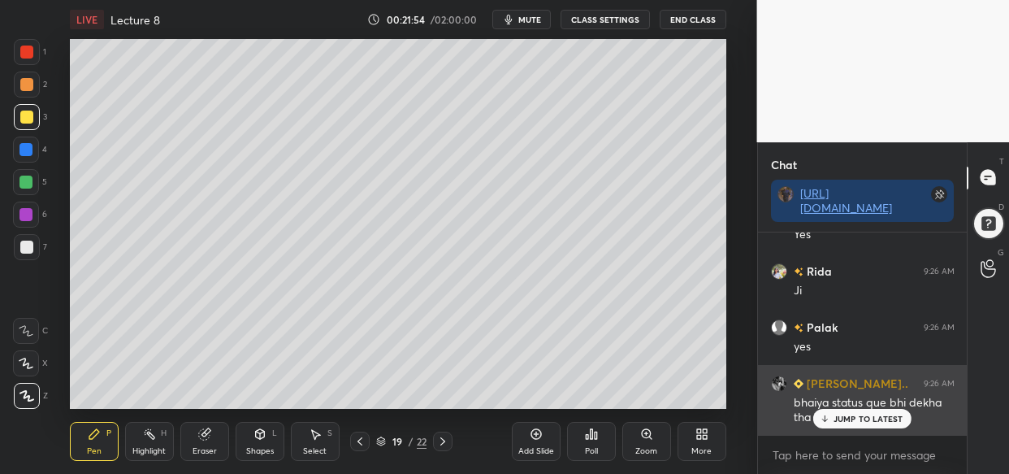
click at [844, 416] on p "JUMP TO LATEST" at bounding box center [869, 419] width 70 height 10
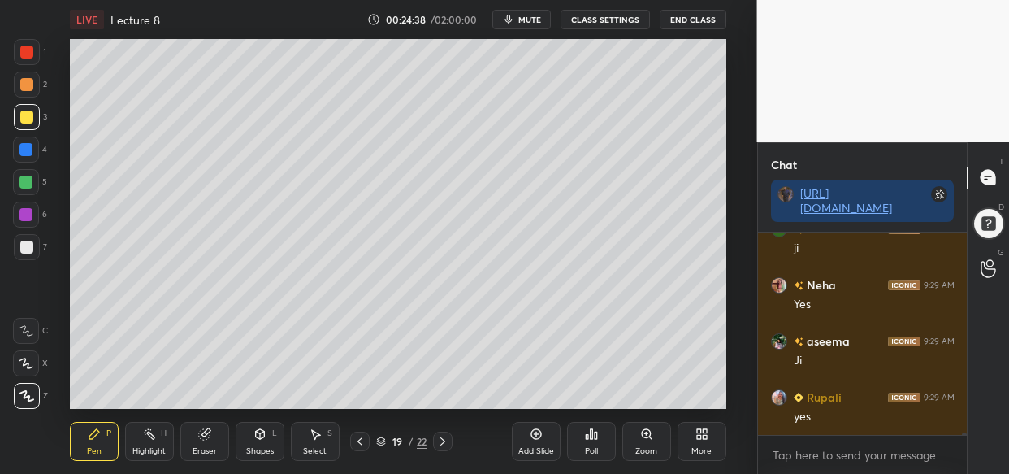
scroll to position [17946, 0]
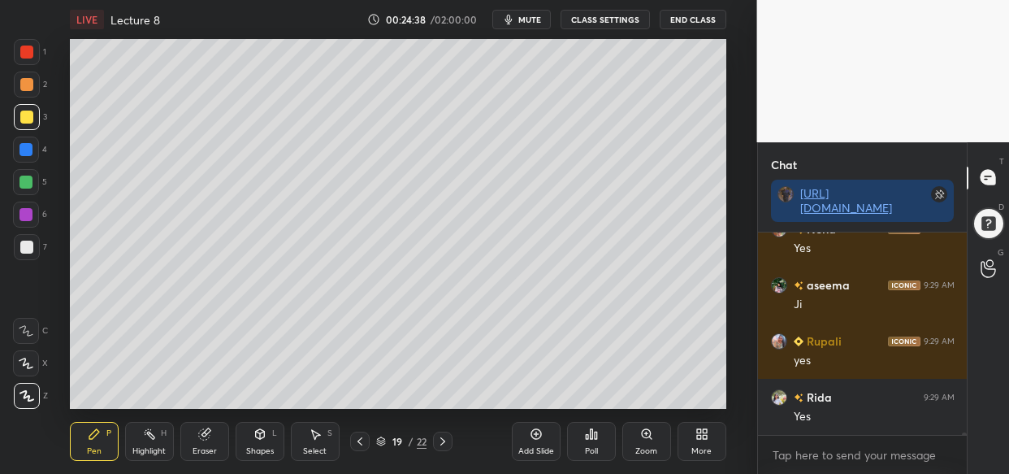
click at [543, 452] on div "Add Slide" at bounding box center [536, 441] width 49 height 39
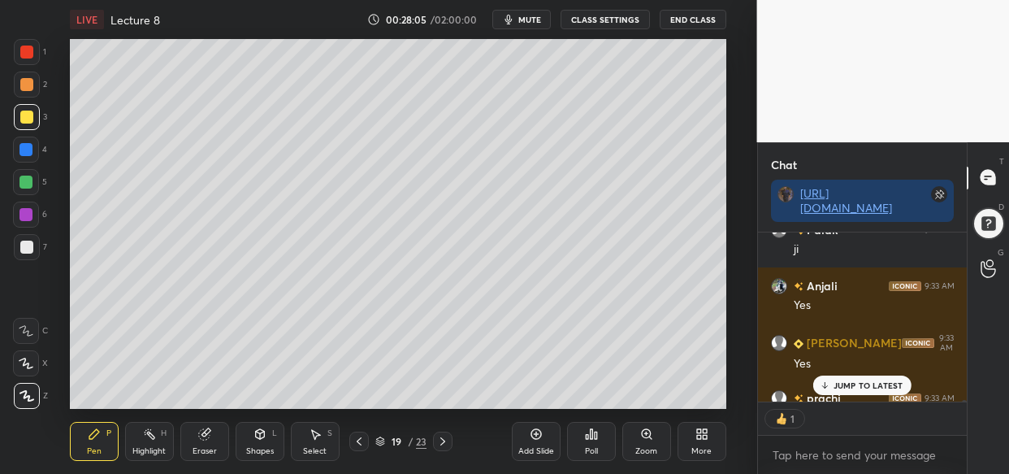
scroll to position [5, 6]
drag, startPoint x: 536, startPoint y: 440, endPoint x: 522, endPoint y: 448, distance: 16.0
click at [535, 440] on div "Add Slide" at bounding box center [536, 441] width 49 height 39
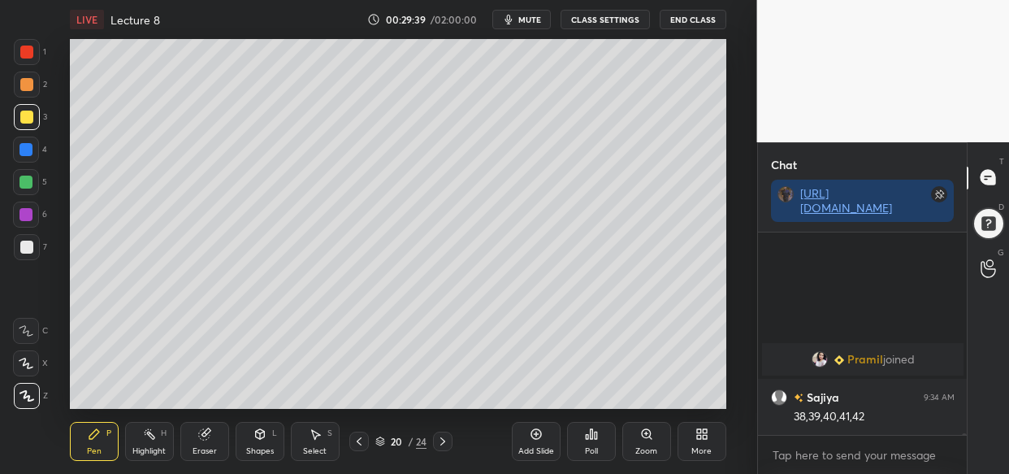
scroll to position [17138, 0]
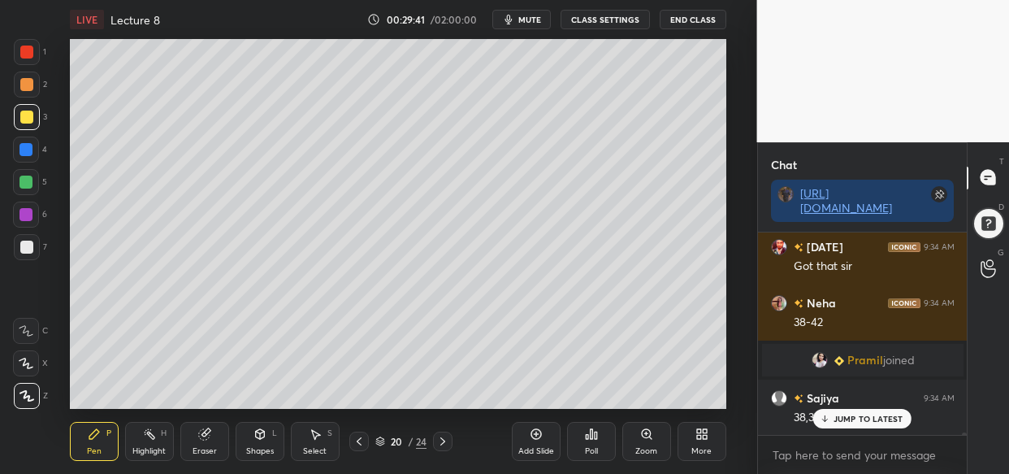
click at [876, 423] on p "JUMP TO LATEST" at bounding box center [869, 419] width 70 height 10
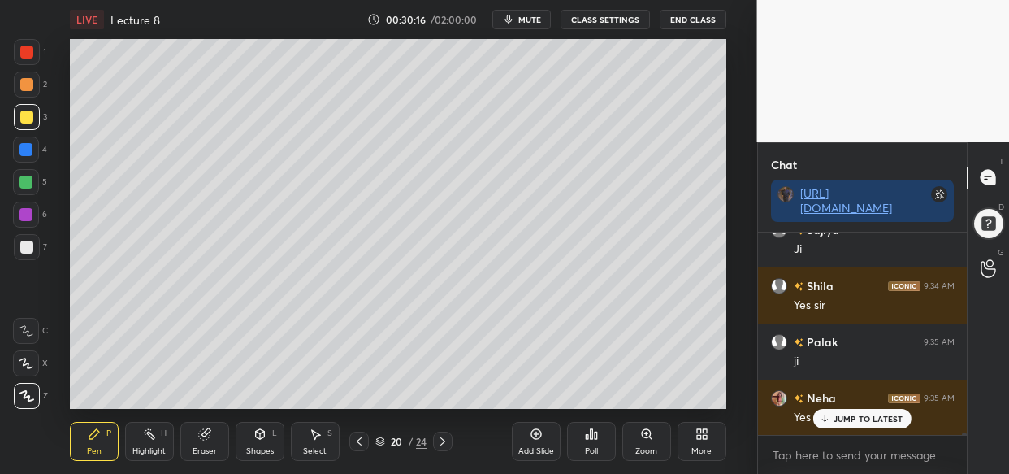
scroll to position [17715, 0]
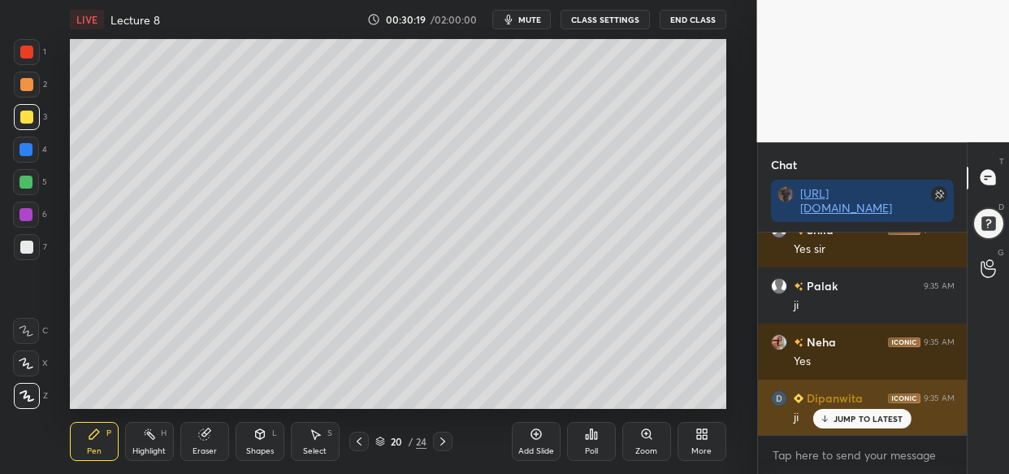
click at [873, 414] on p "JUMP TO LATEST" at bounding box center [869, 419] width 70 height 10
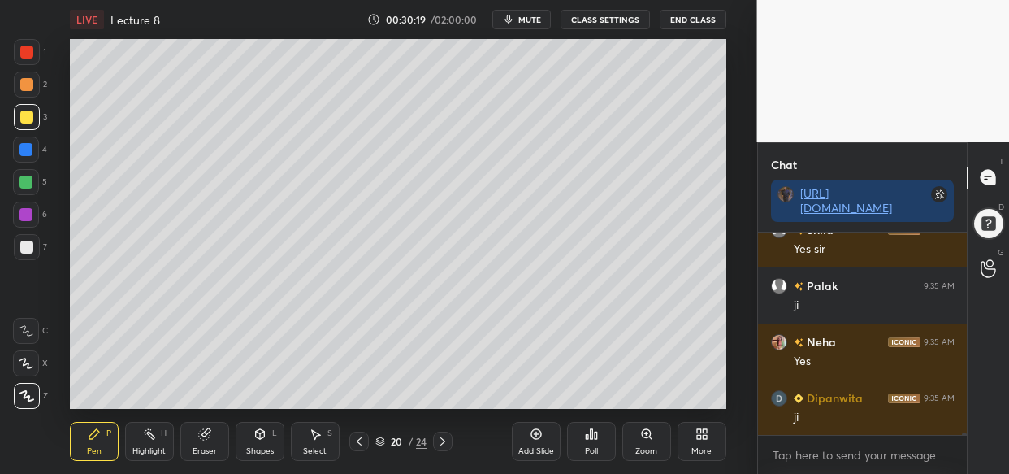
scroll to position [17771, 0]
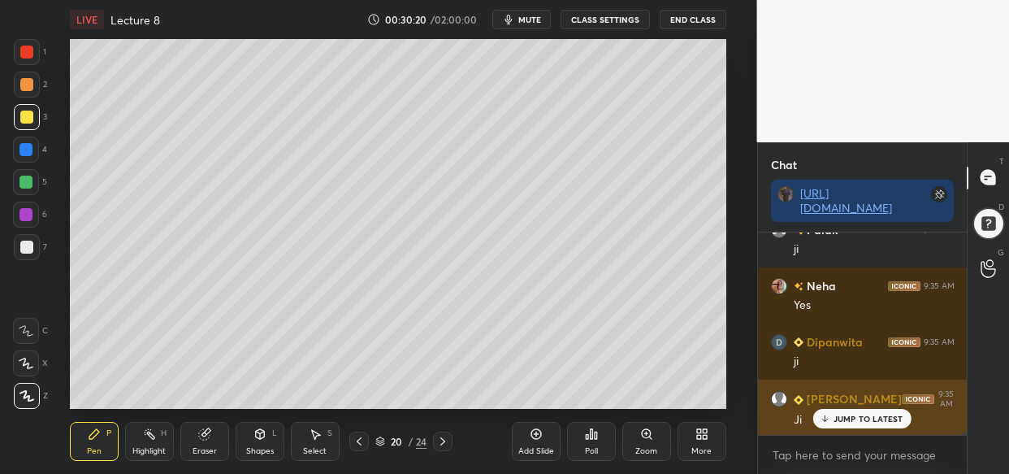
click at [861, 430] on div "Aanchal 9:35 AM Ji" at bounding box center [863, 408] width 210 height 59
click at [876, 429] on div "Aanchal 9:35 AM Ji" at bounding box center [863, 408] width 210 height 59
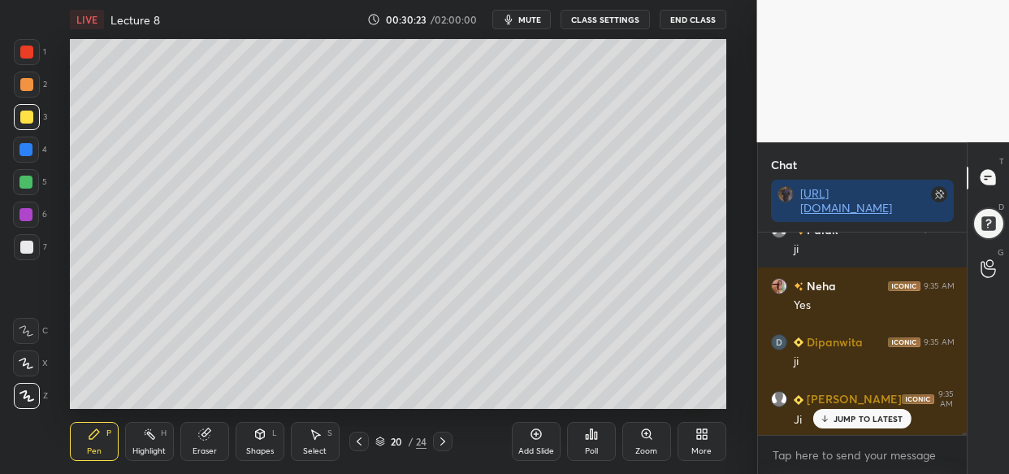
click at [883, 424] on div "Neha 9:34 AM 38-42 Pramil joined Sajiya 9:34 AM 38,39,40,41,42 Ji Dipanwita 9:3…" at bounding box center [863, 333] width 210 height 202
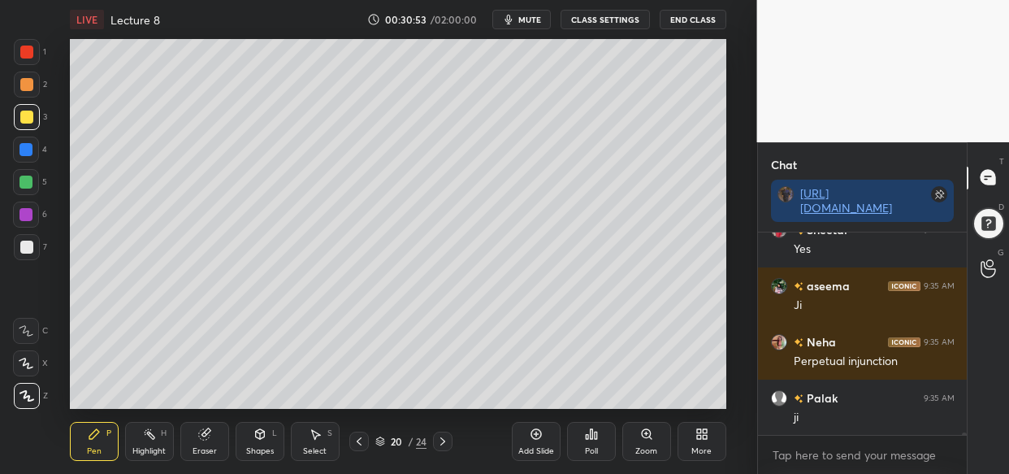
scroll to position [18234, 0]
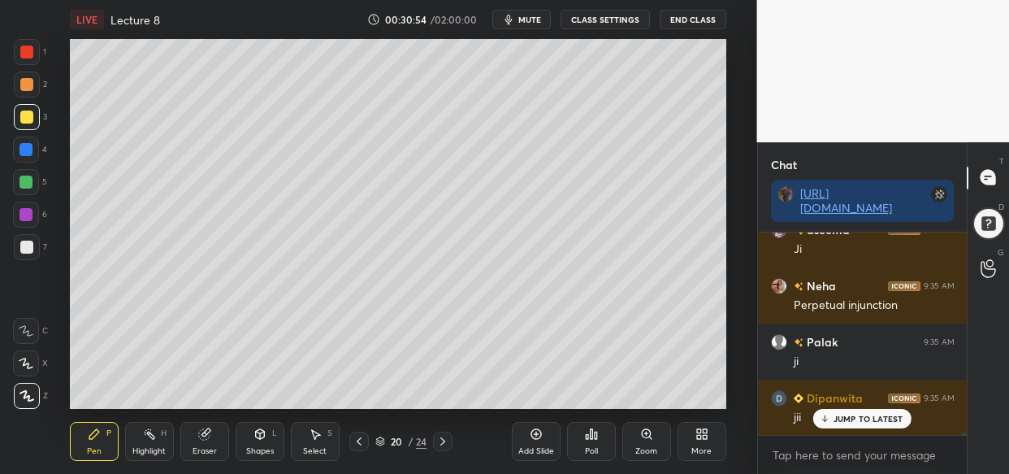
click at [895, 410] on div "Sajiya 9:34 AM Ji Shila 9:34 AM Yes sir Palak 9:35 AM ji Neha 9:35 AM Yes Dipan…" at bounding box center [863, 333] width 210 height 202
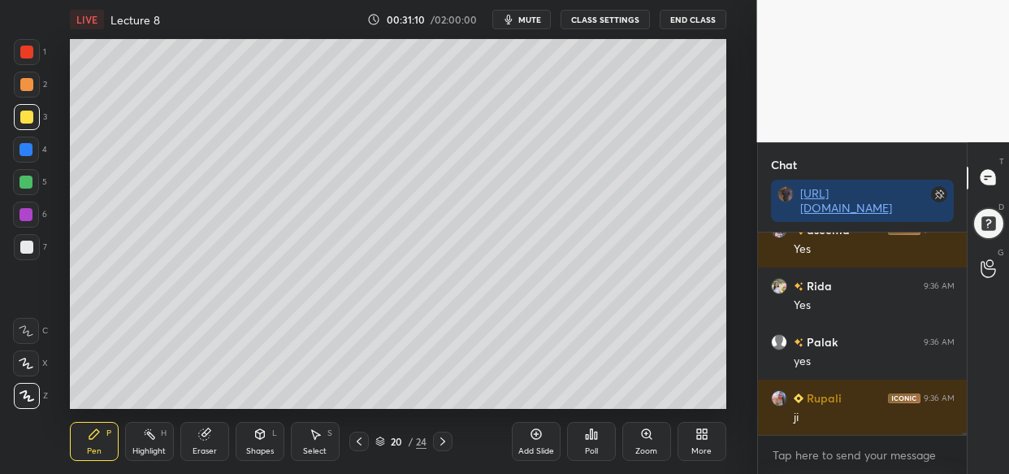
scroll to position [18908, 0]
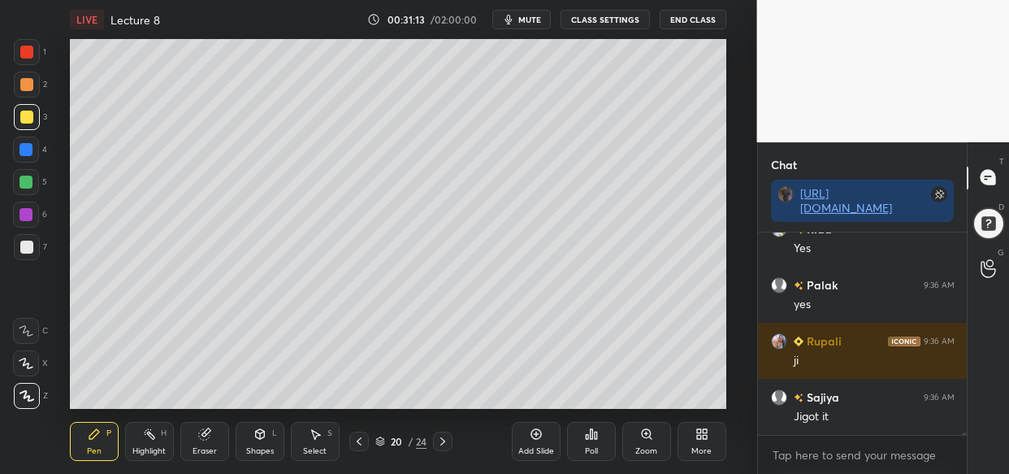
drag, startPoint x: 546, startPoint y: 449, endPoint x: 452, endPoint y: 417, distance: 99.7
click at [547, 447] on div "Add Slide" at bounding box center [536, 451] width 36 height 8
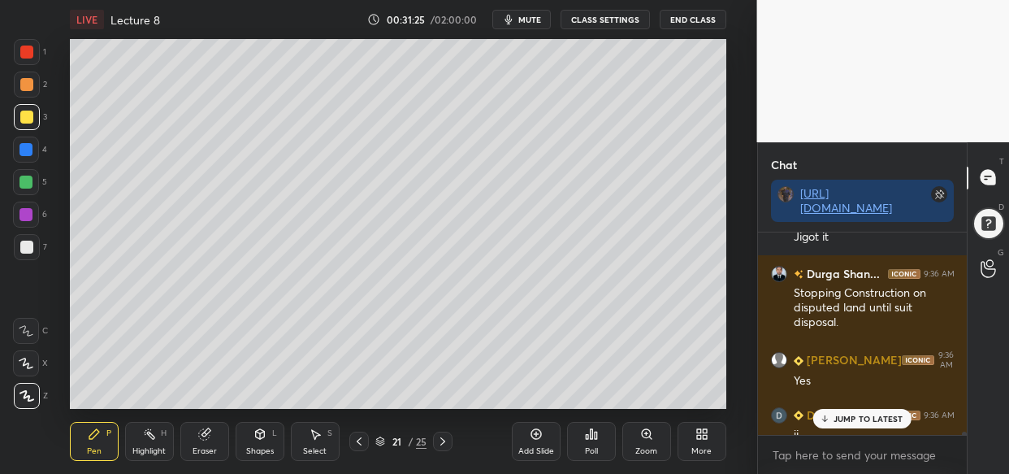
scroll to position [19086, 0]
click at [875, 411] on div "5 NEW MESSAGES" at bounding box center [862, 419] width 103 height 20
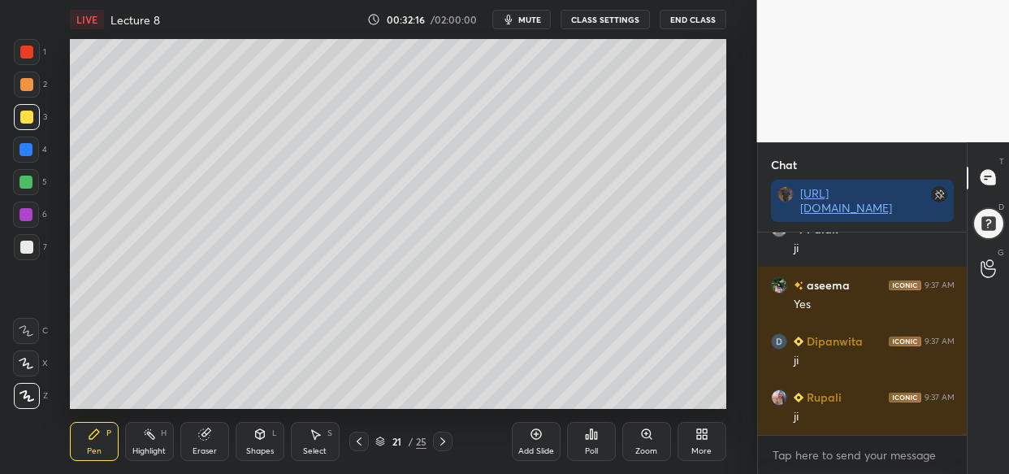
scroll to position [20523, 0]
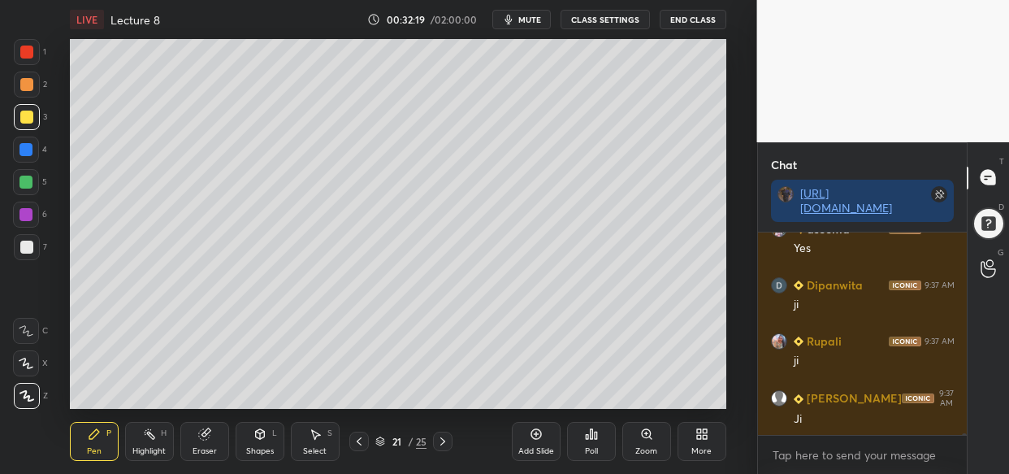
click at [534, 441] on div "Add Slide" at bounding box center [536, 441] width 49 height 39
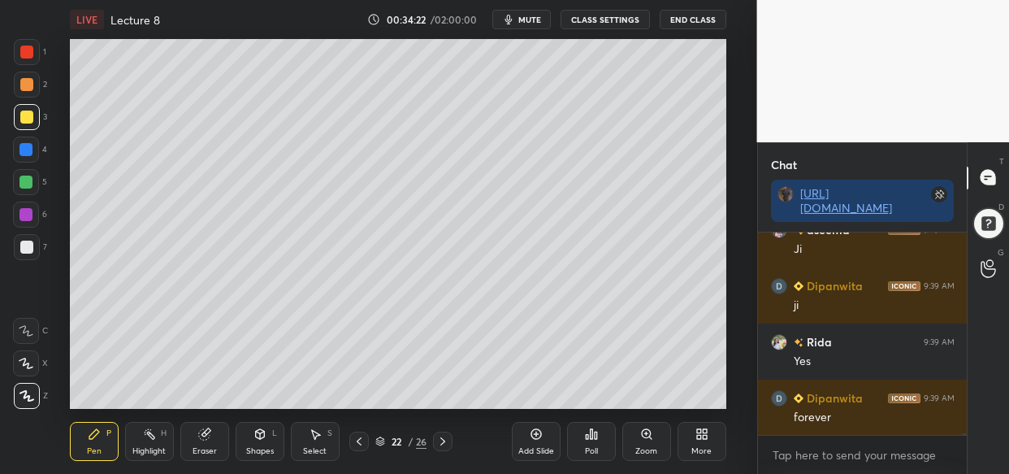
scroll to position [22964, 0]
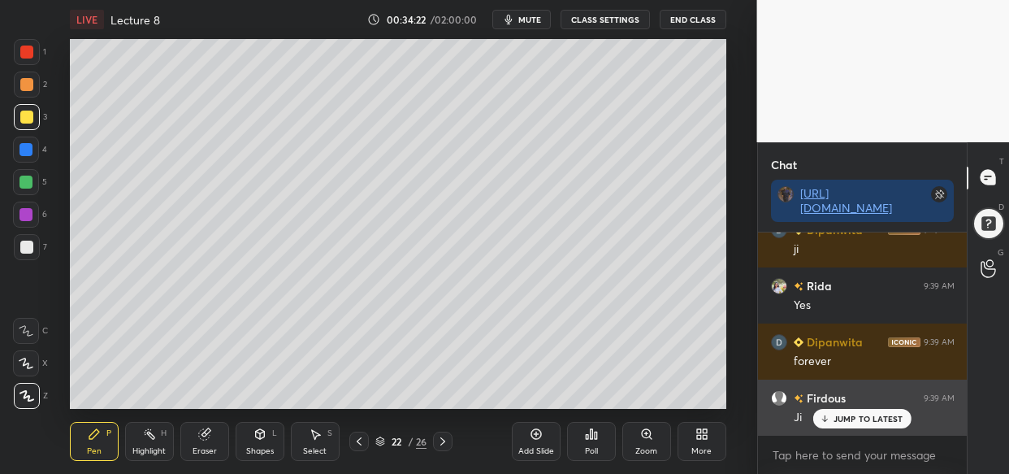
click at [856, 415] on p "JUMP TO LATEST" at bounding box center [869, 419] width 70 height 10
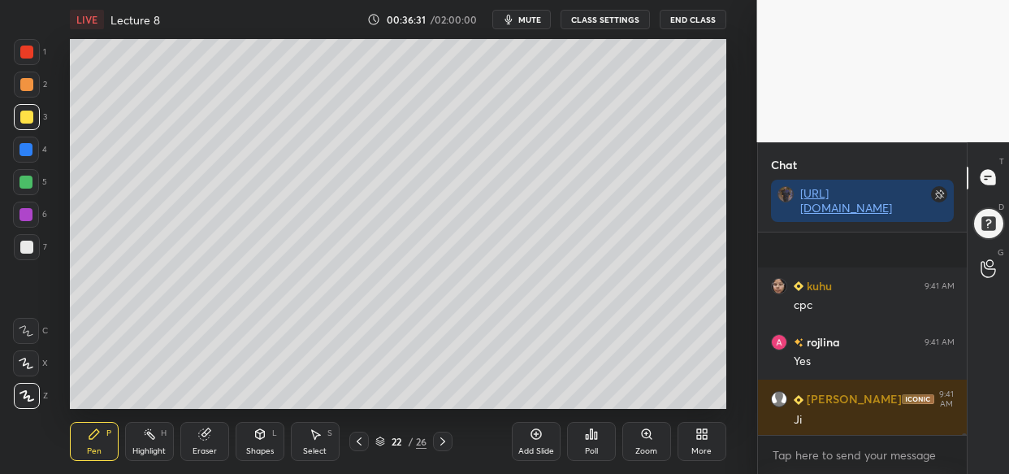
scroll to position [26456, 0]
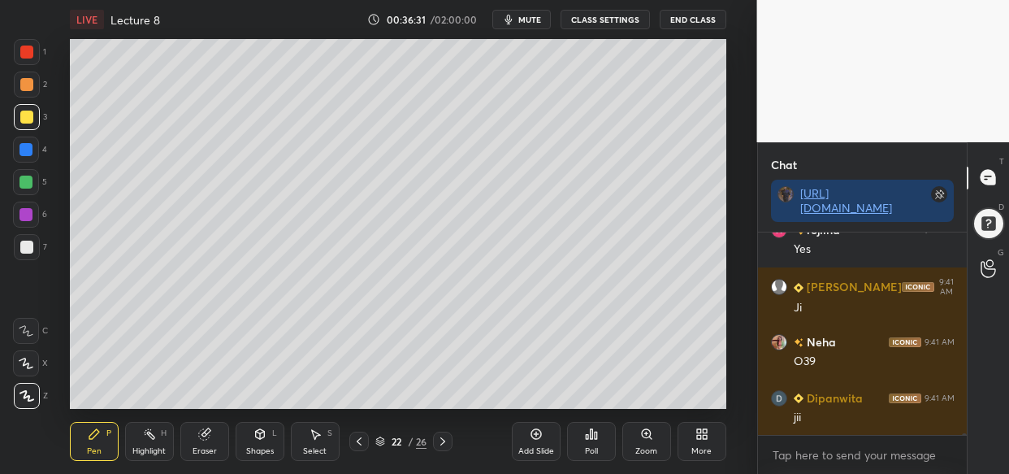
click at [561, 383] on div "LIVE Lecture 8 00:36:31 / 02:00:00 mute CLASS SETTINGS End Class Setting up you…" at bounding box center [398, 237] width 692 height 474
click at [574, 378] on div "LIVE Lecture 8 00:36:31 / 02:00:00 mute CLASS SETTINGS End Class Setting up you…" at bounding box center [398, 237] width 692 height 474
click at [531, 455] on div "Add Slide" at bounding box center [536, 441] width 49 height 39
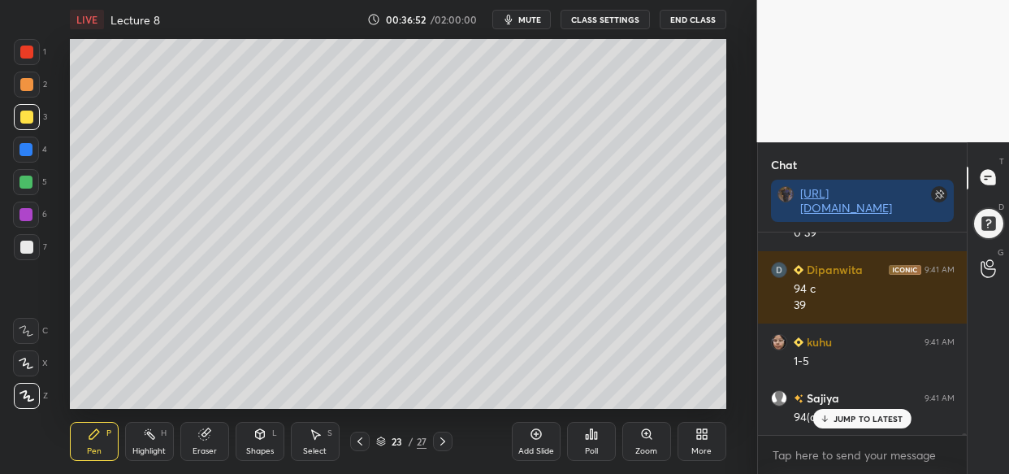
scroll to position [26977, 0]
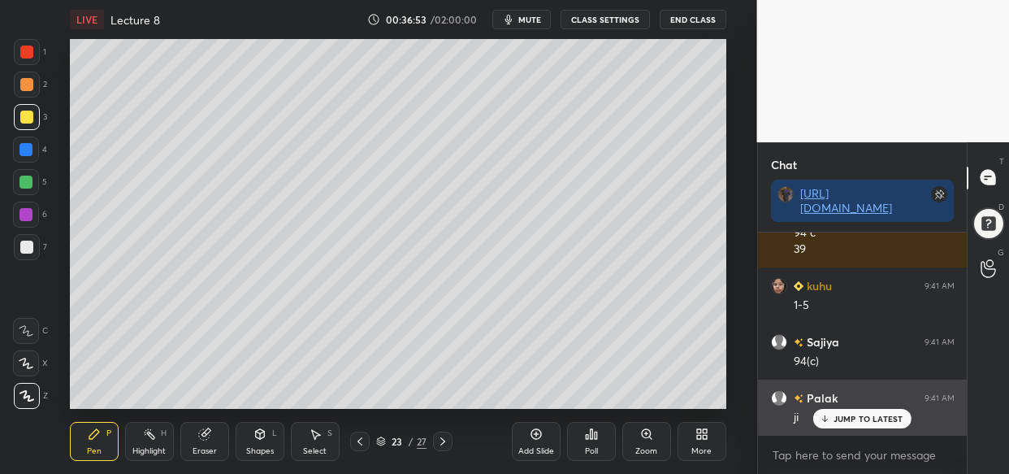
click at [861, 417] on p "JUMP TO LATEST" at bounding box center [869, 419] width 70 height 10
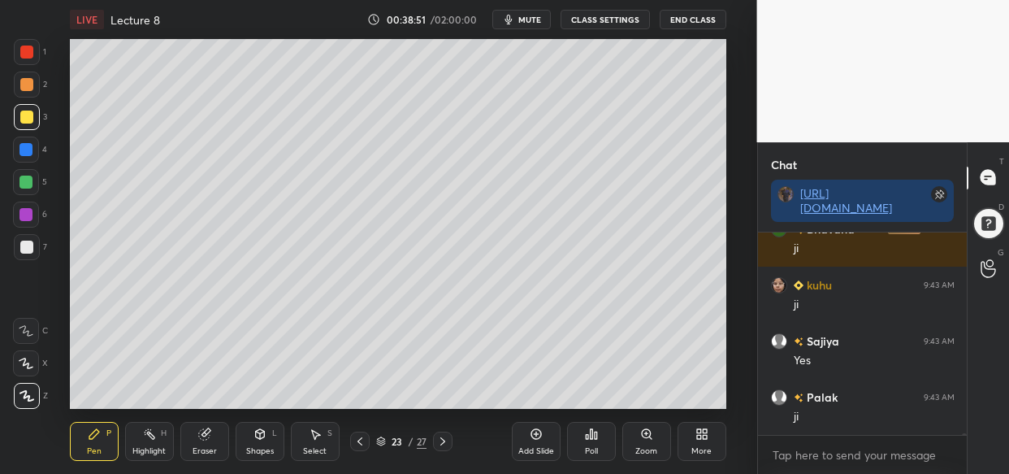
scroll to position [28940, 0]
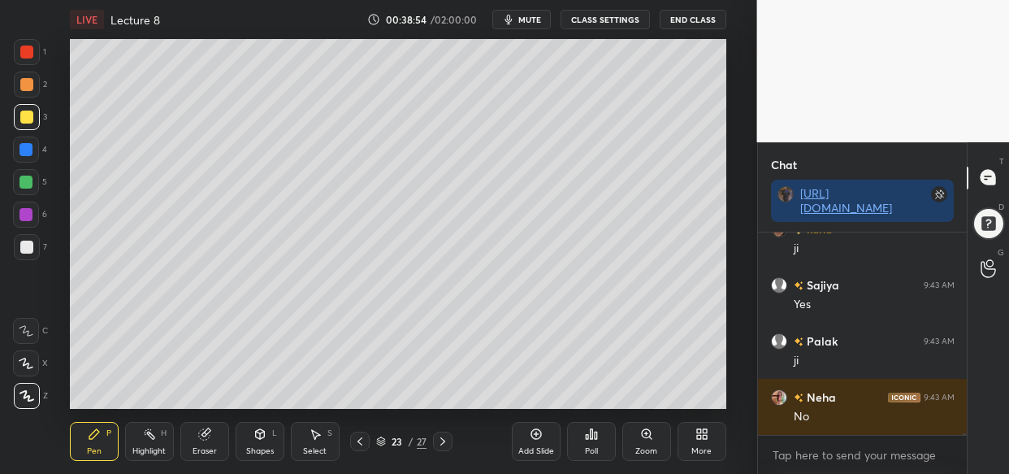
click at [61, 333] on div "Setting up your live class Poll for secs No correct answer Start poll" at bounding box center [398, 224] width 692 height 370
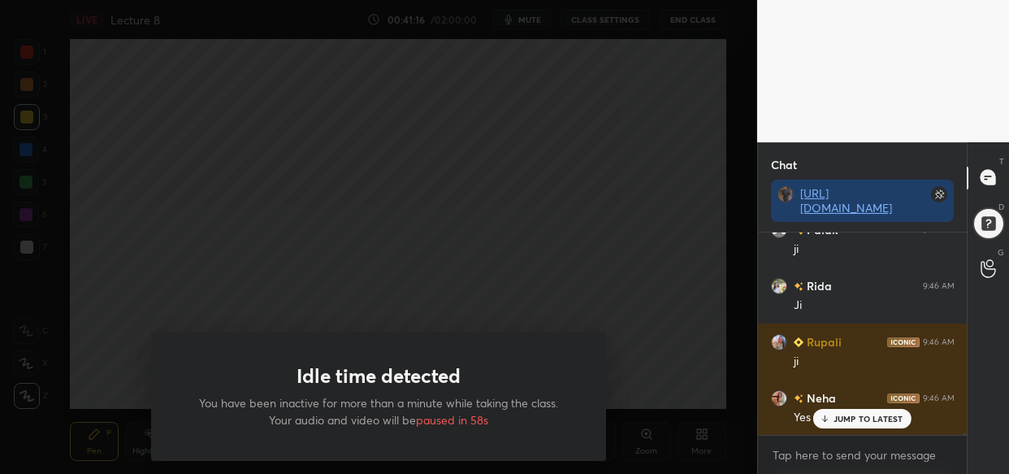
scroll to position [31350, 0]
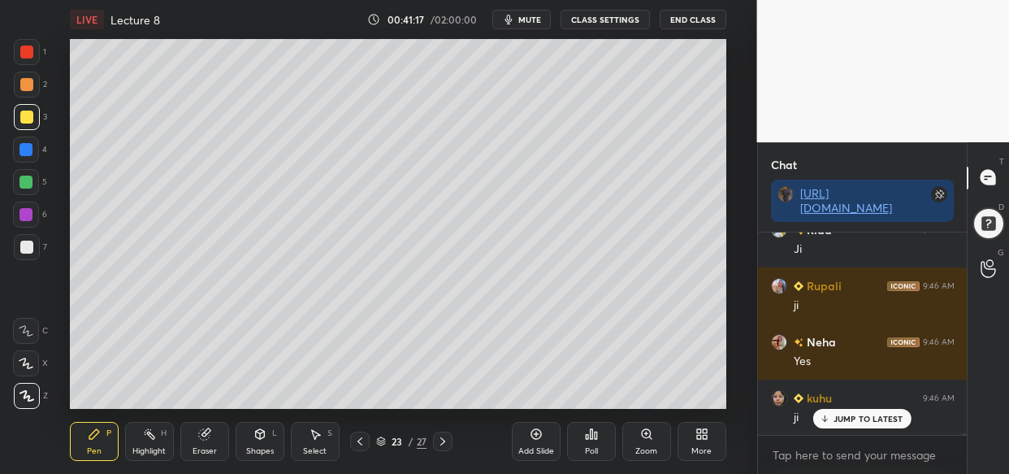
click at [308, 216] on div "Idle time detected You have been inactive for more than a minute while taking t…" at bounding box center [378, 237] width 757 height 474
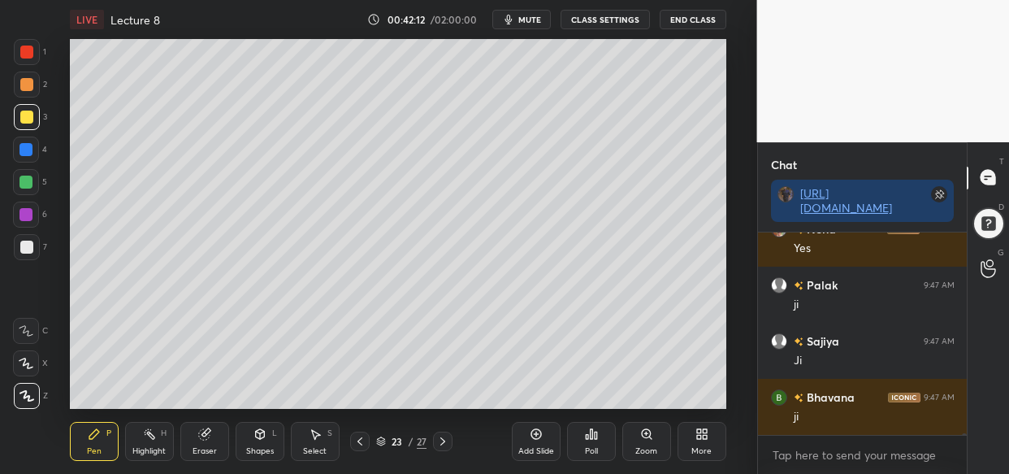
scroll to position [31855, 0]
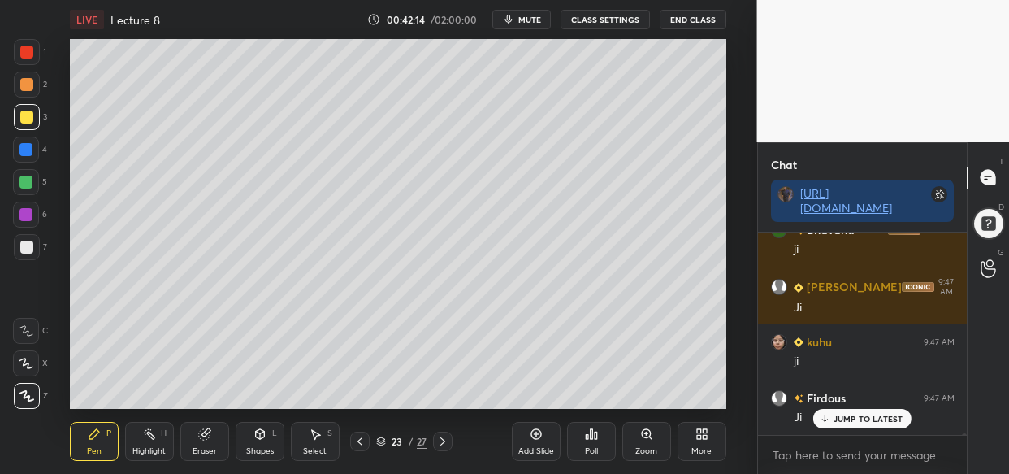
click at [535, 440] on div "Add Slide" at bounding box center [536, 441] width 49 height 39
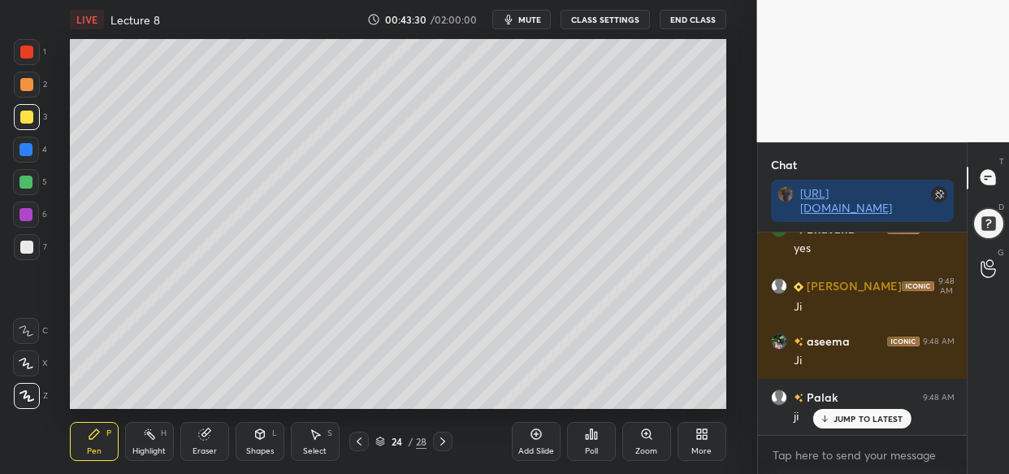
scroll to position [34560, 0]
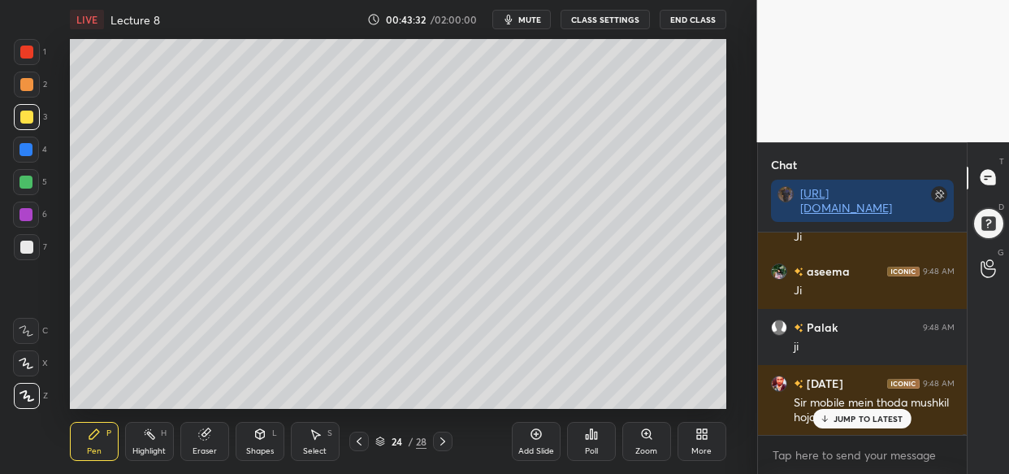
drag, startPoint x: 872, startPoint y: 420, endPoint x: 835, endPoint y: 437, distance: 40.3
click at [869, 419] on p "JUMP TO LATEST" at bounding box center [869, 419] width 70 height 10
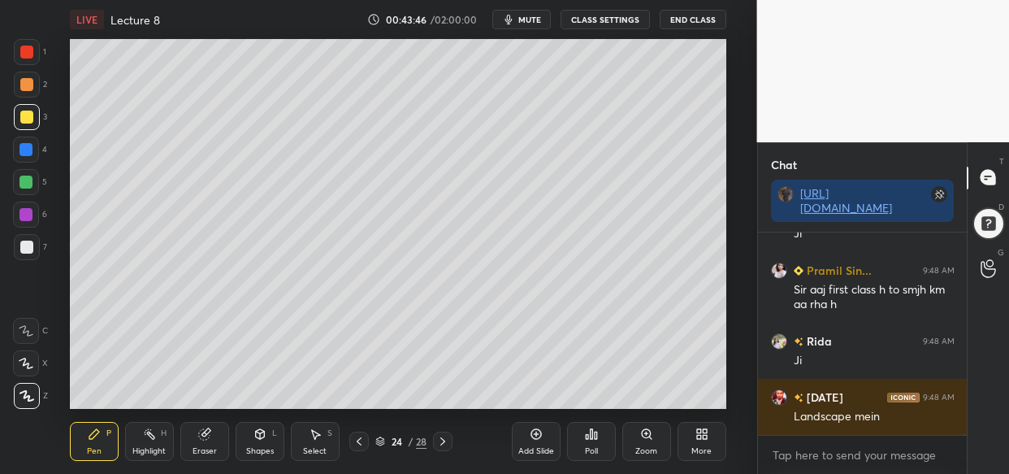
scroll to position [34856, 0]
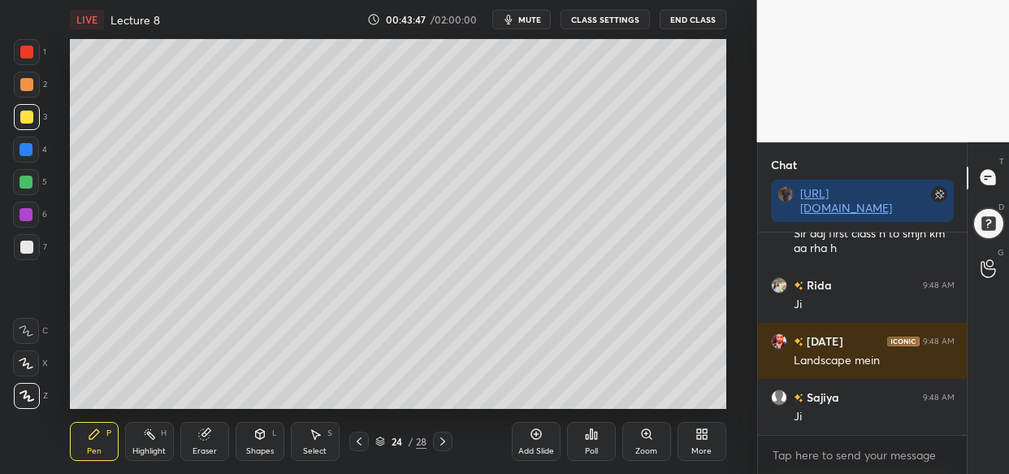
click at [202, 441] on div "Eraser" at bounding box center [204, 441] width 49 height 39
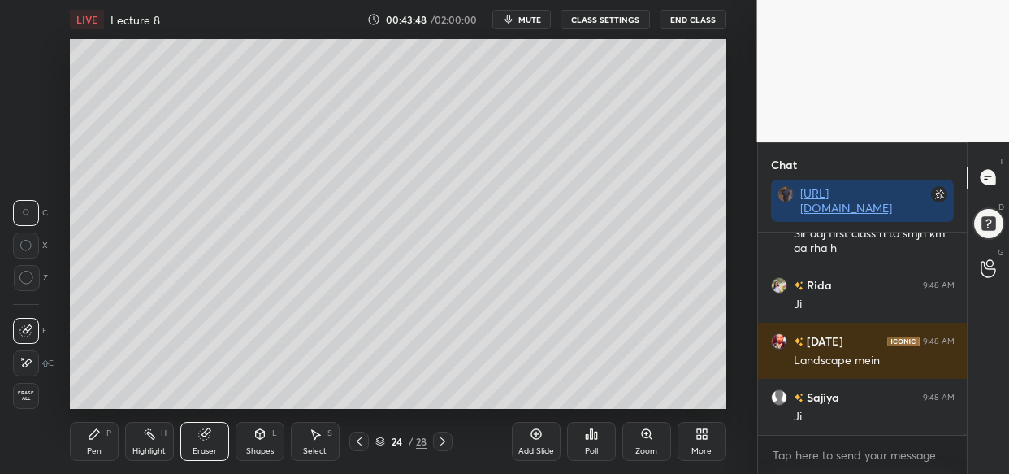
drag, startPoint x: 19, startPoint y: 394, endPoint x: 15, endPoint y: 418, distance: 24.6
click at [20, 397] on span "Erase all" at bounding box center [26, 395] width 24 height 11
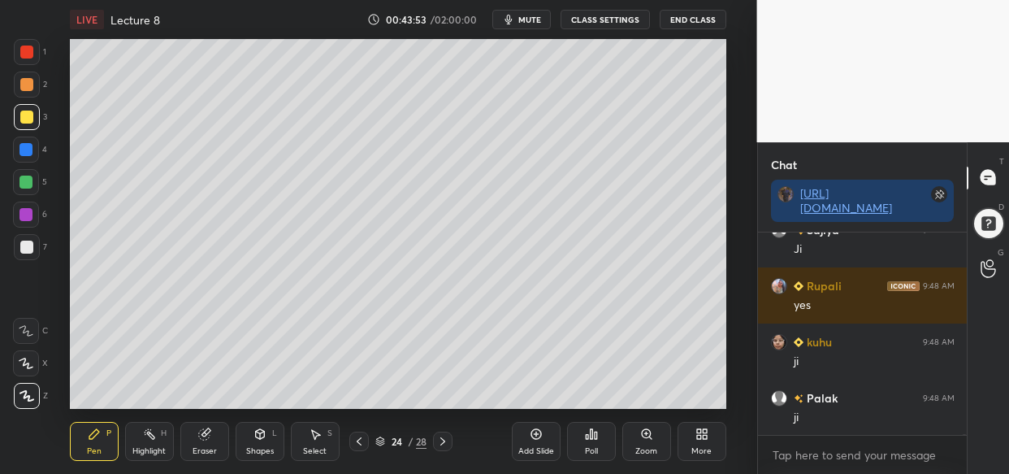
scroll to position [35080, 0]
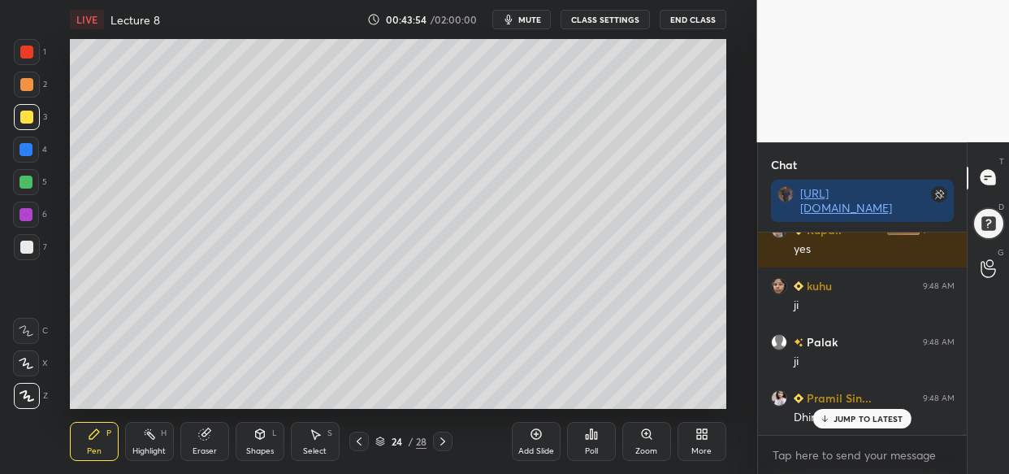
click at [845, 423] on div "Bhavana 9:48 AM yes Aanchal 9:48 AM Ji aseema 9:48 AM Ji Palak 9:48 AM ji Karti…" at bounding box center [863, 333] width 210 height 202
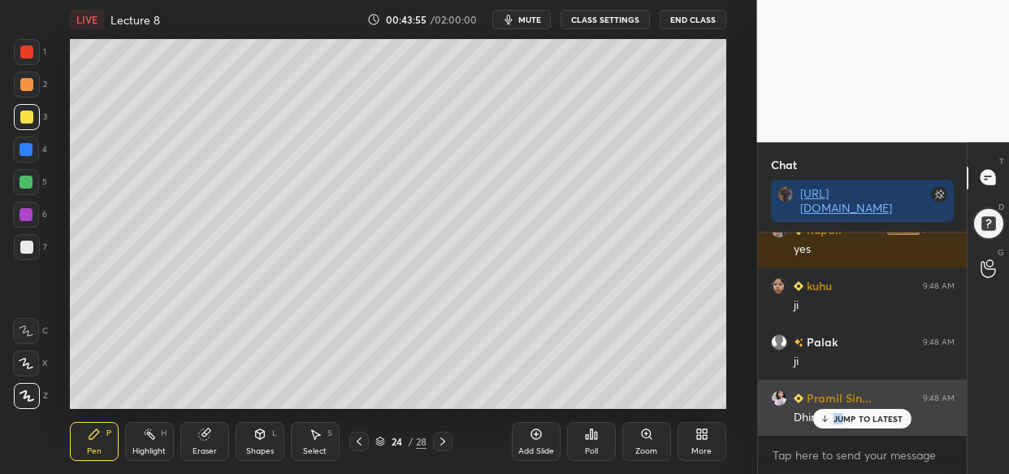
click at [851, 423] on p "JUMP TO LATEST" at bounding box center [869, 419] width 70 height 10
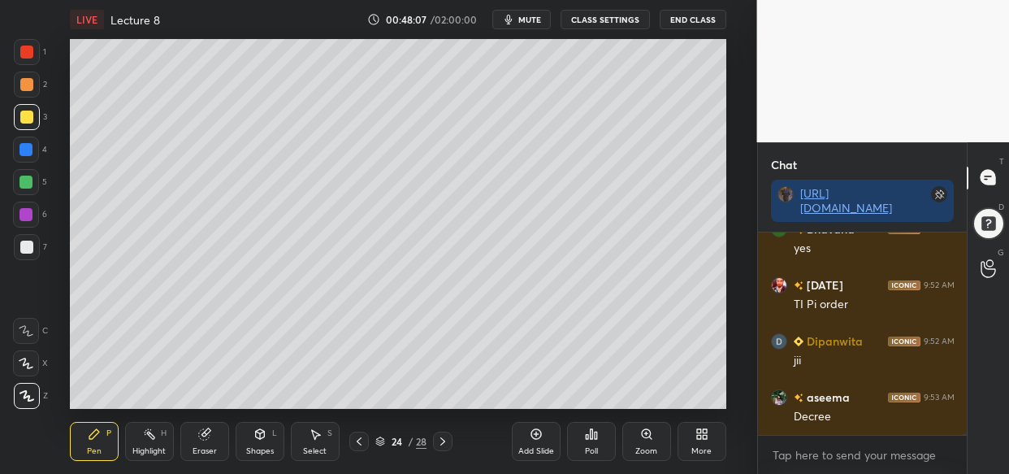
scroll to position [39972, 0]
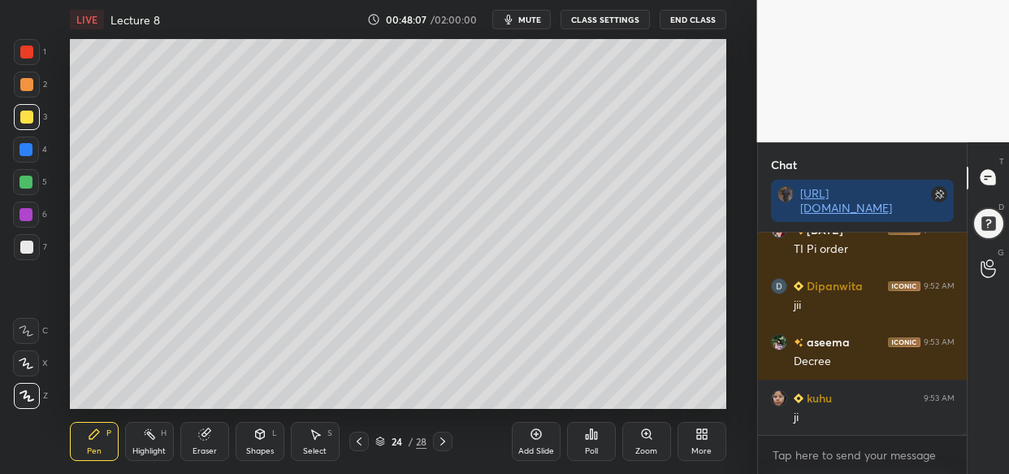
click at [735, 193] on div "Setting up your live class Poll for secs No correct answer Start poll" at bounding box center [398, 224] width 692 height 370
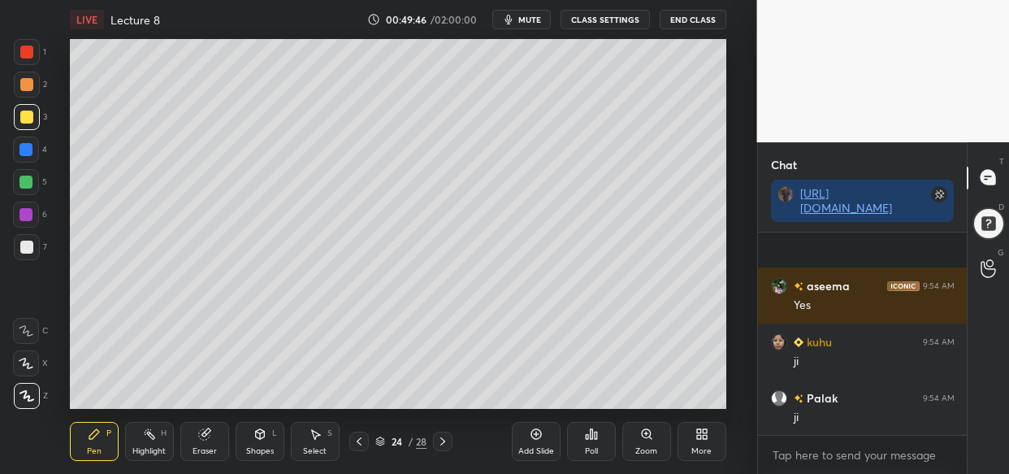
scroll to position [44194, 0]
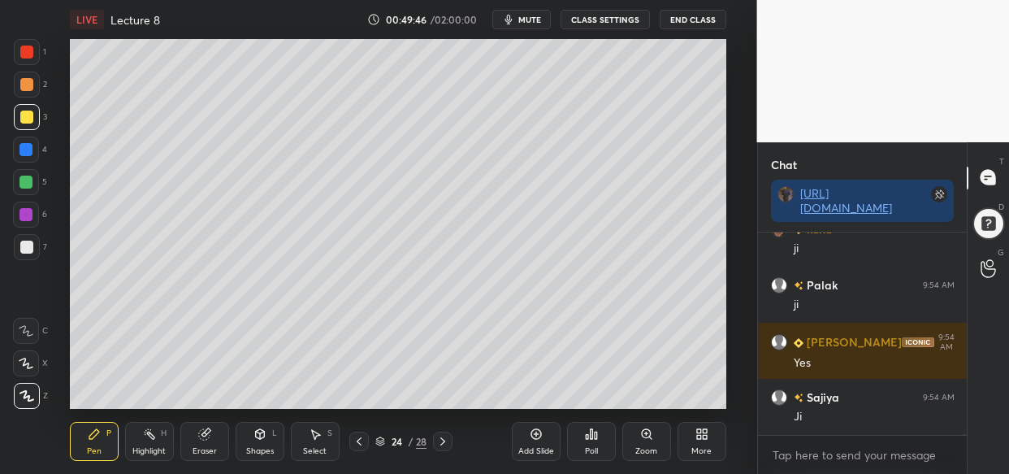
click at [532, 435] on icon at bounding box center [536, 433] width 13 height 13
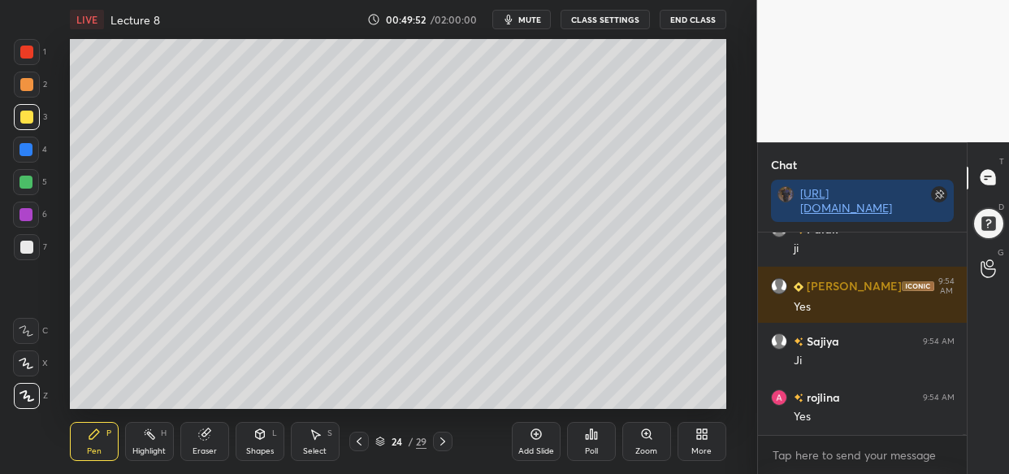
click at [539, 447] on div "Add Slide" at bounding box center [536, 451] width 36 height 8
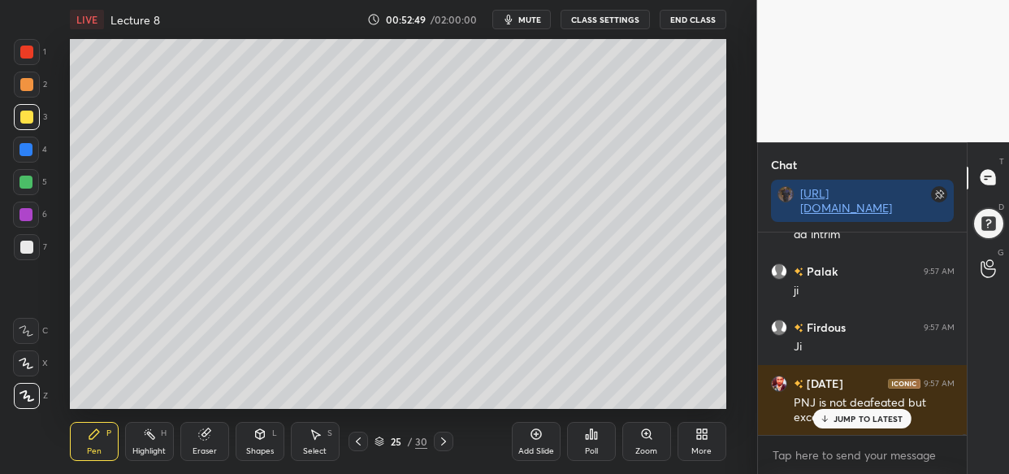
scroll to position [47852, 0]
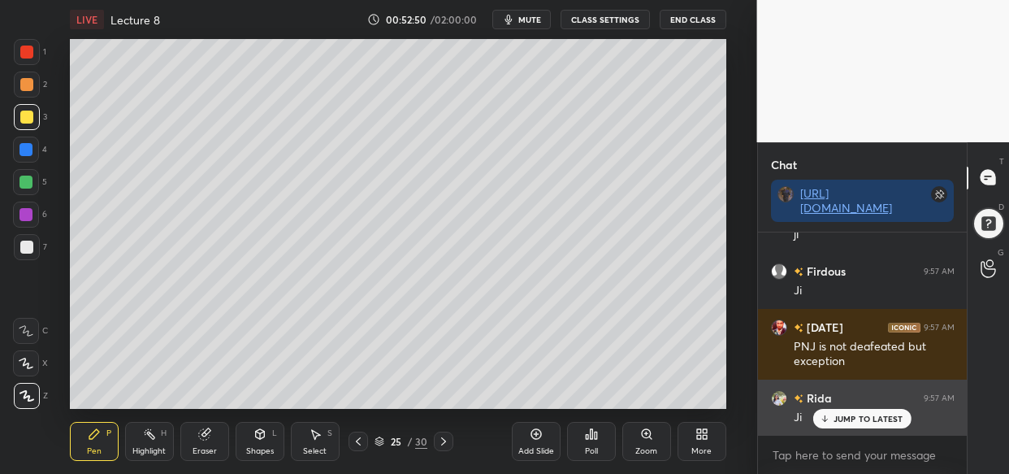
drag, startPoint x: 862, startPoint y: 417, endPoint x: 851, endPoint y: 430, distance: 17.3
click at [864, 420] on p "JUMP TO LATEST" at bounding box center [869, 419] width 70 height 10
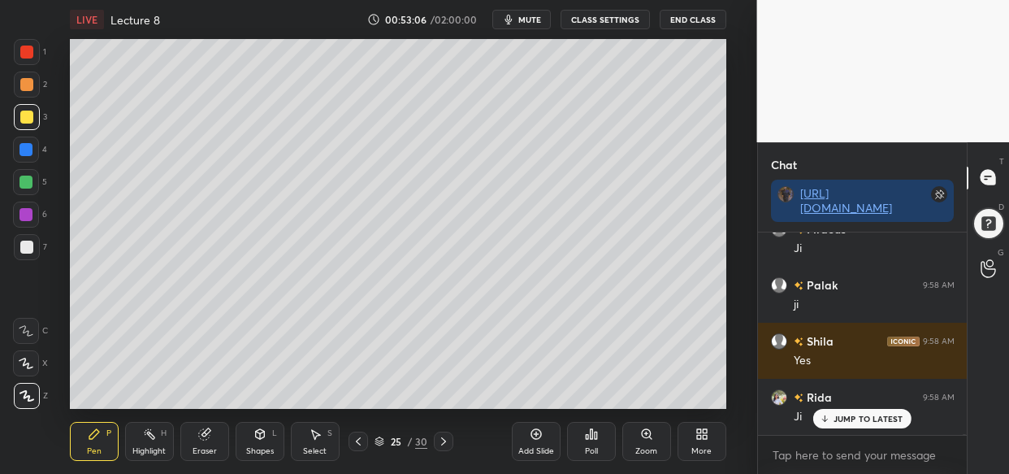
scroll to position [48763, 0]
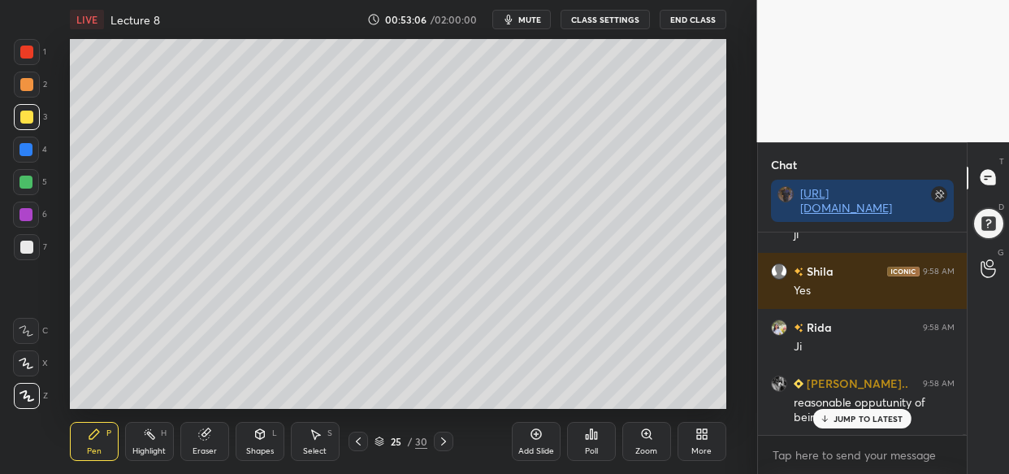
click at [550, 447] on div "Add Slide" at bounding box center [536, 451] width 36 height 8
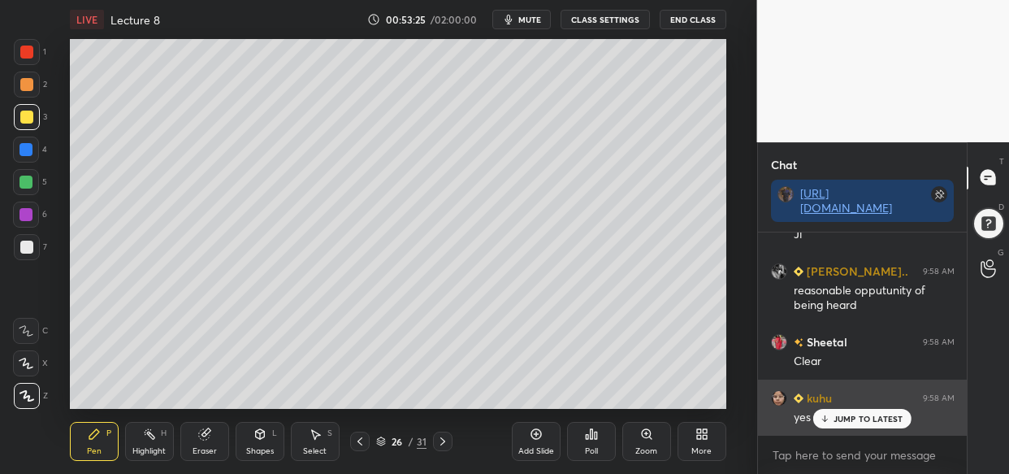
click at [877, 416] on p "JUMP TO LATEST" at bounding box center [869, 419] width 70 height 10
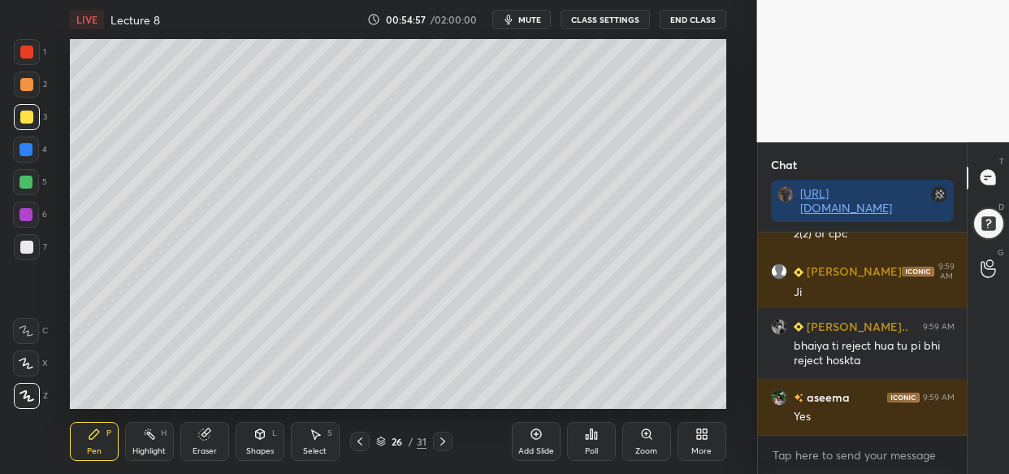
scroll to position [50741, 0]
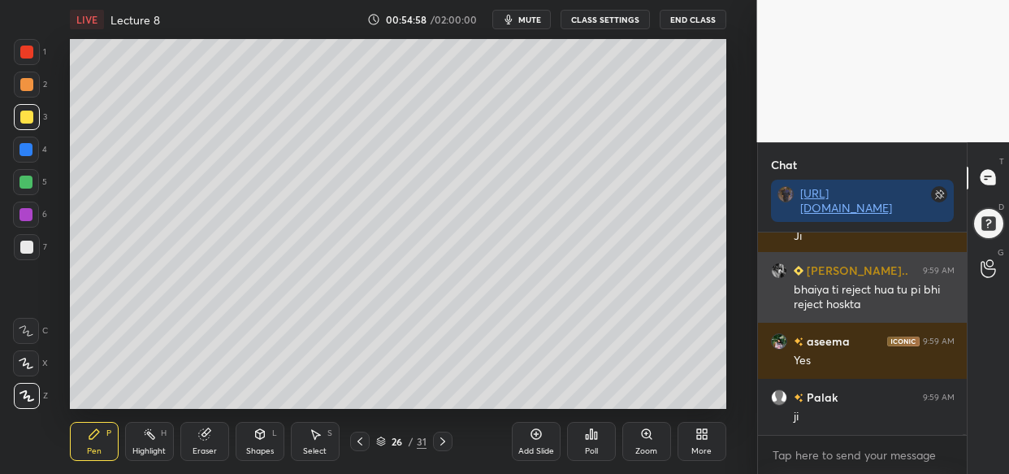
click at [850, 268] on h6 "[PERSON_NAME].." at bounding box center [856, 270] width 105 height 17
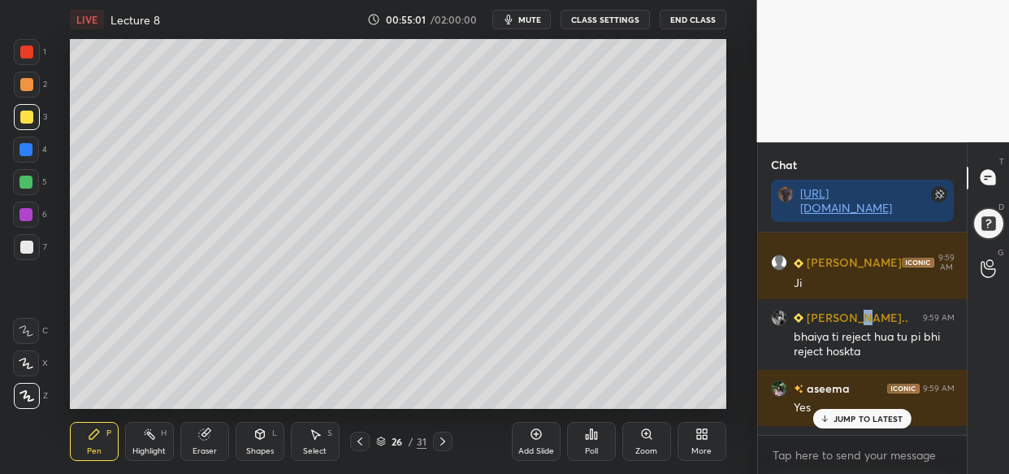
click at [850, 414] on p "JUMP TO LATEST" at bounding box center [869, 419] width 70 height 10
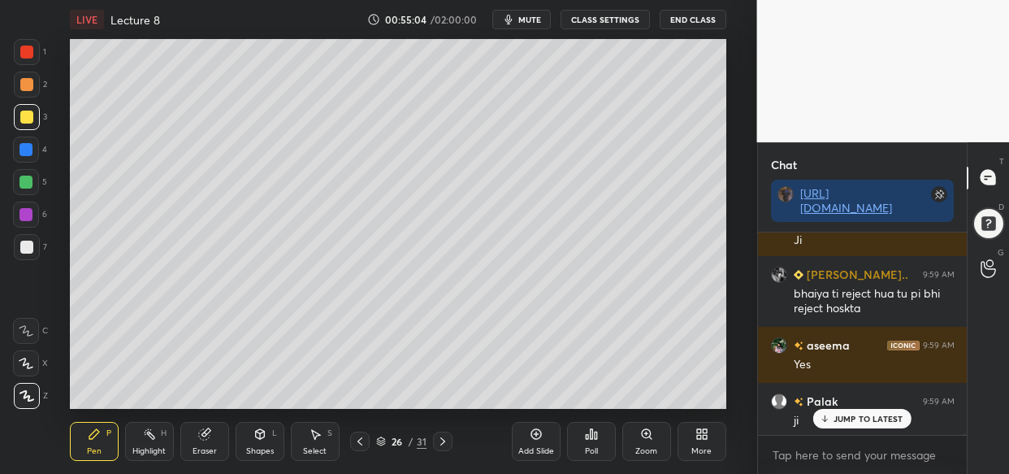
drag, startPoint x: 869, startPoint y: 421, endPoint x: 868, endPoint y: 431, distance: 9.8
click at [869, 418] on p "JUMP TO LATEST" at bounding box center [869, 419] width 70 height 10
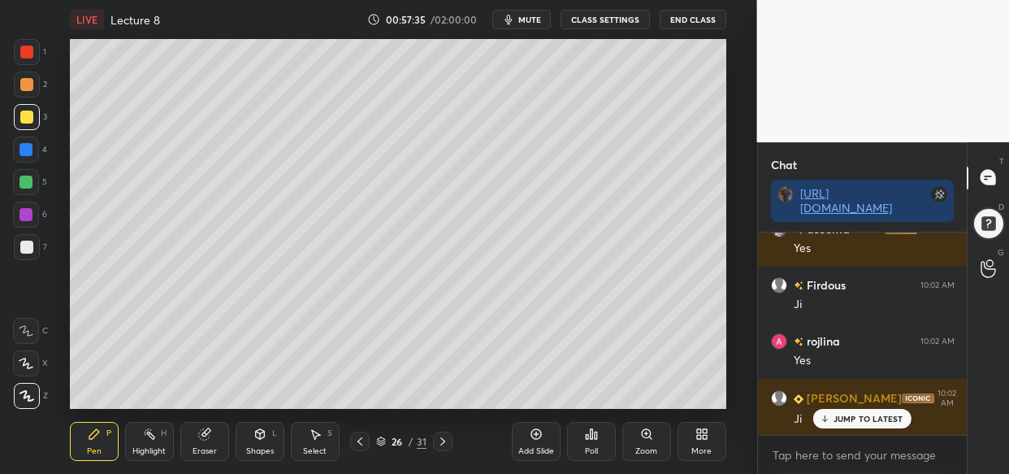
scroll to position [53435, 0]
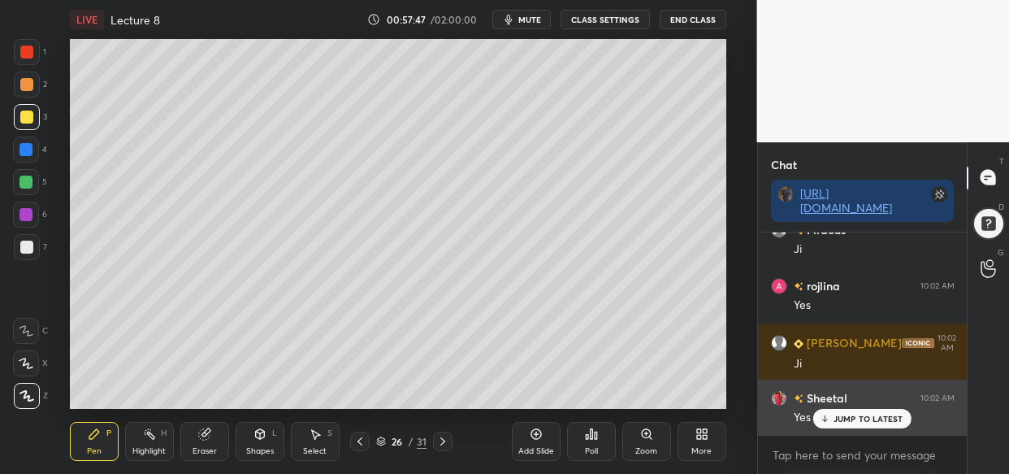
click at [843, 414] on p "JUMP TO LATEST" at bounding box center [869, 419] width 70 height 10
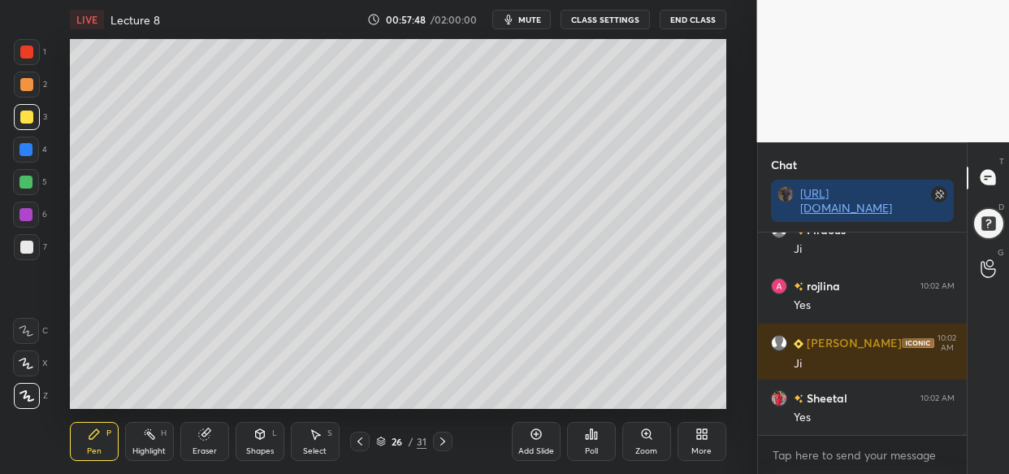
scroll to position [53506, 0]
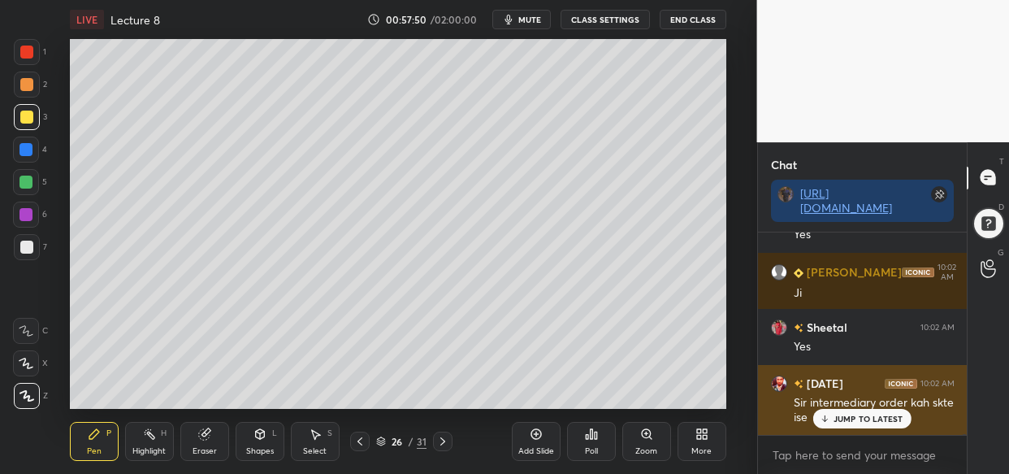
click at [843, 420] on p "JUMP TO LATEST" at bounding box center [869, 419] width 70 height 10
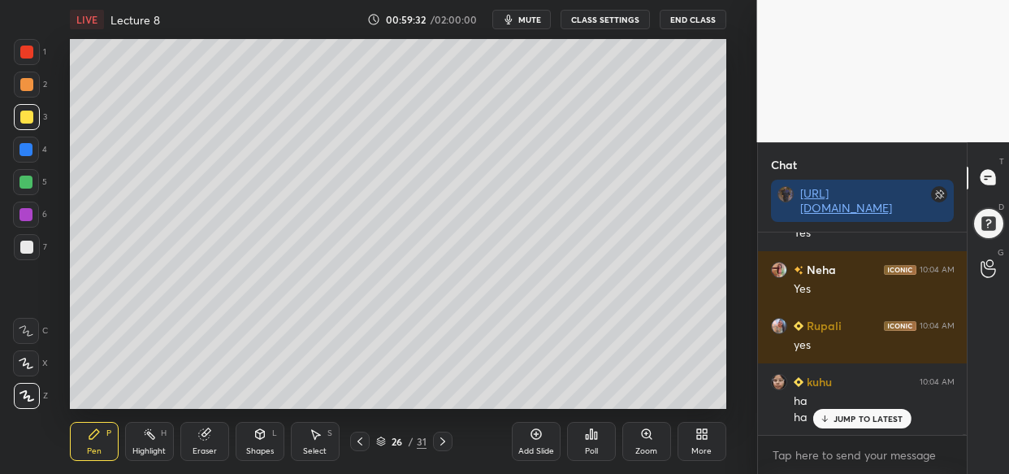
scroll to position [55163, 0]
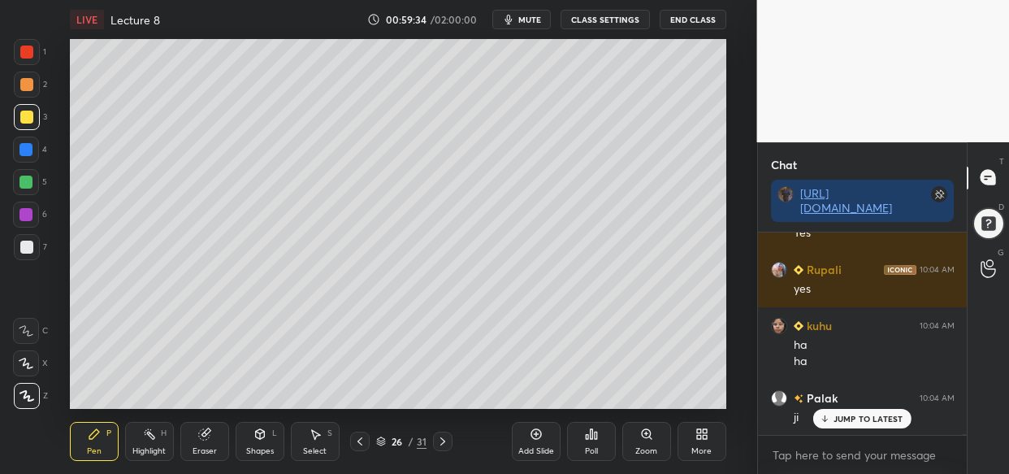
drag, startPoint x: 529, startPoint y: 447, endPoint x: 484, endPoint y: 447, distance: 44.7
click at [529, 452] on div "Add Slide" at bounding box center [536, 451] width 36 height 8
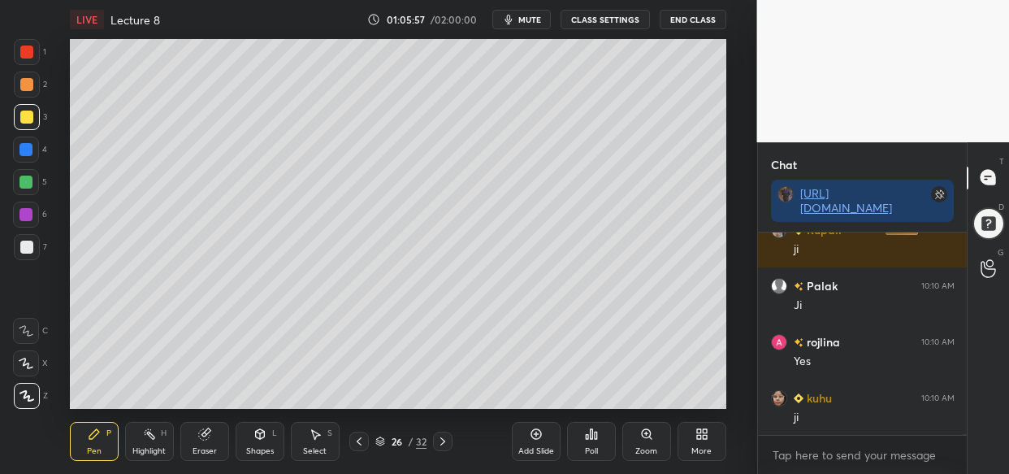
scroll to position [64978, 0]
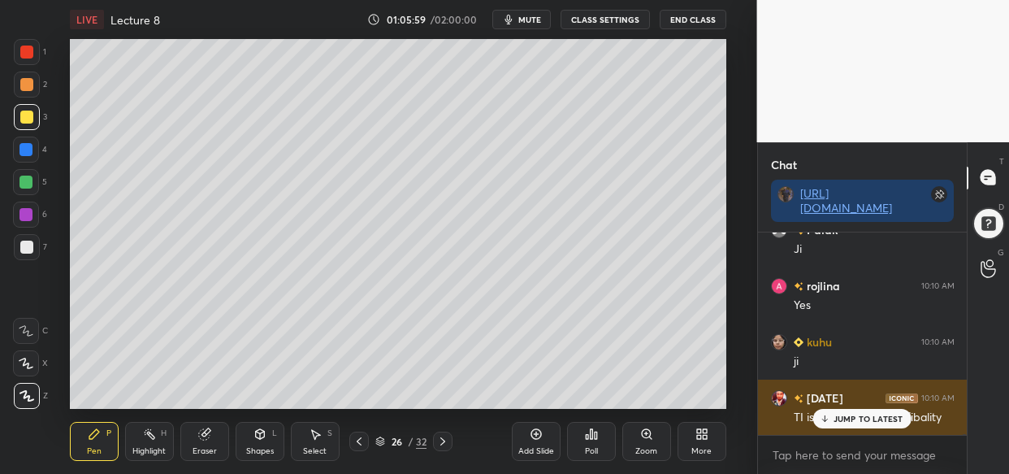
drag, startPoint x: 880, startPoint y: 408, endPoint x: 870, endPoint y: 415, distance: 12.2
click at [880, 410] on div "JUMP TO LATEST" at bounding box center [862, 419] width 98 height 20
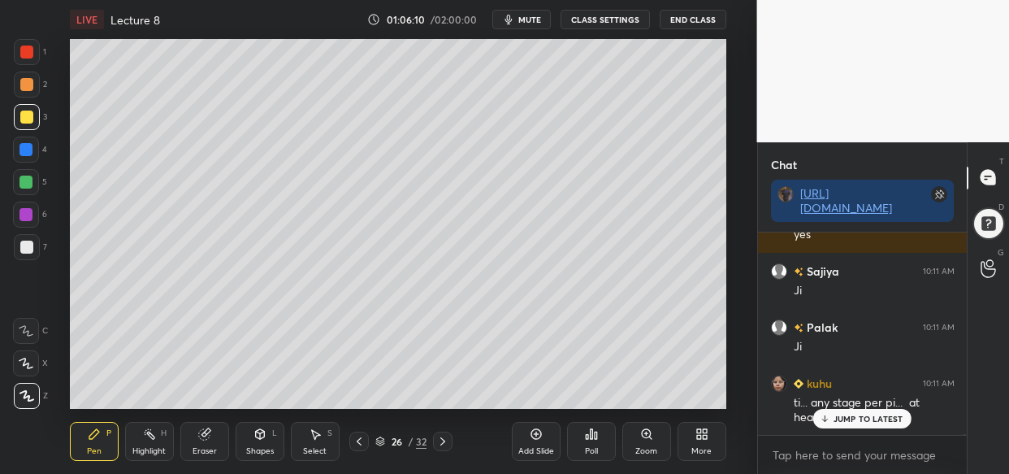
scroll to position [65458, 0]
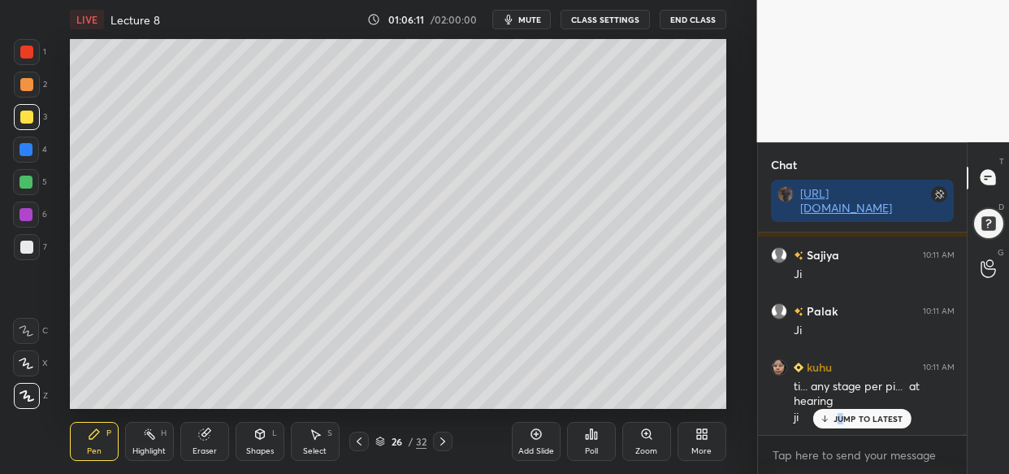
drag, startPoint x: 848, startPoint y: 423, endPoint x: 839, endPoint y: 423, distance: 9.0
click at [839, 423] on p "JUMP TO LATEST" at bounding box center [869, 419] width 70 height 10
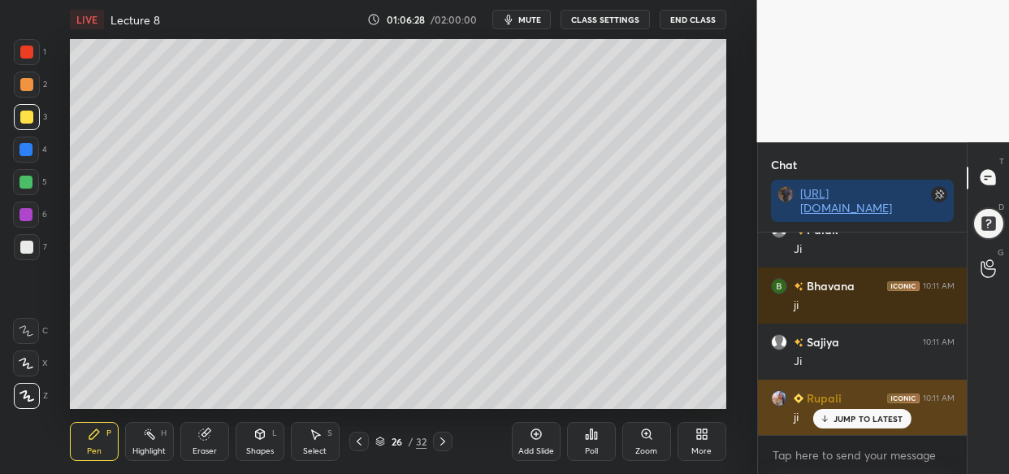
scroll to position [65850, 0]
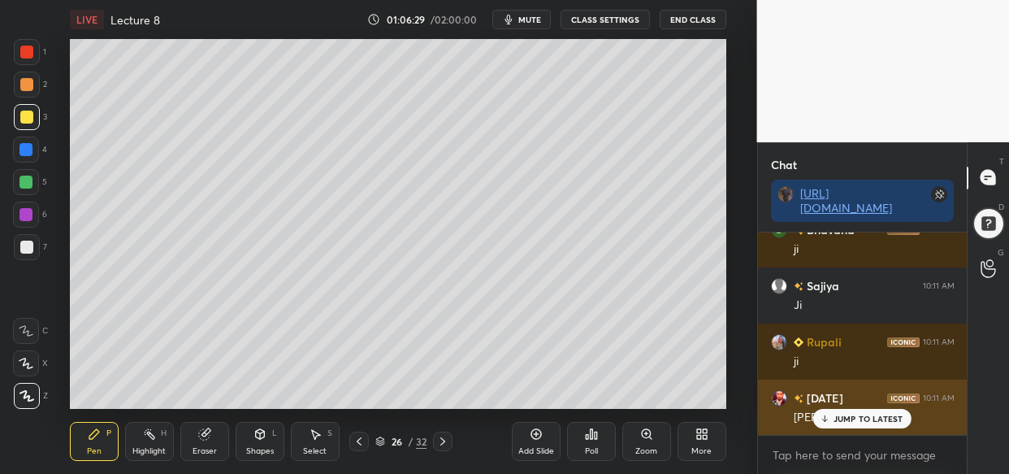
click at [882, 416] on p "JUMP TO LATEST" at bounding box center [869, 419] width 70 height 10
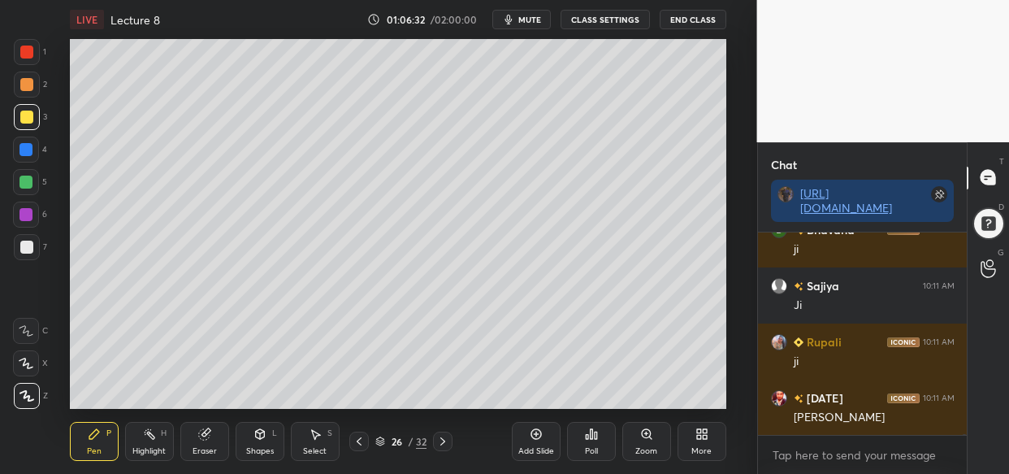
click at [630, 37] on div "LIVE Lecture 8 01:06:32 / 02:00:00 mute CLASS SETTINGS End Class Setting up you…" at bounding box center [398, 237] width 692 height 474
click at [519, 19] on button "mute" at bounding box center [521, 20] width 59 height 20
click at [524, 20] on span "unmute" at bounding box center [527, 19] width 35 height 11
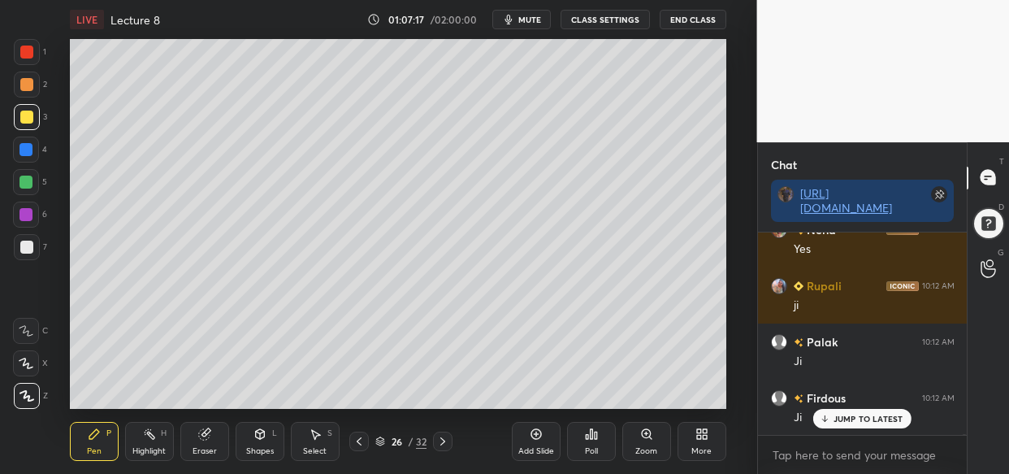
scroll to position [66523, 0]
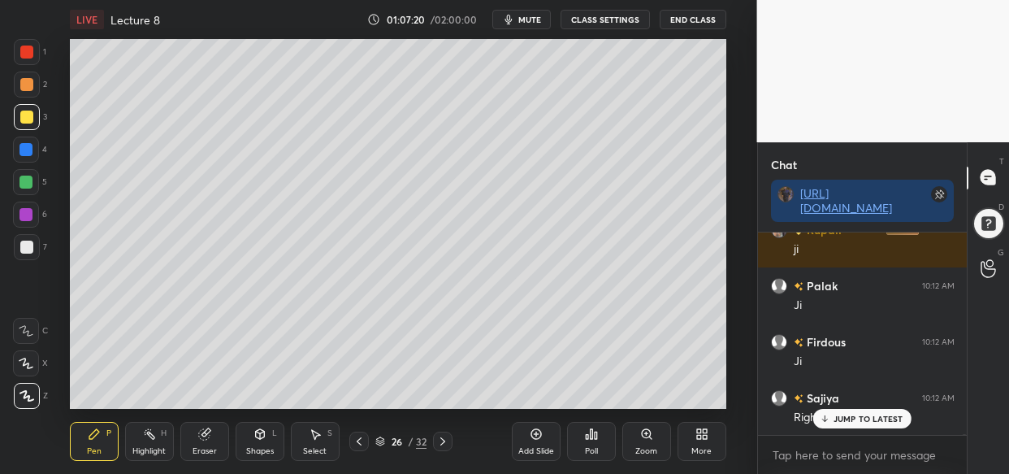
click at [843, 416] on p "JUMP TO LATEST" at bounding box center [869, 419] width 70 height 10
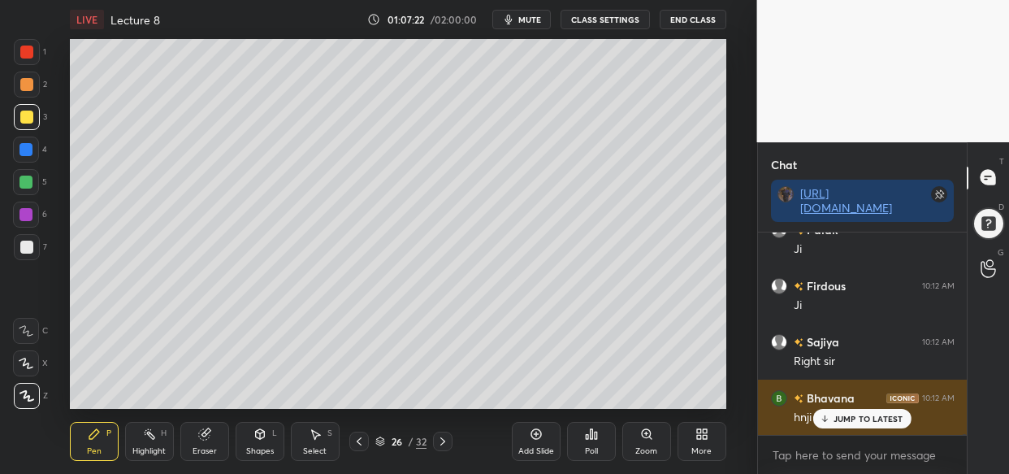
click at [851, 423] on p "JUMP TO LATEST" at bounding box center [869, 419] width 70 height 10
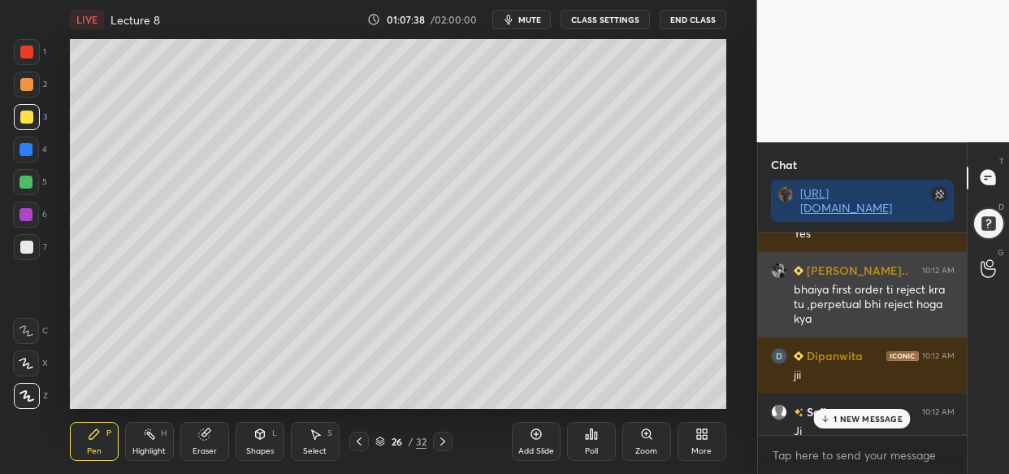
scroll to position [66817, 0]
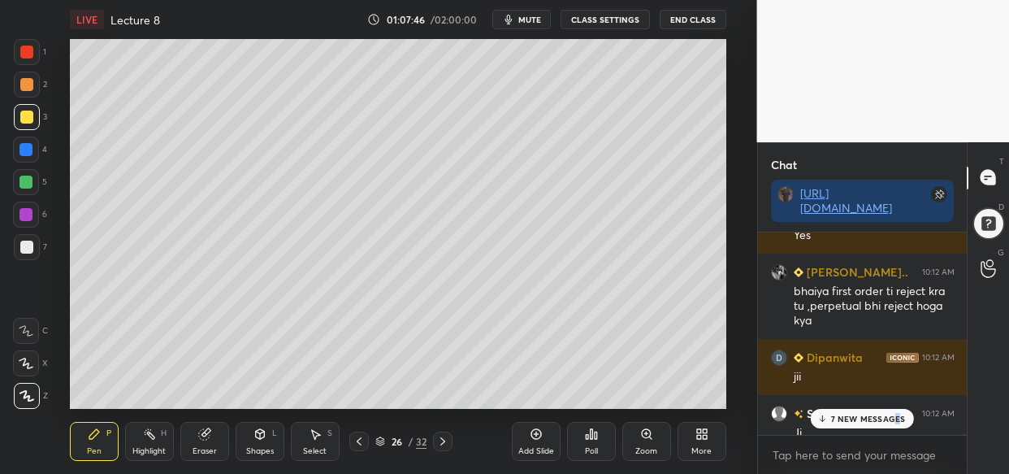
click at [894, 418] on p "7 NEW MESSAGES" at bounding box center [868, 419] width 75 height 10
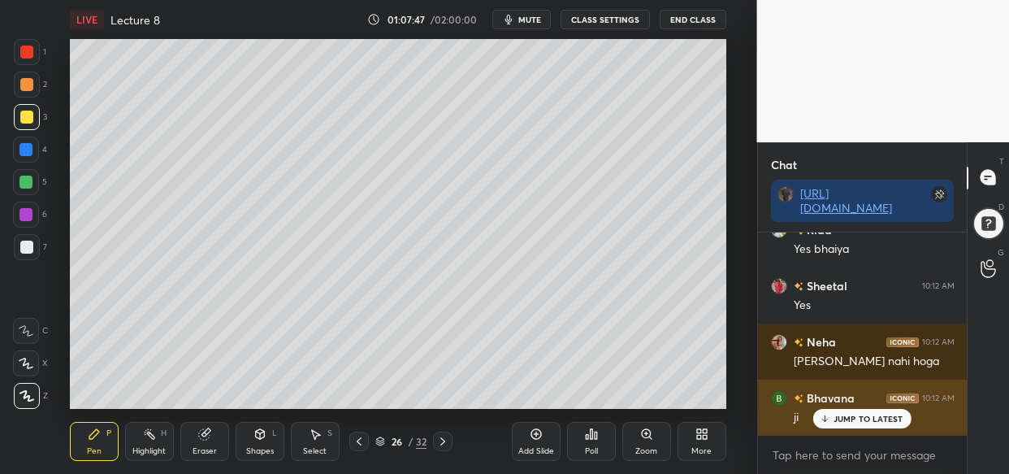
click at [878, 414] on div "JUMP TO LATEST" at bounding box center [862, 419] width 98 height 20
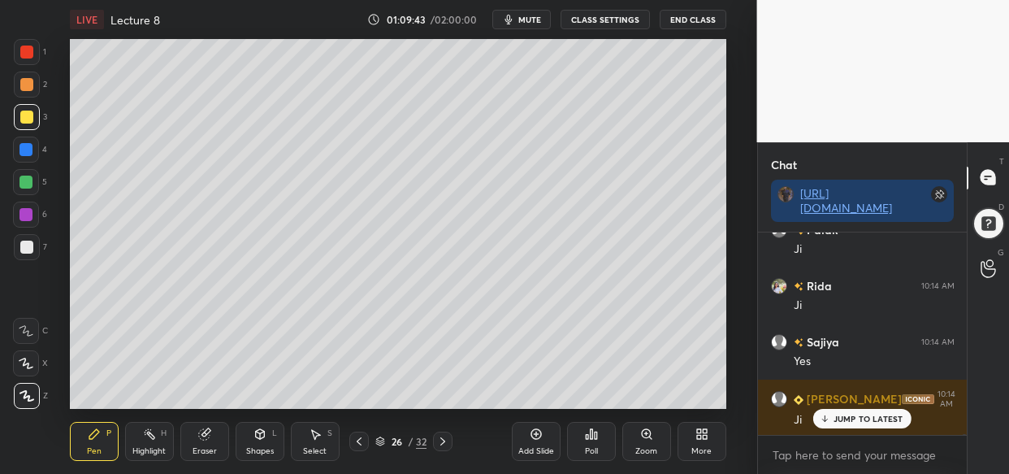
scroll to position [68458, 0]
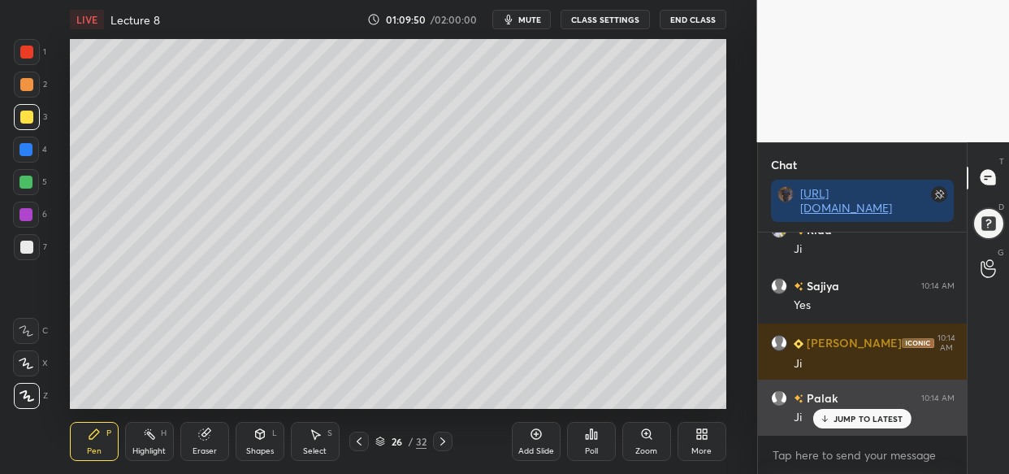
click at [855, 418] on p "JUMP TO LATEST" at bounding box center [869, 419] width 70 height 10
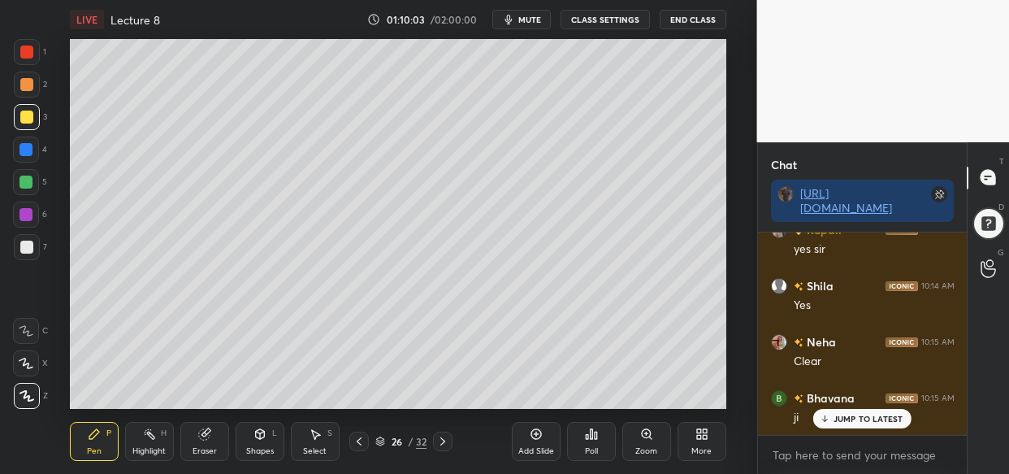
scroll to position [69075, 0]
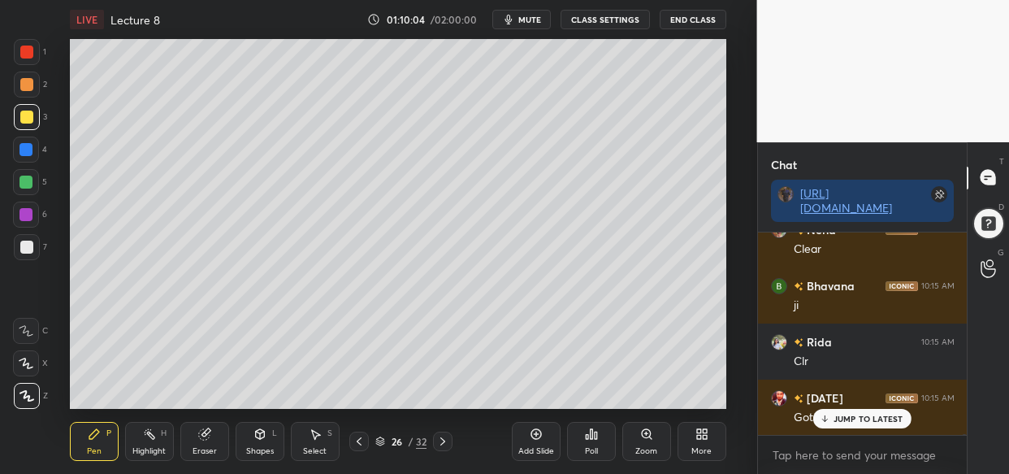
click at [525, 441] on div "Add Slide" at bounding box center [536, 441] width 49 height 39
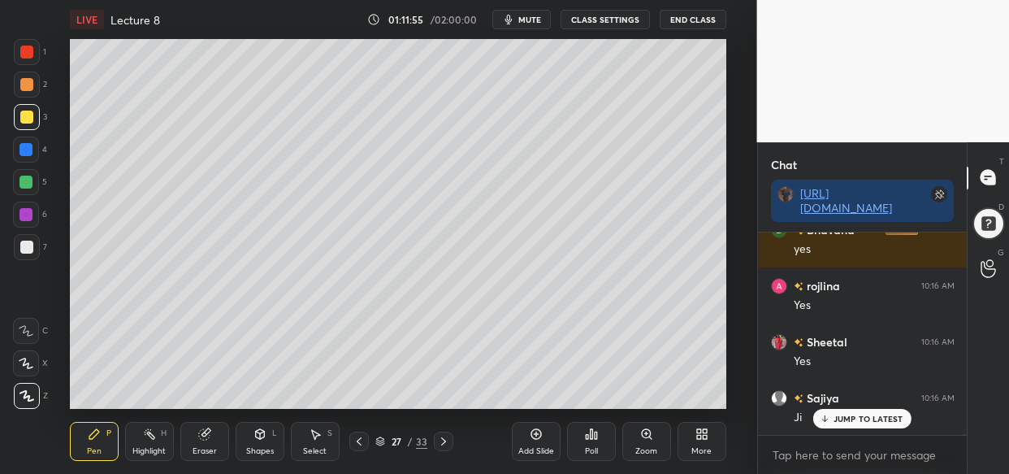
scroll to position [71990, 0]
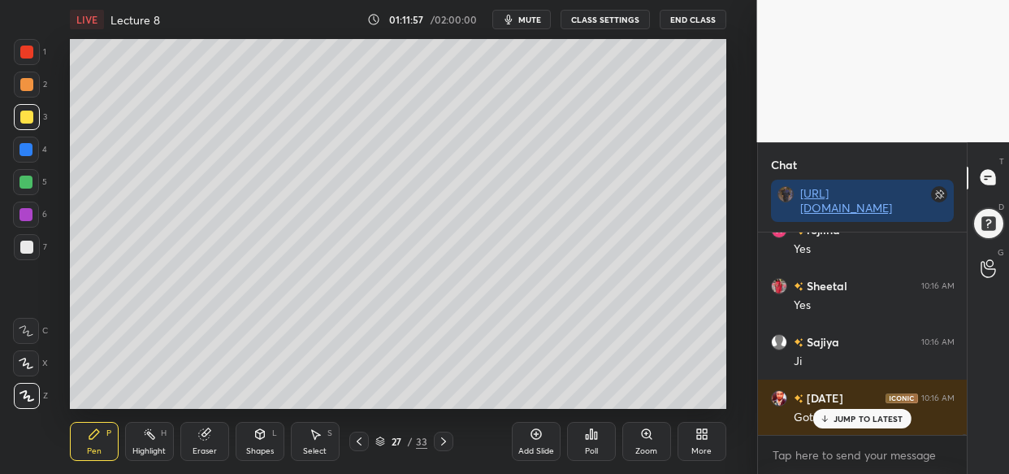
drag, startPoint x: 847, startPoint y: 425, endPoint x: 775, endPoint y: 456, distance: 77.9
click at [845, 429] on div "Sheetal 10:16 AM Yes aseema 10:16 AM Ji Aanchal 10:16 AM Ji Firdous 10:16 AM Ji…" at bounding box center [863, 333] width 210 height 202
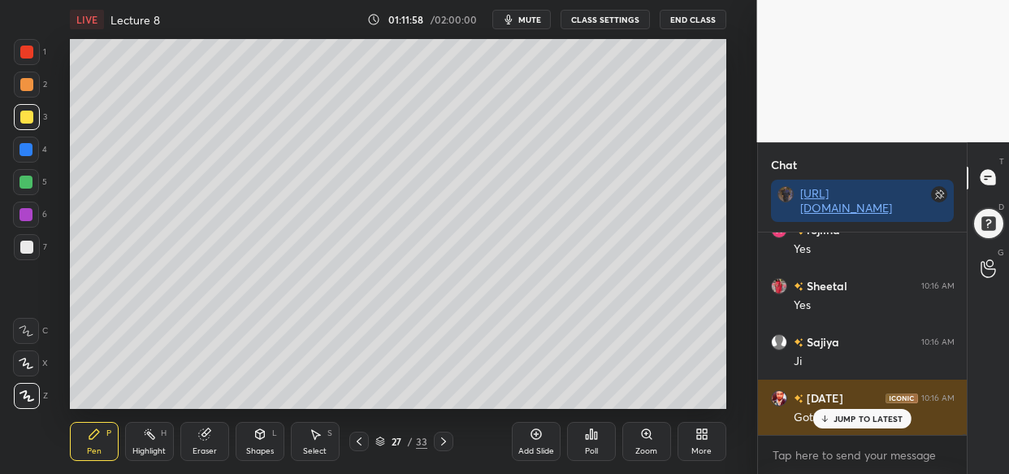
click at [873, 417] on p "JUMP TO LATEST" at bounding box center [869, 419] width 70 height 10
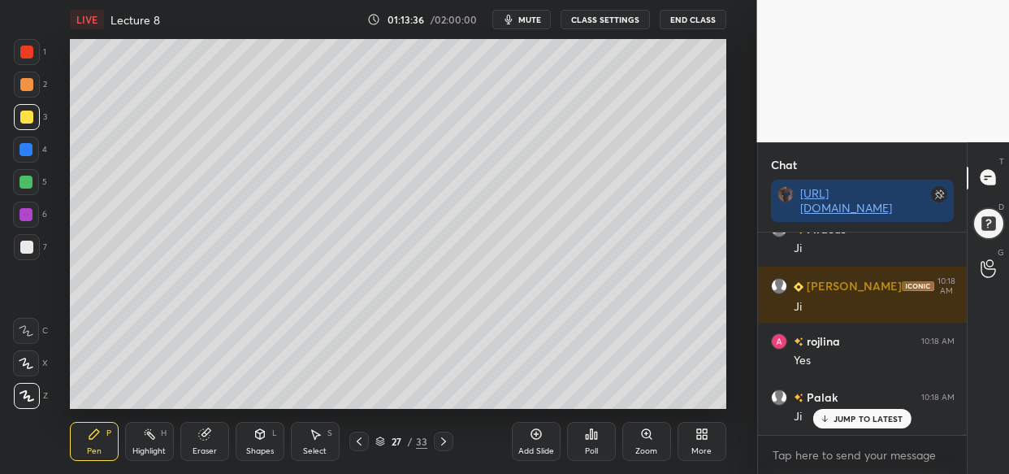
scroll to position [74179, 0]
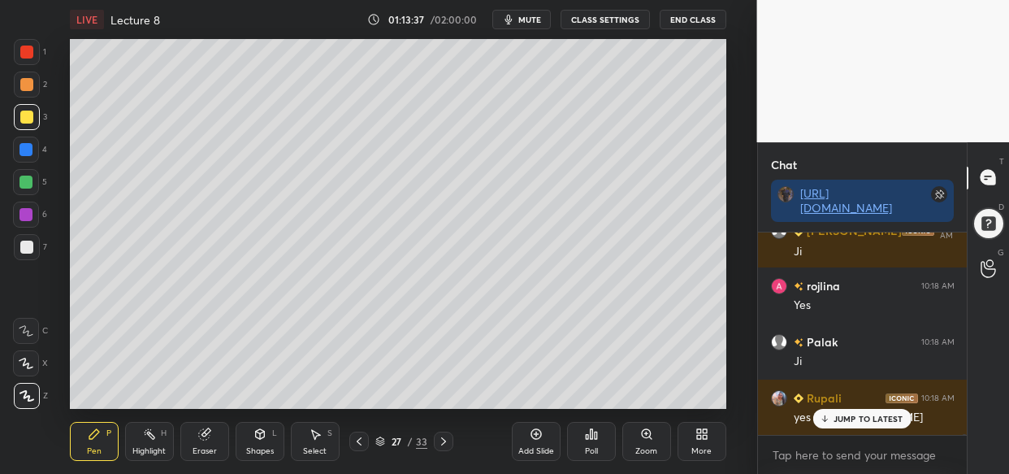
click at [525, 440] on div "Add Slide" at bounding box center [536, 441] width 49 height 39
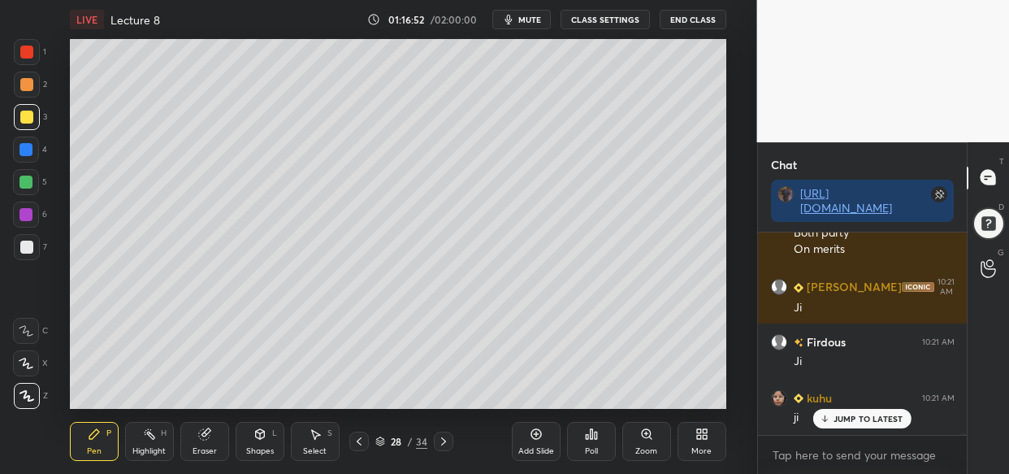
scroll to position [77070, 0]
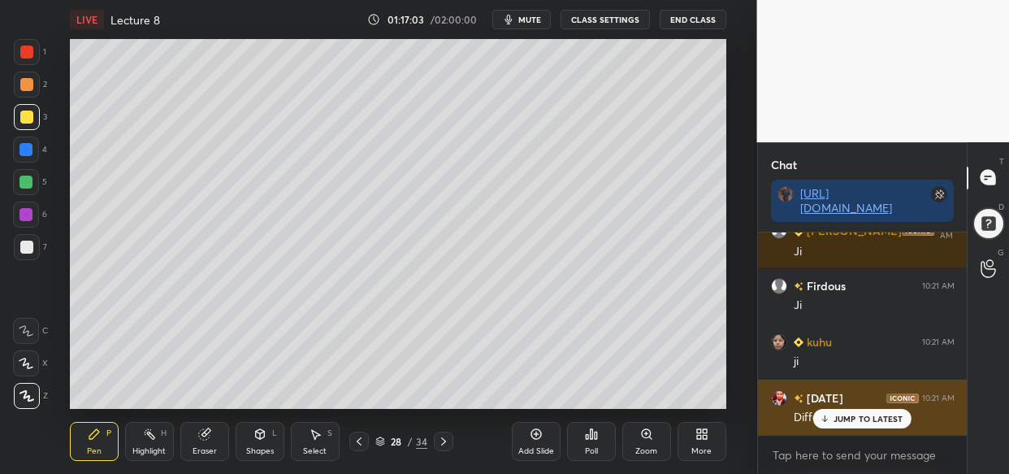
click at [834, 423] on div "JUMP TO LATEST" at bounding box center [862, 419] width 98 height 20
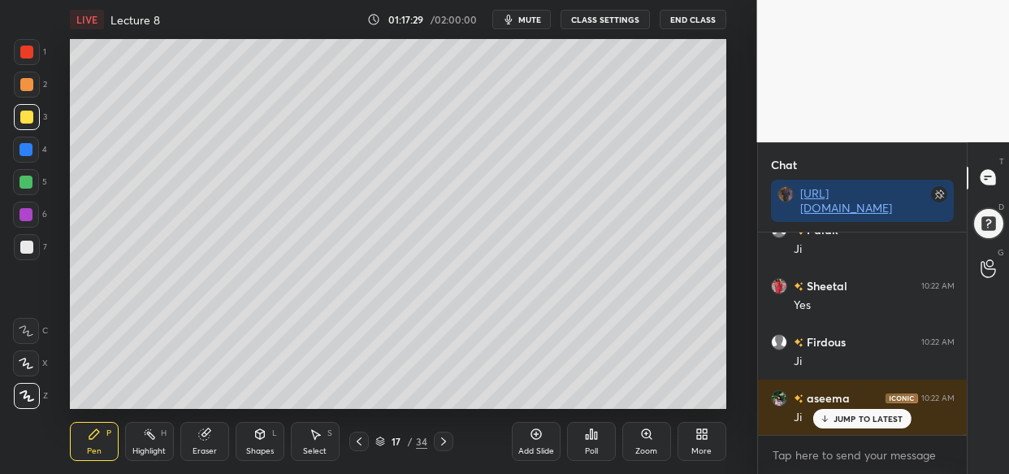
scroll to position [77630, 0]
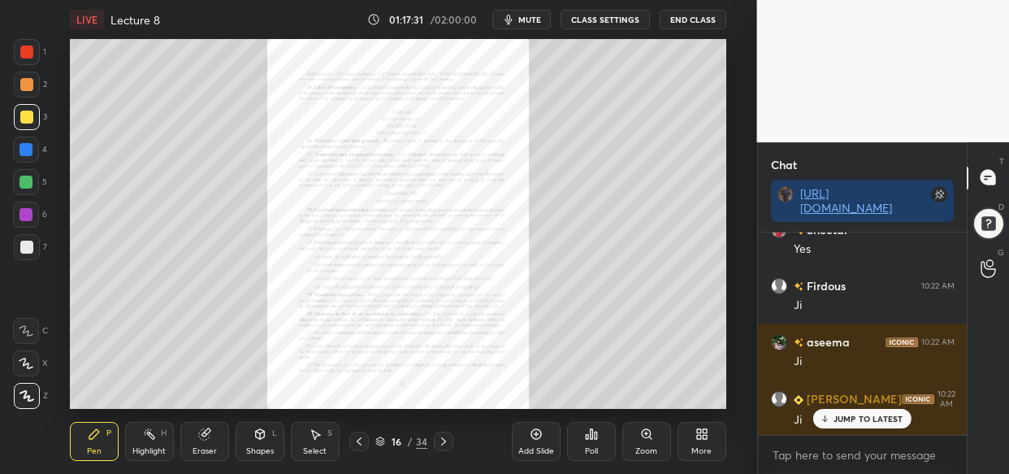
click at [642, 444] on div "Zoom" at bounding box center [646, 441] width 49 height 39
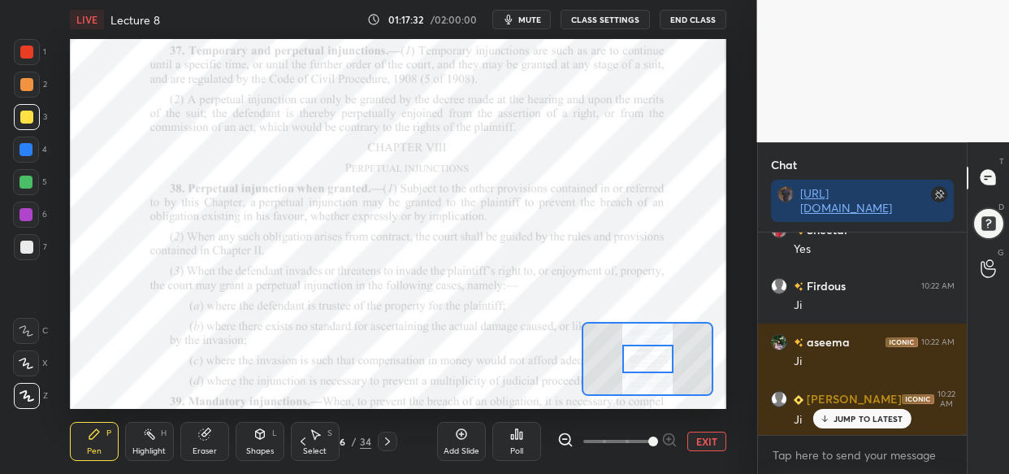
click at [657, 436] on span at bounding box center [653, 441] width 10 height 10
click at [658, 436] on span at bounding box center [653, 441] width 10 height 10
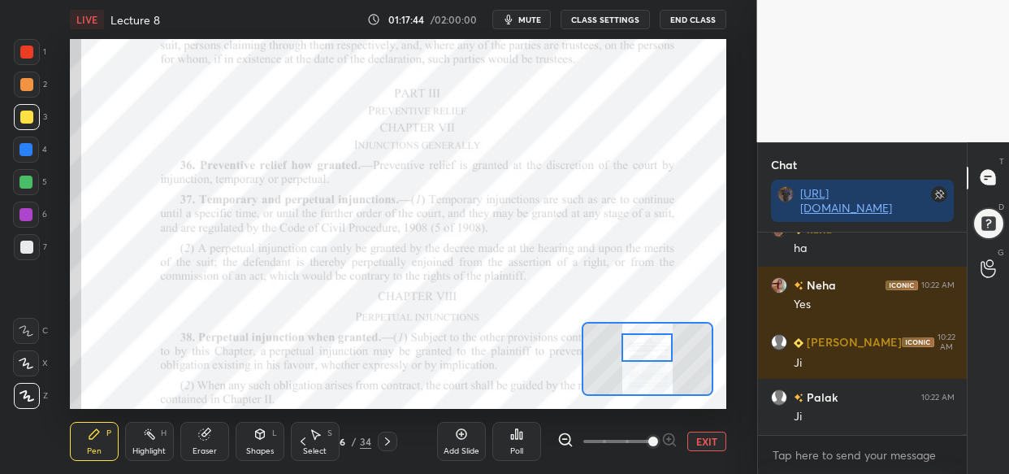
drag, startPoint x: 648, startPoint y: 367, endPoint x: 647, endPoint y: 356, distance: 11.4
click at [647, 356] on div at bounding box center [647, 347] width 51 height 28
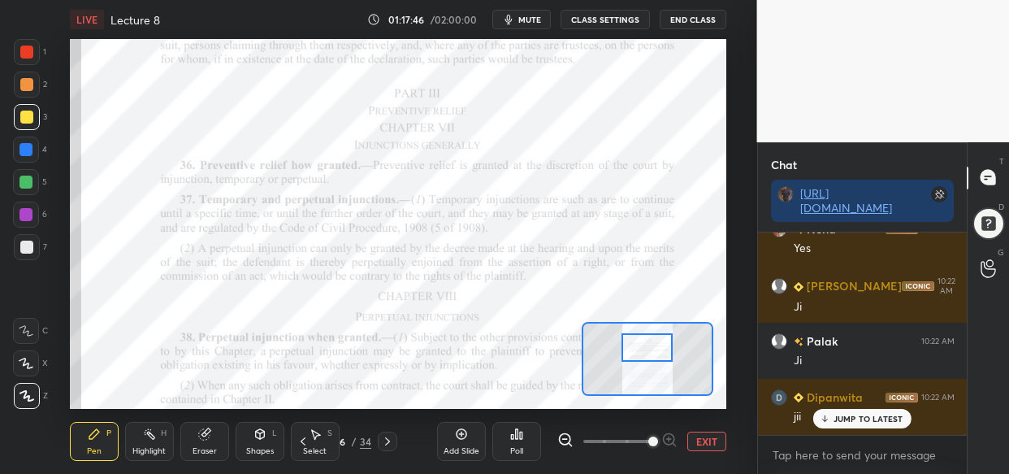
scroll to position [78079, 0]
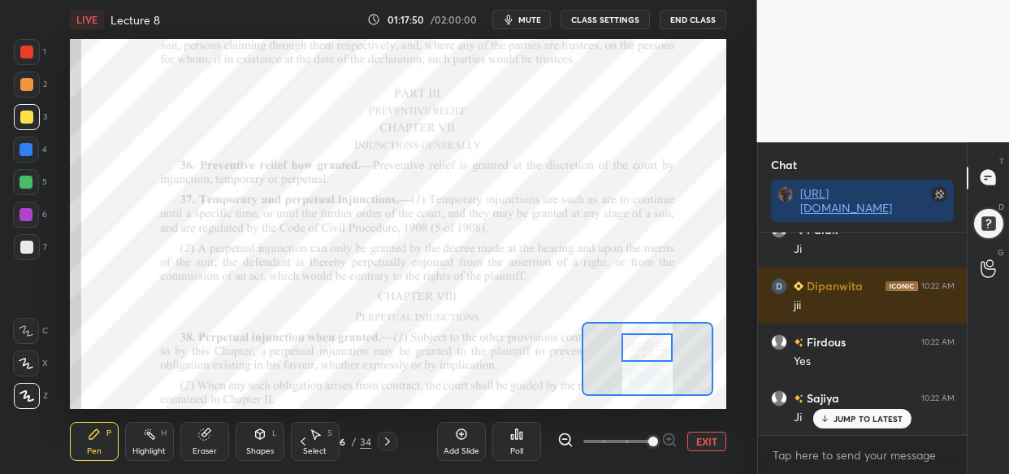
click at [24, 143] on div at bounding box center [26, 149] width 13 height 13
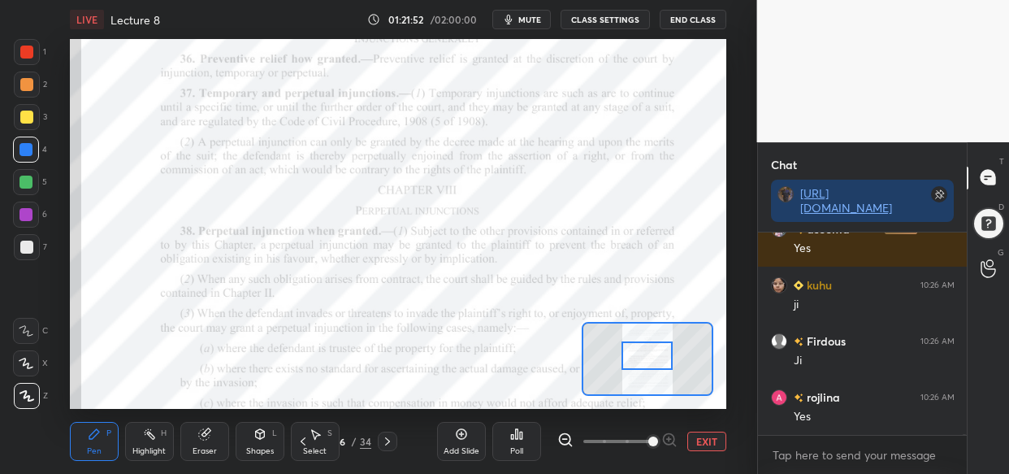
scroll to position [82804, 0]
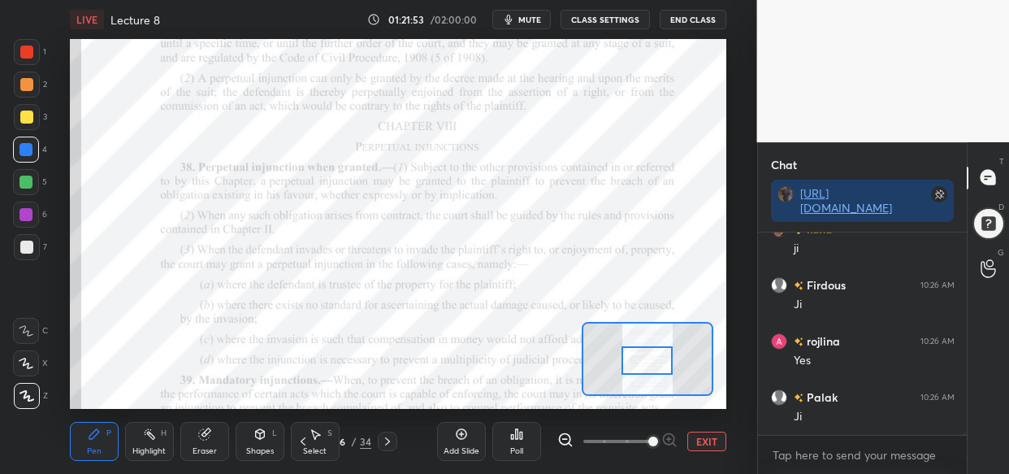
drag, startPoint x: 658, startPoint y: 344, endPoint x: 658, endPoint y: 357, distance: 13.0
click at [658, 357] on div at bounding box center [647, 360] width 51 height 28
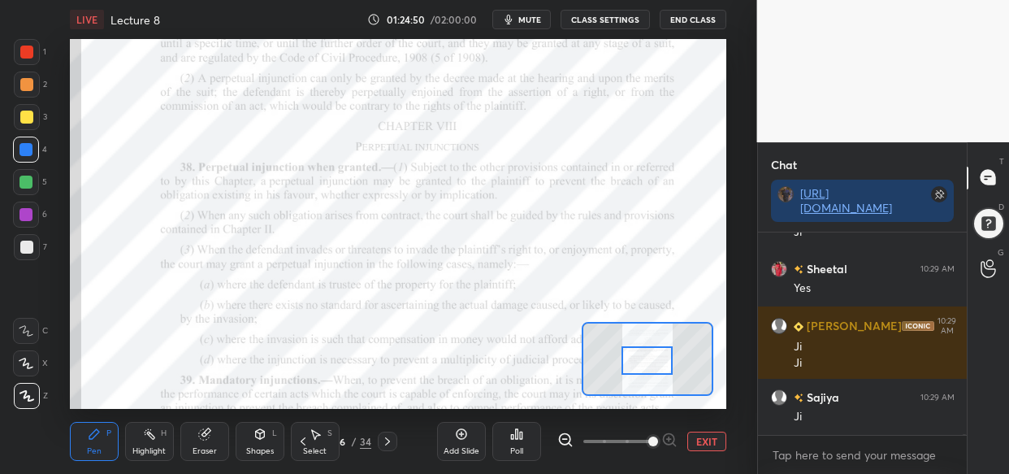
scroll to position [85347, 0]
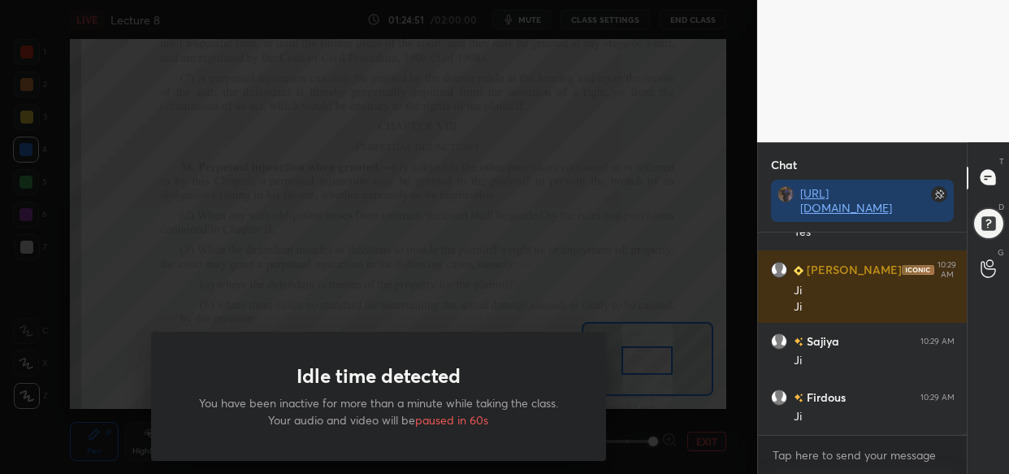
click at [609, 98] on div "Idle time detected You have been inactive for more than a minute while taking t…" at bounding box center [378, 237] width 757 height 474
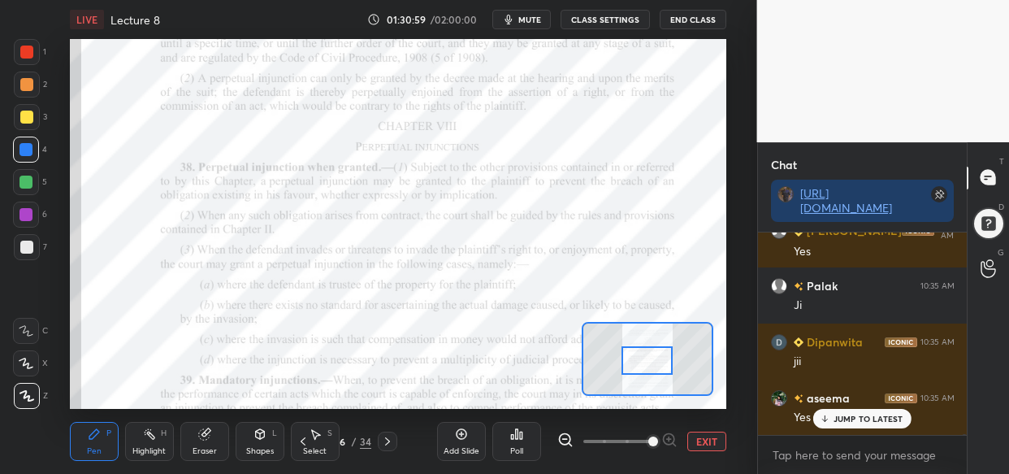
scroll to position [91240, 0]
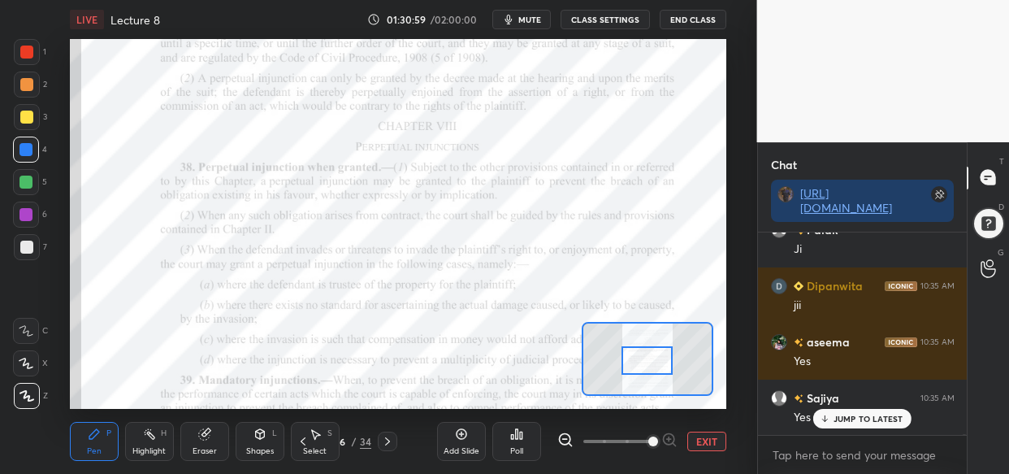
click at [869, 418] on p "JUMP TO LATEST" at bounding box center [869, 419] width 70 height 10
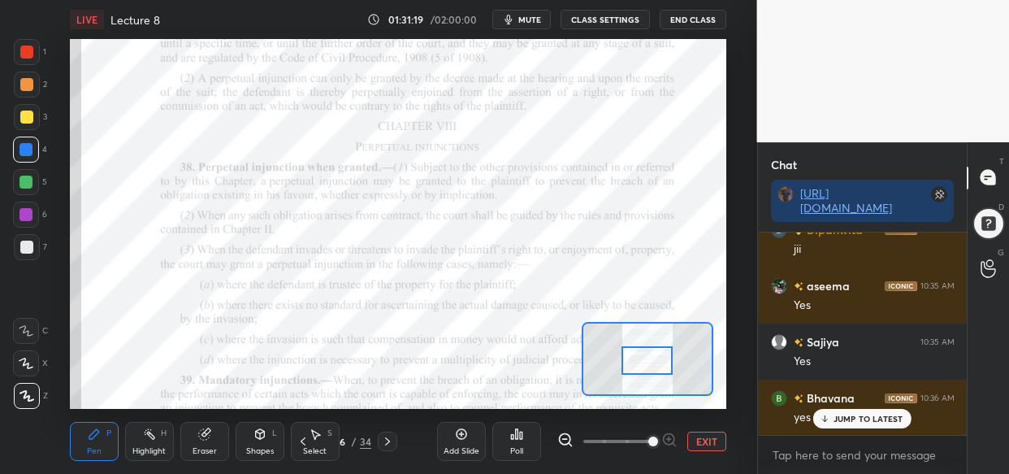
scroll to position [91591, 0]
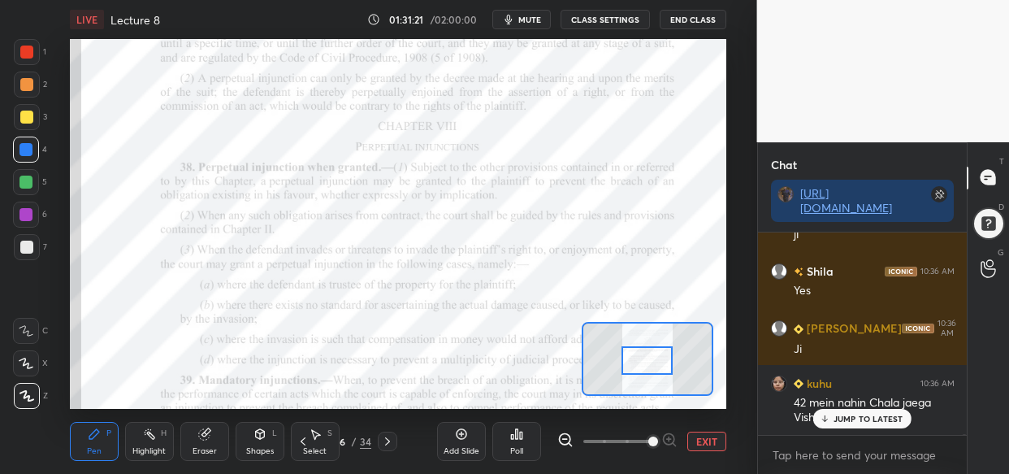
click at [898, 418] on p "JUMP TO LATEST" at bounding box center [869, 419] width 70 height 10
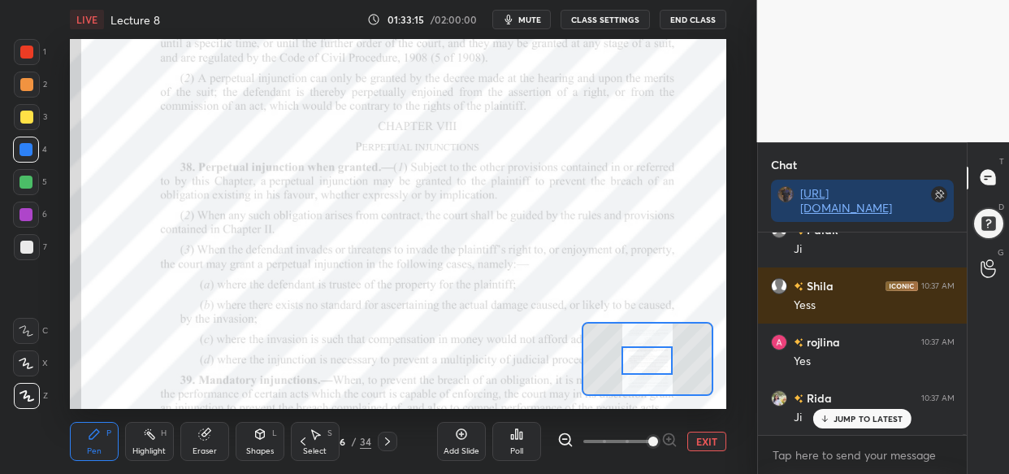
scroll to position [93233, 0]
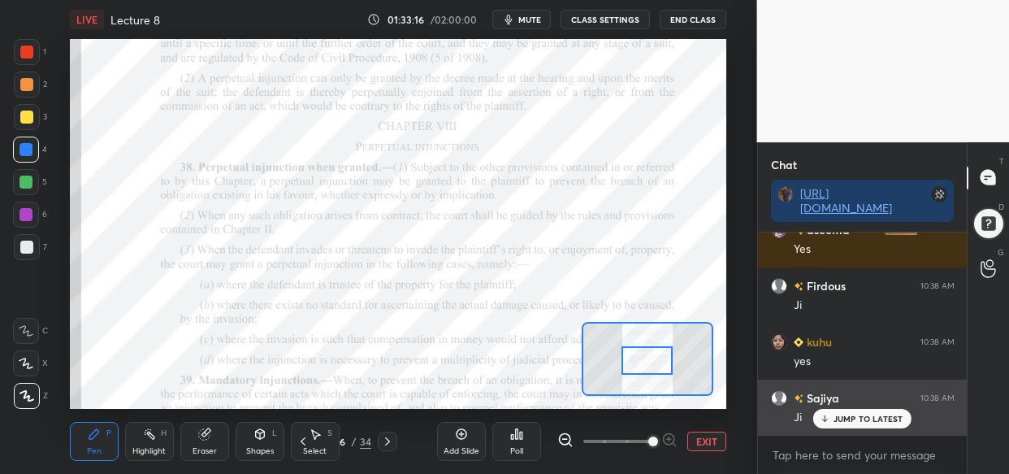
click at [893, 418] on p "JUMP TO LATEST" at bounding box center [869, 419] width 70 height 10
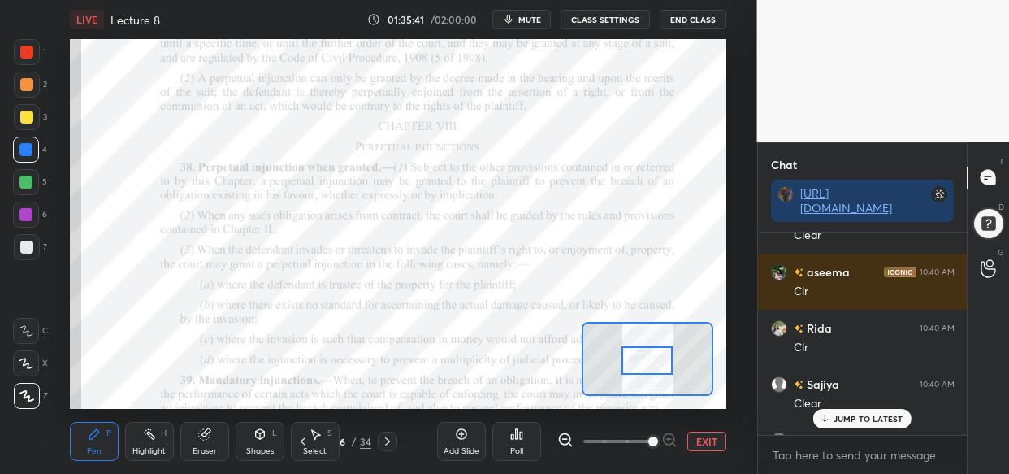
scroll to position [96302, 0]
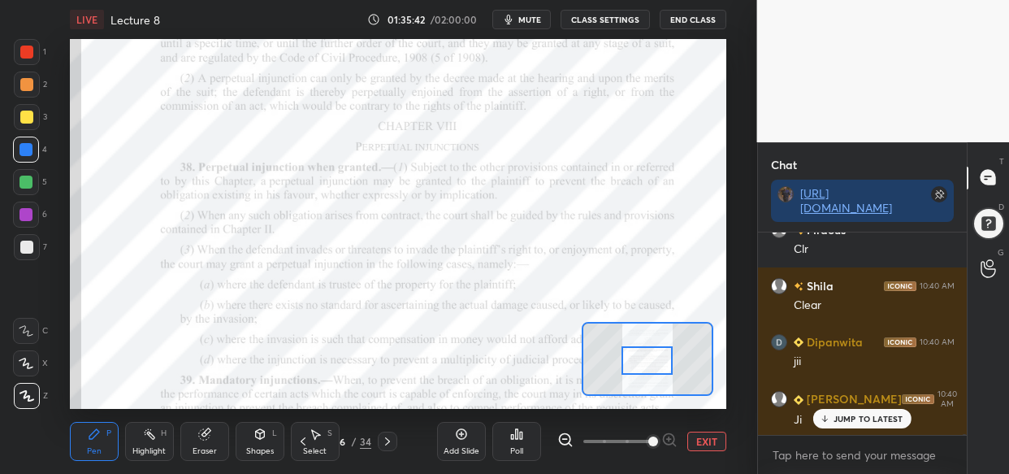
click at [868, 420] on p "JUMP TO LATEST" at bounding box center [869, 419] width 70 height 10
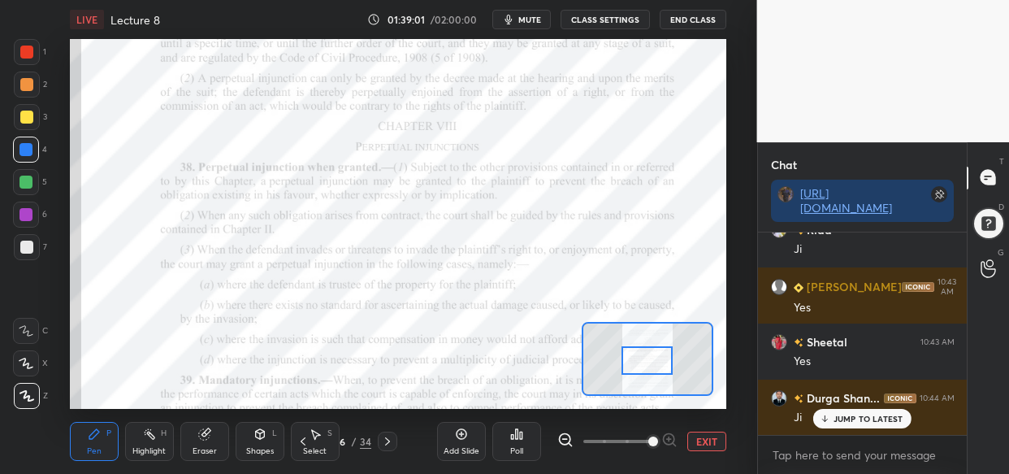
scroll to position [101308, 0]
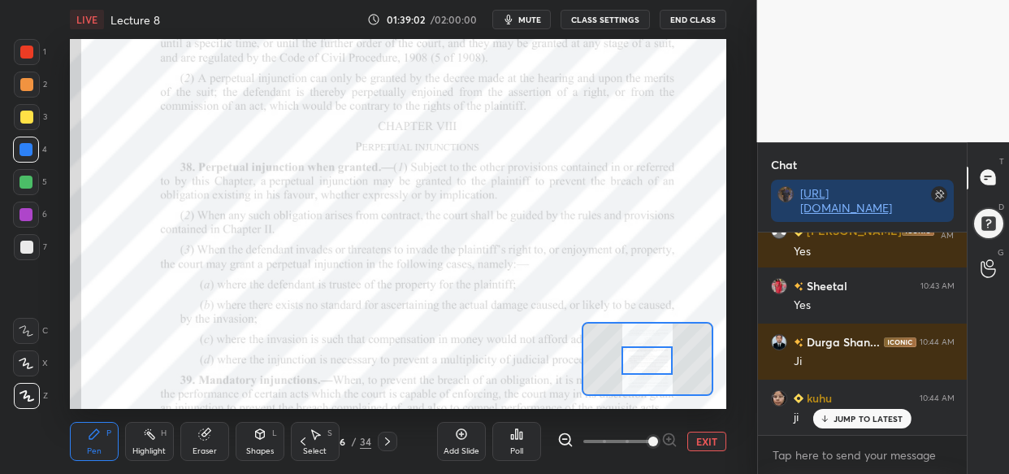
click at [776, 398] on img "grid" at bounding box center [779, 397] width 16 height 16
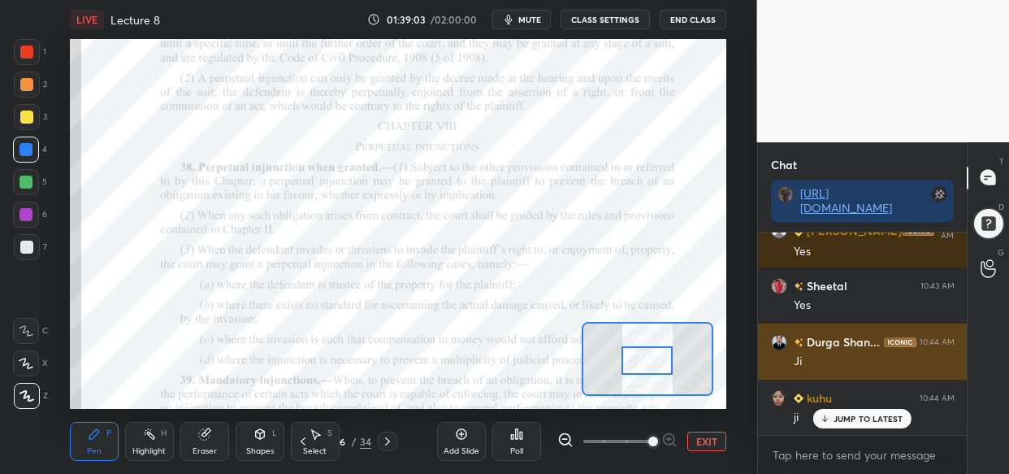
click at [777, 336] on img "grid" at bounding box center [779, 341] width 16 height 16
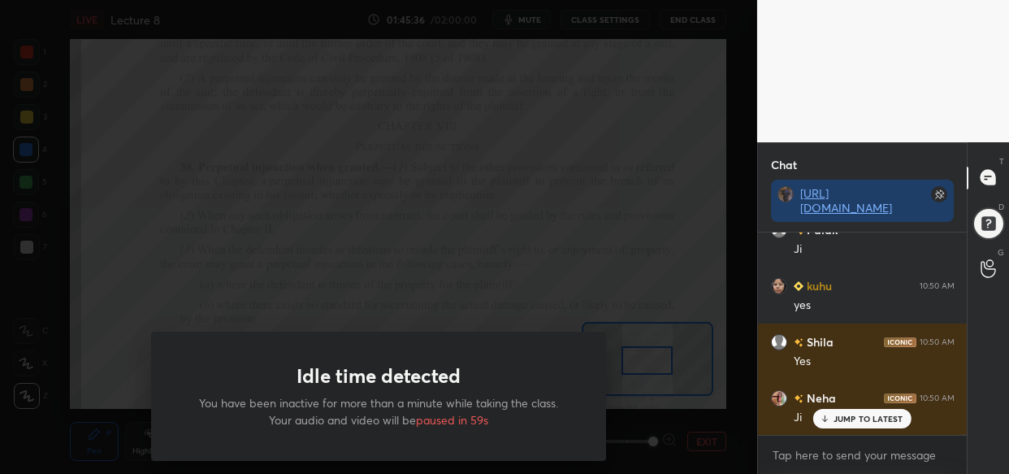
scroll to position [82522, 0]
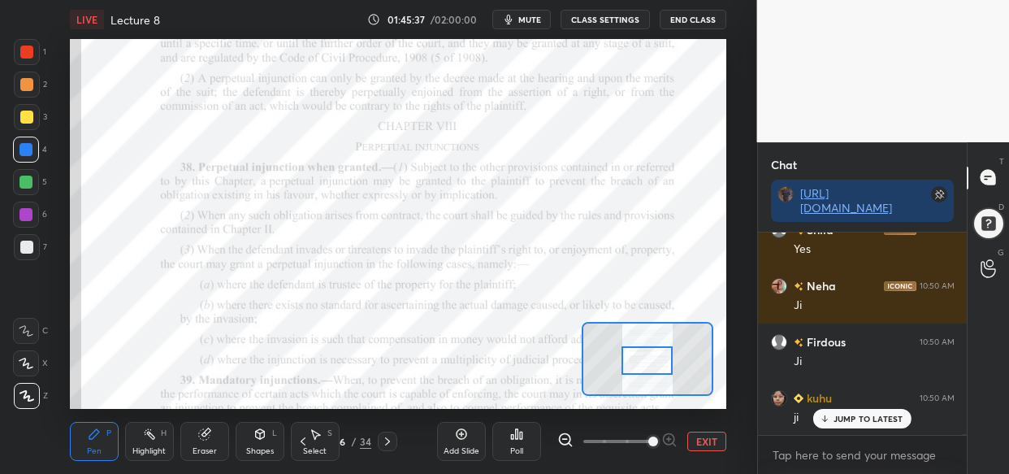
click at [604, 244] on div "Idle time detected You have been inactive for more than a minute while taking t…" at bounding box center [378, 237] width 757 height 474
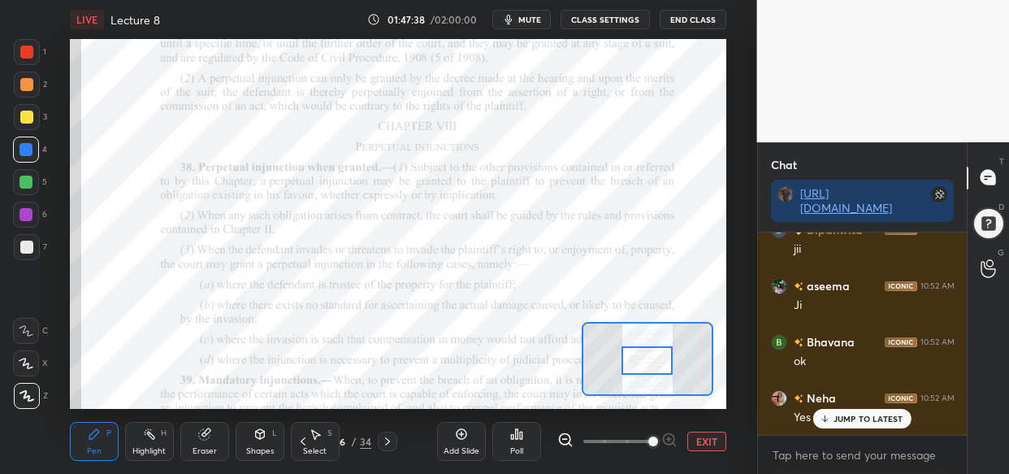
scroll to position [85341, 0]
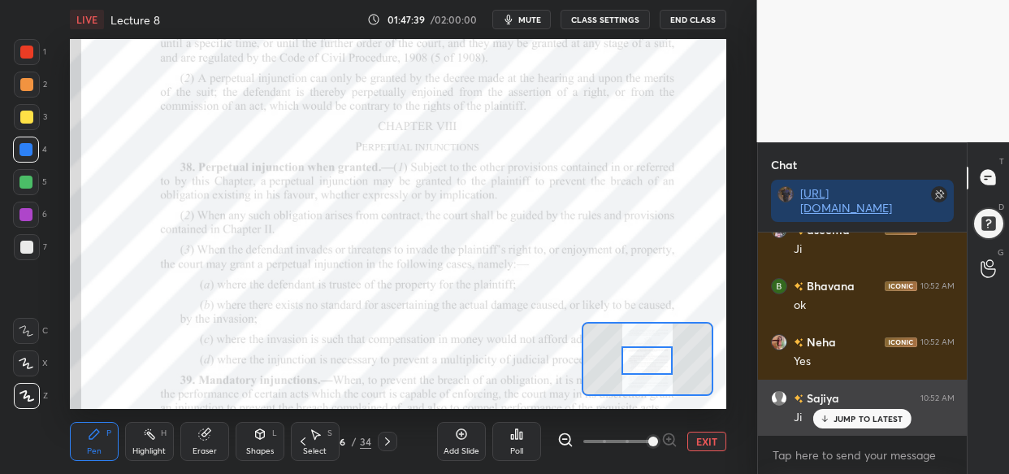
click at [865, 410] on div "JUMP TO LATEST" at bounding box center [862, 419] width 98 height 20
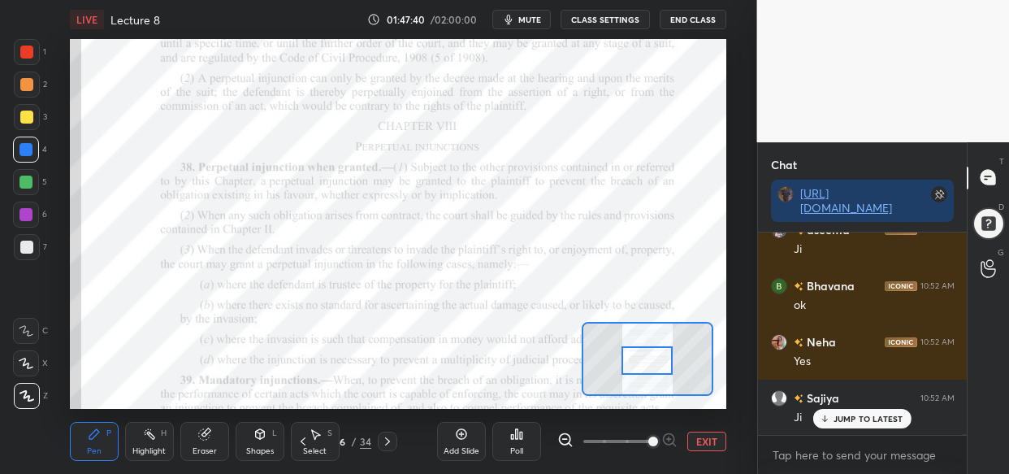
scroll to position [85397, 0]
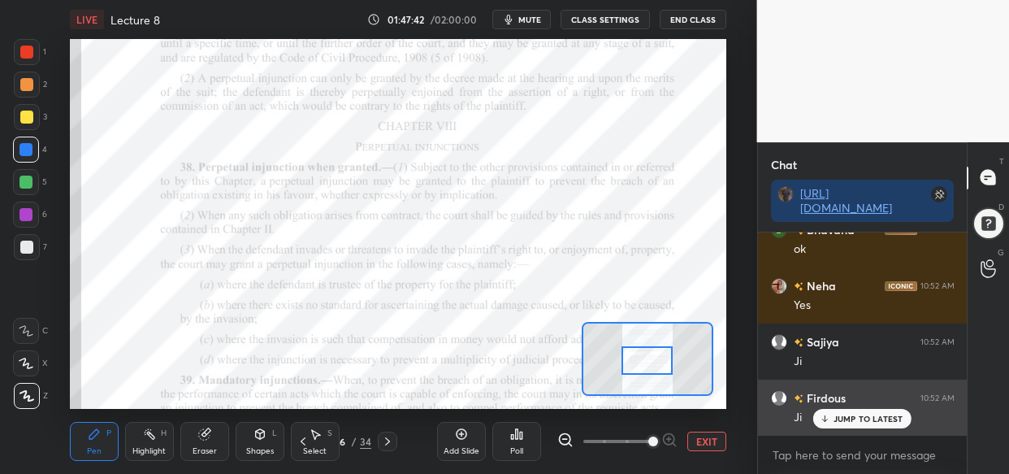
click at [884, 420] on p "JUMP TO LATEST" at bounding box center [869, 419] width 70 height 10
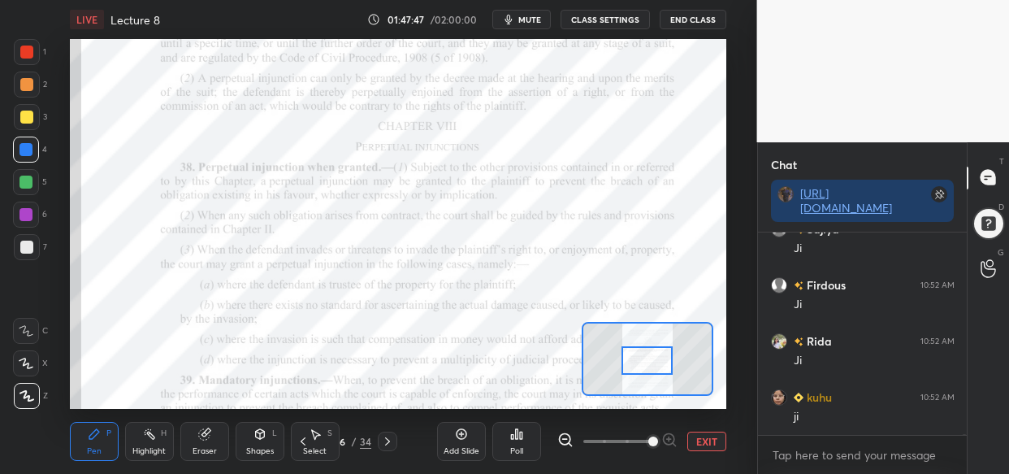
scroll to position [85566, 0]
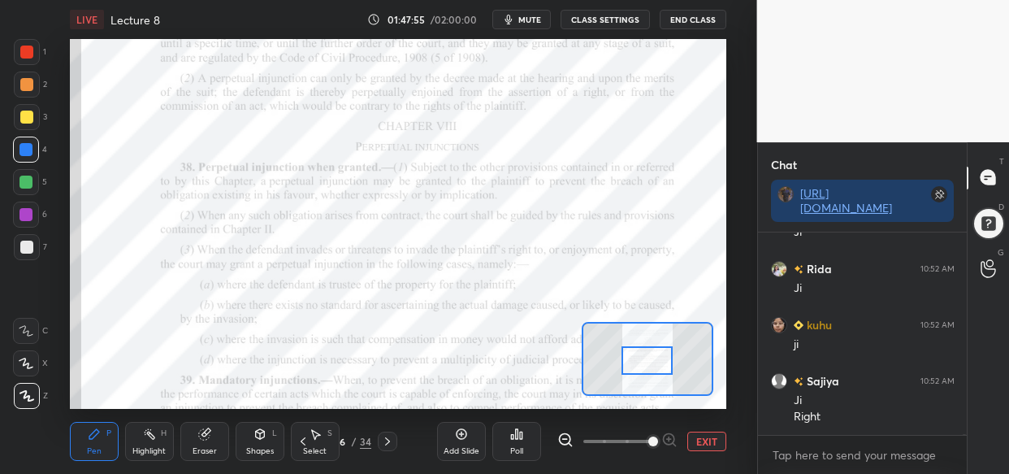
click at [25, 215] on div at bounding box center [26, 214] width 13 height 13
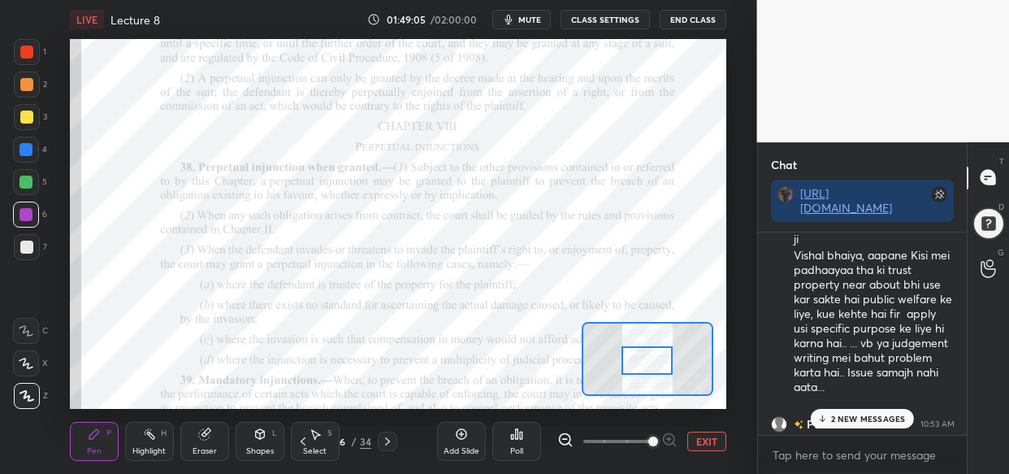
scroll to position [86747, 0]
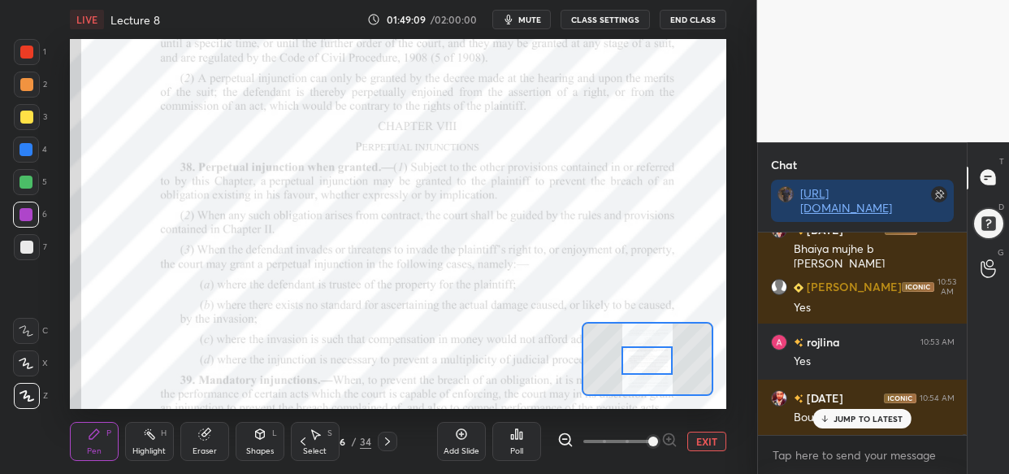
click at [860, 420] on p "JUMP TO LATEST" at bounding box center [869, 419] width 70 height 10
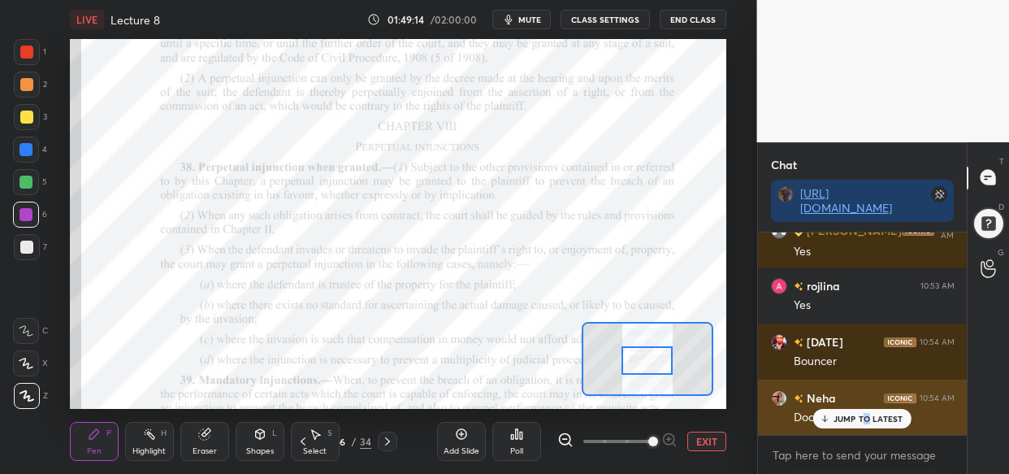
click at [863, 423] on p "JUMP TO LATEST" at bounding box center [869, 419] width 70 height 10
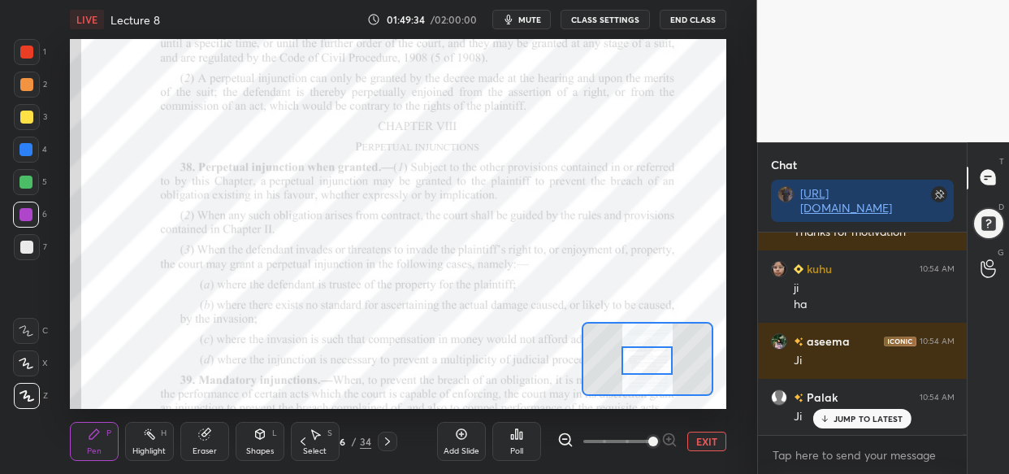
scroll to position [87513, 0]
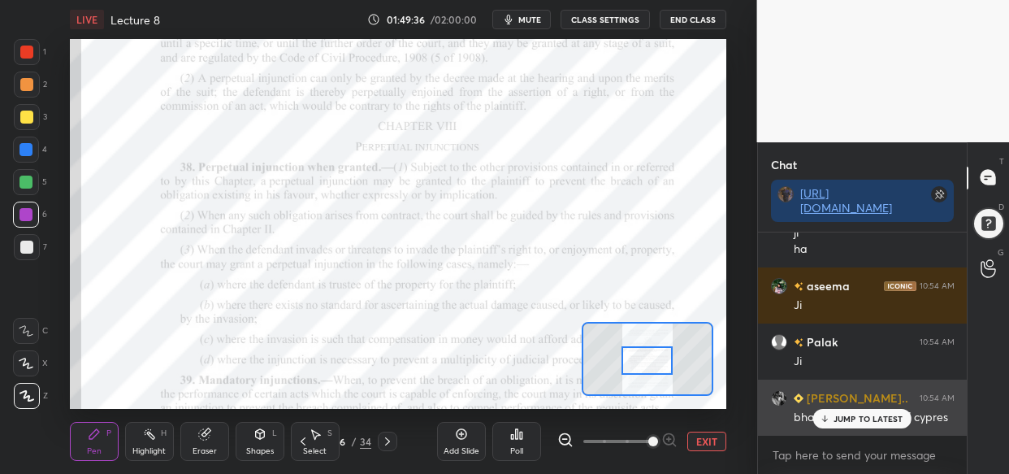
click at [847, 427] on div "JUMP TO LATEST" at bounding box center [862, 419] width 98 height 20
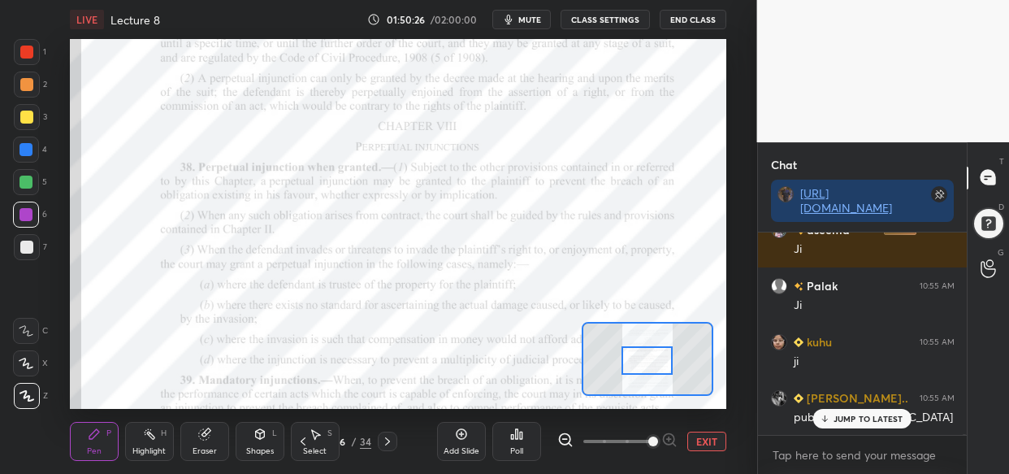
scroll to position [88665, 0]
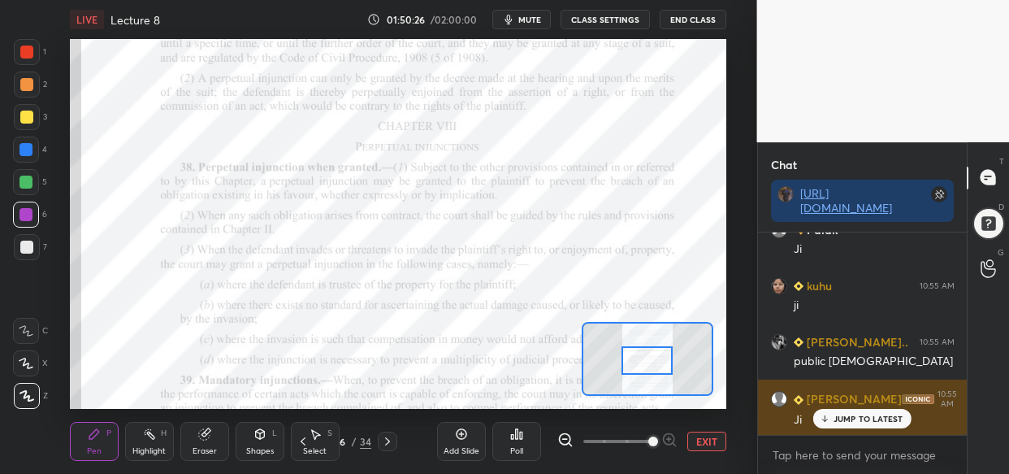
click at [855, 414] on p "JUMP TO LATEST" at bounding box center [869, 419] width 70 height 10
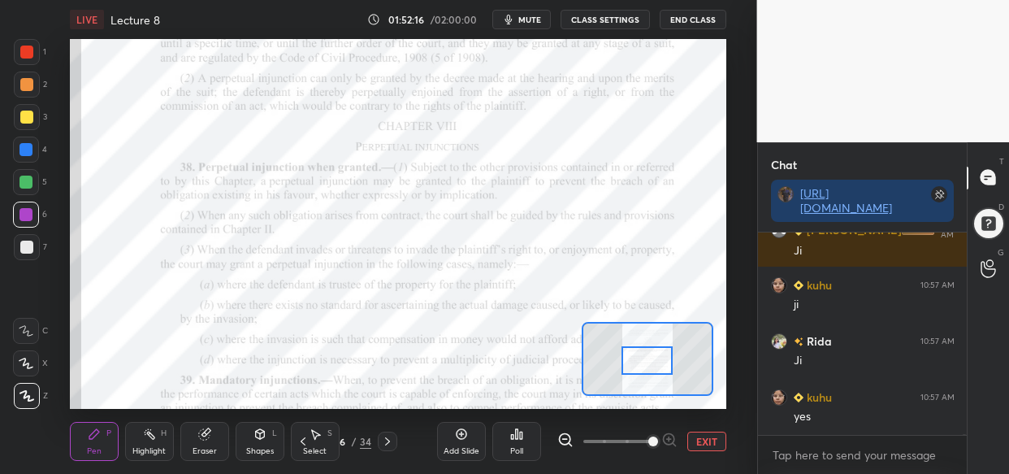
scroll to position [91275, 0]
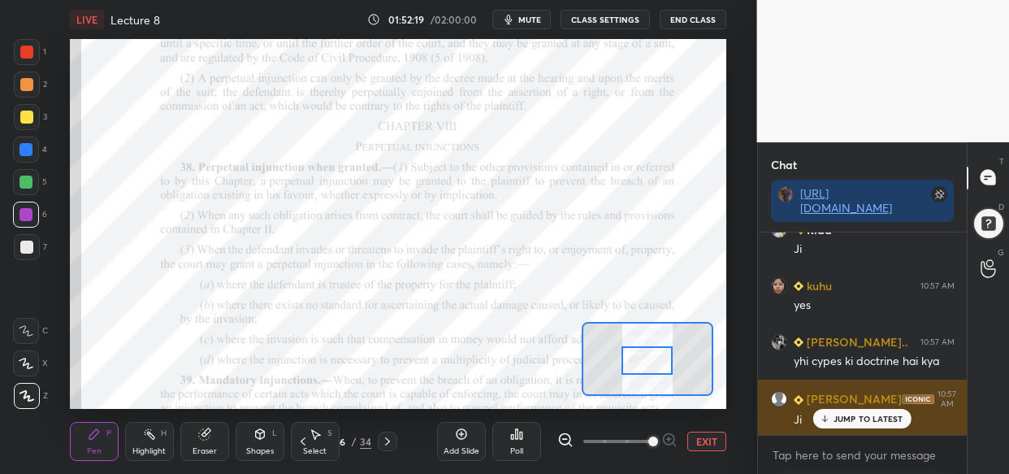
click at [863, 418] on p "JUMP TO LATEST" at bounding box center [869, 419] width 70 height 10
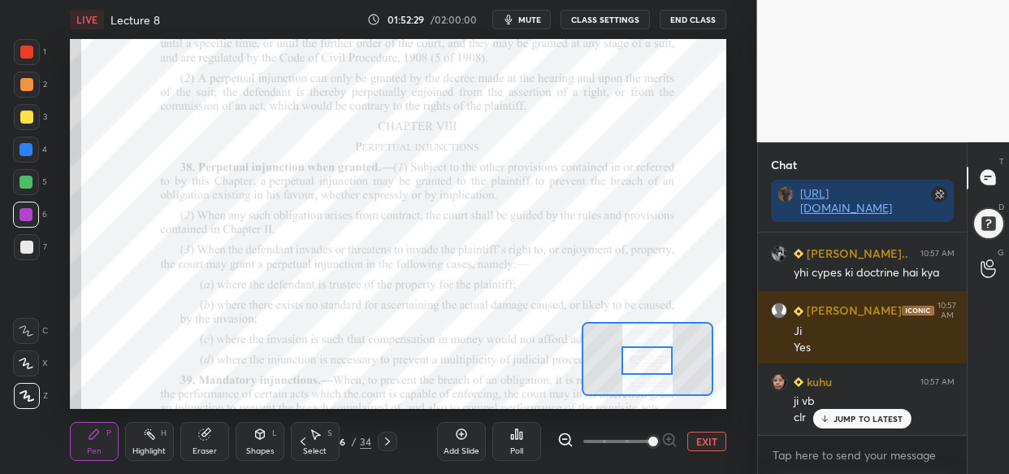
scroll to position [91420, 0]
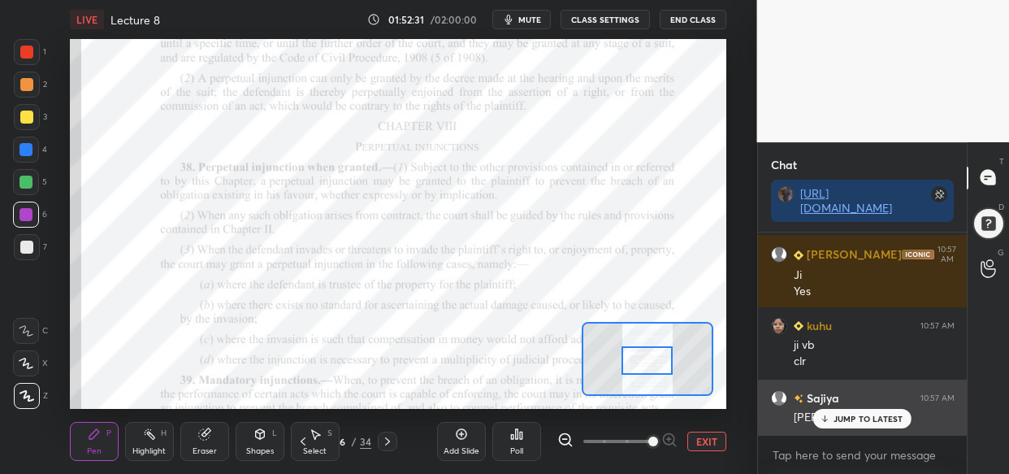
click at [894, 418] on p "JUMP TO LATEST" at bounding box center [869, 419] width 70 height 10
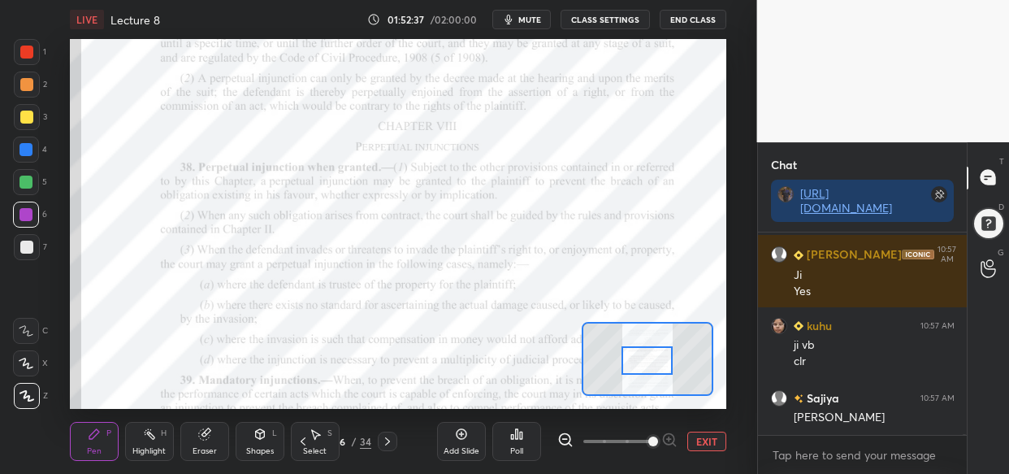
scroll to position [91476, 0]
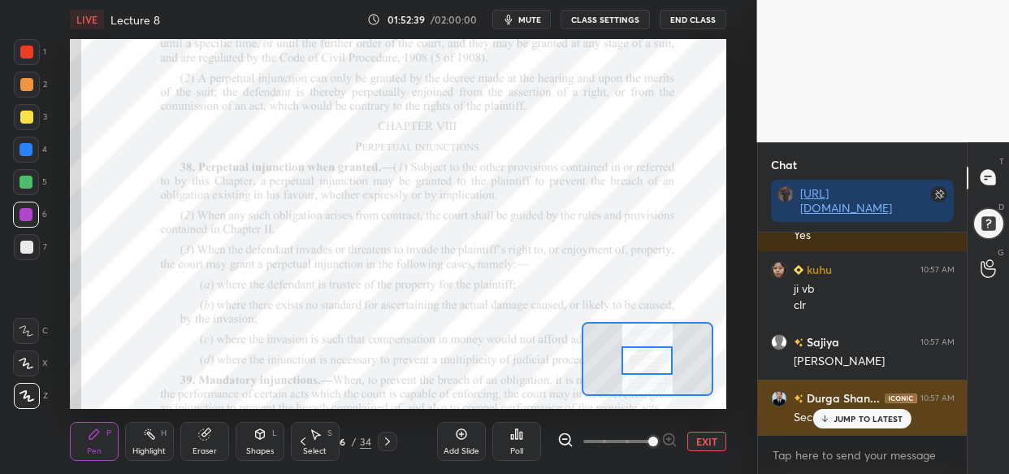
click at [890, 420] on p "JUMP TO LATEST" at bounding box center [869, 419] width 70 height 10
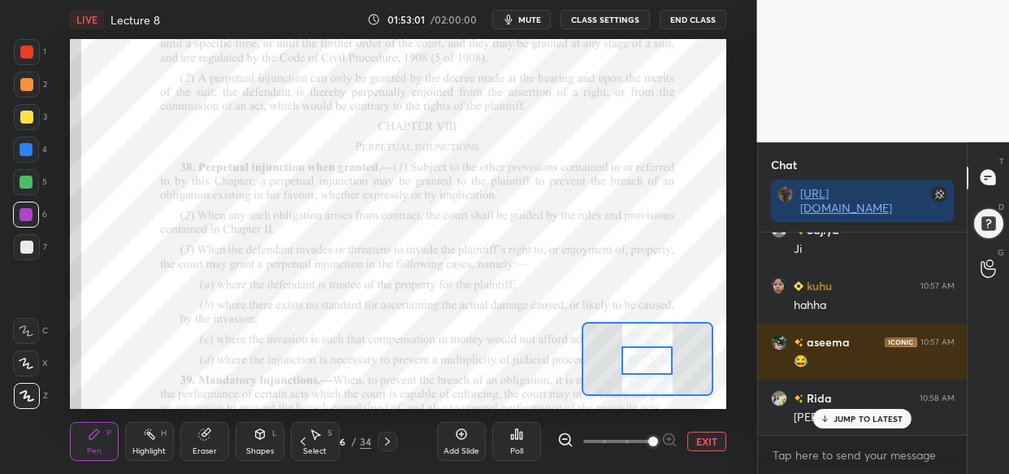
scroll to position [92036, 0]
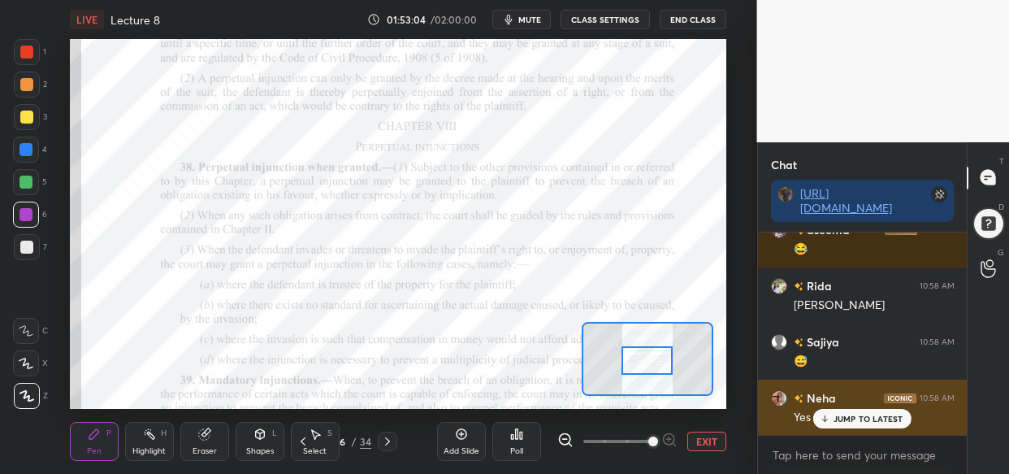
drag, startPoint x: 896, startPoint y: 409, endPoint x: 886, endPoint y: 408, distance: 9.8
click at [894, 409] on div "JUMP TO LATEST" at bounding box center [862, 419] width 98 height 20
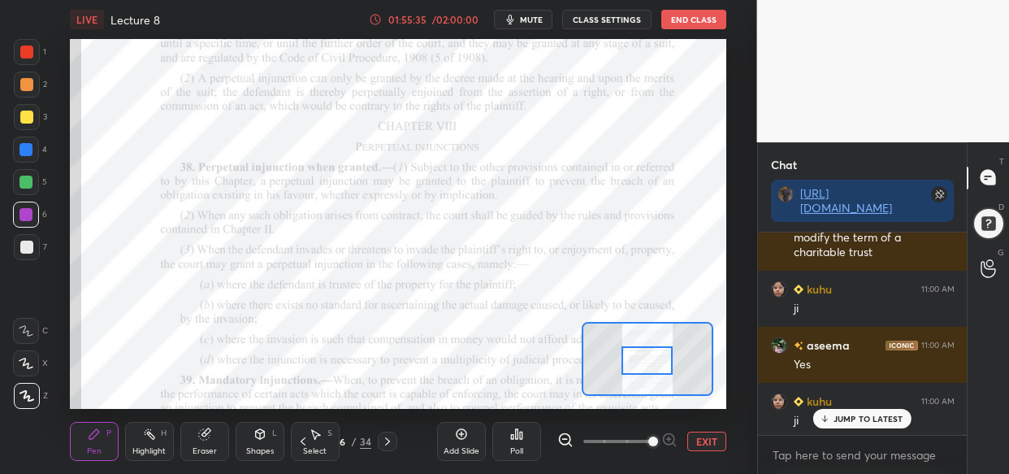
scroll to position [95954, 0]
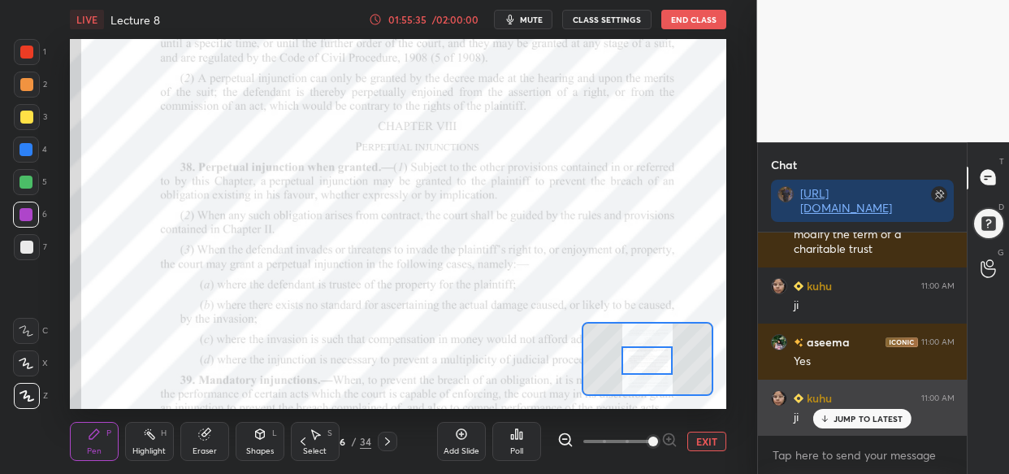
click at [864, 427] on div "JUMP TO LATEST" at bounding box center [862, 419] width 98 height 20
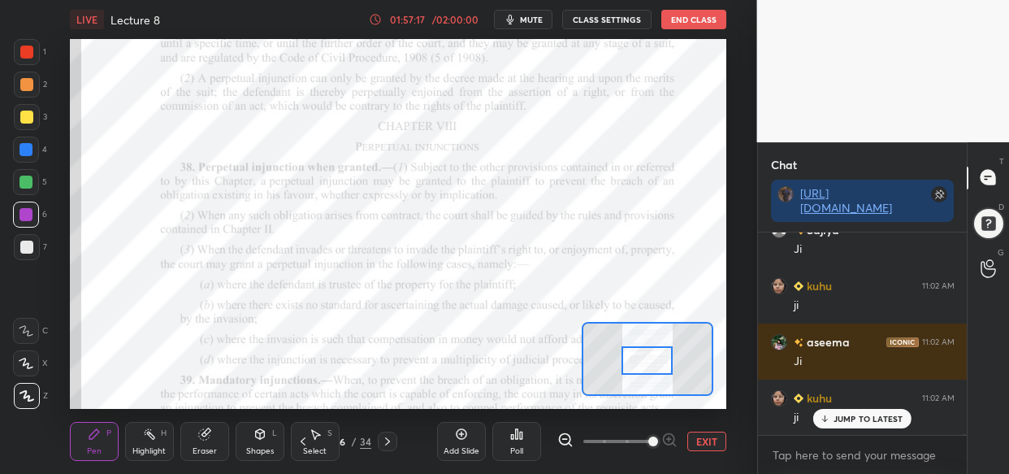
scroll to position [97921, 0]
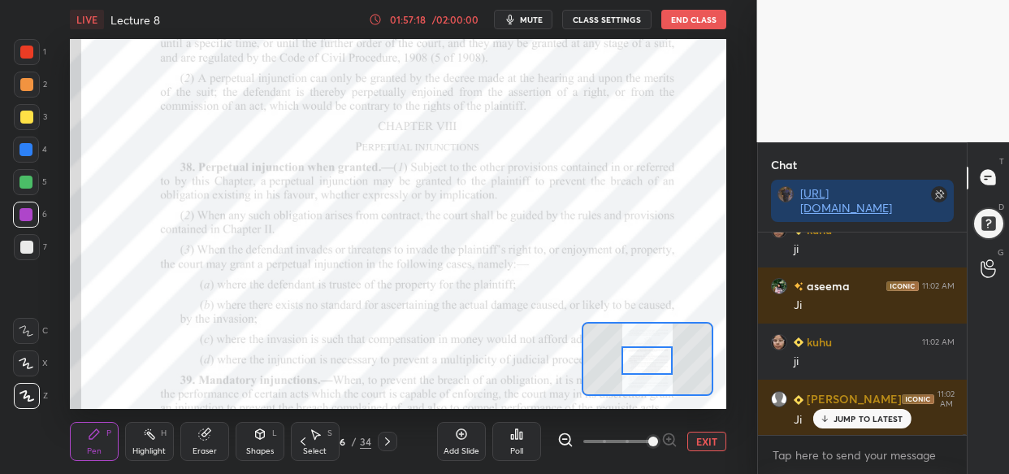
drag, startPoint x: 453, startPoint y: 450, endPoint x: 453, endPoint y: 471, distance: 21.1
click at [451, 451] on div "Add Slide" at bounding box center [462, 451] width 36 height 8
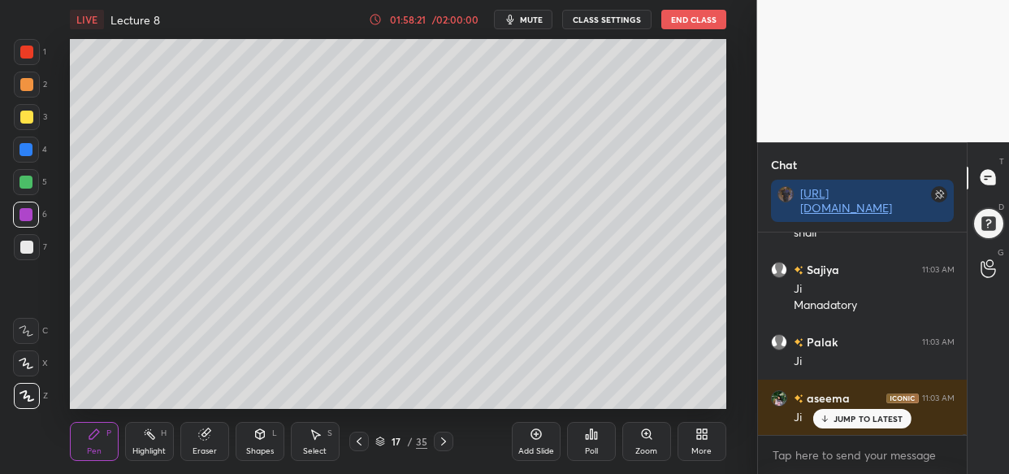
scroll to position [99171, 0]
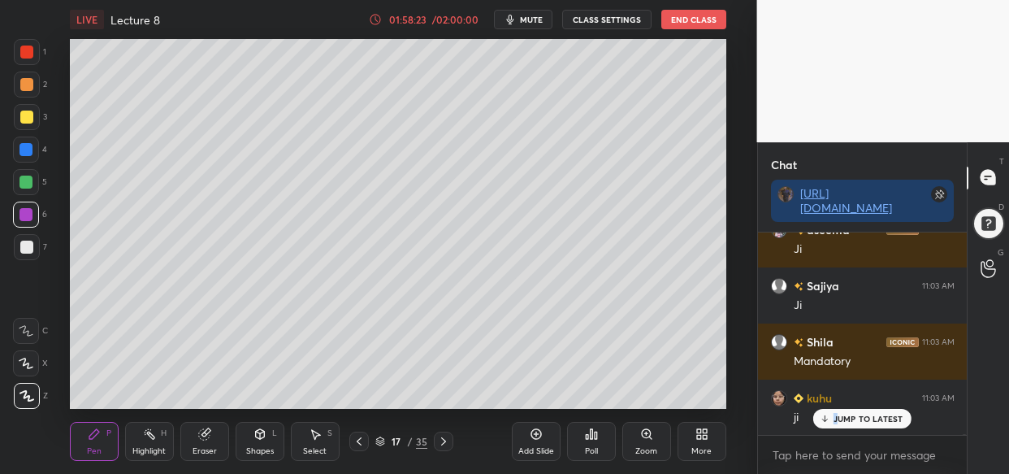
click at [839, 418] on p "JUMP TO LATEST" at bounding box center [869, 419] width 70 height 10
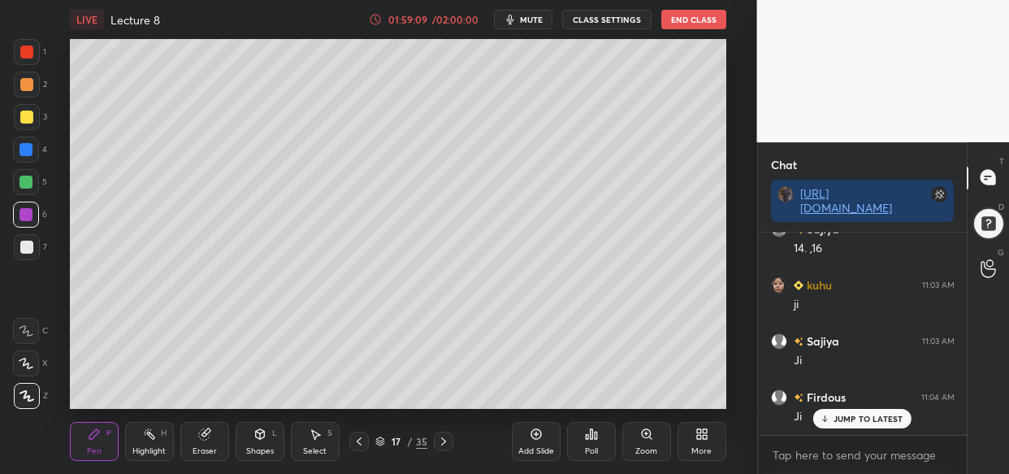
scroll to position [100098, 0]
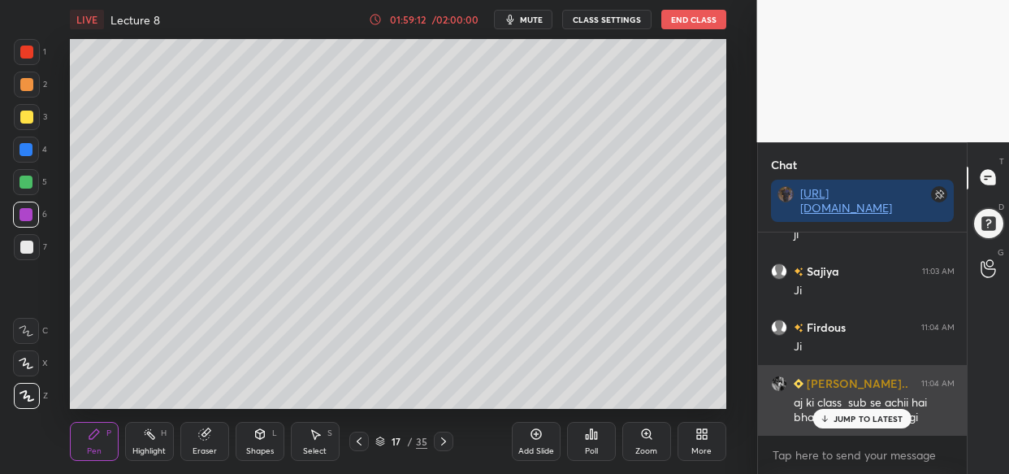
click at [827, 416] on icon at bounding box center [825, 419] width 11 height 10
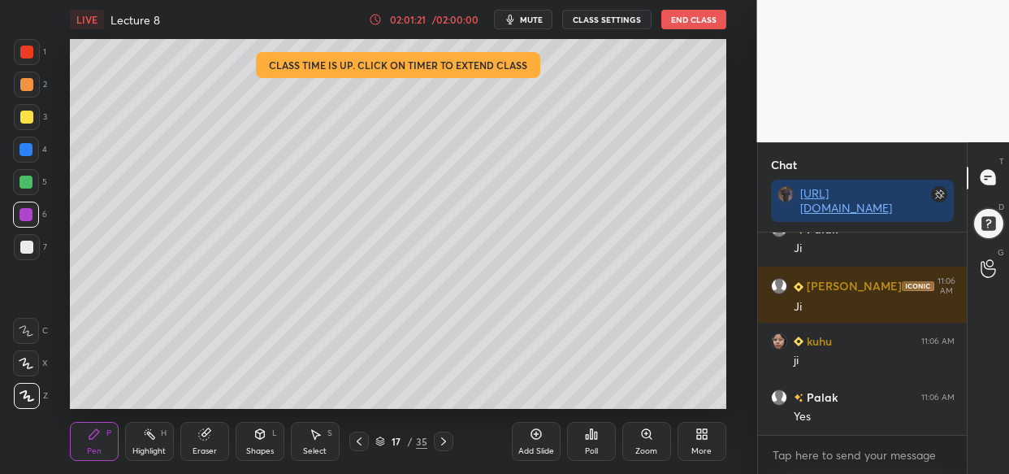
scroll to position [102807, 0]
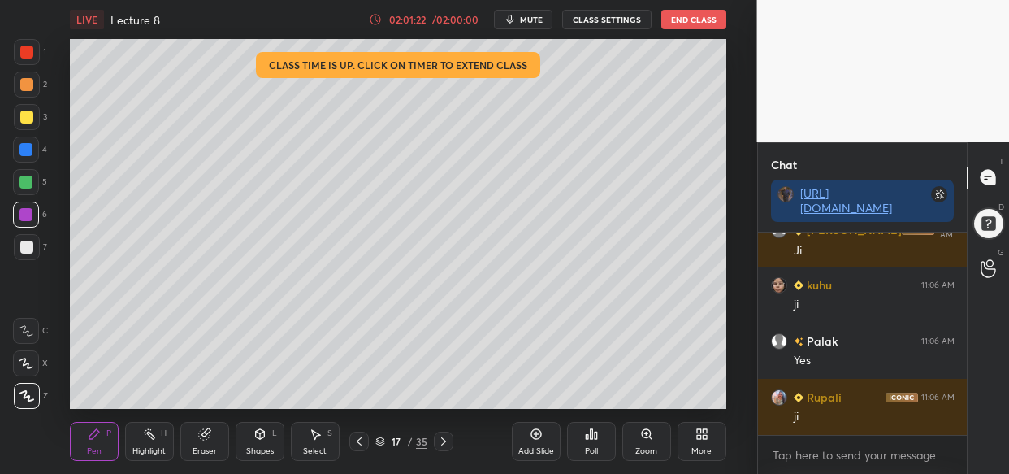
click at [537, 438] on icon at bounding box center [536, 433] width 13 height 13
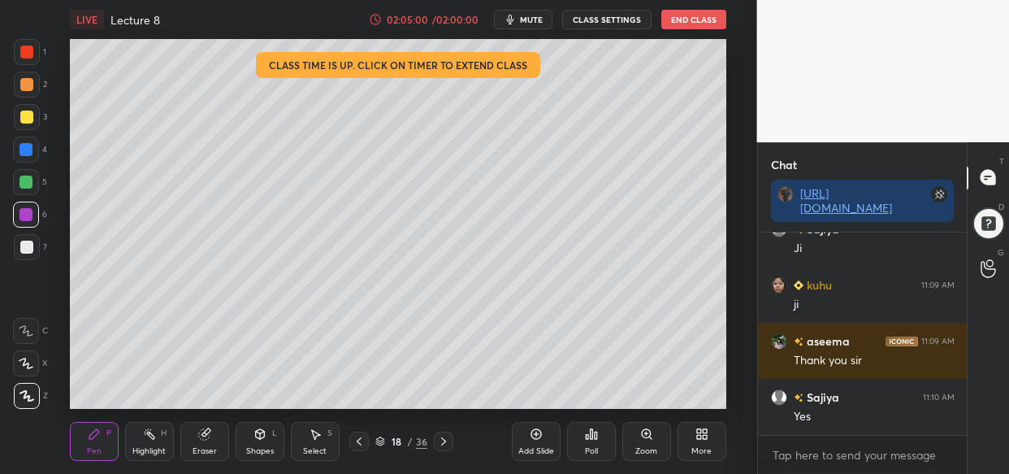
scroll to position [109074, 0]
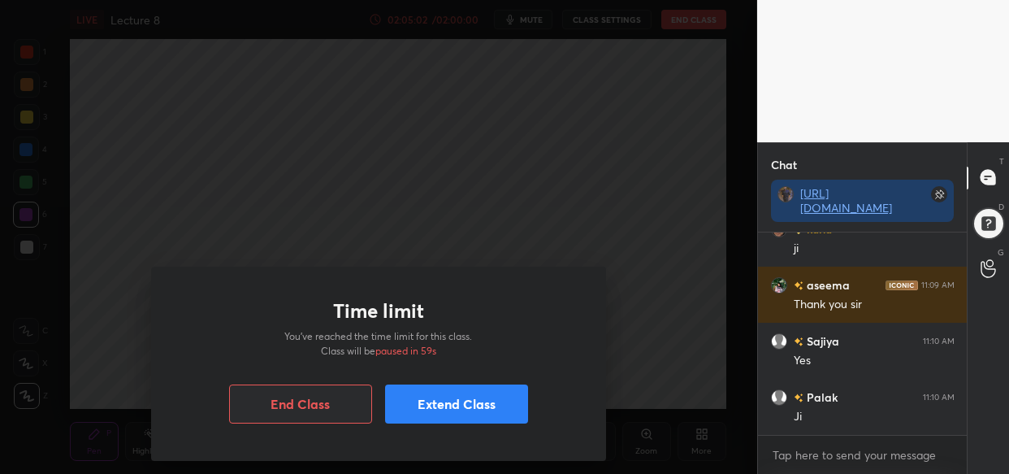
click at [463, 407] on button "Extend Class" at bounding box center [456, 403] width 143 height 39
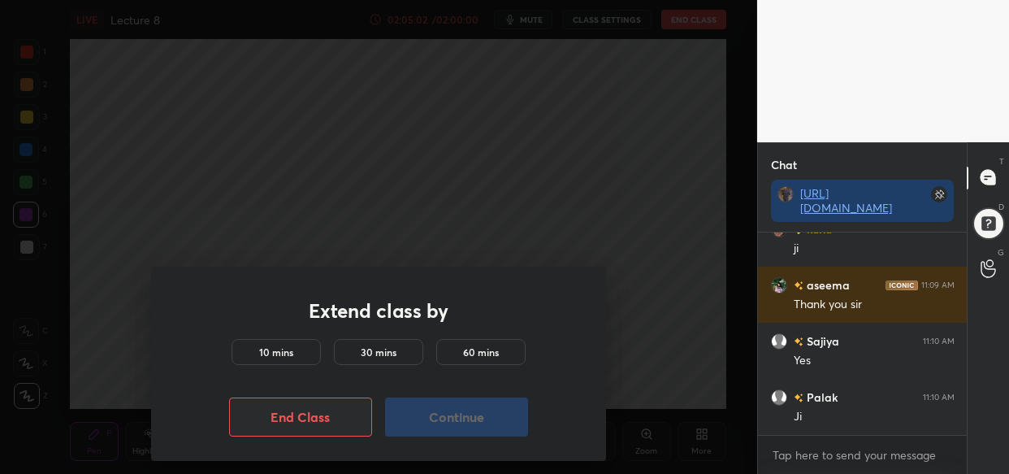
click at [288, 342] on div "10 mins" at bounding box center [276, 352] width 89 height 26
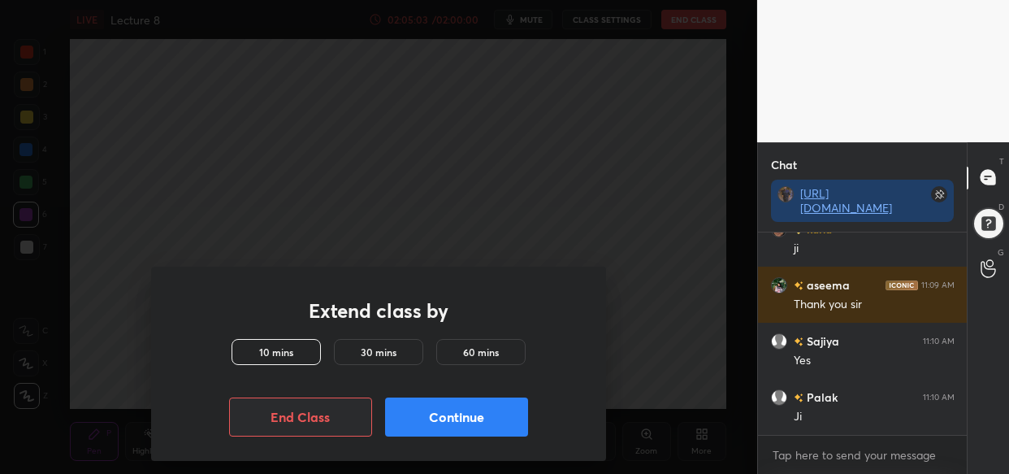
click at [485, 414] on button "Continue" at bounding box center [456, 416] width 143 height 39
drag, startPoint x: 496, startPoint y: 415, endPoint x: 500, endPoint y: 423, distance: 9.1
click at [491, 418] on button "Continue" at bounding box center [456, 416] width 143 height 39
click at [500, 423] on button "Continue" at bounding box center [456, 416] width 143 height 39
click at [497, 419] on button "Continue" at bounding box center [456, 416] width 143 height 39
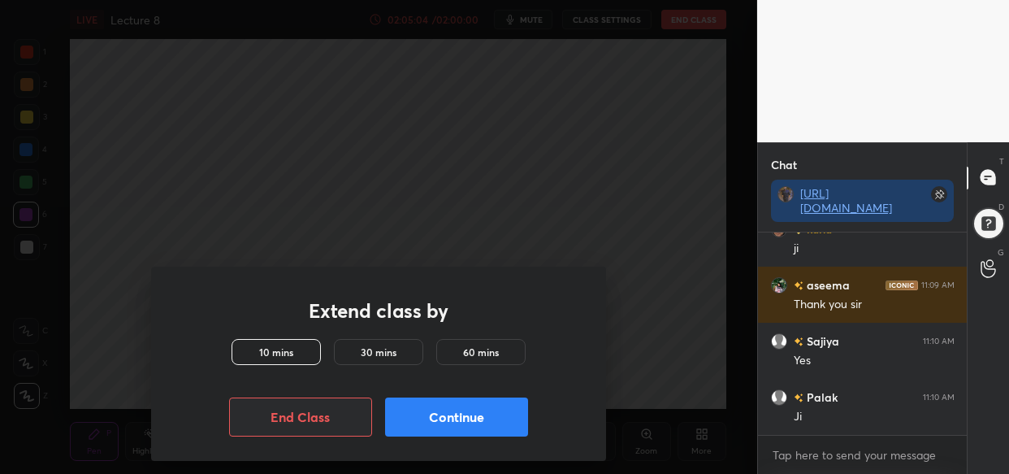
drag, startPoint x: 505, startPoint y: 417, endPoint x: 496, endPoint y: 420, distance: 9.5
click at [500, 419] on button "Continue" at bounding box center [456, 416] width 143 height 39
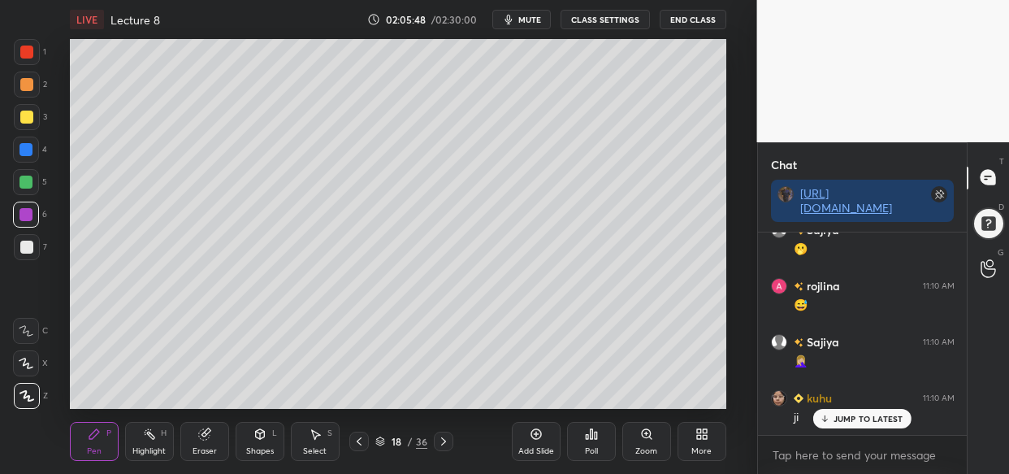
scroll to position [109521, 0]
click at [683, 15] on button "End Class" at bounding box center [693, 20] width 67 height 20
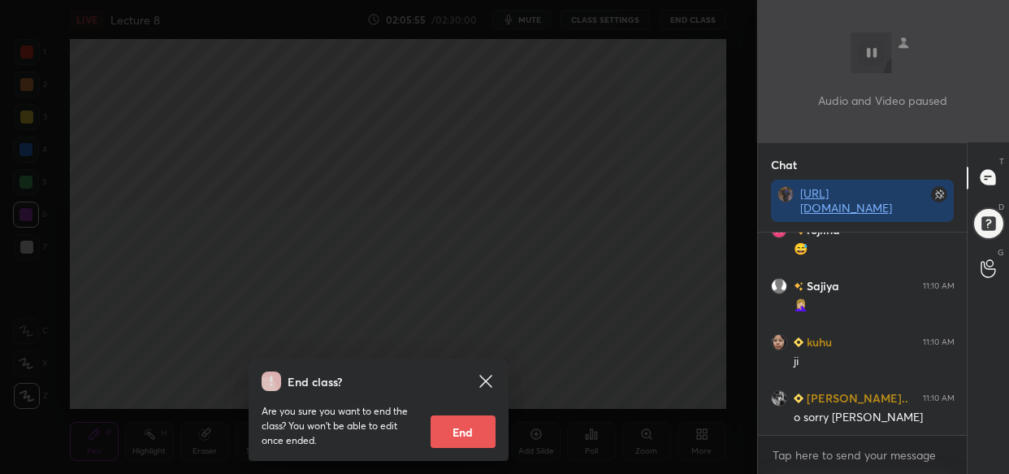
scroll to position [109578, 0]
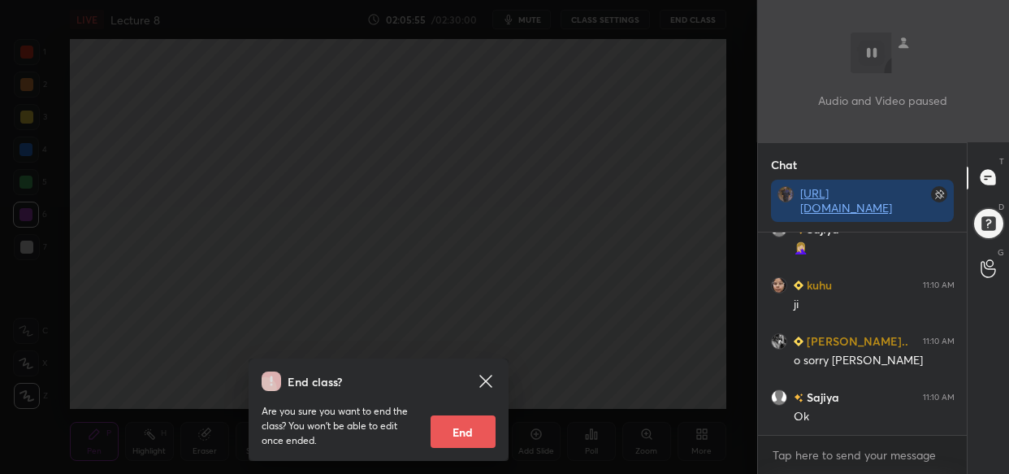
click at [469, 431] on button "End" at bounding box center [463, 431] width 65 height 33
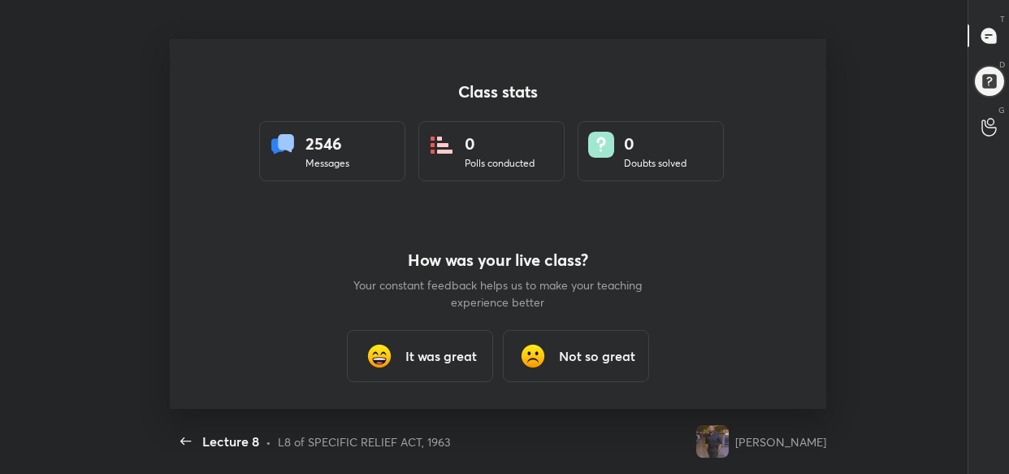
scroll to position [0, 0]
type textarea "x"
